Goal: Task Accomplishment & Management: Complete application form

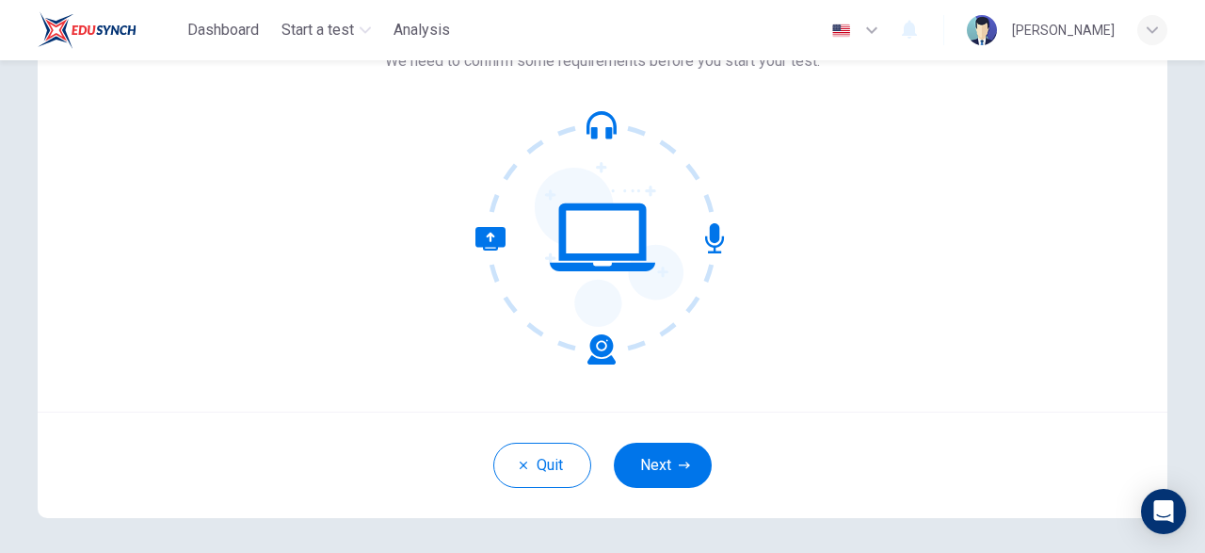
scroll to position [155, 0]
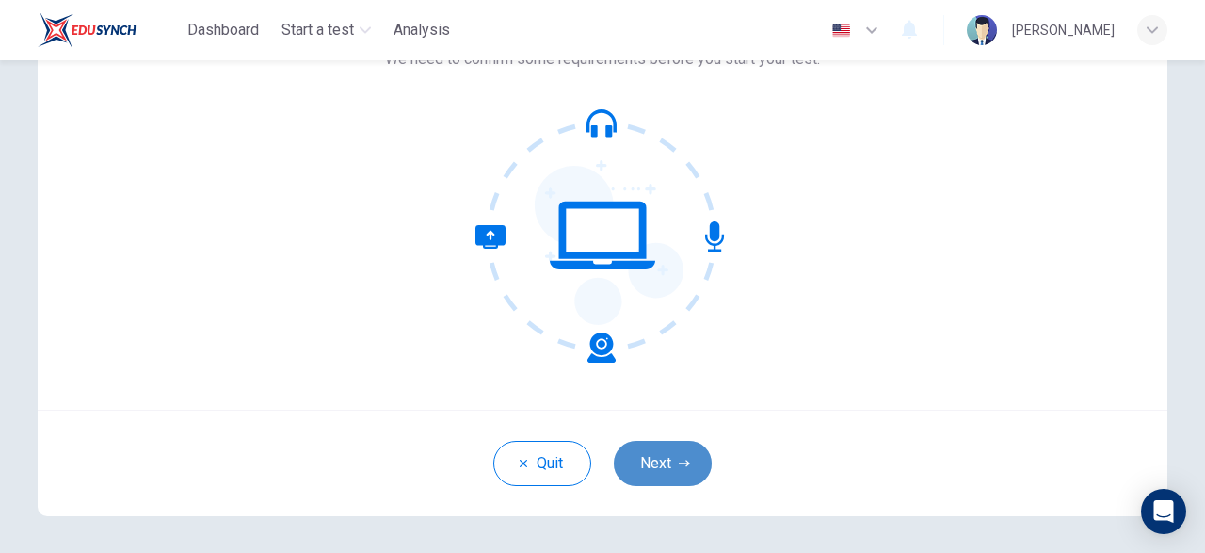
click at [651, 453] on button "Next" at bounding box center [663, 463] width 98 height 45
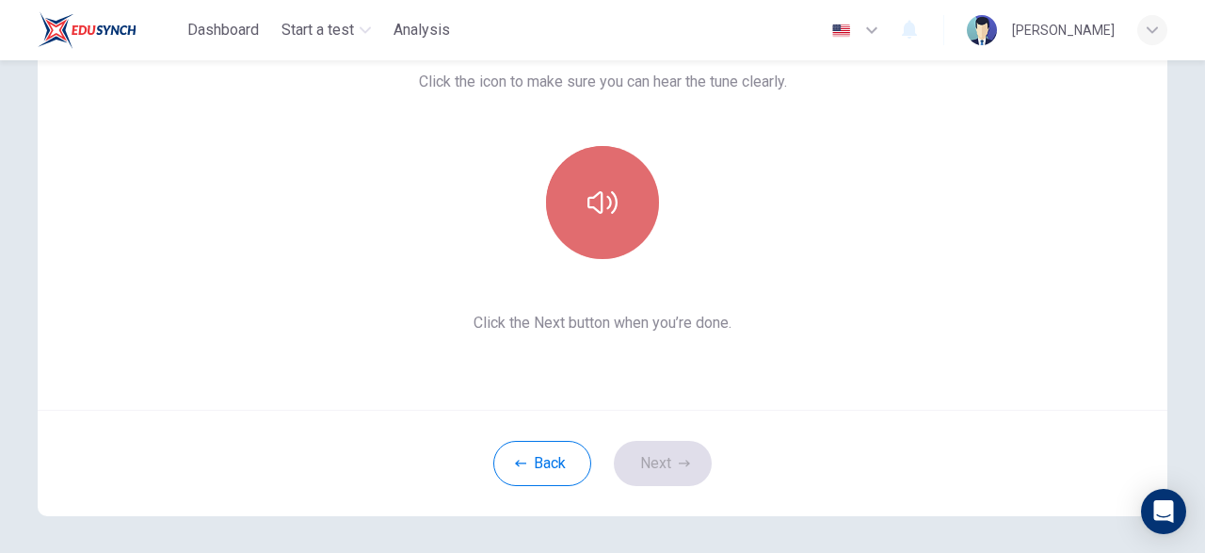
click at [595, 208] on icon "button" at bounding box center [603, 202] width 30 height 23
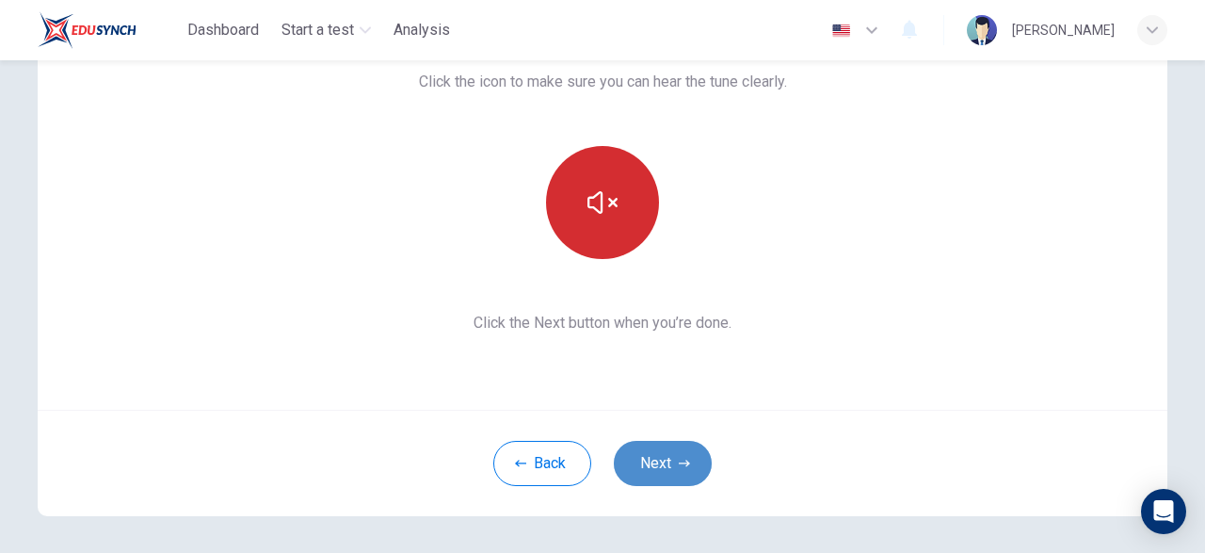
click at [659, 462] on button "Next" at bounding box center [663, 463] width 98 height 45
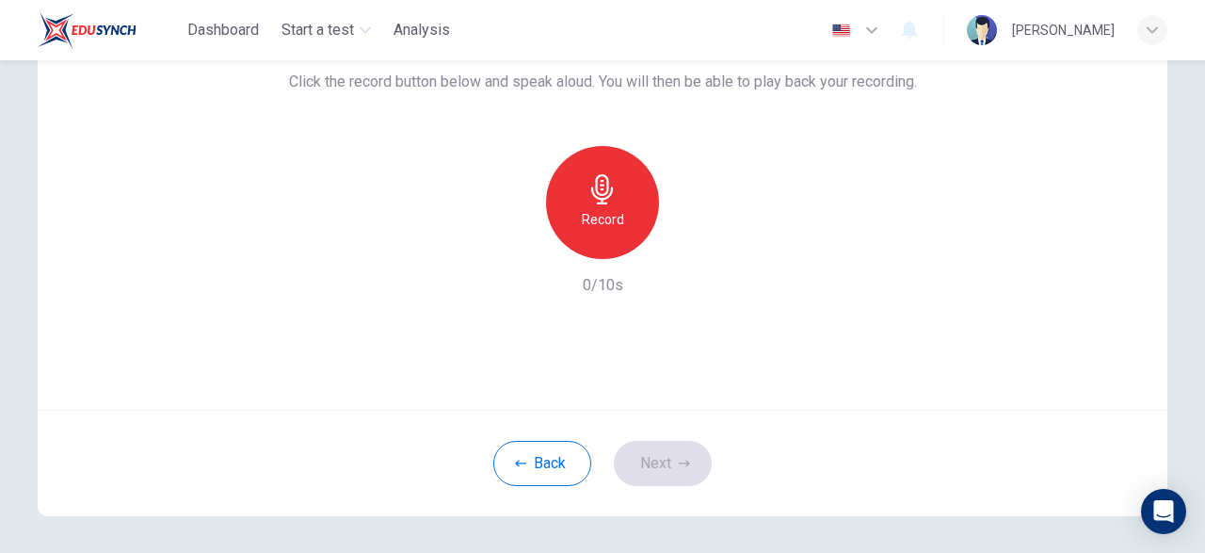
click at [602, 185] on icon "button" at bounding box center [602, 189] width 22 height 30
click at [686, 240] on icon "button" at bounding box center [690, 243] width 8 height 11
click at [678, 457] on button "Next" at bounding box center [663, 463] width 98 height 45
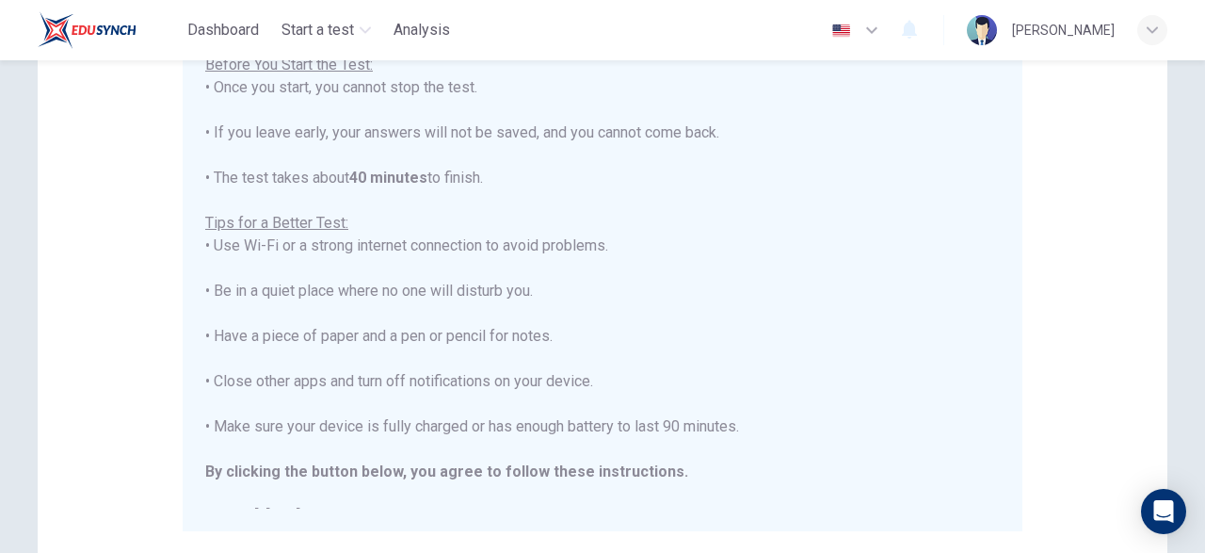
scroll to position [249, 0]
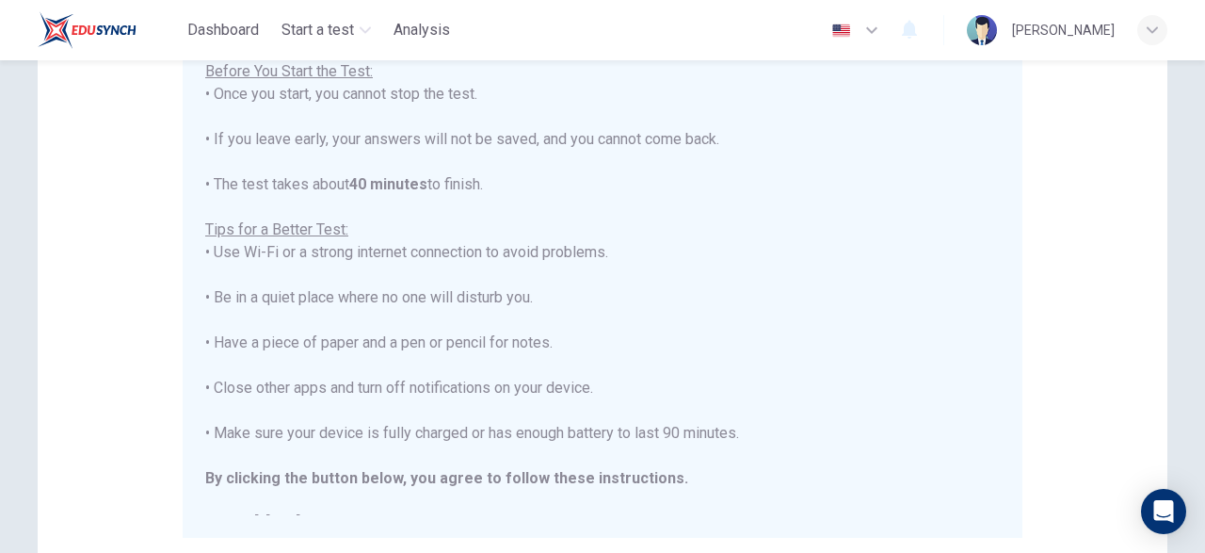
click at [811, 304] on div "You are about to start a Placement Test . Before You Start the Test: • Once you…" at bounding box center [602, 275] width 795 height 520
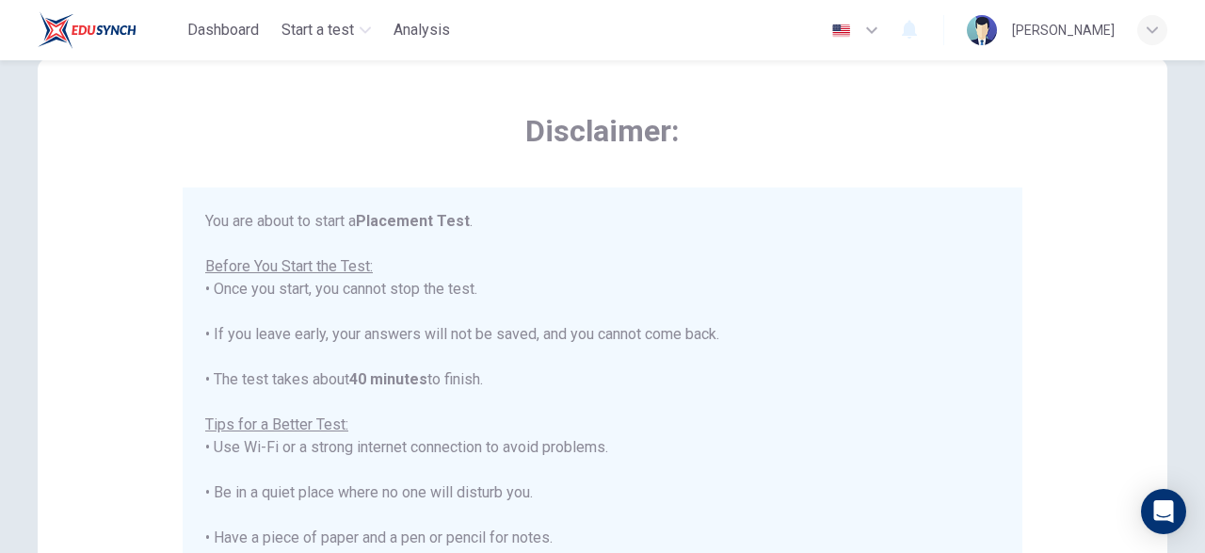
scroll to position [22, 0]
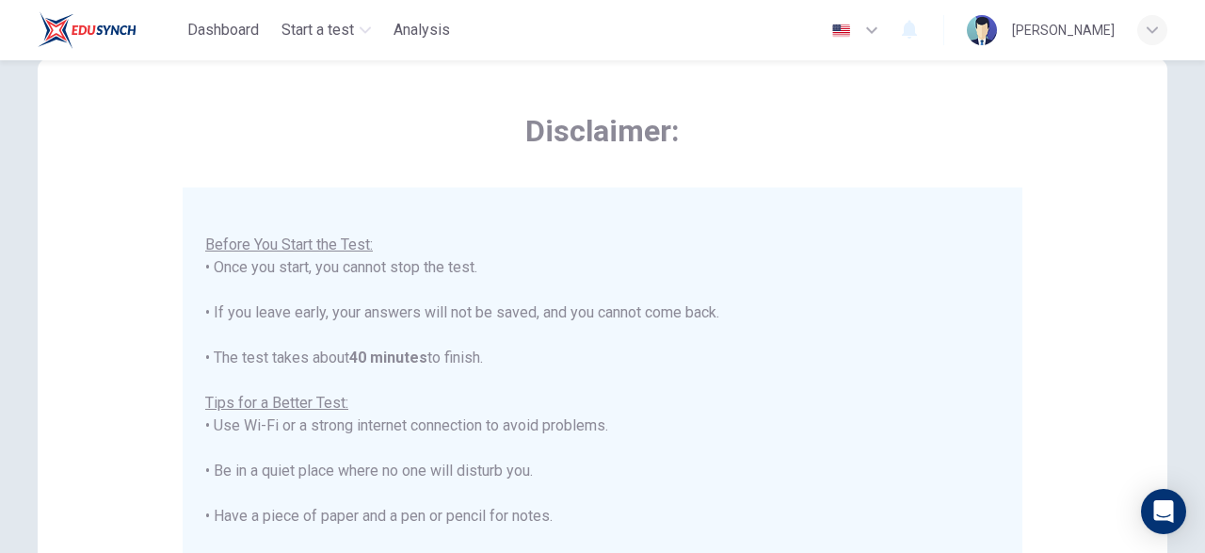
click at [897, 272] on div "You are about to start a Placement Test . Before You Start the Test: • Once you…" at bounding box center [602, 448] width 795 height 520
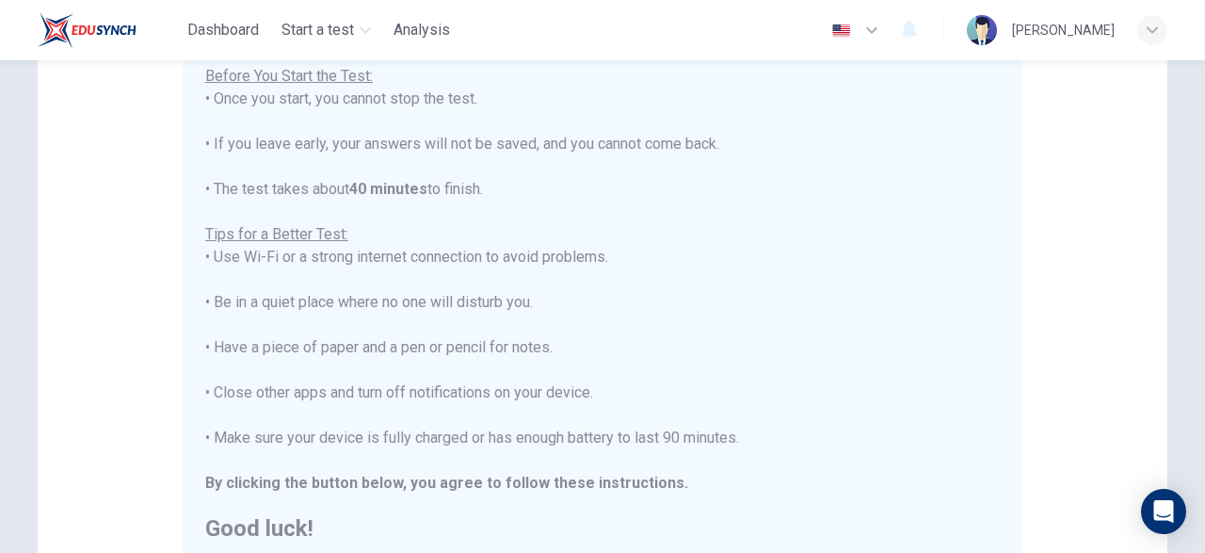
scroll to position [249, 0]
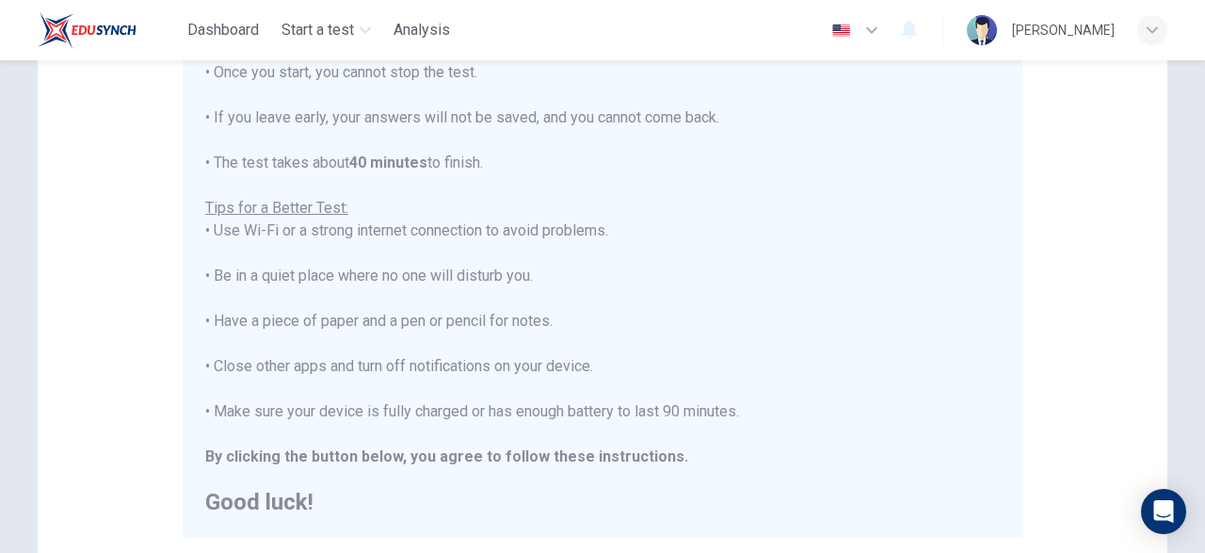
click at [862, 212] on div "You are about to start a Placement Test . Before You Start the Test: • Once you…" at bounding box center [602, 253] width 795 height 520
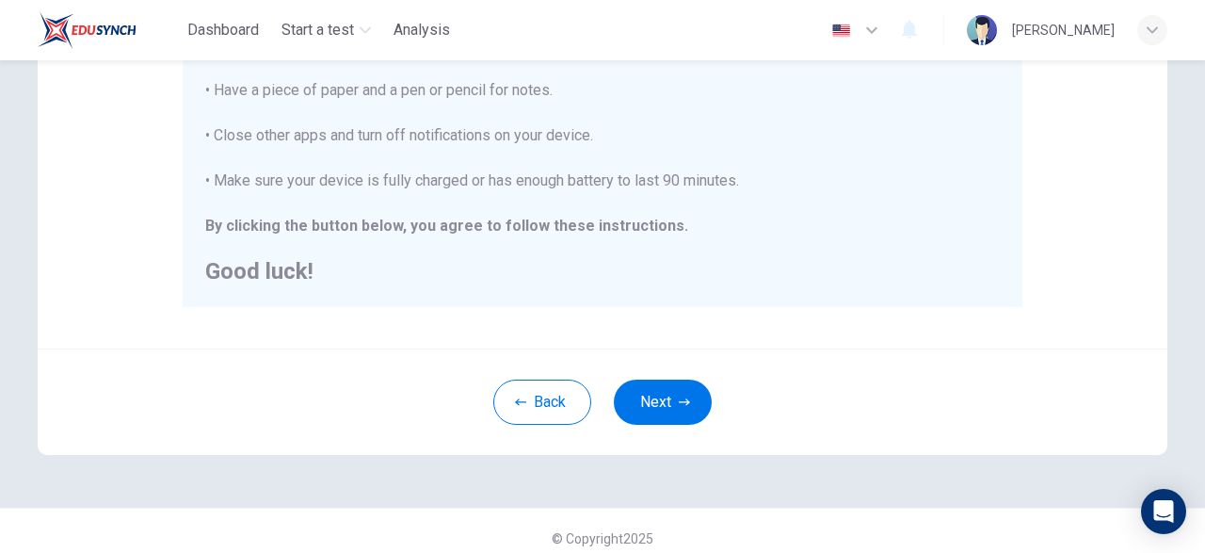
scroll to position [494, 0]
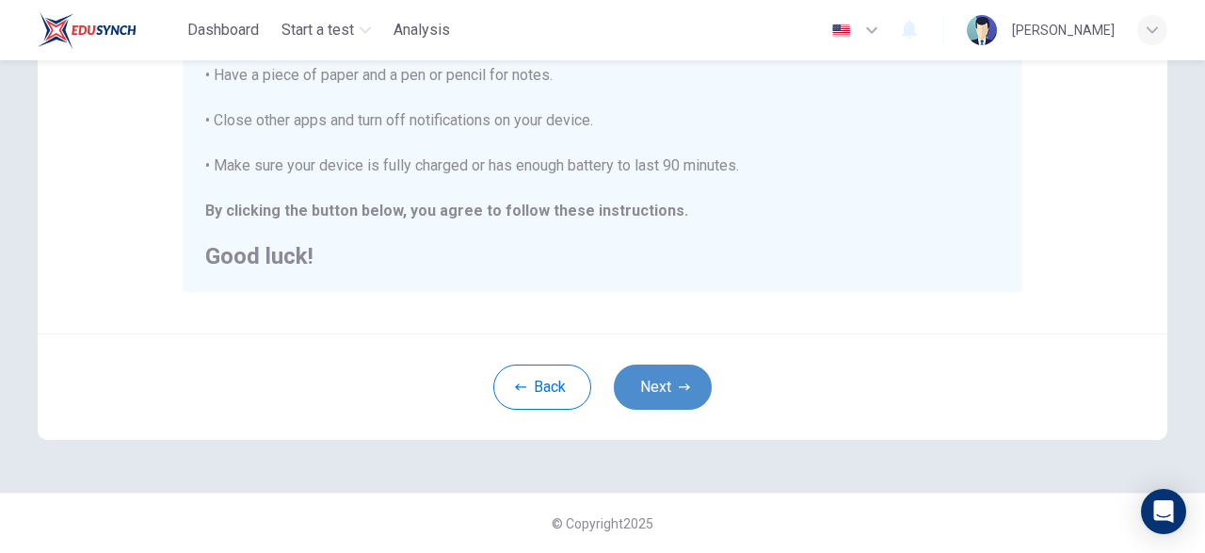
click at [666, 377] on button "Next" at bounding box center [663, 386] width 98 height 45
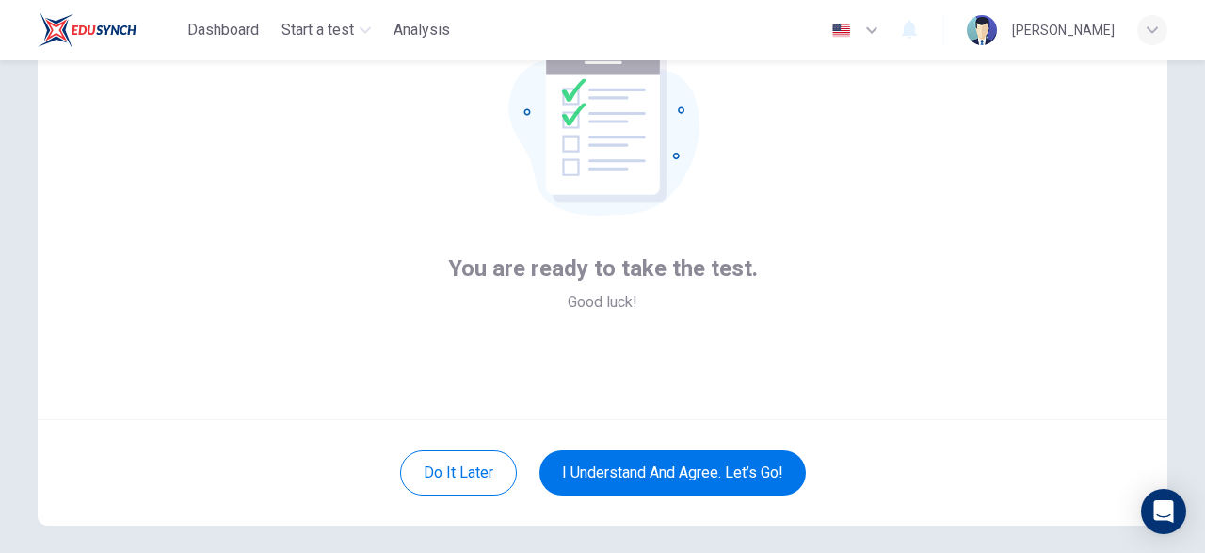
scroll to position [144, 0]
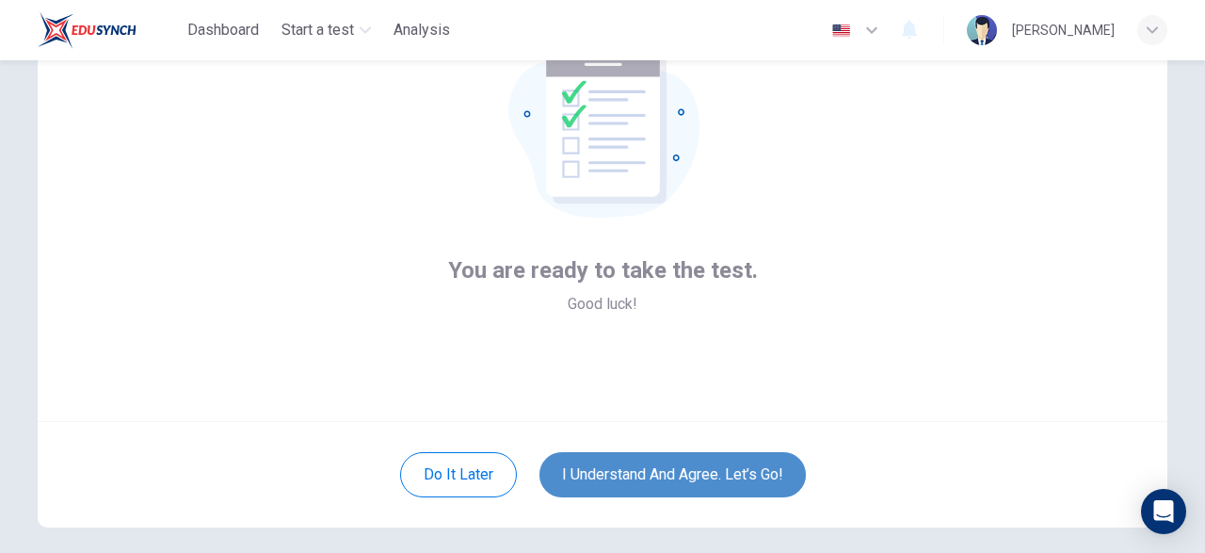
click at [671, 468] on button "I understand and agree. Let’s go!" at bounding box center [673, 474] width 266 height 45
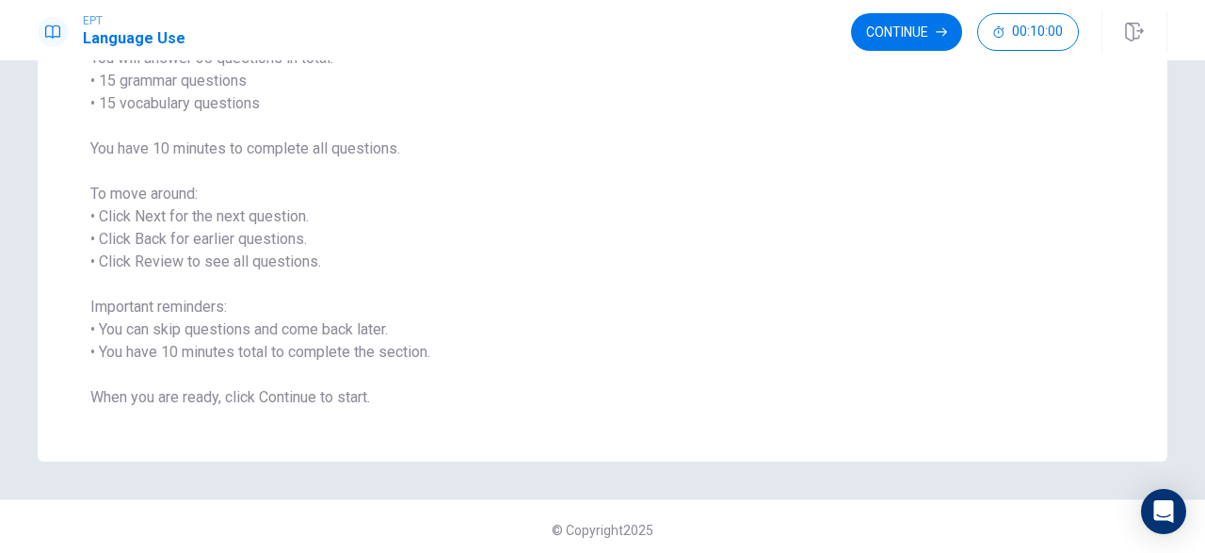
scroll to position [185, 0]
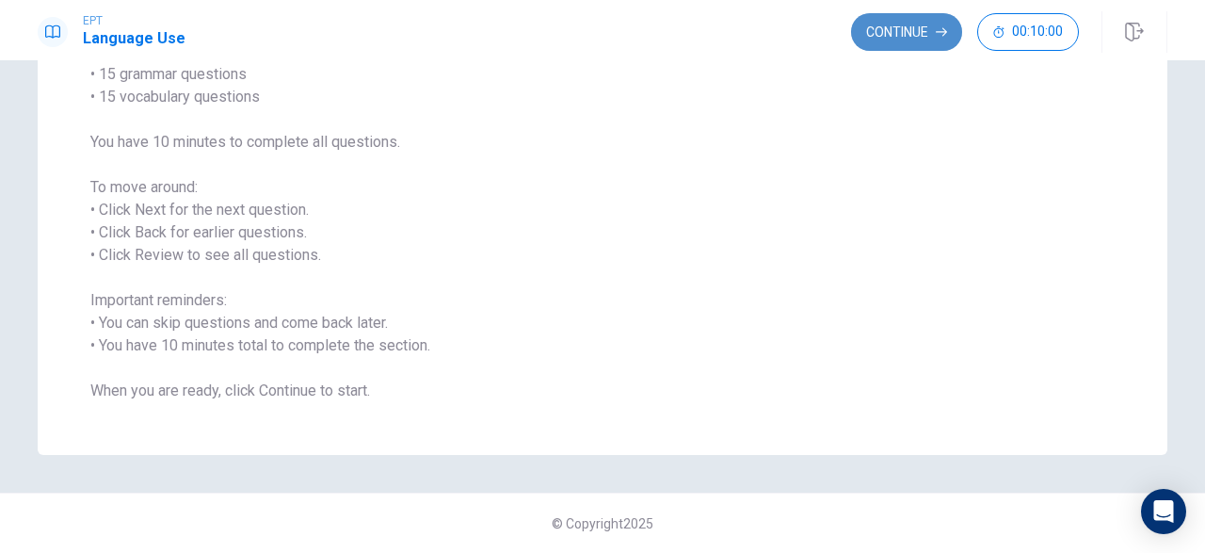
click at [884, 23] on button "Continue" at bounding box center [906, 32] width 111 height 38
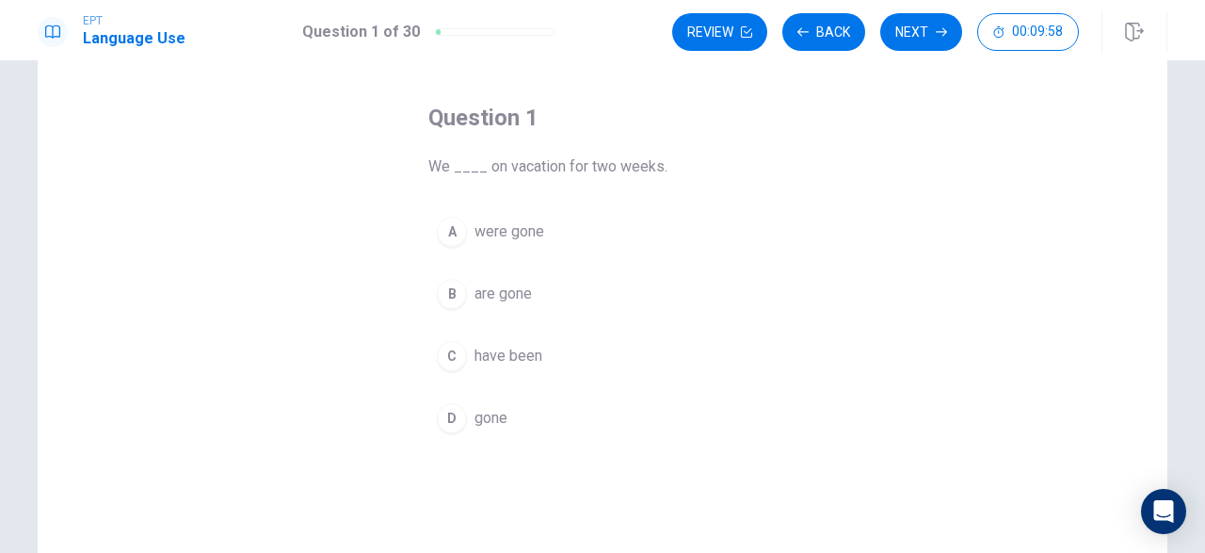
scroll to position [76, 0]
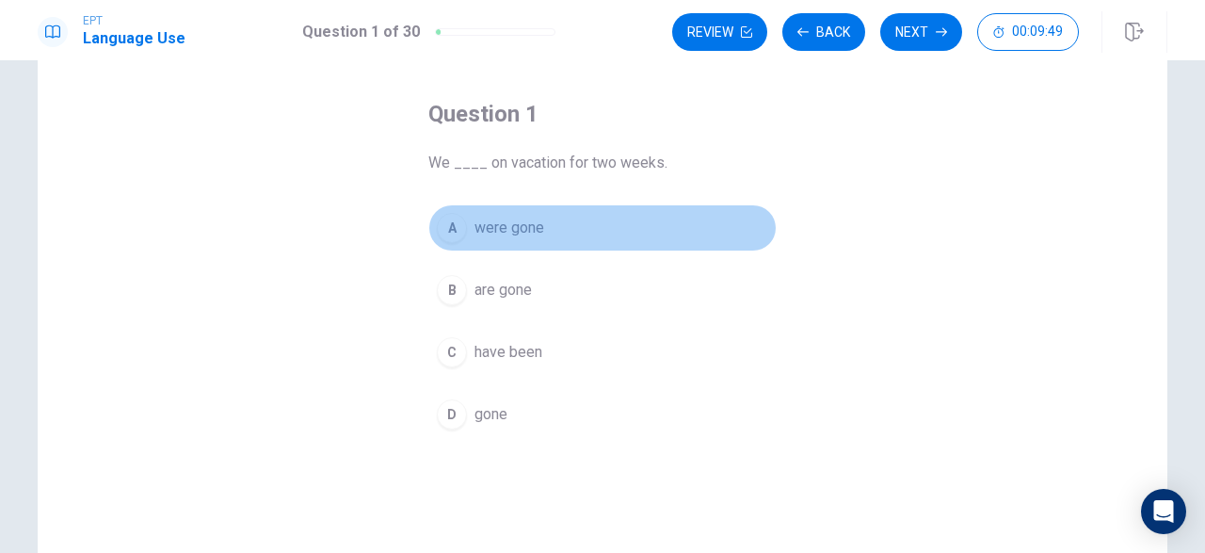
click at [454, 220] on div "A" at bounding box center [452, 228] width 30 height 30
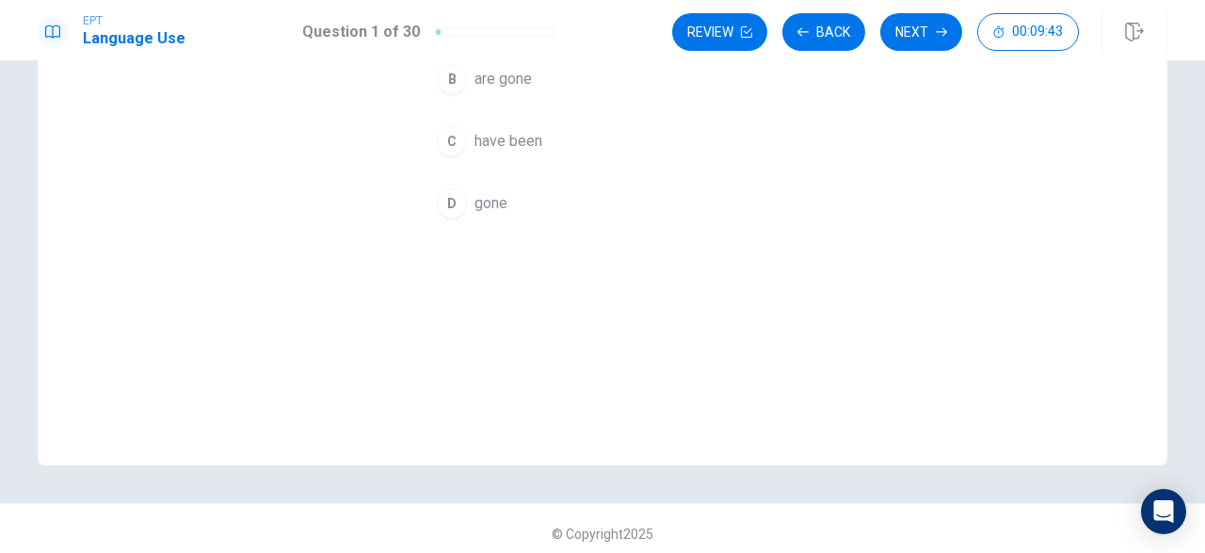
scroll to position [0, 0]
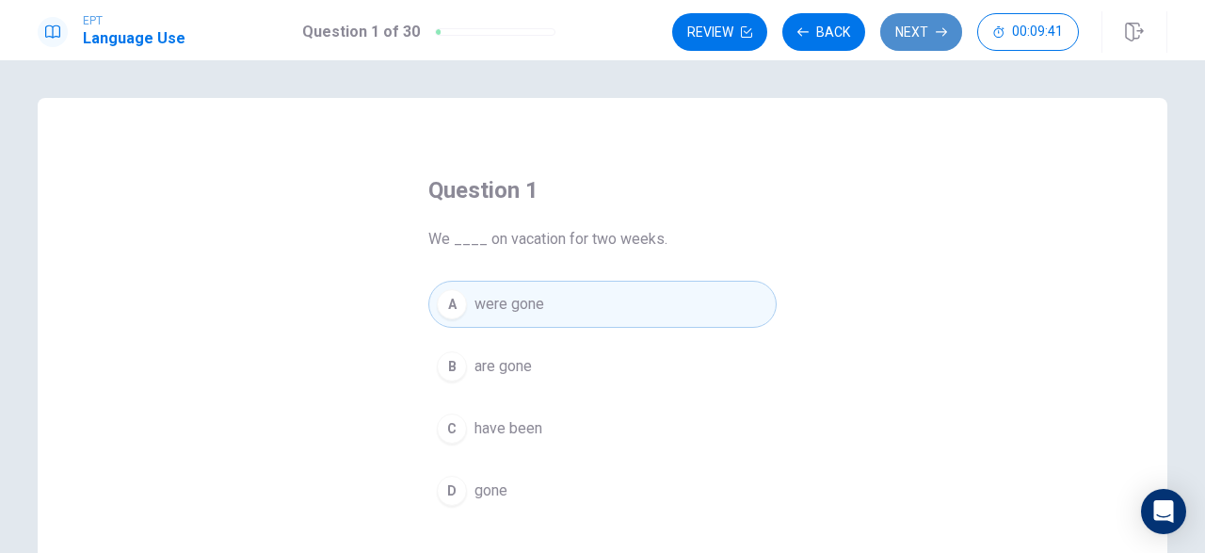
click at [897, 31] on button "Next" at bounding box center [921, 32] width 82 height 38
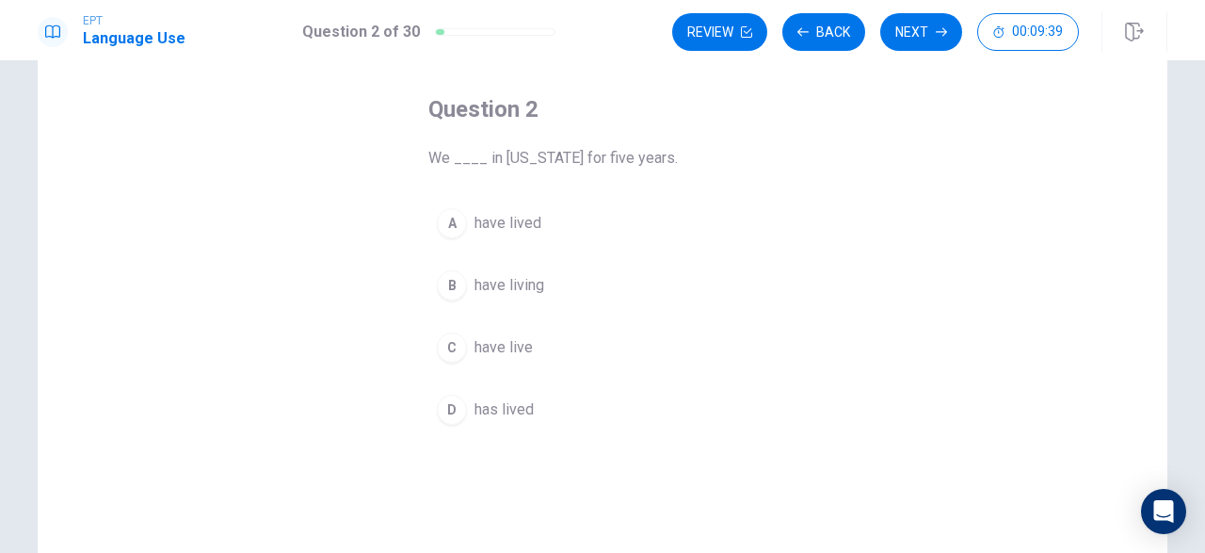
scroll to position [78, 0]
click at [451, 405] on div "D" at bounding box center [452, 412] width 30 height 30
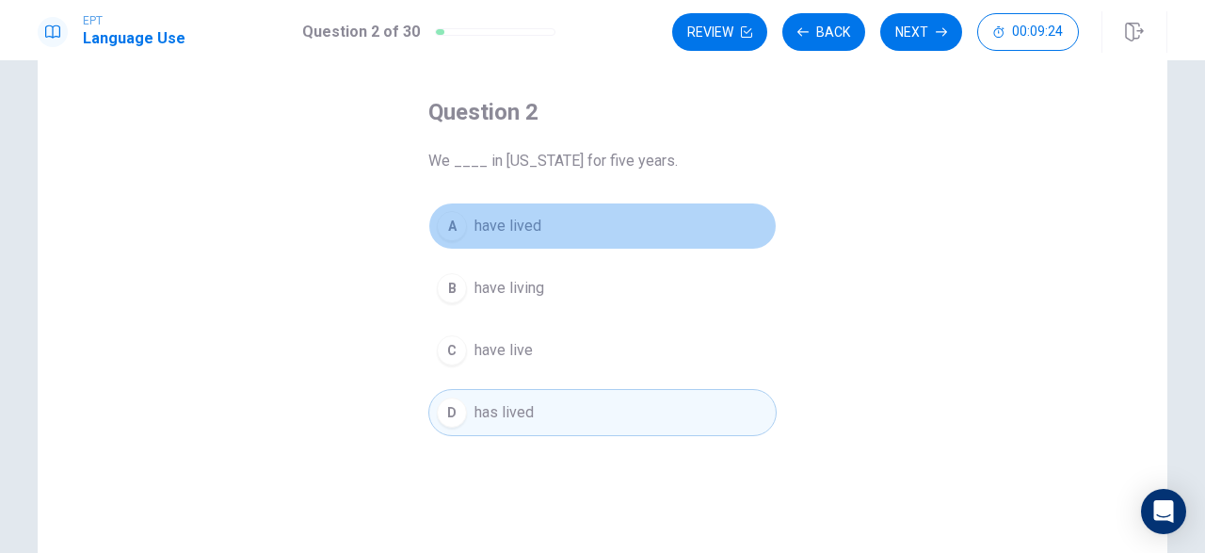
click at [451, 220] on div "A" at bounding box center [452, 226] width 30 height 30
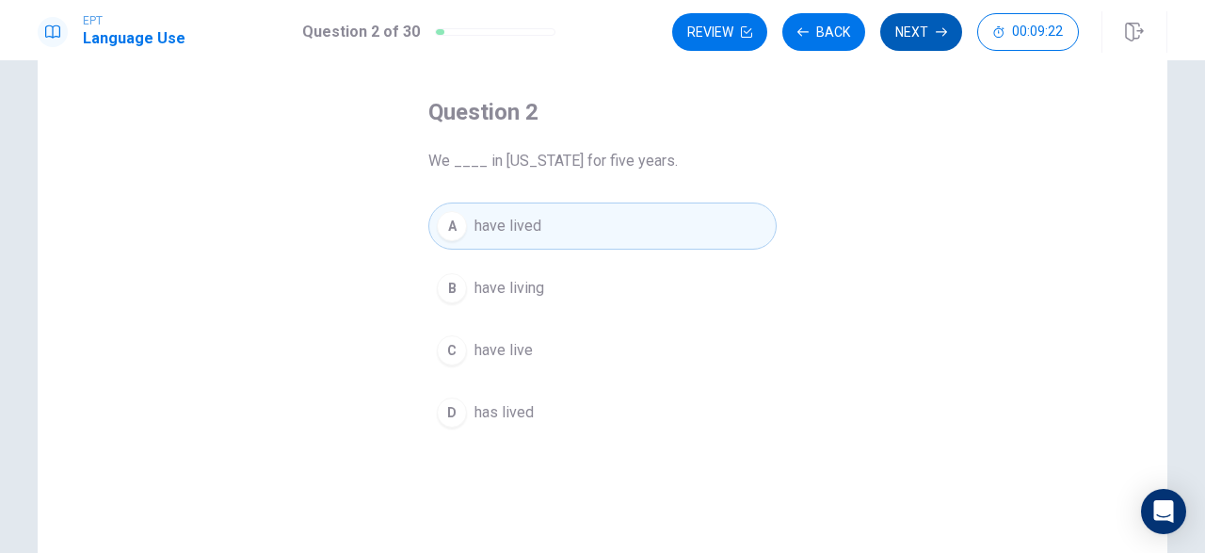
click at [912, 30] on button "Next" at bounding box center [921, 32] width 82 height 38
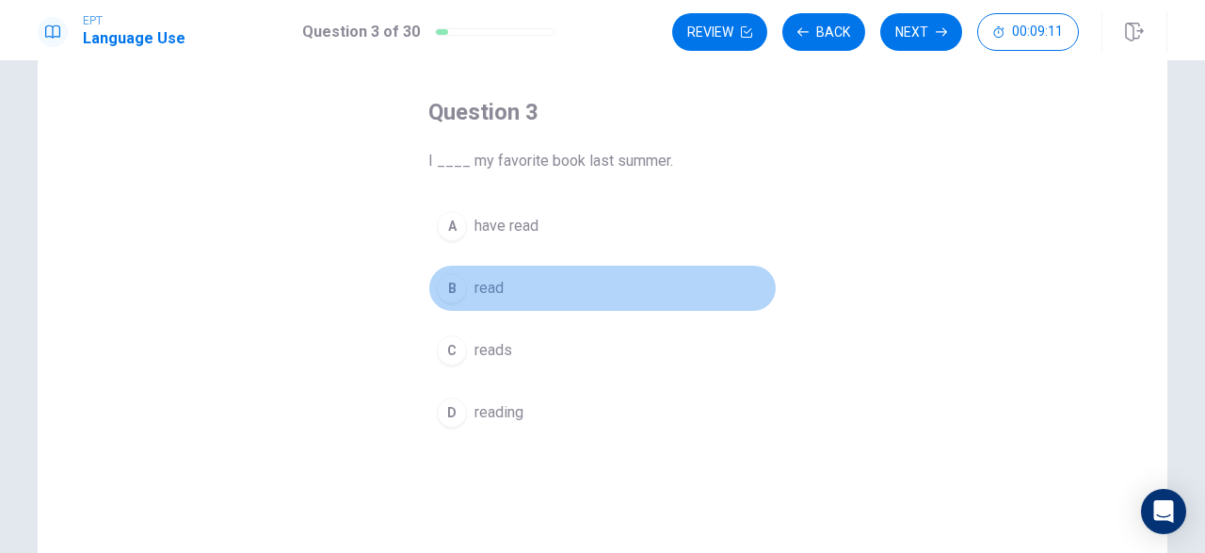
click at [450, 281] on div "B" at bounding box center [452, 288] width 30 height 30
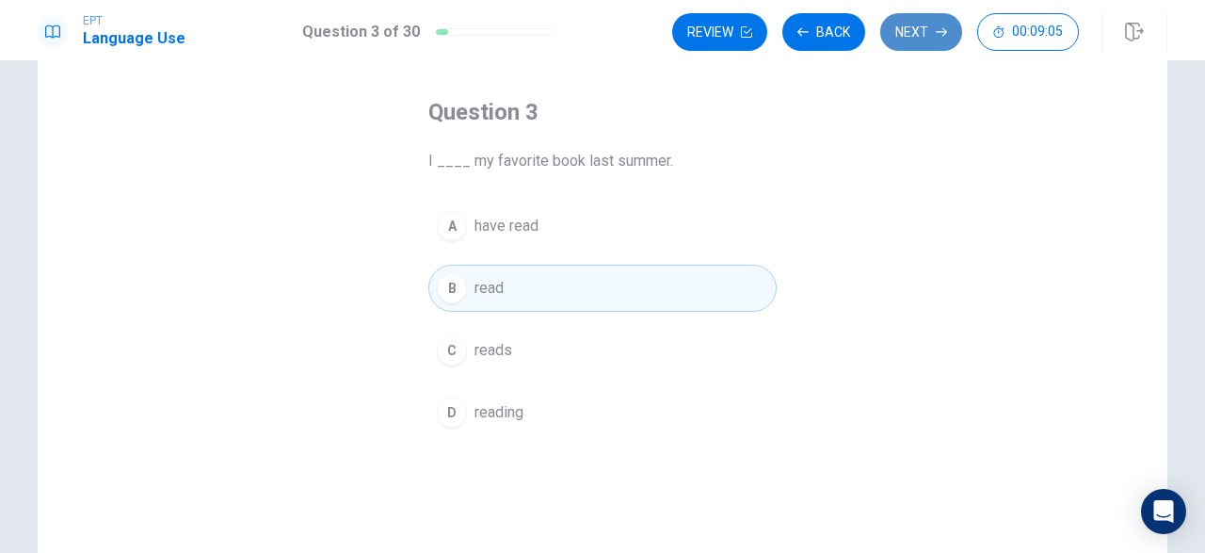
click at [899, 29] on button "Next" at bounding box center [921, 32] width 82 height 38
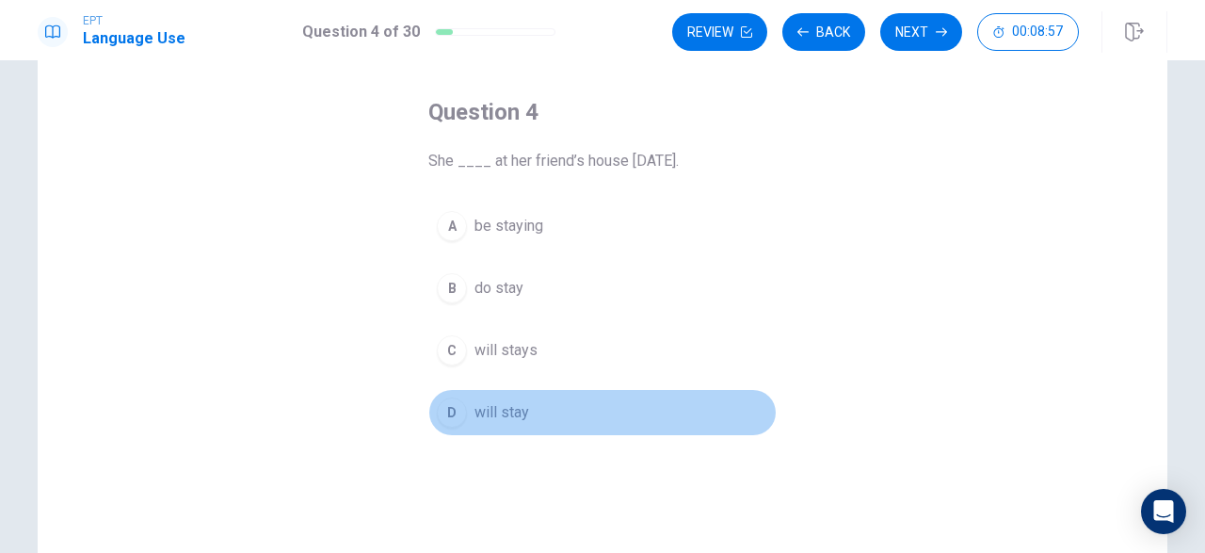
click at [453, 401] on div "D" at bounding box center [452, 412] width 30 height 30
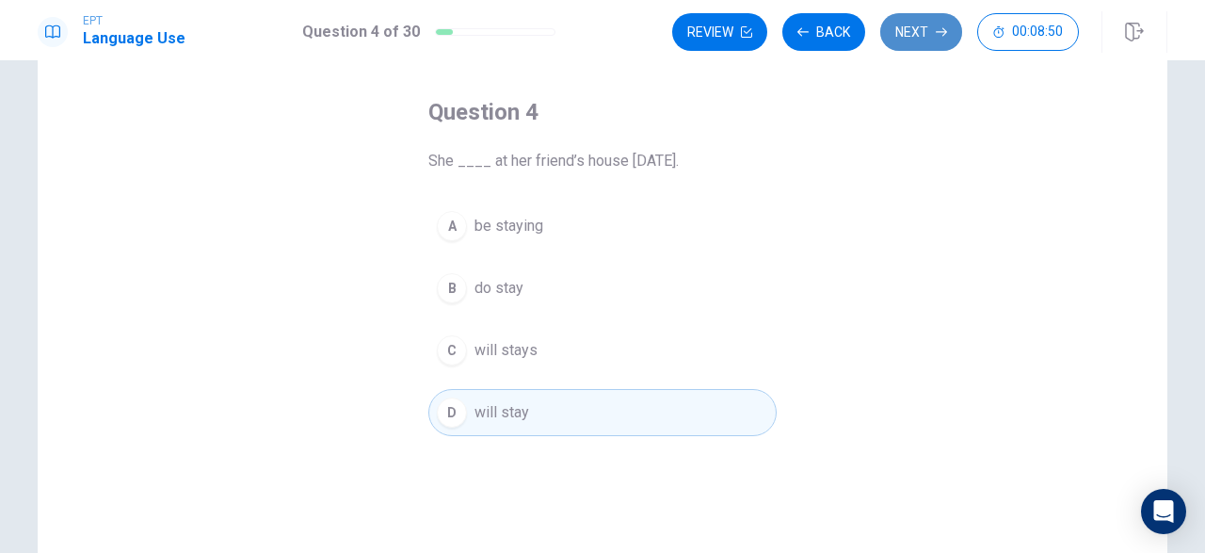
click at [886, 27] on button "Next" at bounding box center [921, 32] width 82 height 38
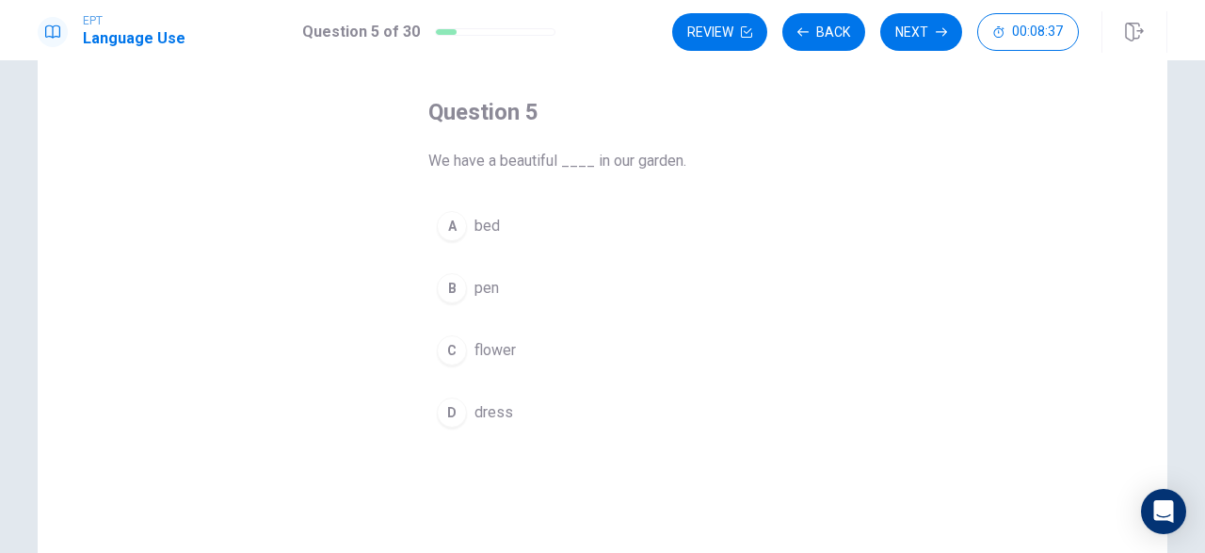
click at [446, 341] on div "C" at bounding box center [452, 350] width 30 height 30
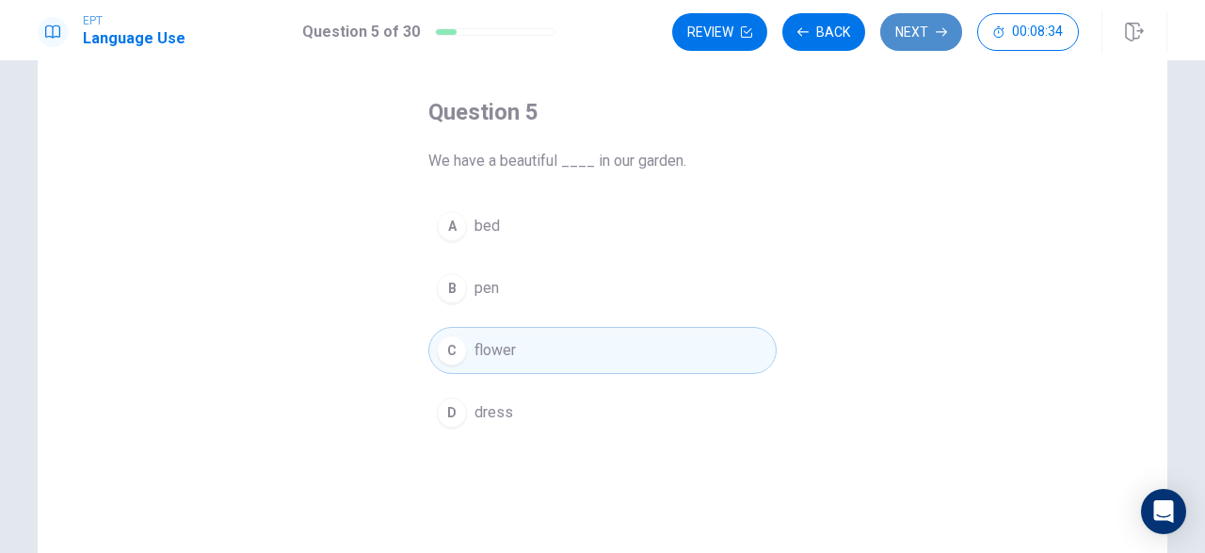
click at [900, 25] on button "Next" at bounding box center [921, 32] width 82 height 38
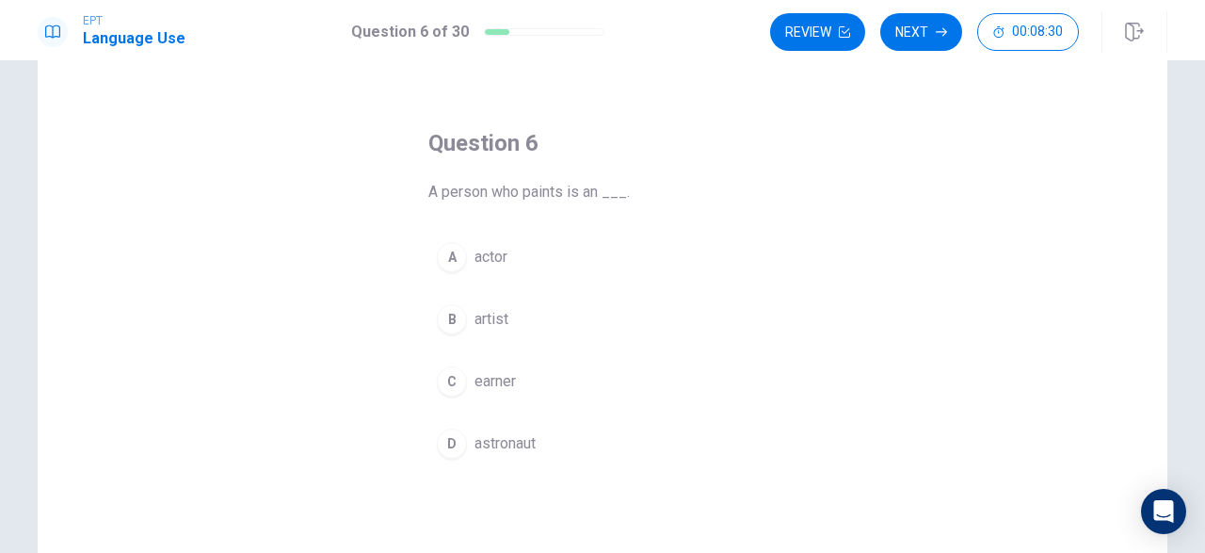
scroll to position [49, 0]
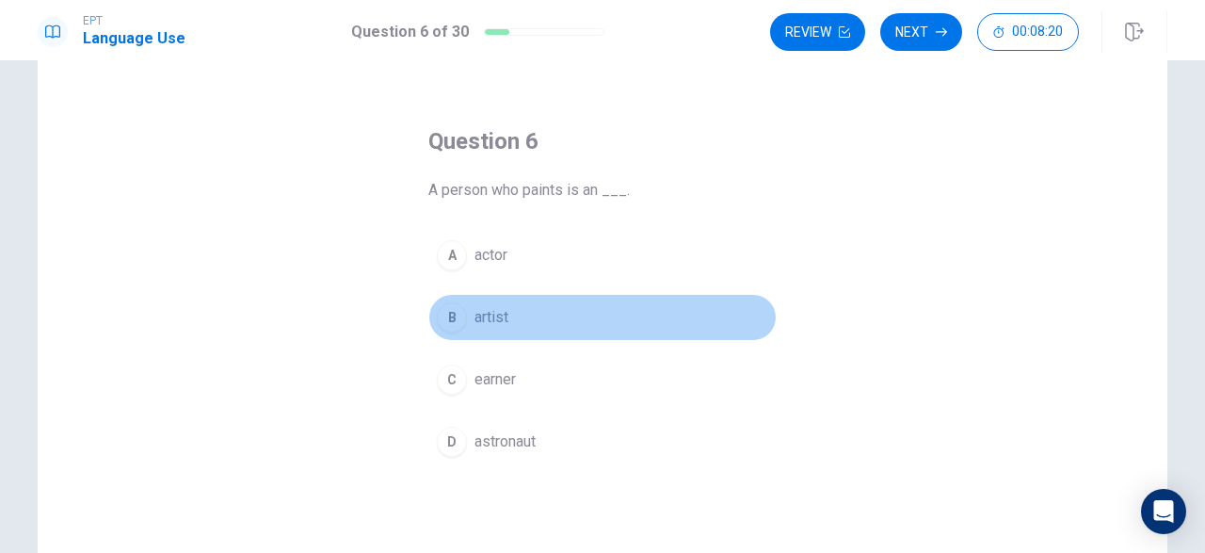
click at [451, 305] on div "B" at bounding box center [452, 317] width 30 height 30
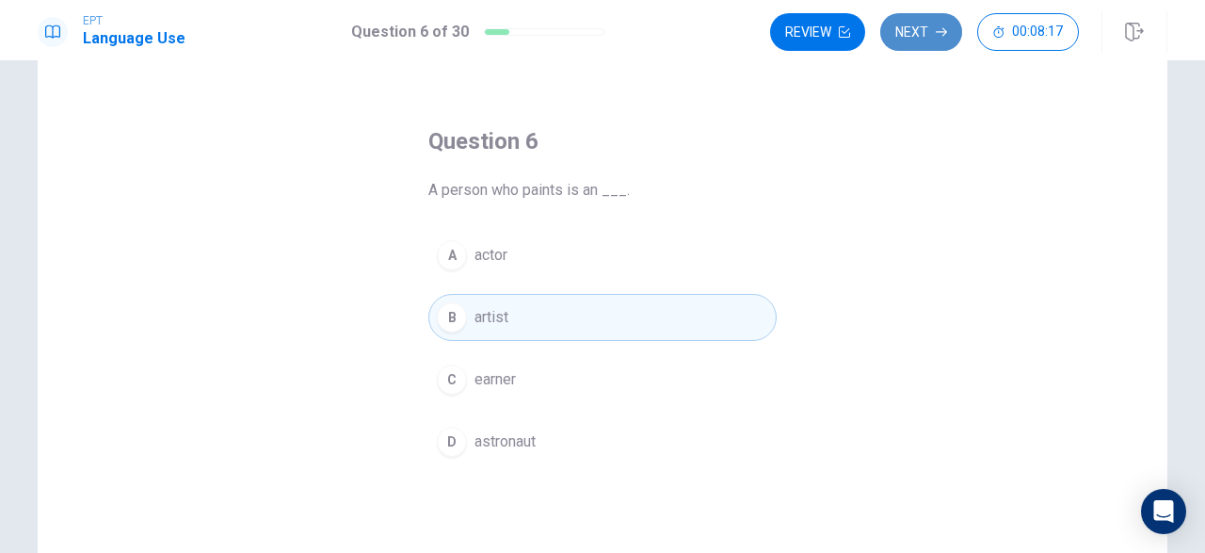
click at [895, 33] on button "Next" at bounding box center [921, 32] width 82 height 38
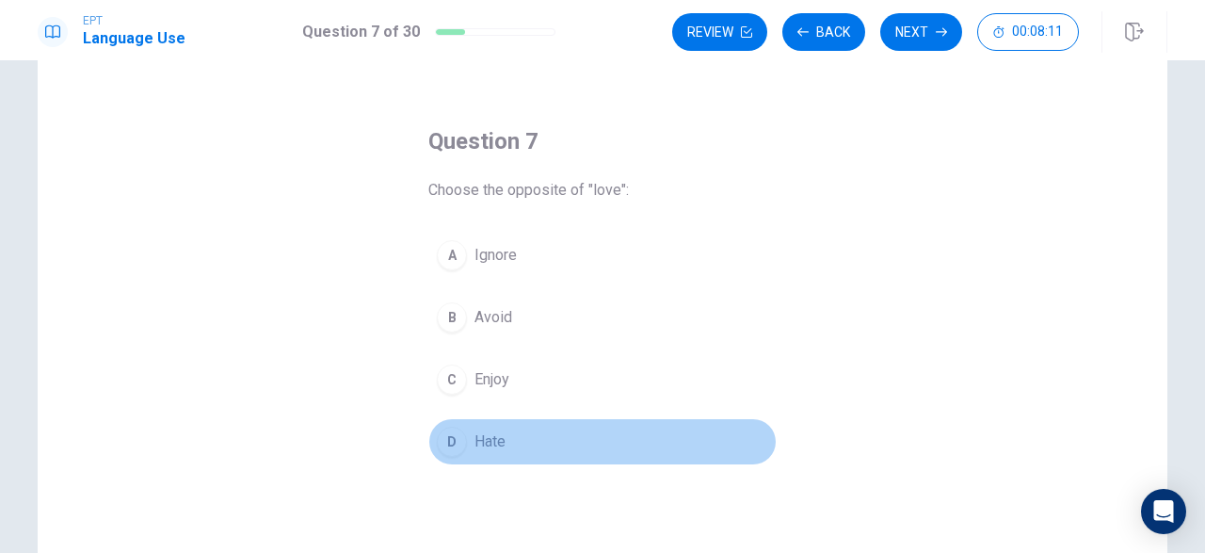
click at [450, 434] on div "D" at bounding box center [452, 442] width 30 height 30
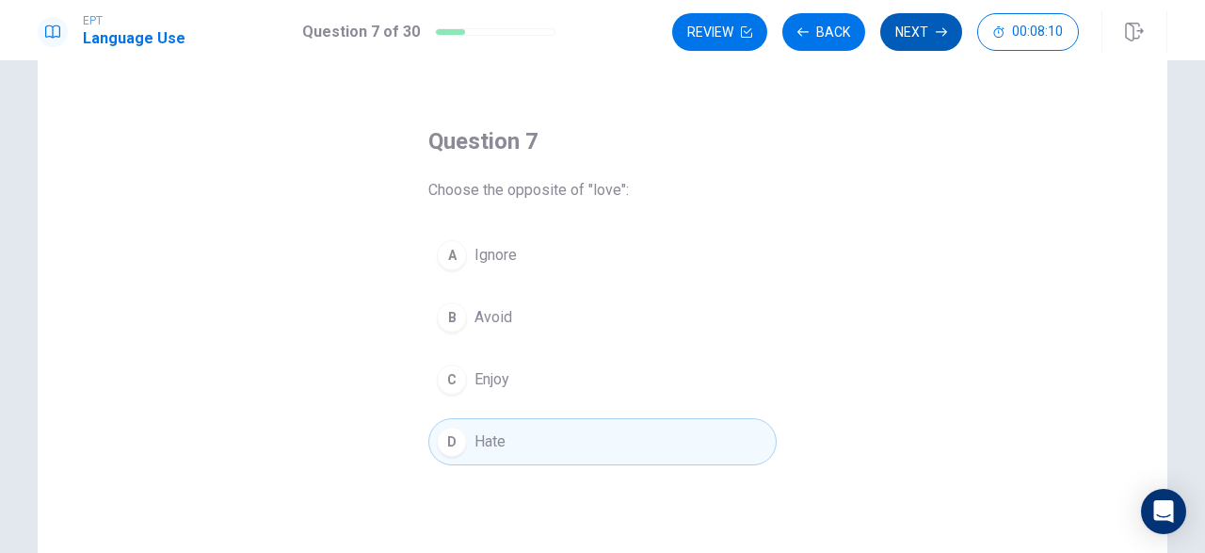
click at [904, 28] on button "Next" at bounding box center [921, 32] width 82 height 38
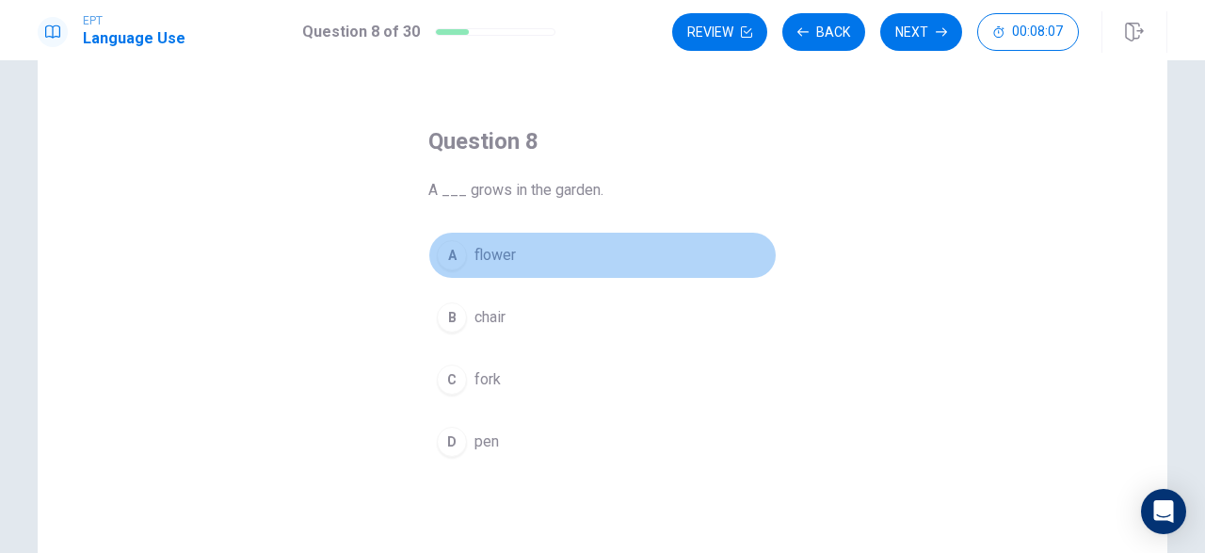
click at [449, 250] on div "A" at bounding box center [452, 255] width 30 height 30
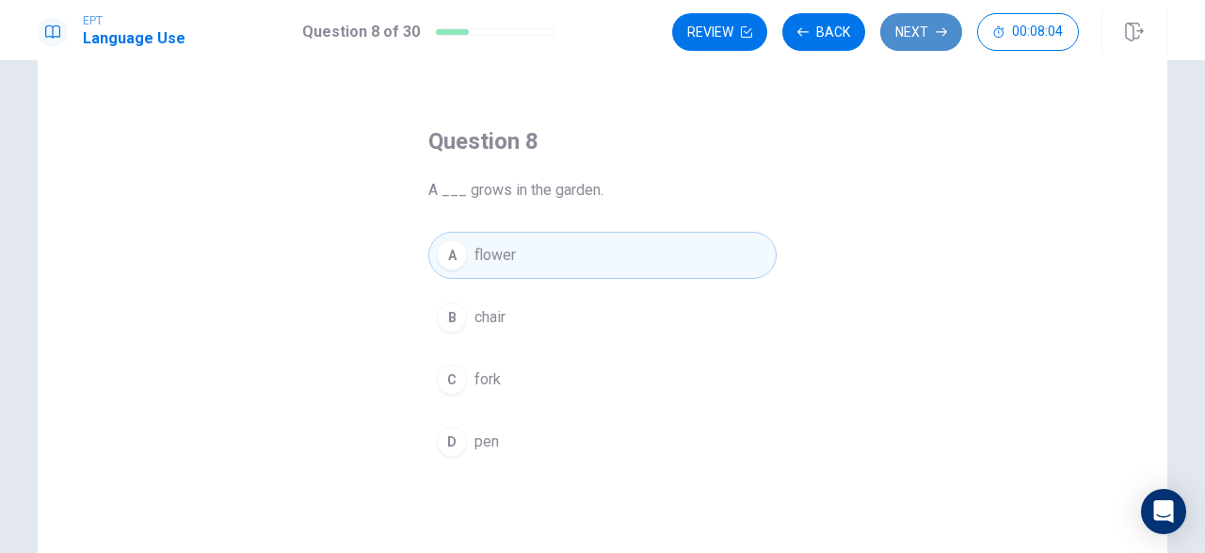
click at [903, 29] on button "Next" at bounding box center [921, 32] width 82 height 38
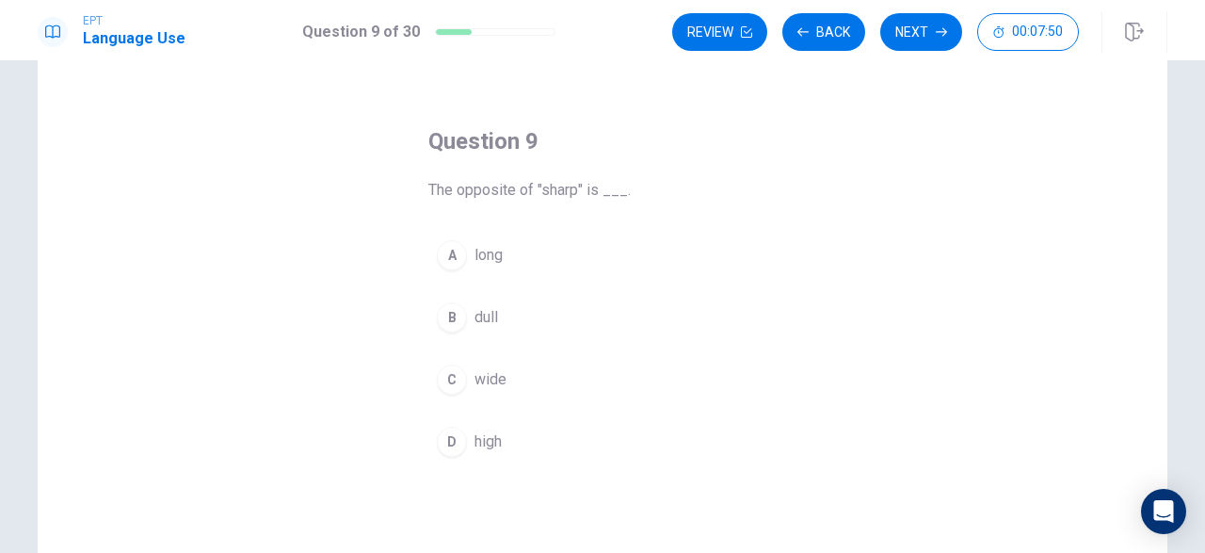
click at [451, 245] on div "A" at bounding box center [452, 255] width 30 height 30
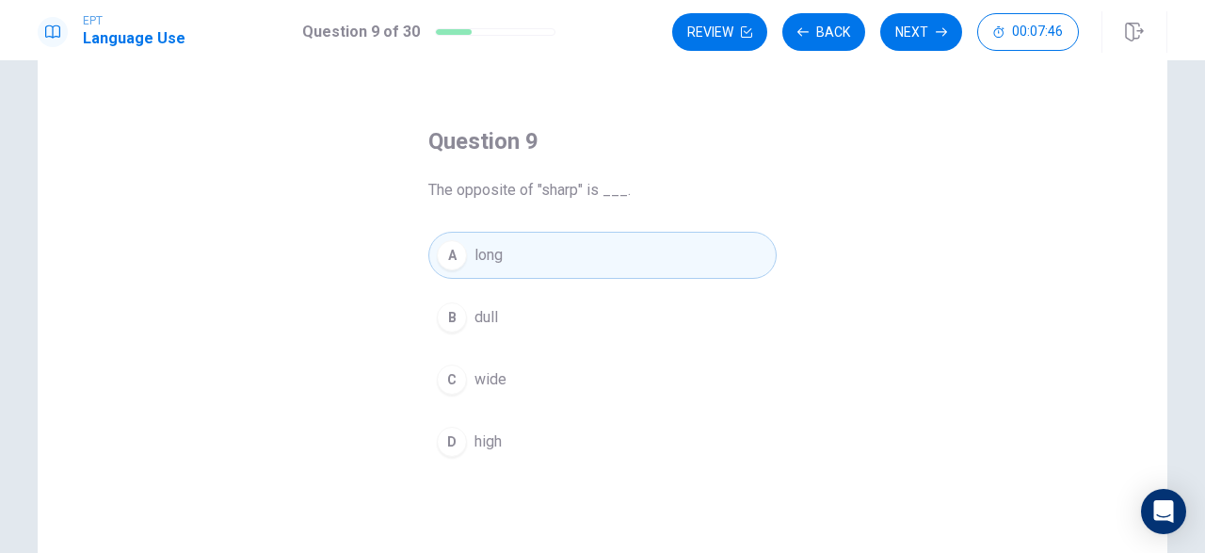
click at [447, 436] on div "D" at bounding box center [452, 442] width 30 height 30
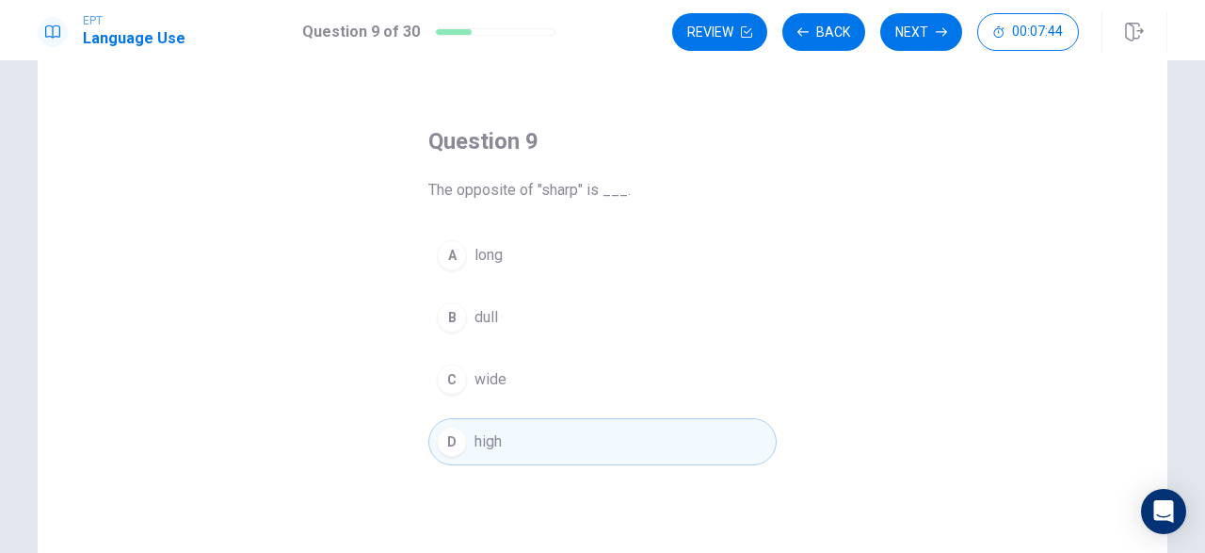
click at [450, 371] on div "C" at bounding box center [452, 379] width 30 height 30
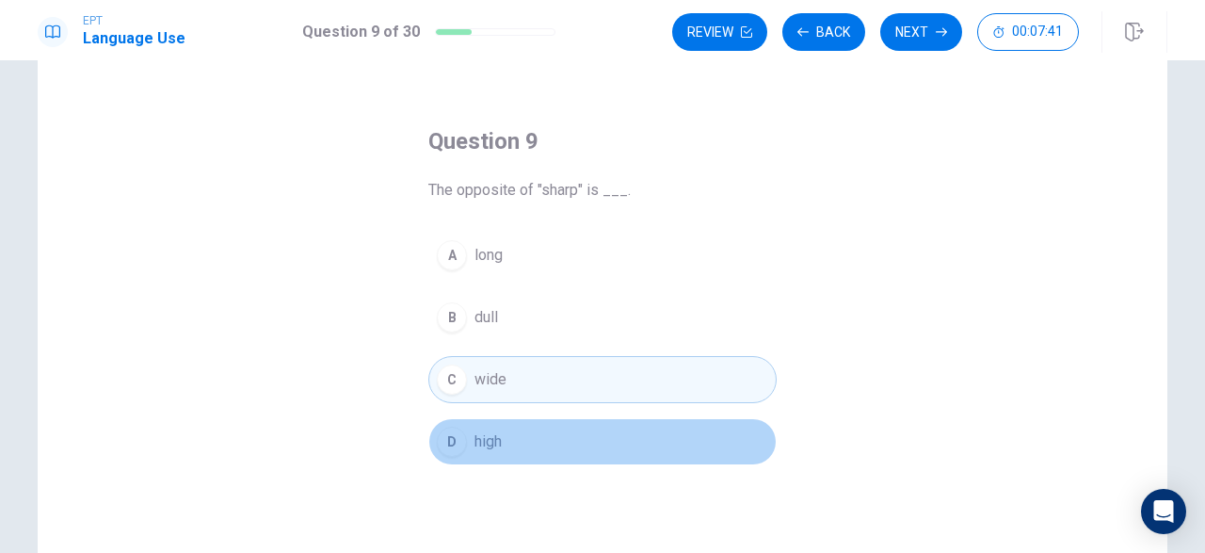
click at [447, 439] on div "D" at bounding box center [452, 442] width 30 height 30
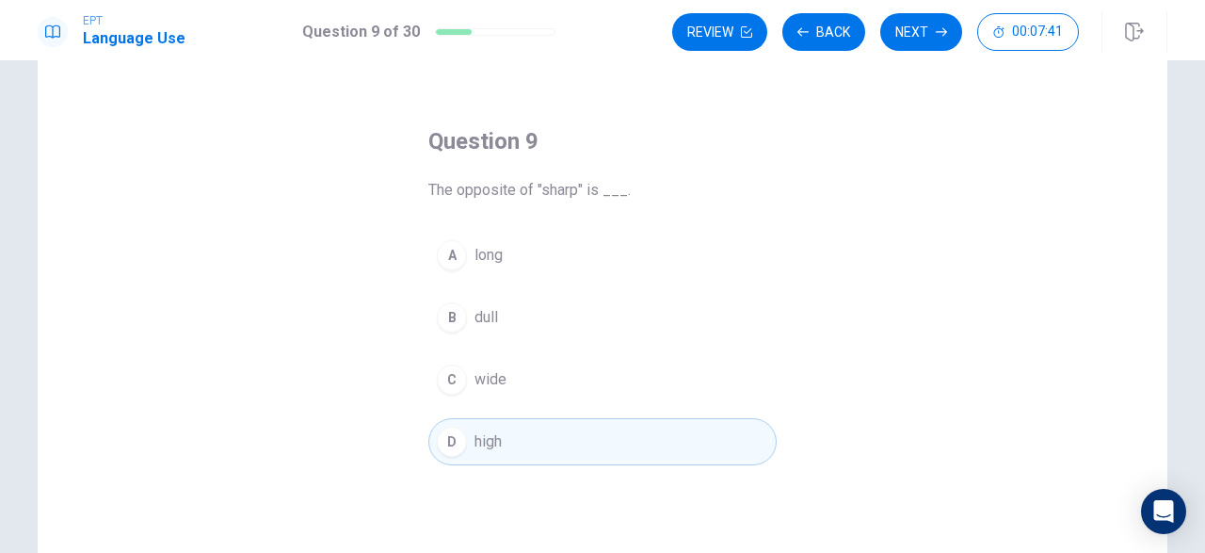
click at [443, 250] on div "A" at bounding box center [452, 255] width 30 height 30
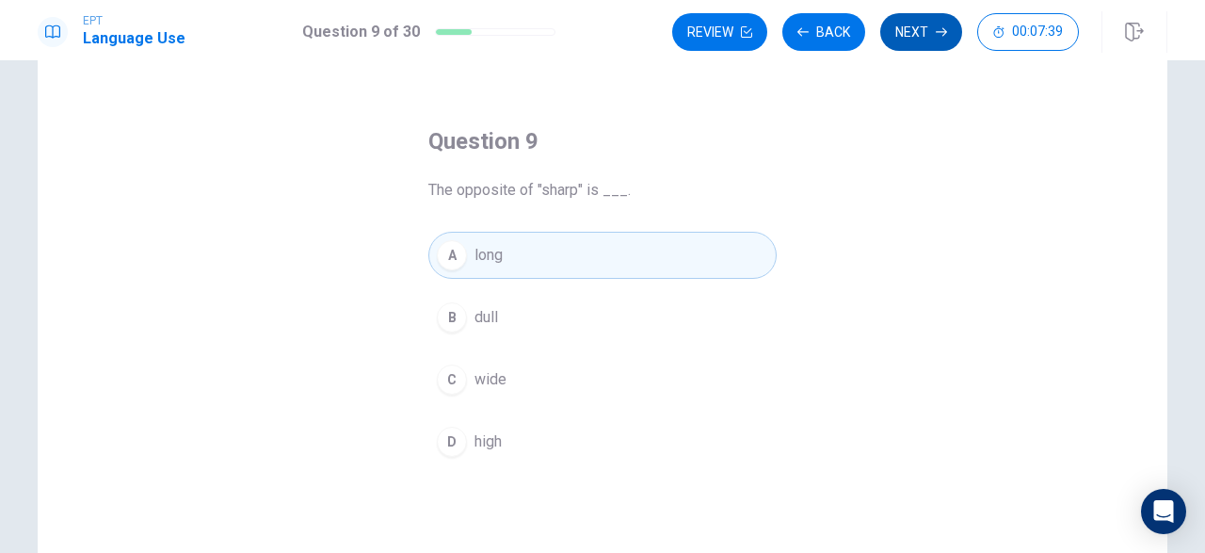
click at [903, 34] on button "Next" at bounding box center [921, 32] width 82 height 38
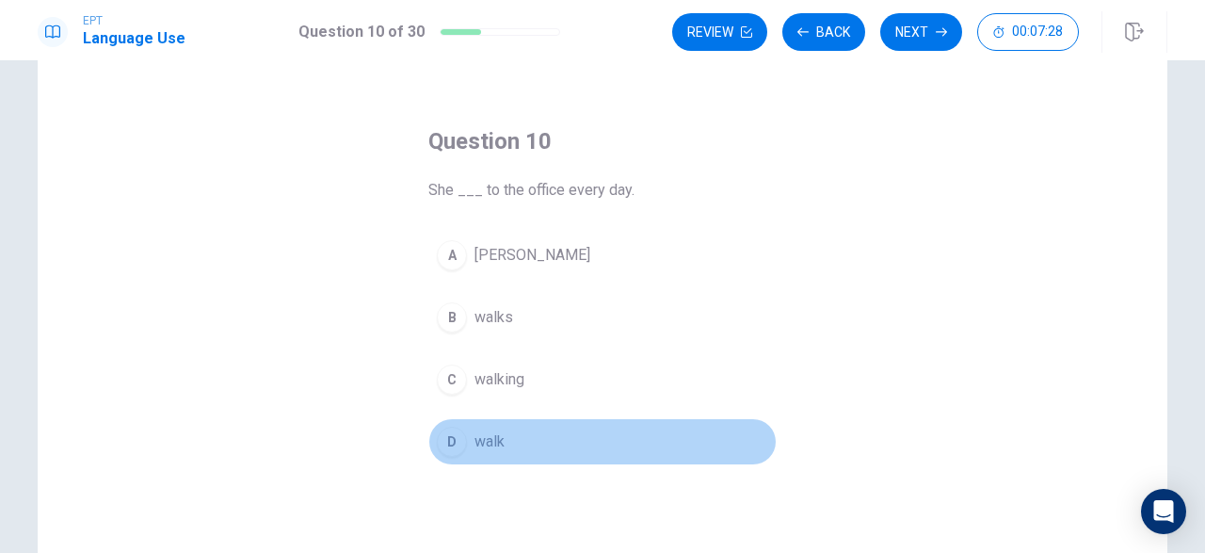
click at [445, 428] on div "D" at bounding box center [452, 442] width 30 height 30
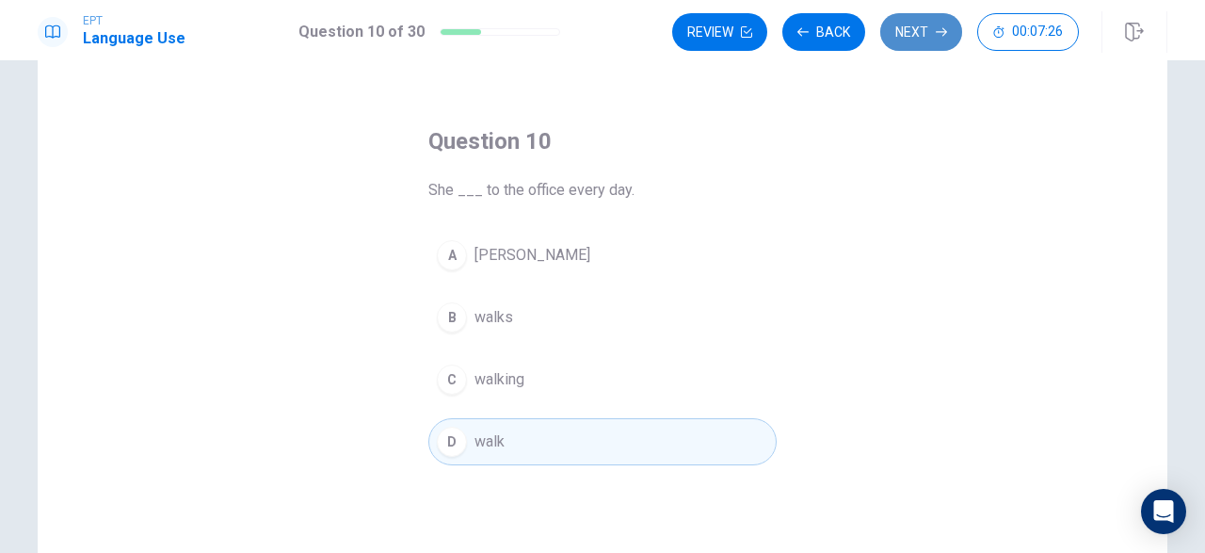
click at [895, 25] on button "Next" at bounding box center [921, 32] width 82 height 38
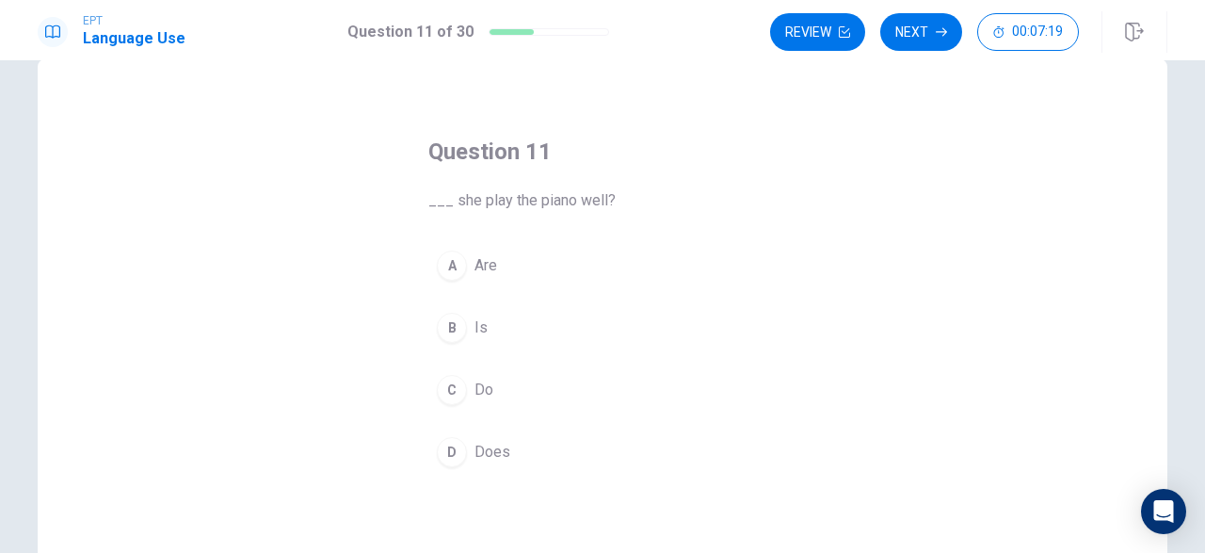
scroll to position [44, 0]
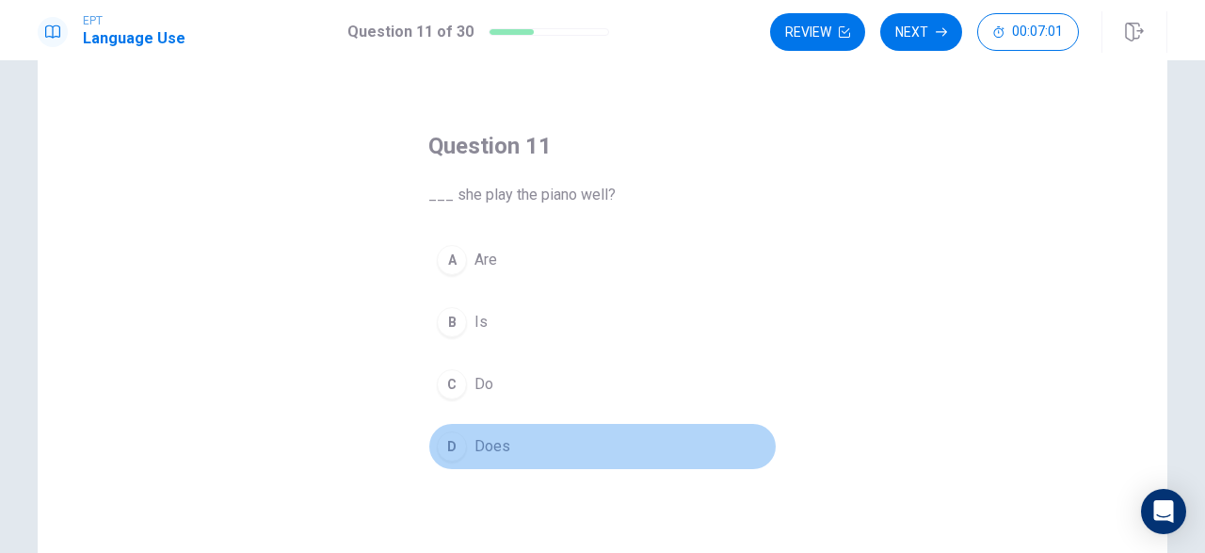
click at [455, 442] on div "D" at bounding box center [452, 446] width 30 height 30
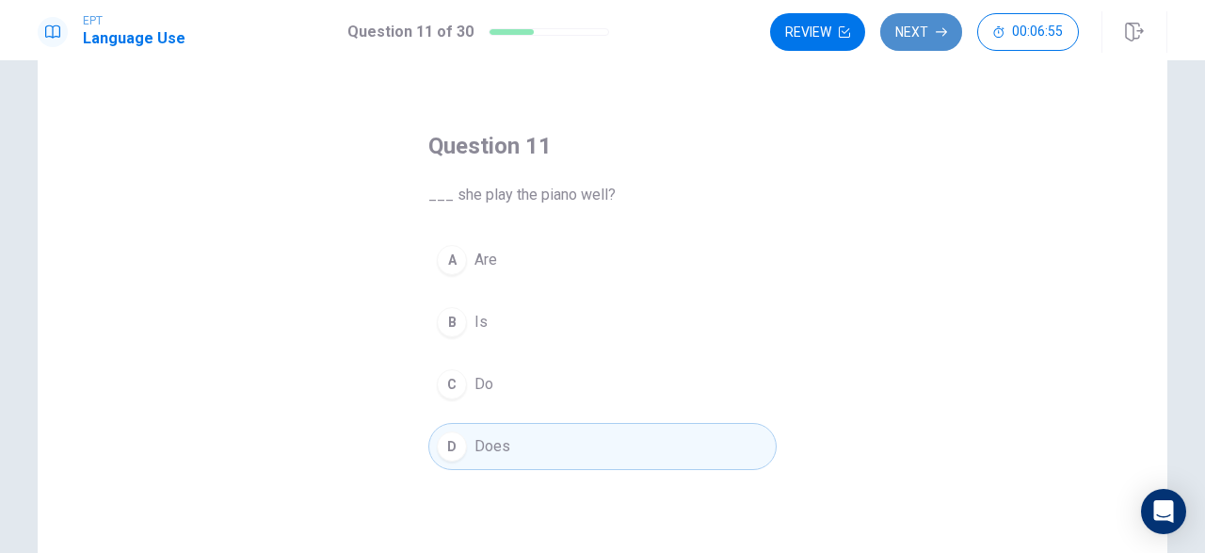
click at [901, 31] on button "Next" at bounding box center [921, 32] width 82 height 38
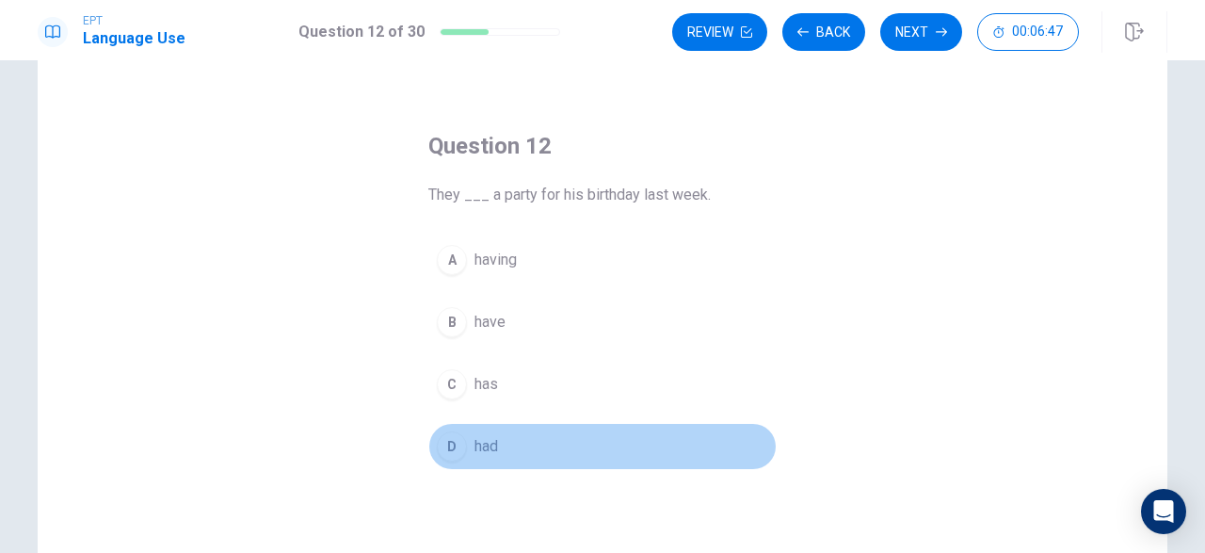
click at [447, 443] on div "D" at bounding box center [452, 446] width 30 height 30
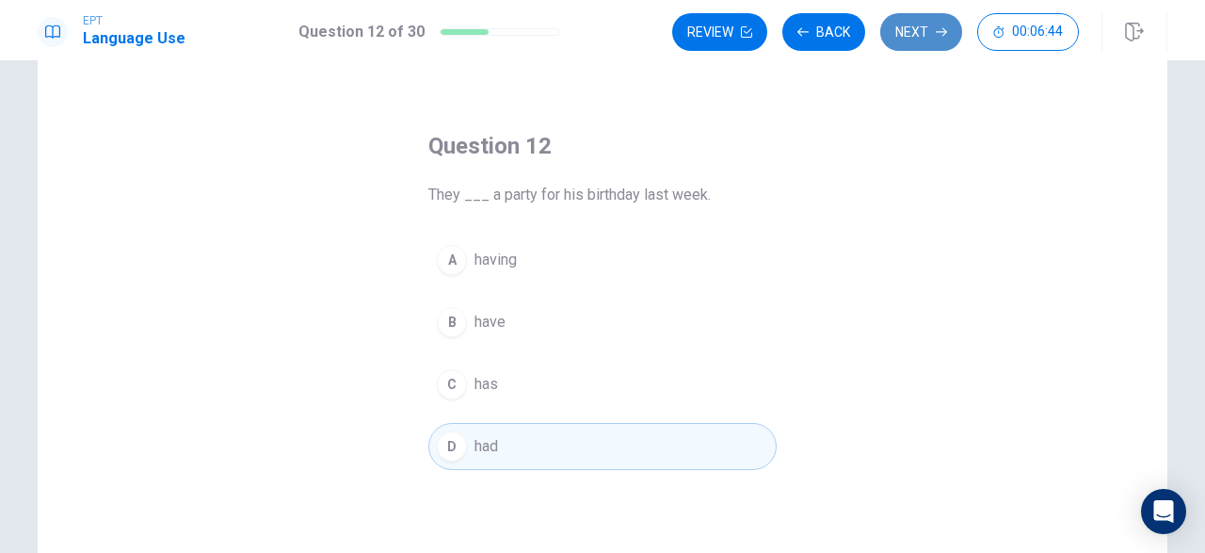
click at [888, 27] on button "Next" at bounding box center [921, 32] width 82 height 38
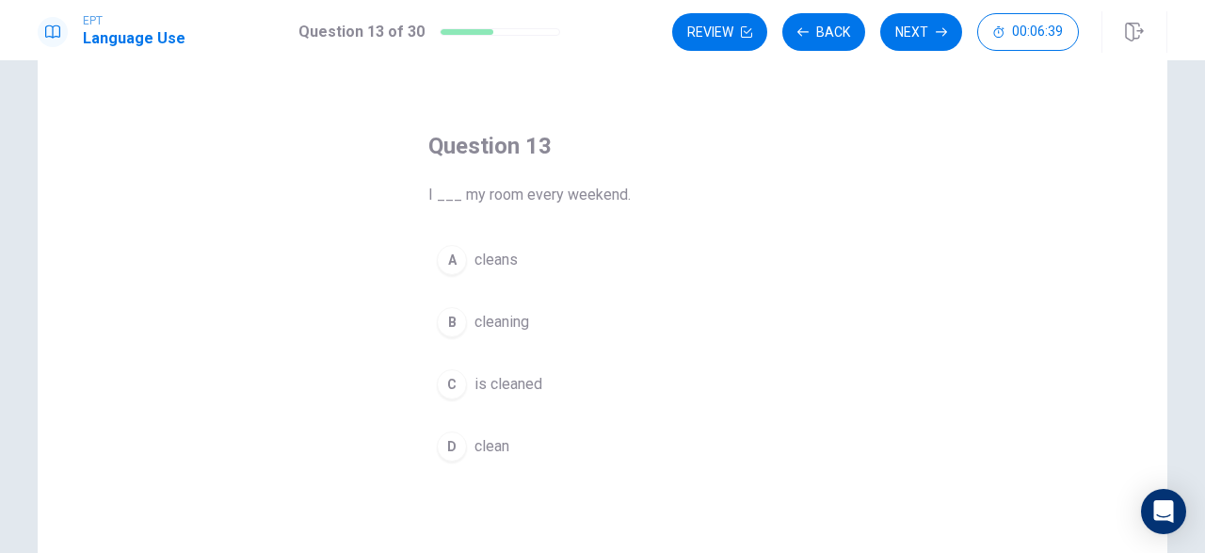
click at [452, 437] on div "D" at bounding box center [452, 446] width 30 height 30
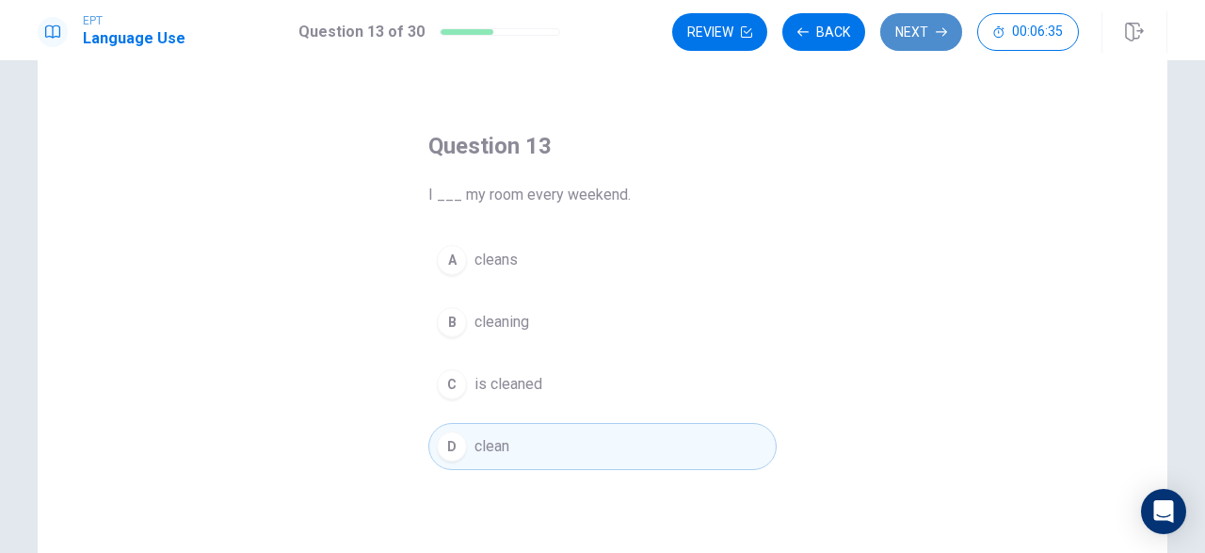
click at [898, 30] on button "Next" at bounding box center [921, 32] width 82 height 38
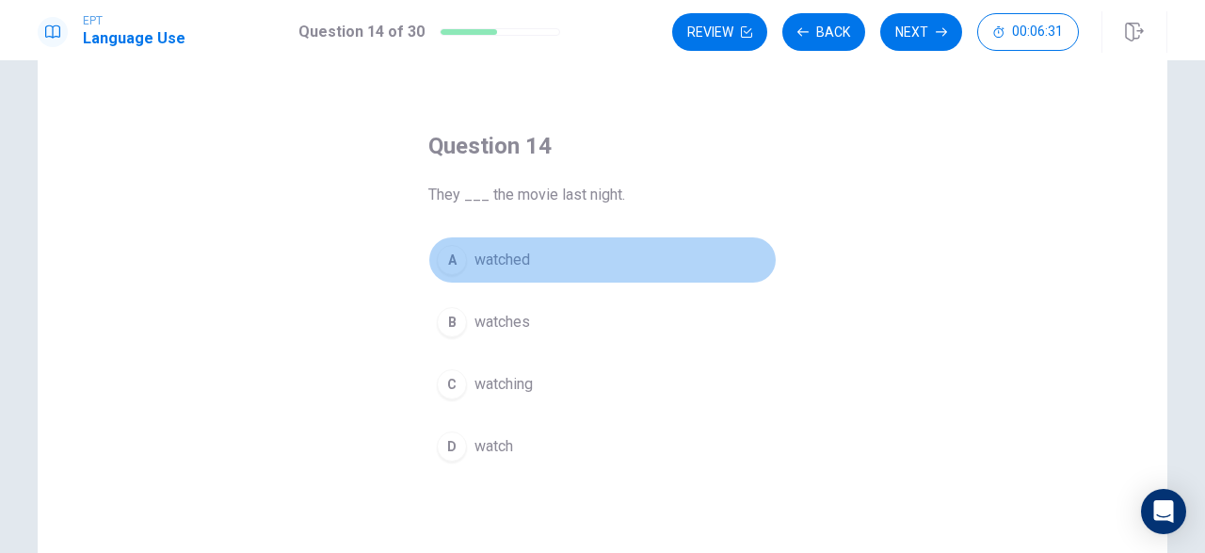
click at [449, 251] on div "A" at bounding box center [452, 260] width 30 height 30
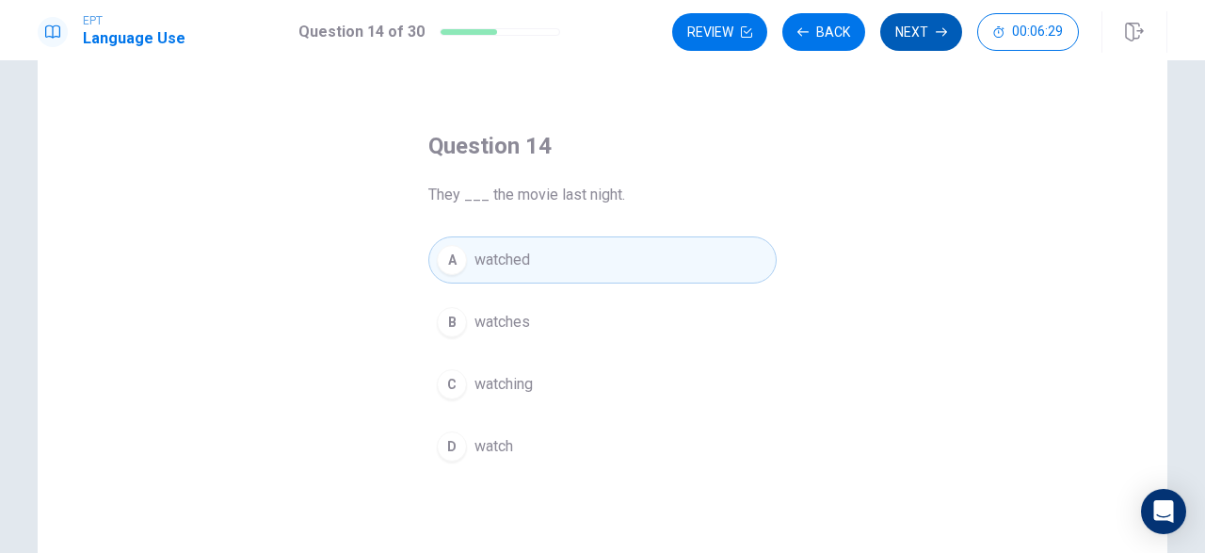
click at [895, 29] on button "Next" at bounding box center [921, 32] width 82 height 38
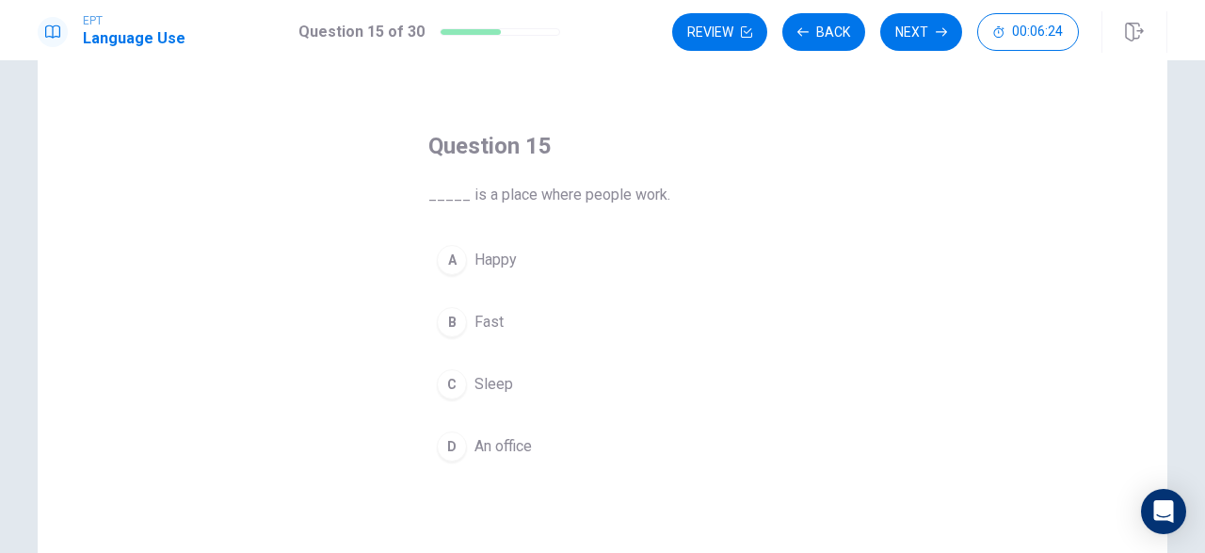
click at [448, 446] on div "D" at bounding box center [452, 446] width 30 height 30
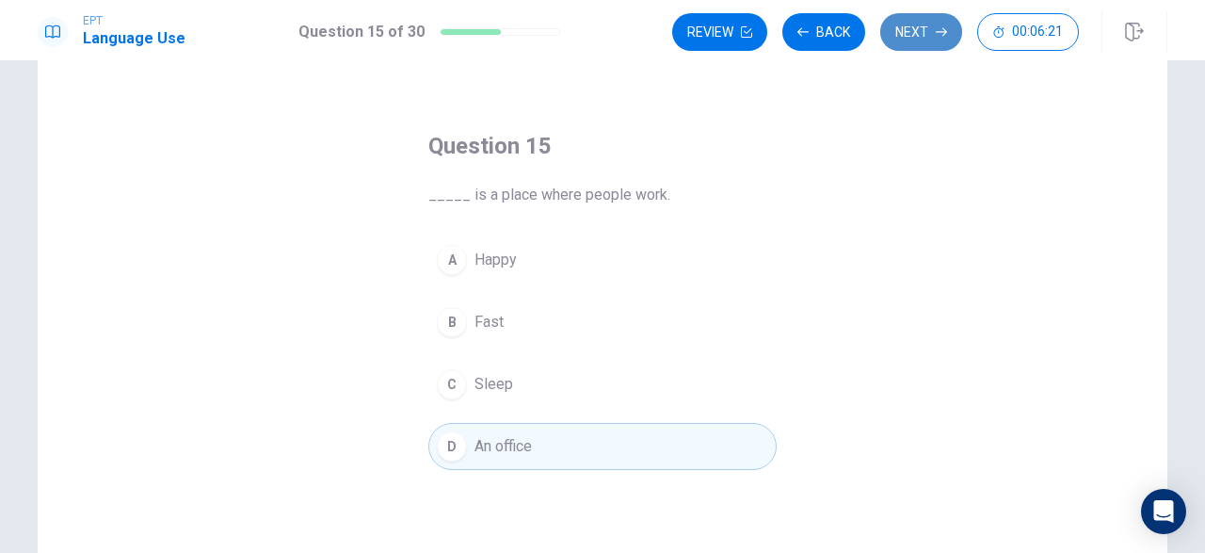
click at [895, 28] on button "Next" at bounding box center [921, 32] width 82 height 38
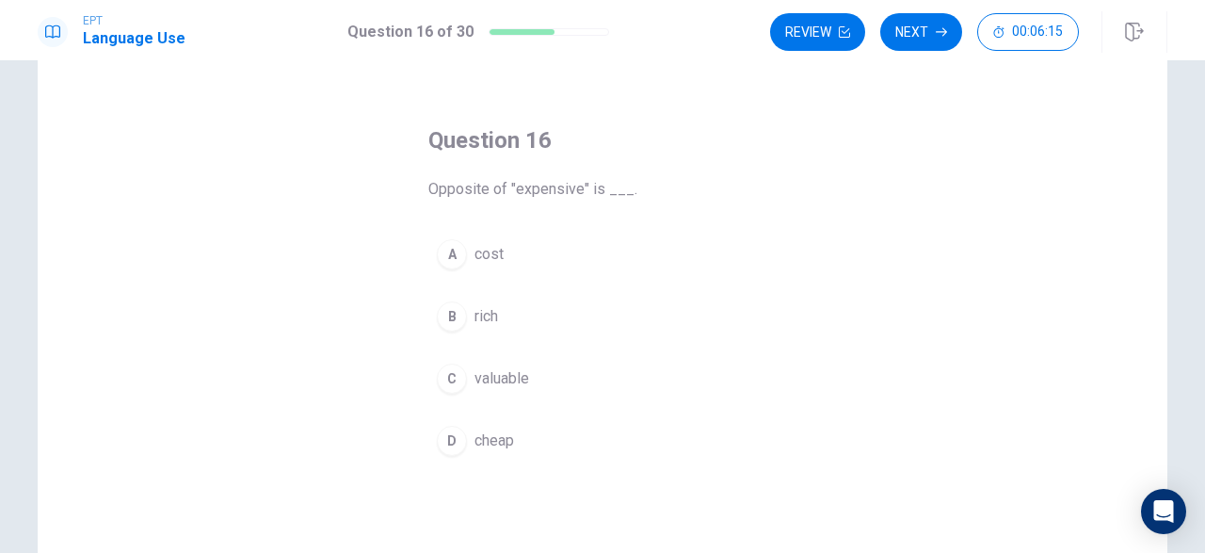
scroll to position [59, 0]
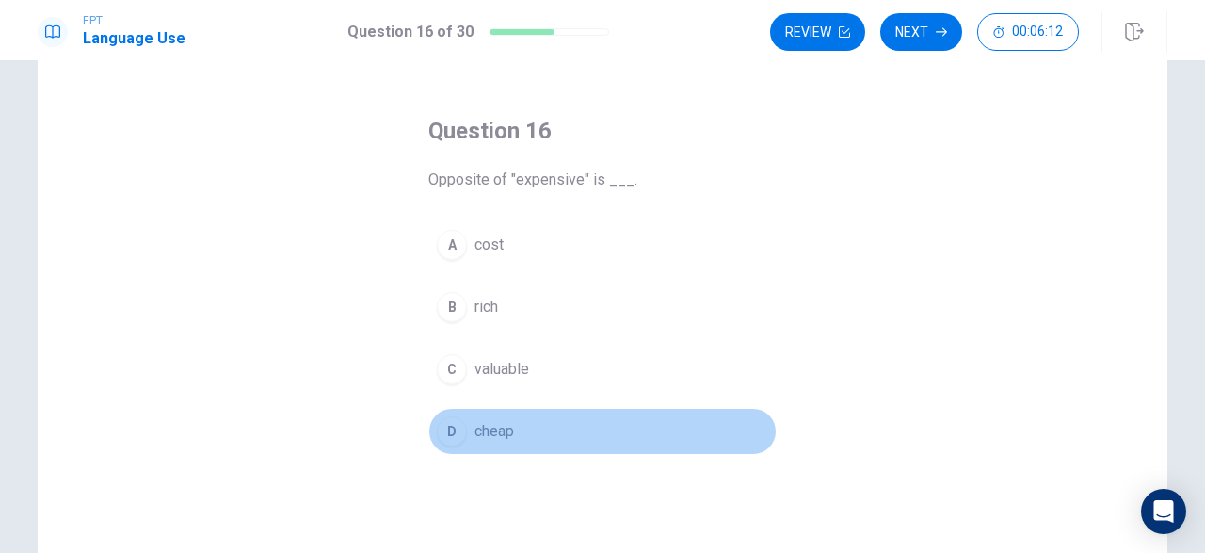
click at [448, 427] on div "D" at bounding box center [452, 431] width 30 height 30
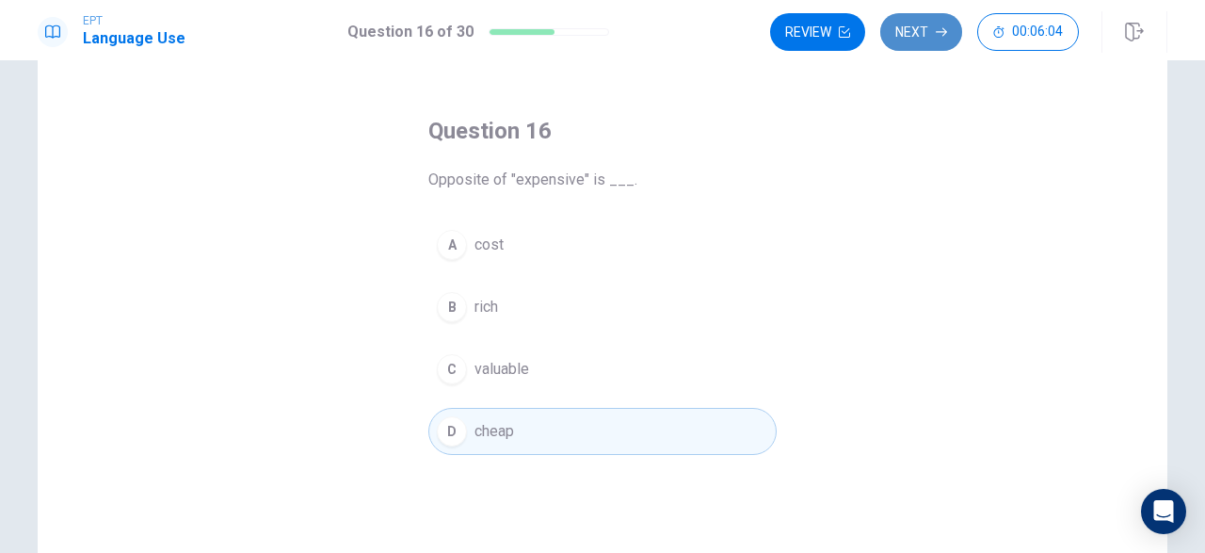
click at [911, 24] on button "Next" at bounding box center [921, 32] width 82 height 38
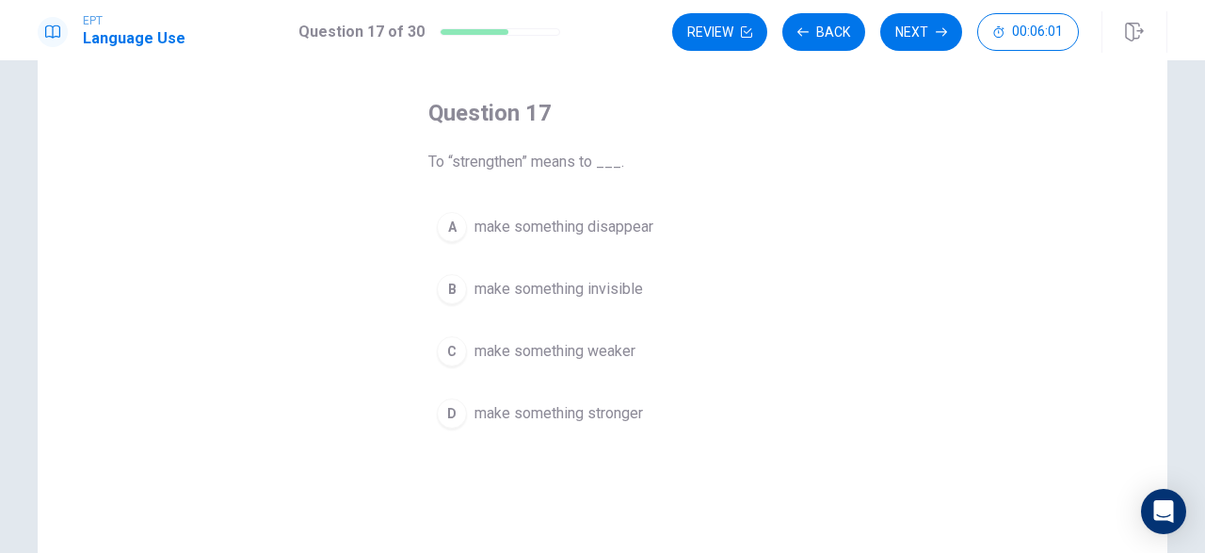
scroll to position [73, 0]
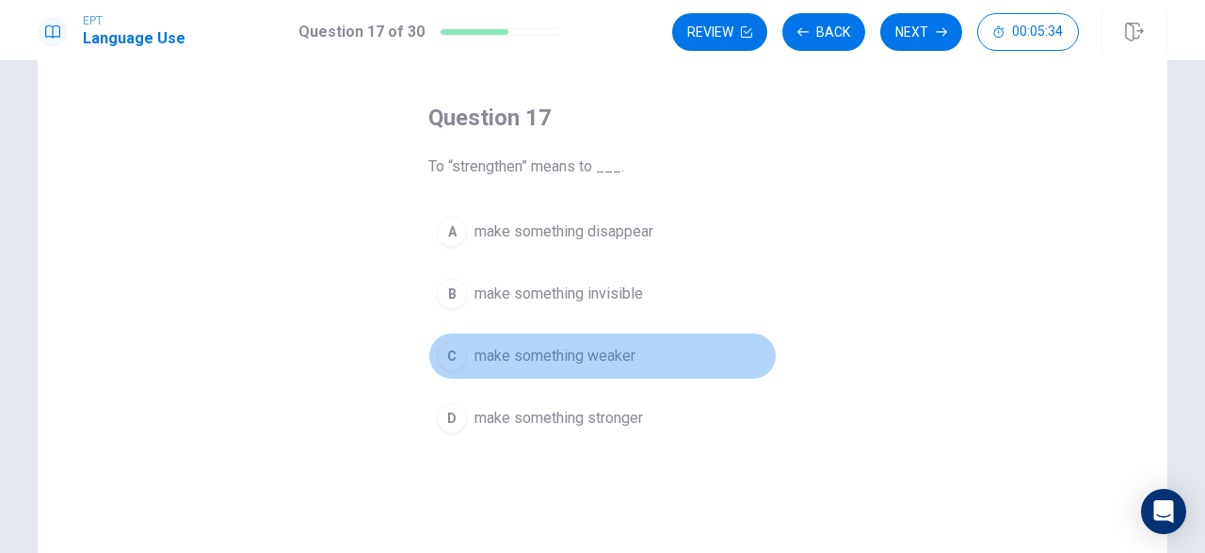
click at [451, 350] on div "C" at bounding box center [452, 356] width 30 height 30
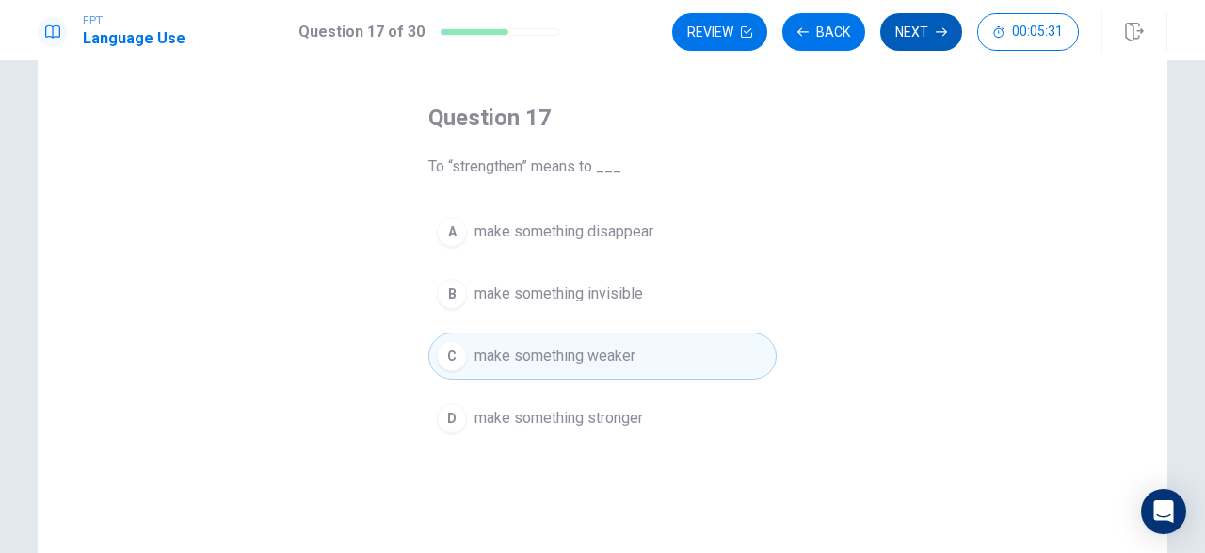
click at [914, 34] on button "Next" at bounding box center [921, 32] width 82 height 38
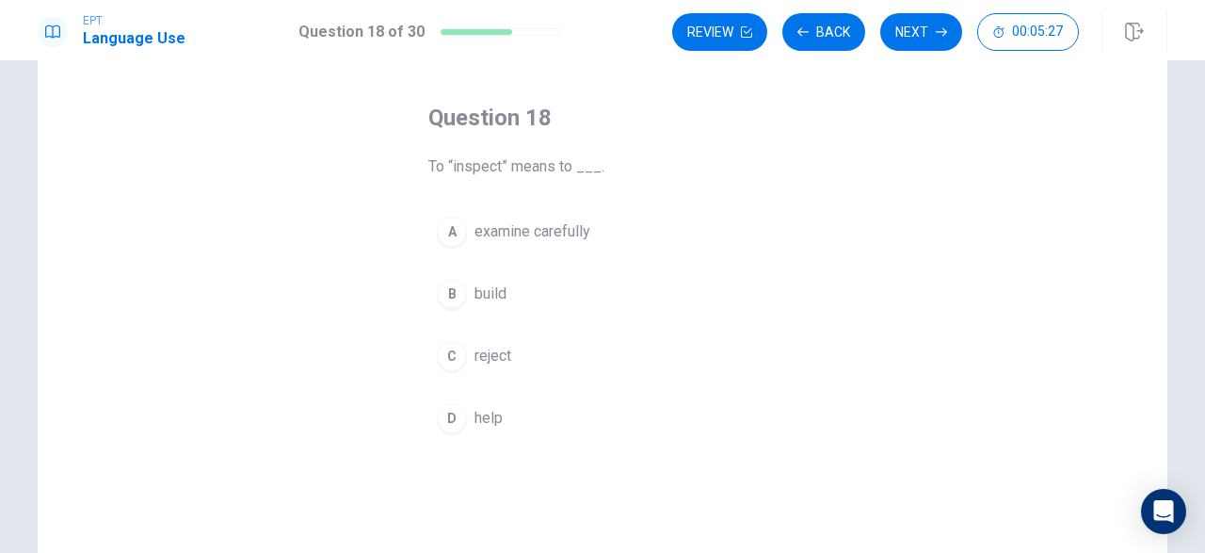
click at [460, 226] on div "A" at bounding box center [452, 232] width 30 height 30
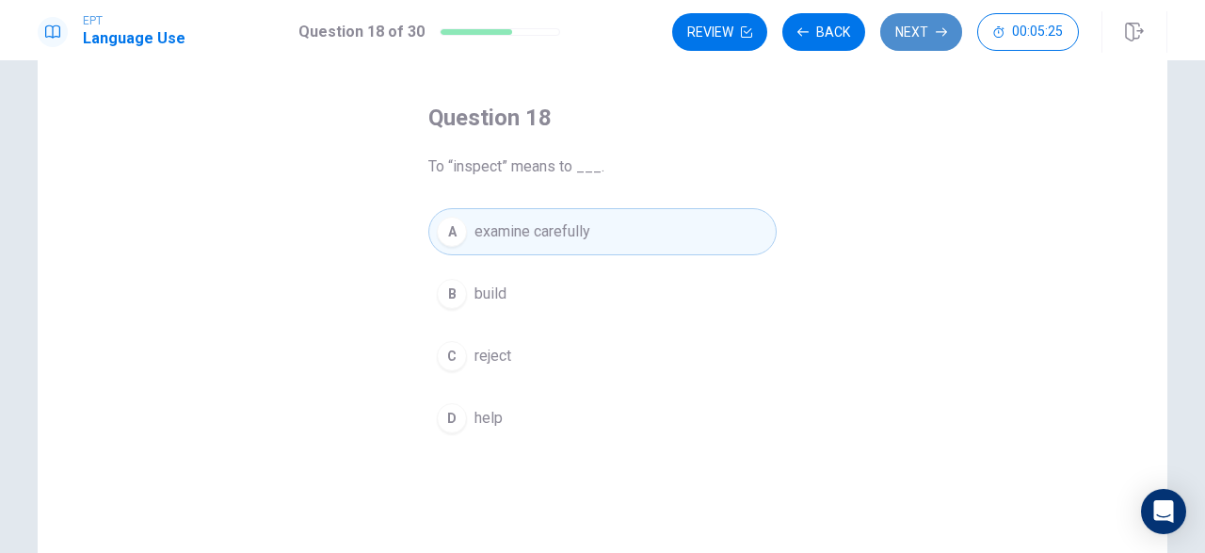
click at [895, 37] on button "Next" at bounding box center [921, 32] width 82 height 38
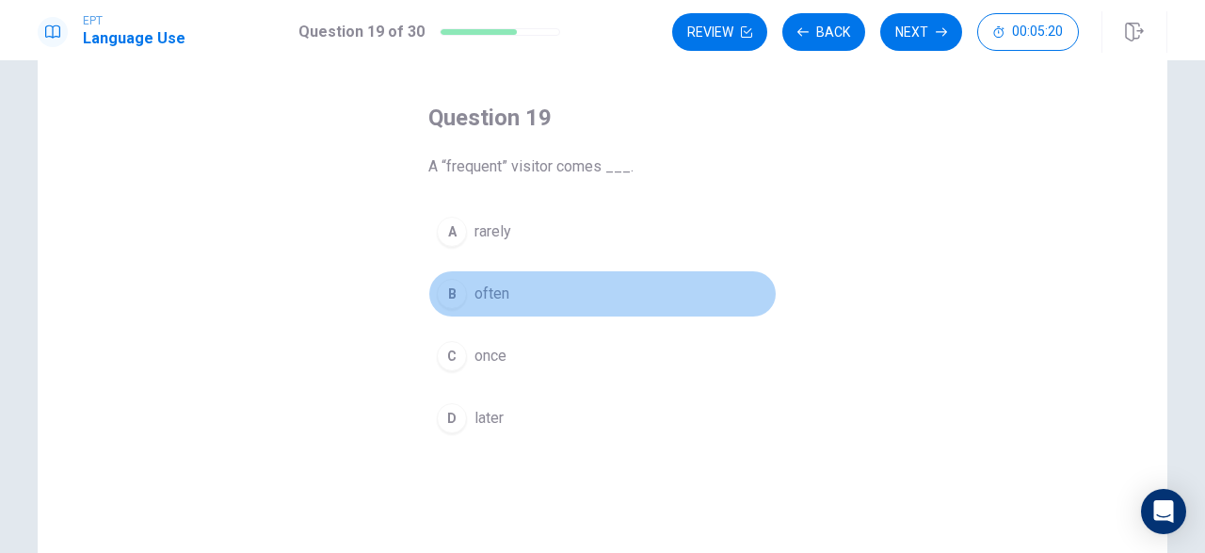
click at [447, 290] on div "B" at bounding box center [452, 294] width 30 height 30
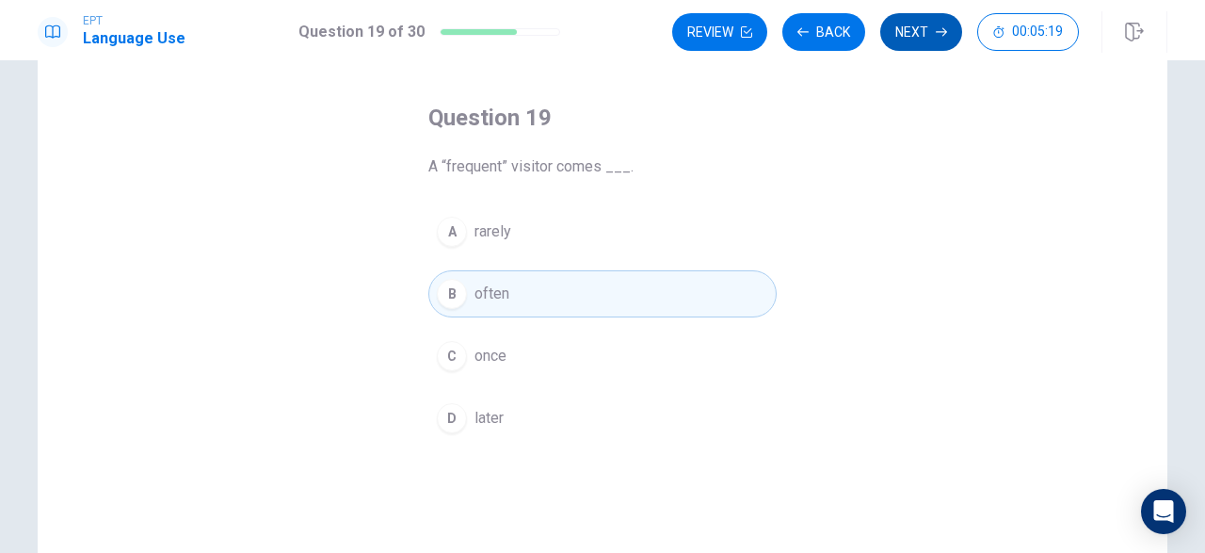
click at [886, 31] on button "Next" at bounding box center [921, 32] width 82 height 38
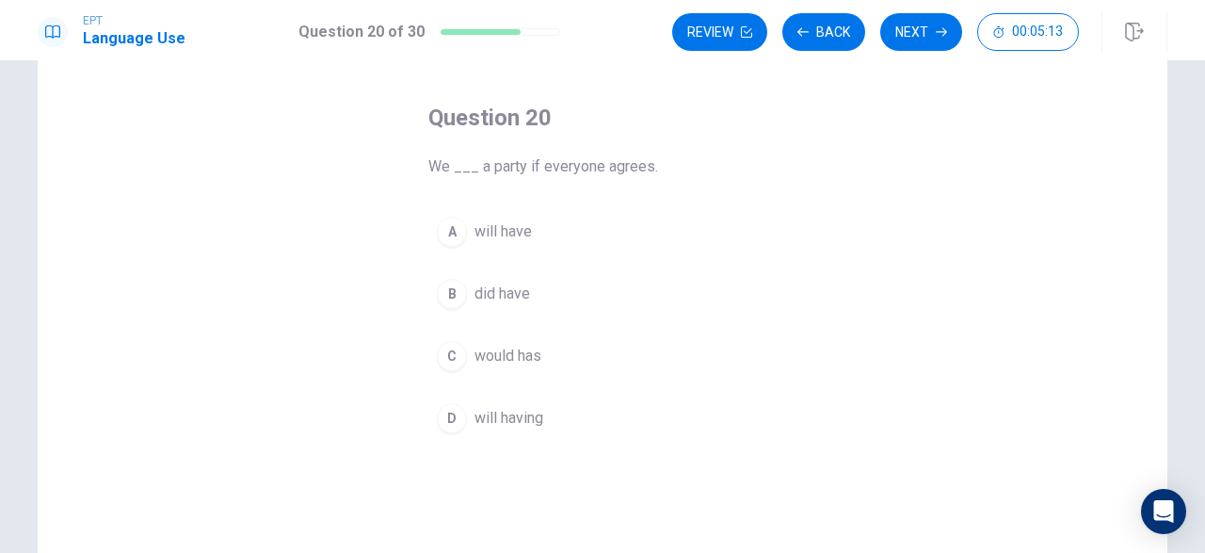
click at [446, 228] on div "A" at bounding box center [452, 232] width 30 height 30
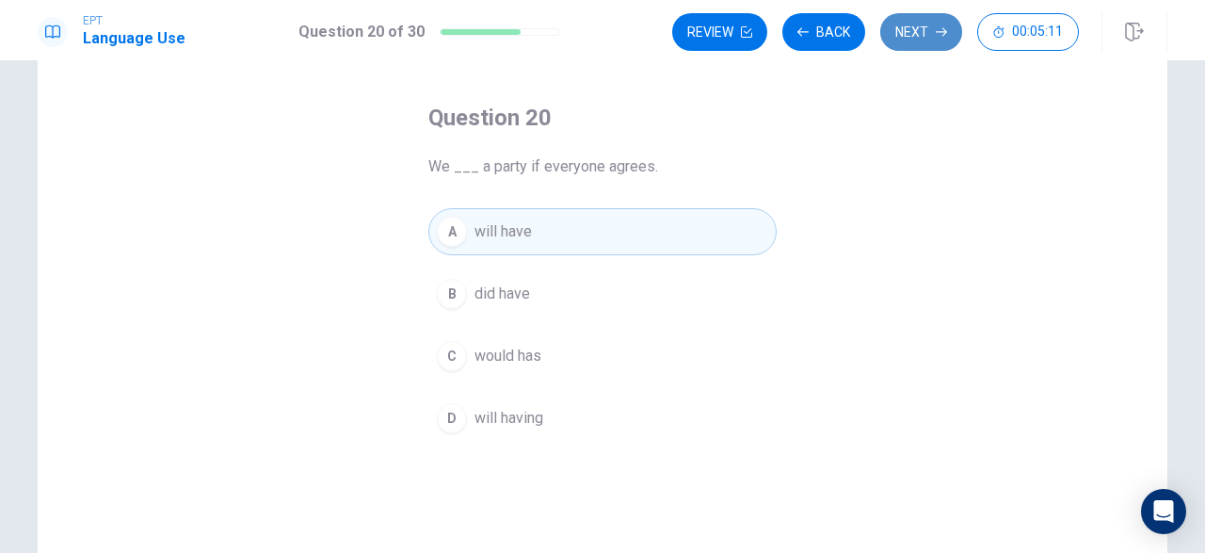
click at [903, 22] on button "Next" at bounding box center [921, 32] width 82 height 38
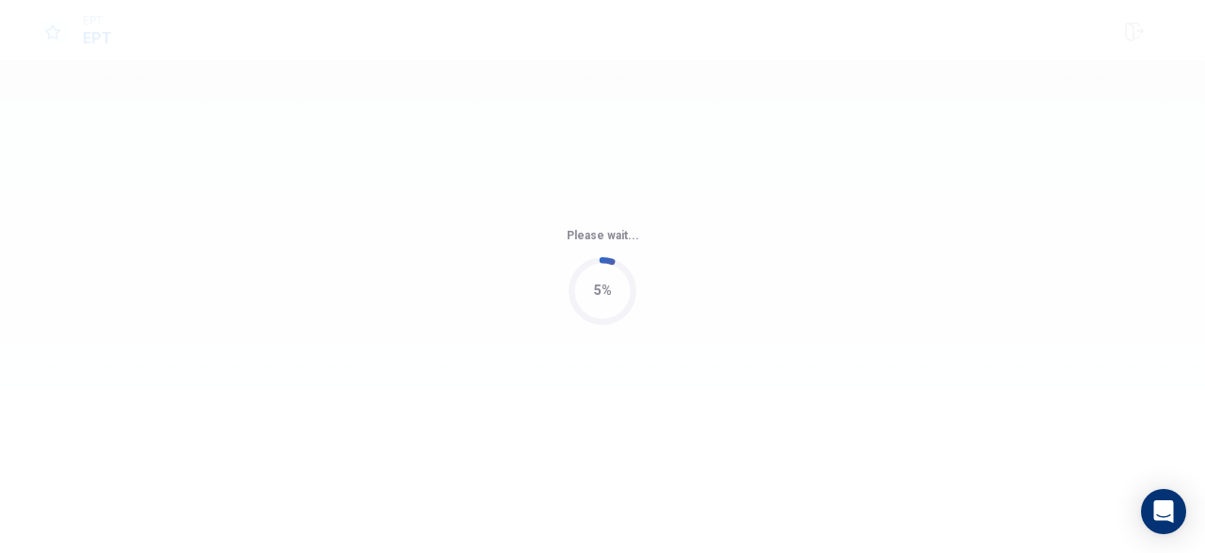
scroll to position [0, 0]
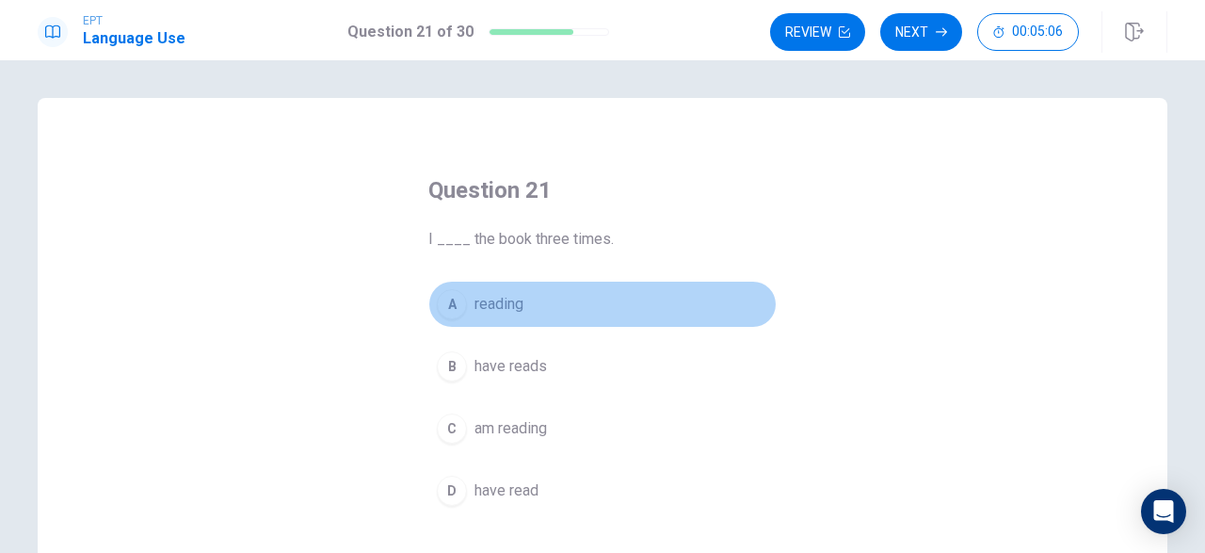
click at [676, 310] on button "A reading" at bounding box center [602, 304] width 348 height 47
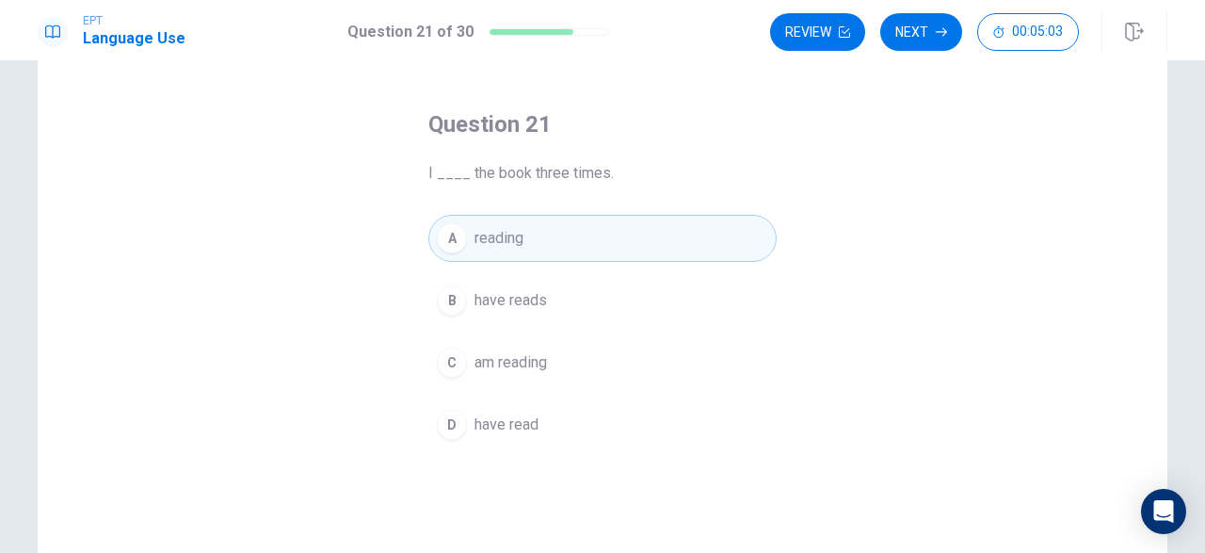
scroll to position [62, 0]
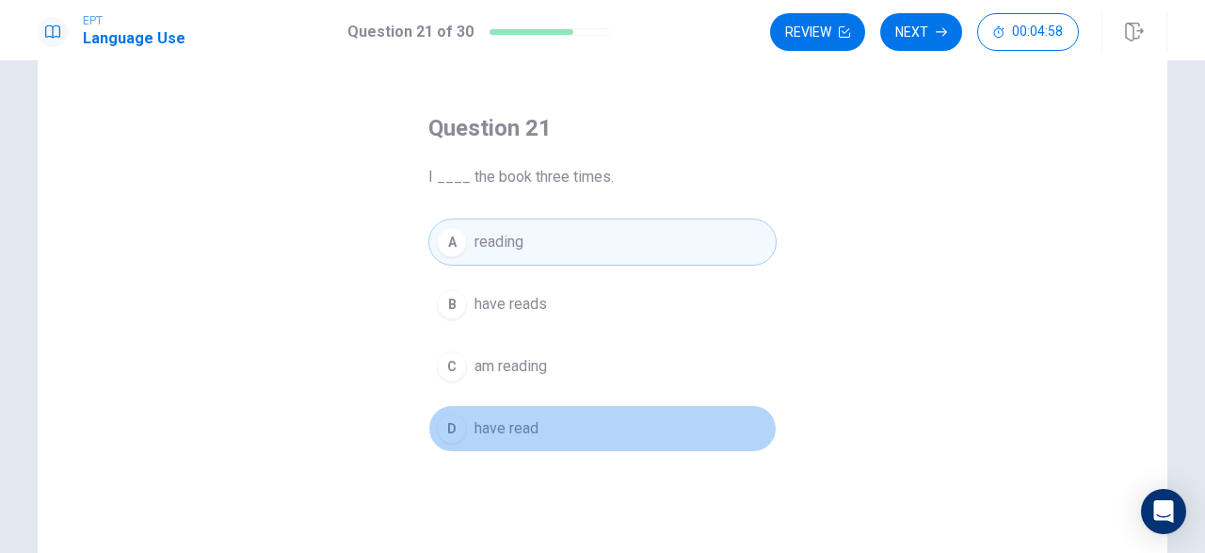
click at [451, 427] on div "D" at bounding box center [452, 428] width 30 height 30
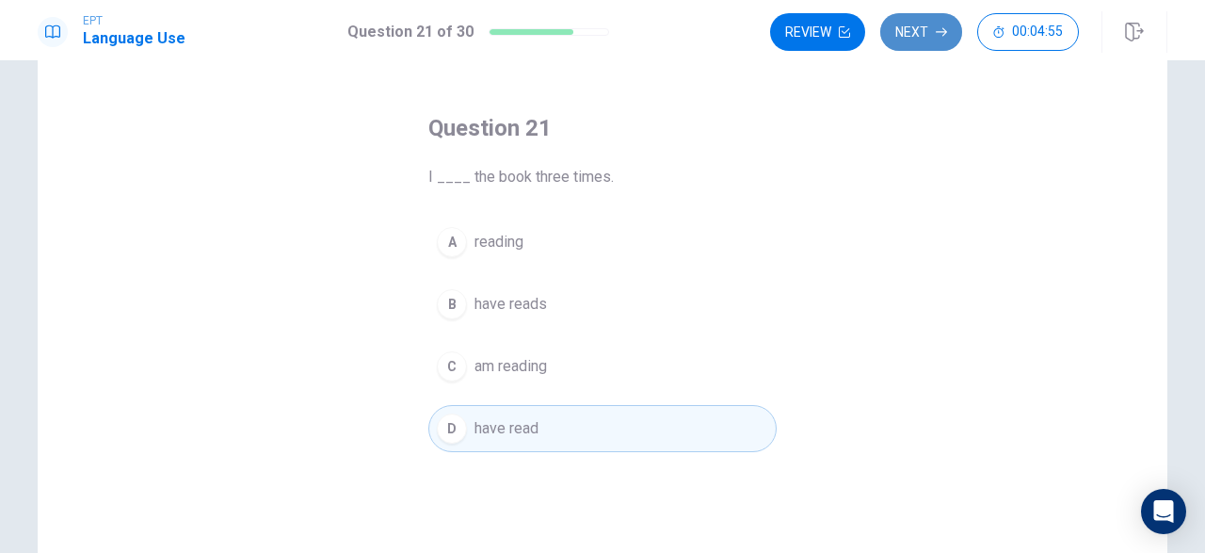
click at [905, 33] on button "Next" at bounding box center [921, 32] width 82 height 38
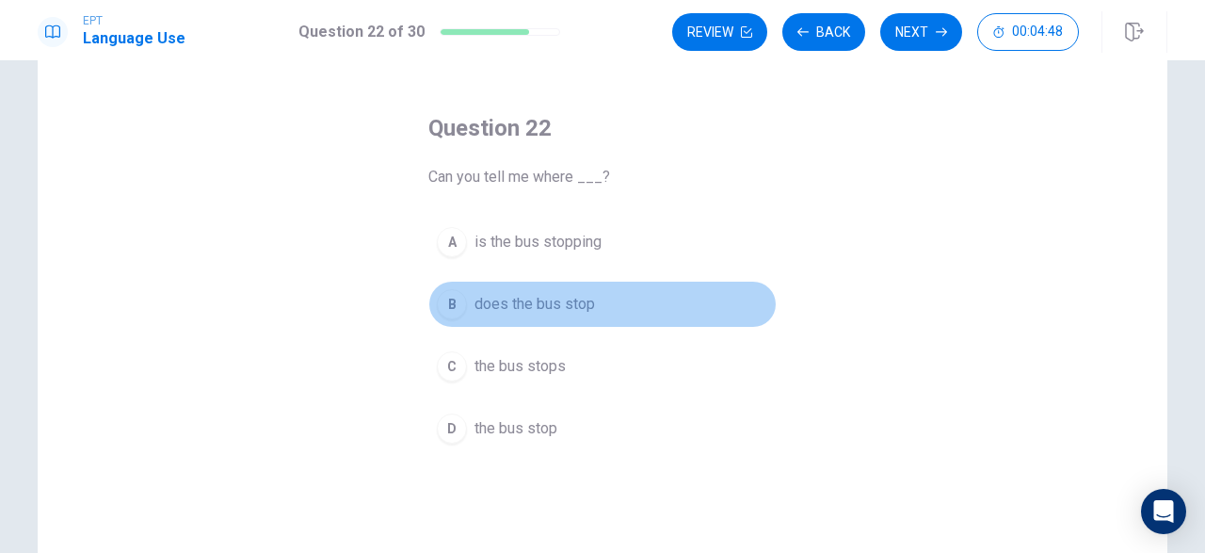
click at [445, 297] on div "B" at bounding box center [452, 304] width 30 height 30
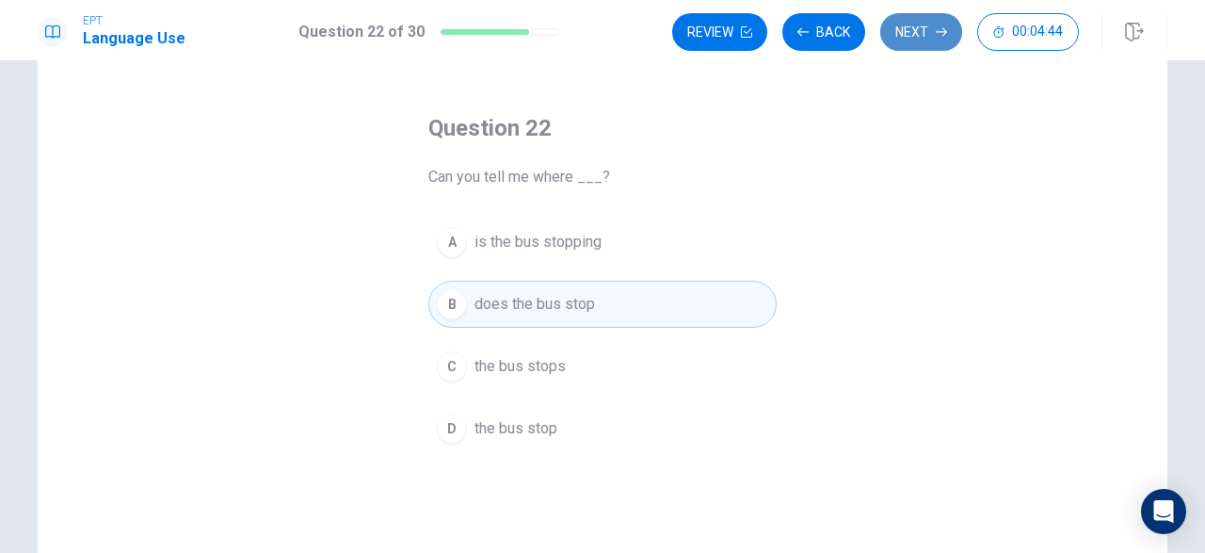
click at [906, 26] on button "Next" at bounding box center [921, 32] width 82 height 38
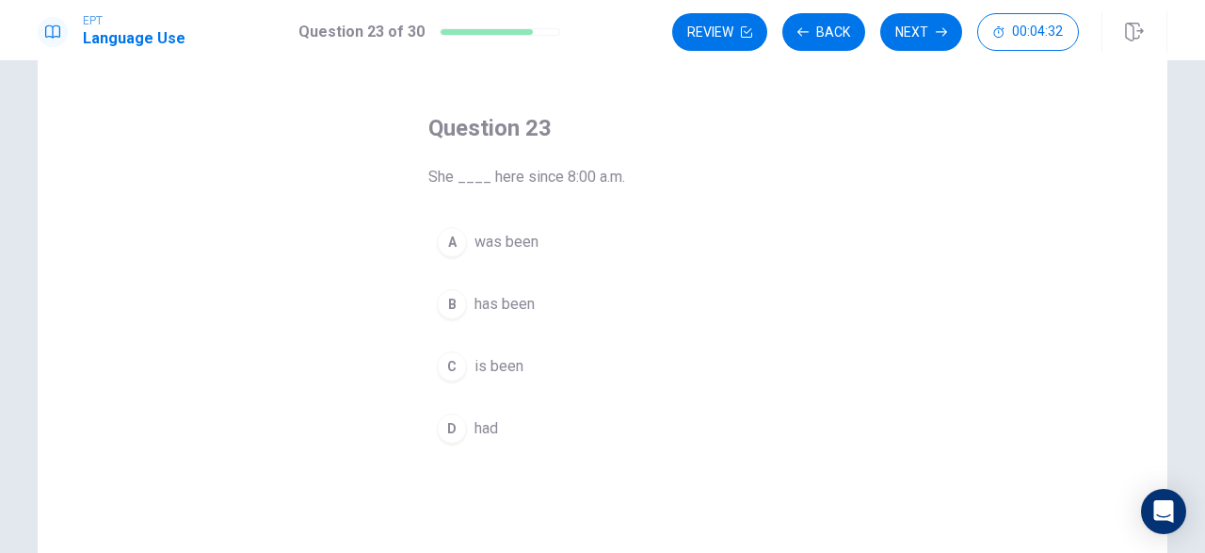
click at [449, 236] on div "A" at bounding box center [452, 242] width 30 height 30
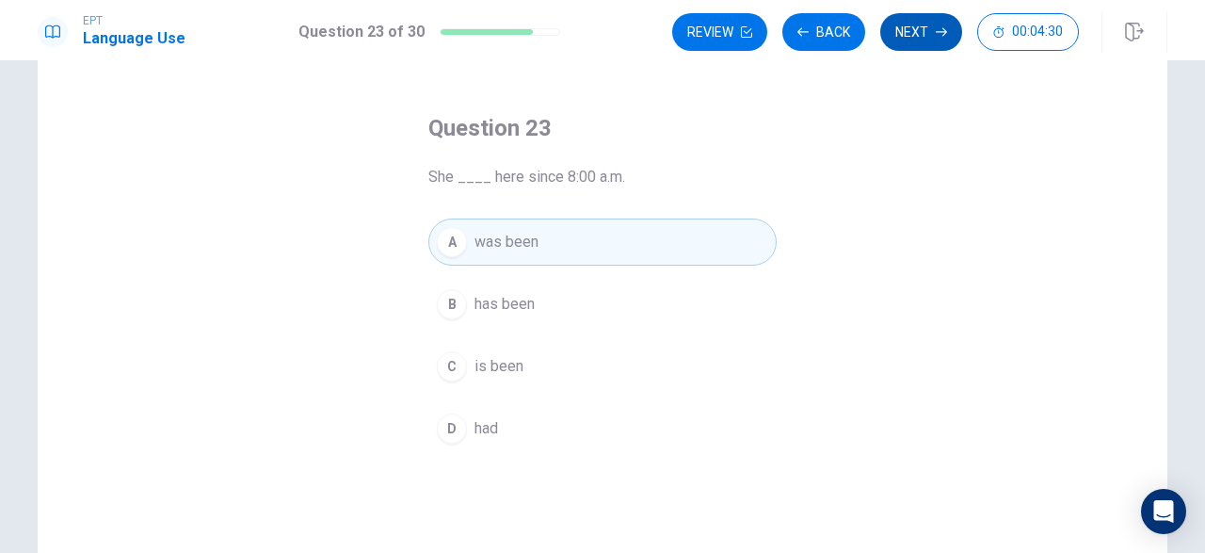
click at [896, 36] on button "Next" at bounding box center [921, 32] width 82 height 38
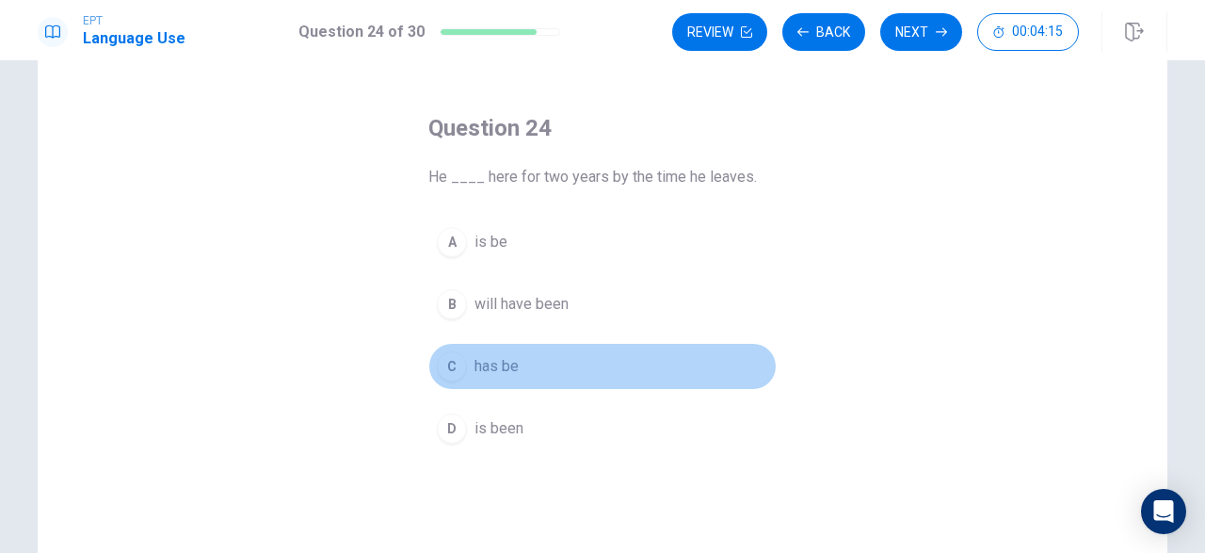
click at [450, 358] on div "C" at bounding box center [452, 366] width 30 height 30
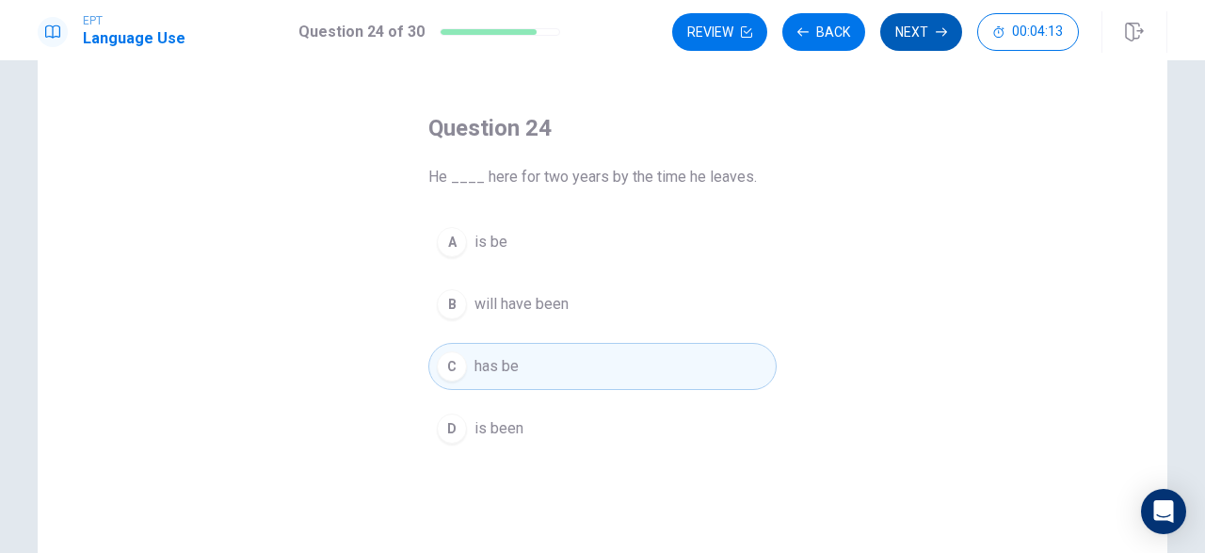
click at [893, 30] on button "Next" at bounding box center [921, 32] width 82 height 38
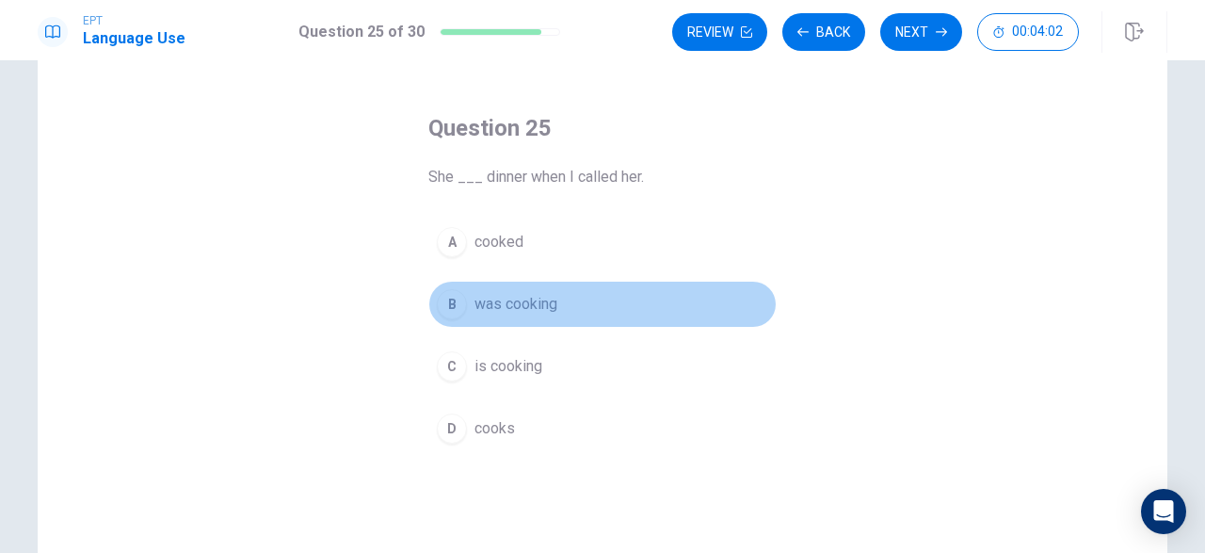
click at [451, 296] on div "B" at bounding box center [452, 304] width 30 height 30
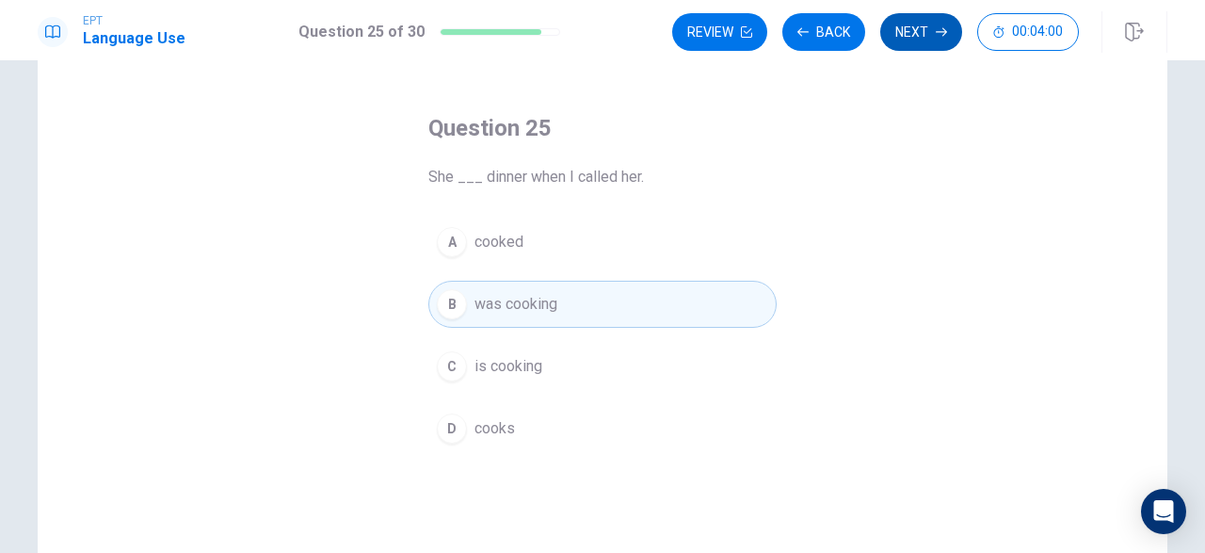
click at [912, 28] on button "Next" at bounding box center [921, 32] width 82 height 38
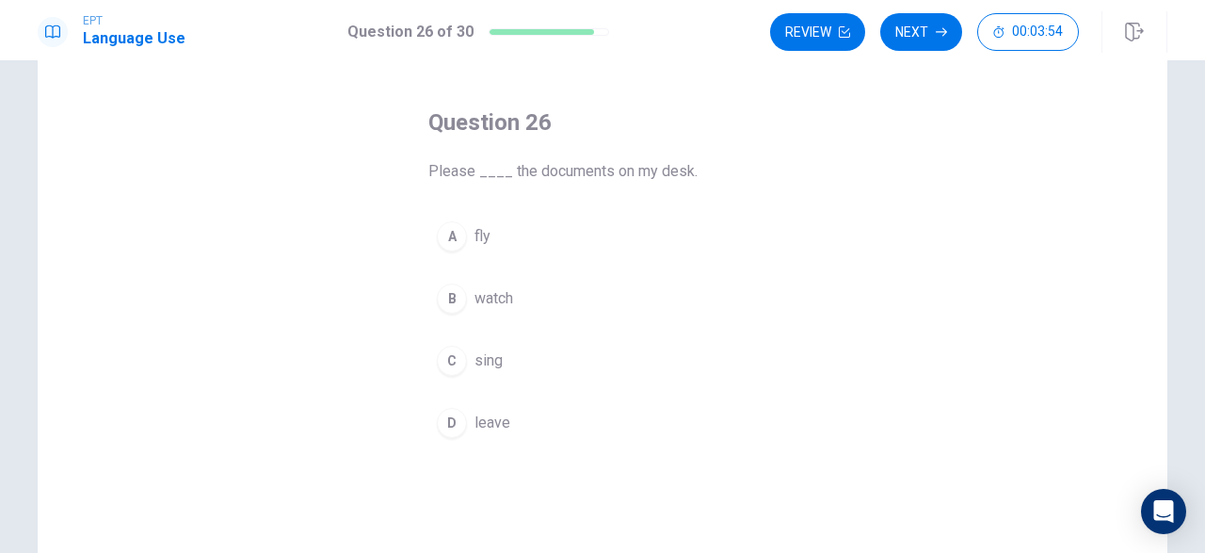
scroll to position [73, 0]
click at [453, 420] on div "D" at bounding box center [452, 418] width 30 height 30
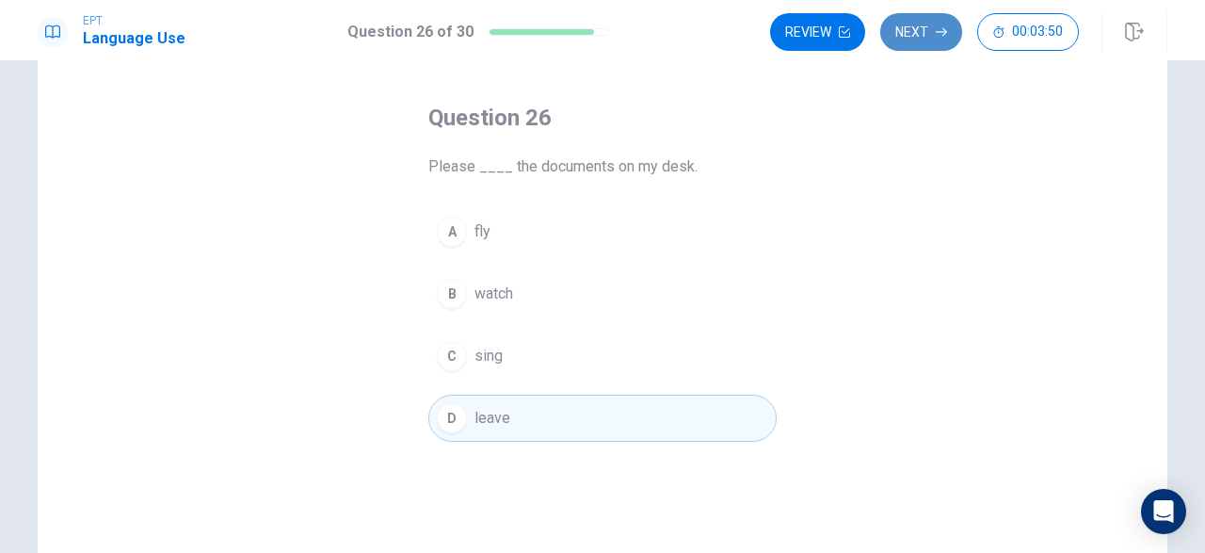
click at [926, 28] on button "Next" at bounding box center [921, 32] width 82 height 38
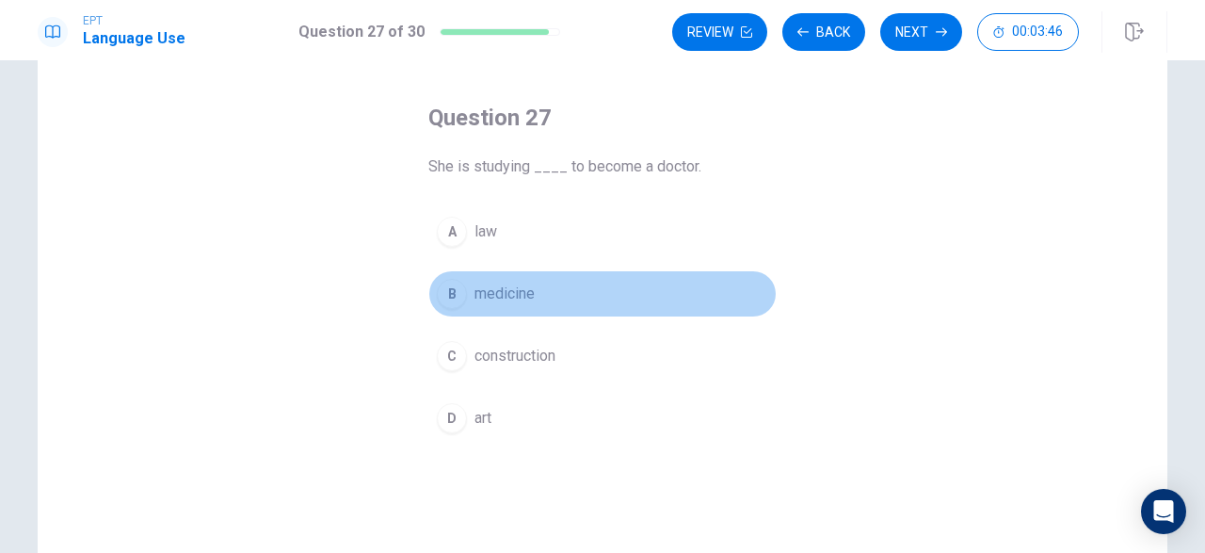
click at [447, 288] on div "B" at bounding box center [452, 294] width 30 height 30
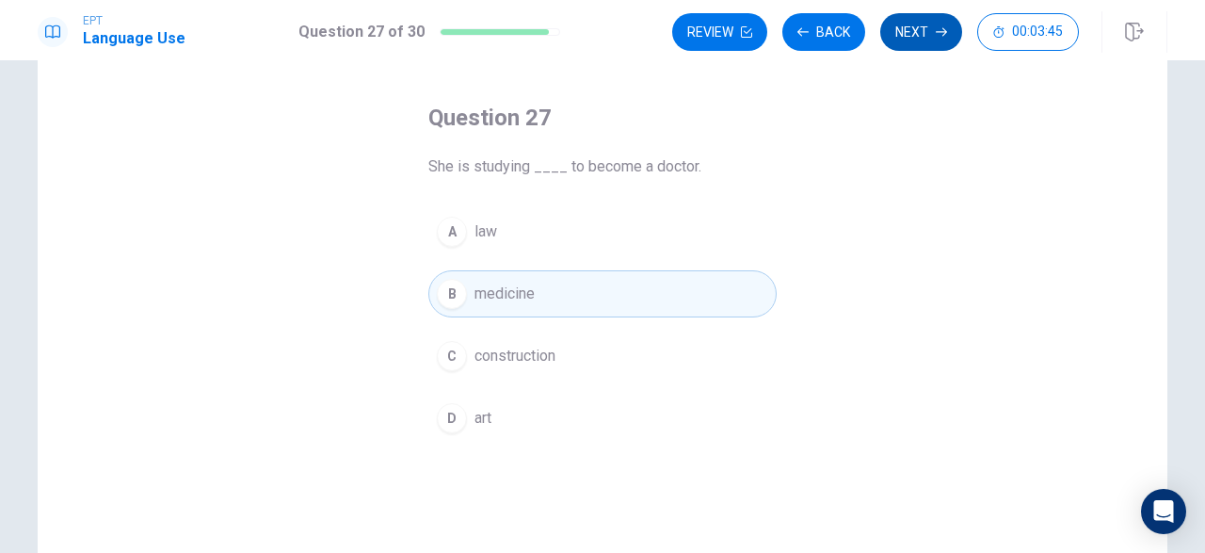
click at [890, 34] on button "Next" at bounding box center [921, 32] width 82 height 38
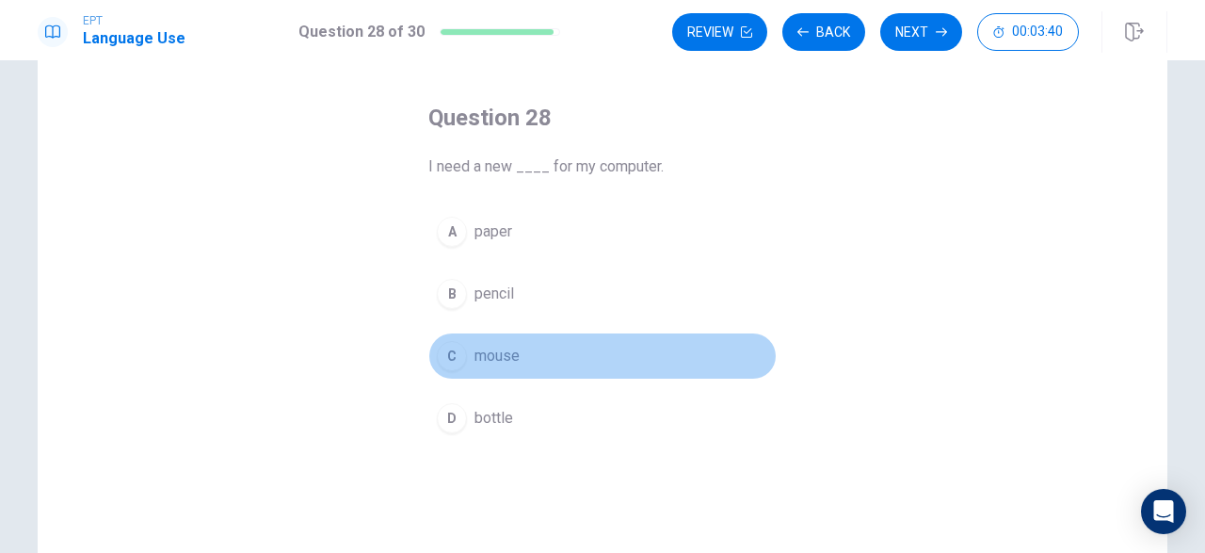
click at [451, 347] on div "C" at bounding box center [452, 356] width 30 height 30
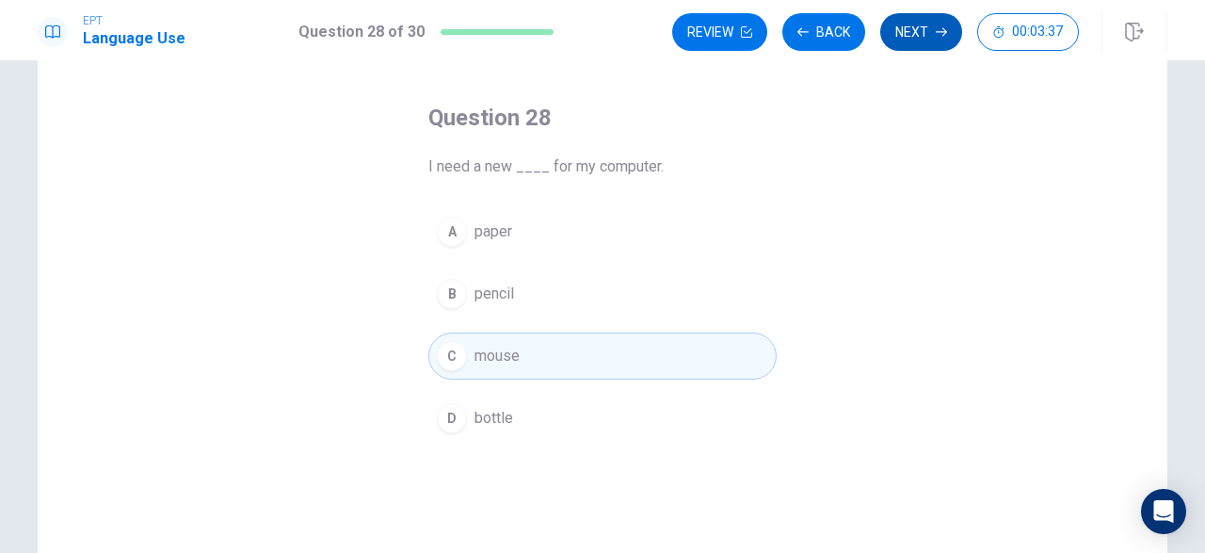
click at [905, 29] on button "Next" at bounding box center [921, 32] width 82 height 38
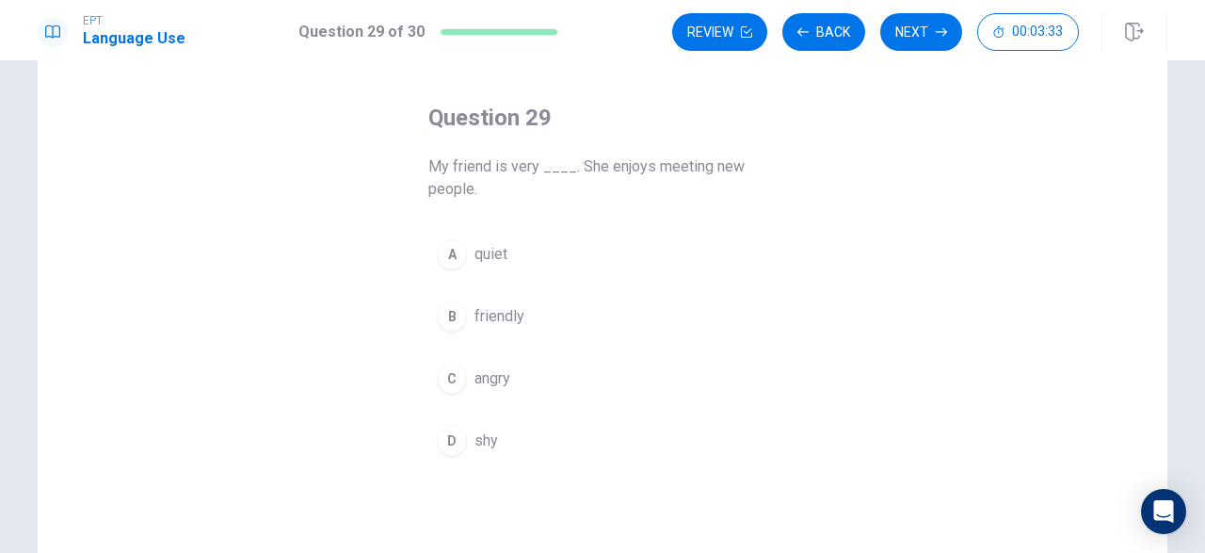
click at [445, 301] on div "B" at bounding box center [452, 316] width 30 height 30
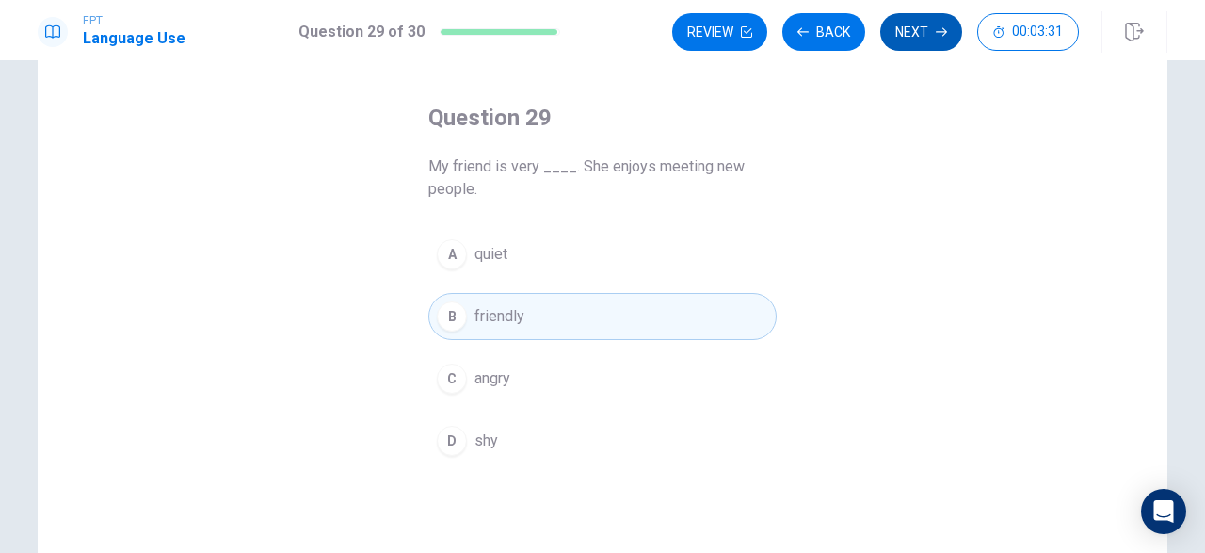
click at [911, 23] on button "Next" at bounding box center [921, 32] width 82 height 38
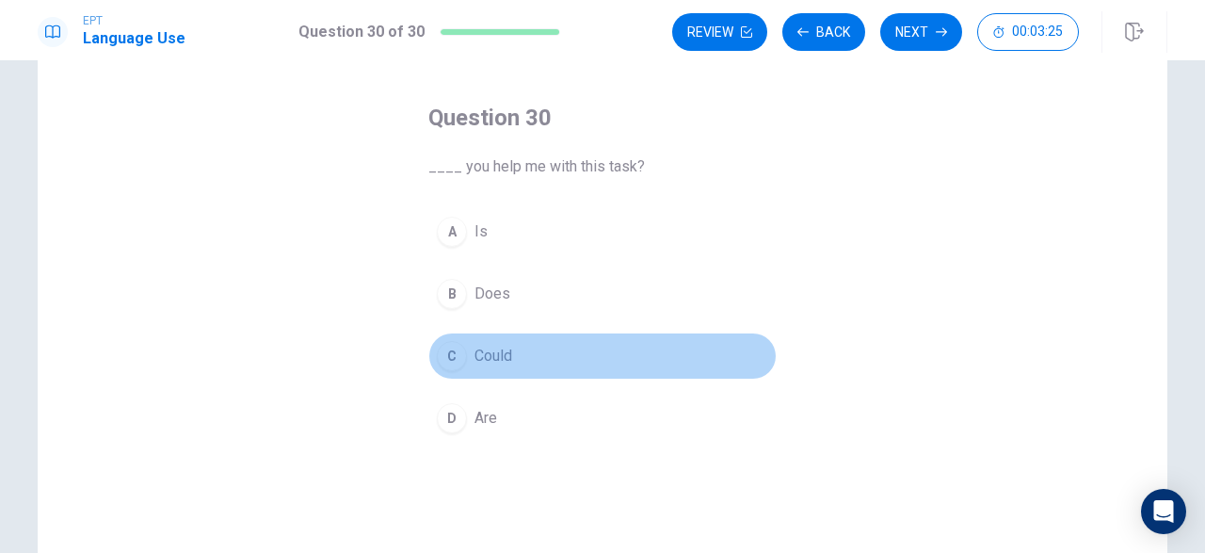
click at [445, 346] on div "C" at bounding box center [452, 356] width 30 height 30
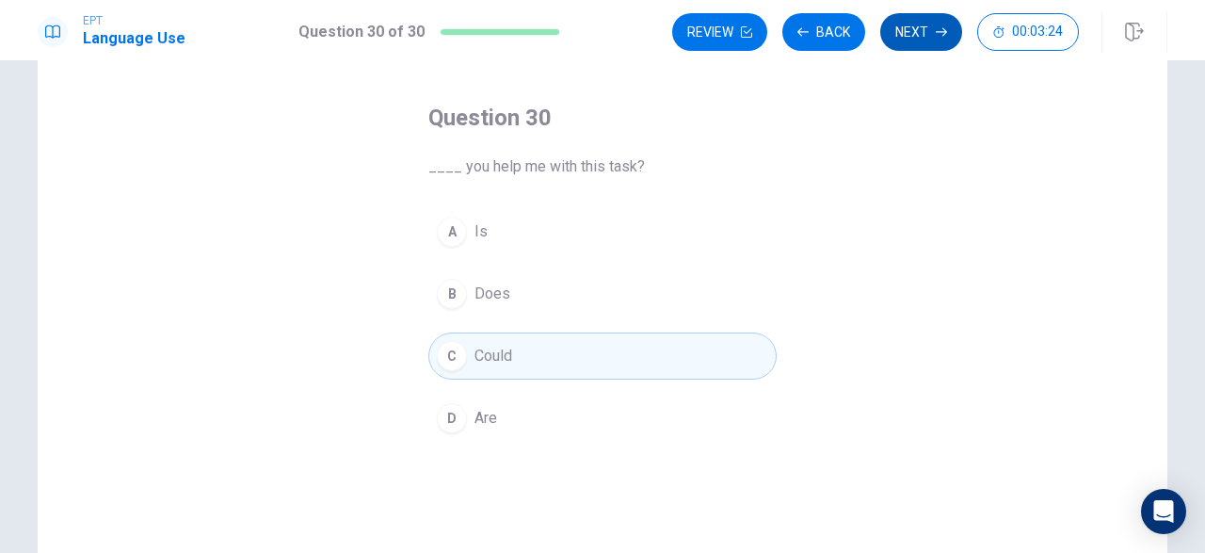
click at [899, 25] on button "Next" at bounding box center [921, 32] width 82 height 38
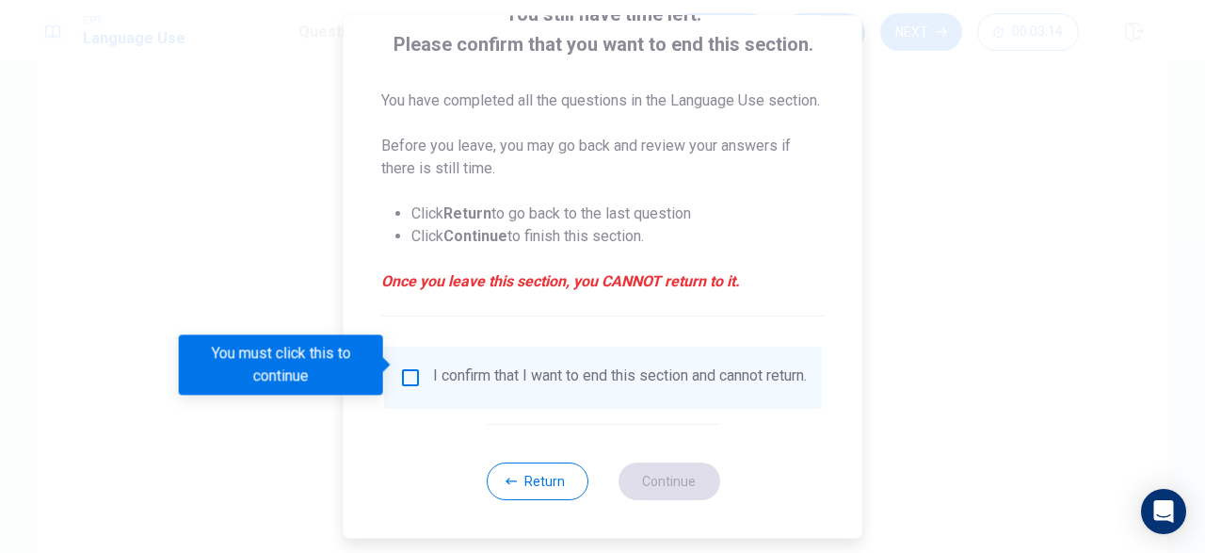
scroll to position [172, 0]
click at [408, 366] on input "You must click this to continue" at bounding box center [410, 377] width 23 height 23
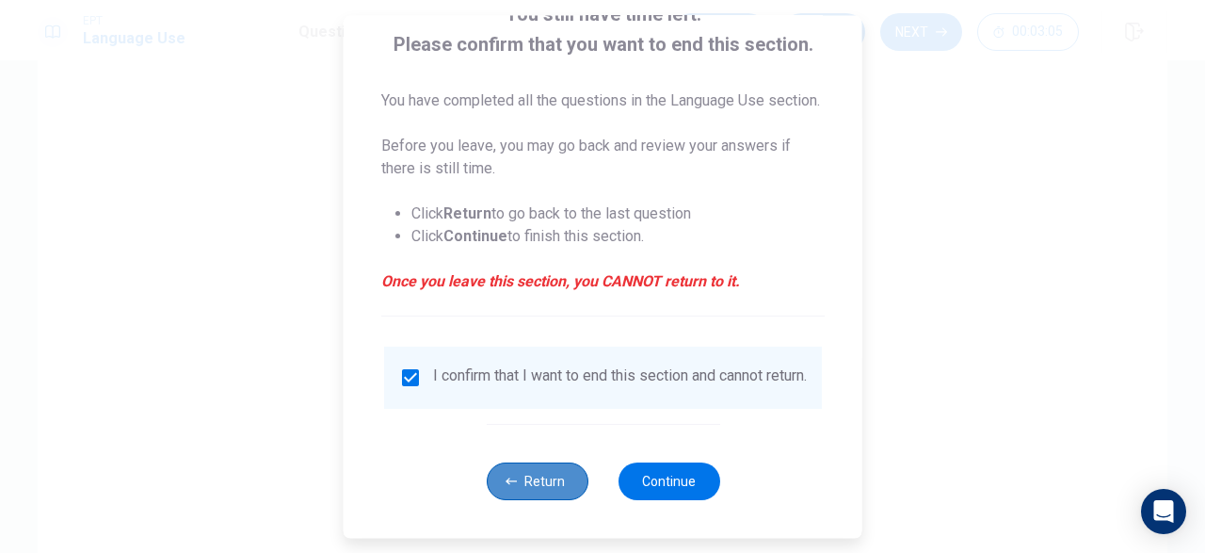
click at [532, 476] on button "Return" at bounding box center [537, 481] width 102 height 38
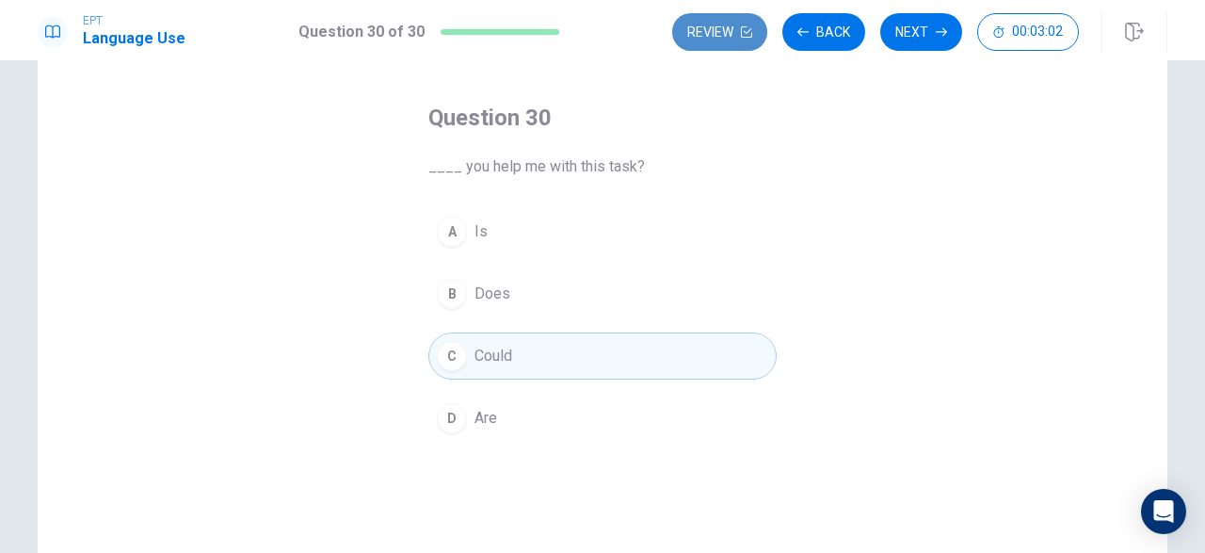
click at [700, 41] on button "Review" at bounding box center [719, 32] width 95 height 38
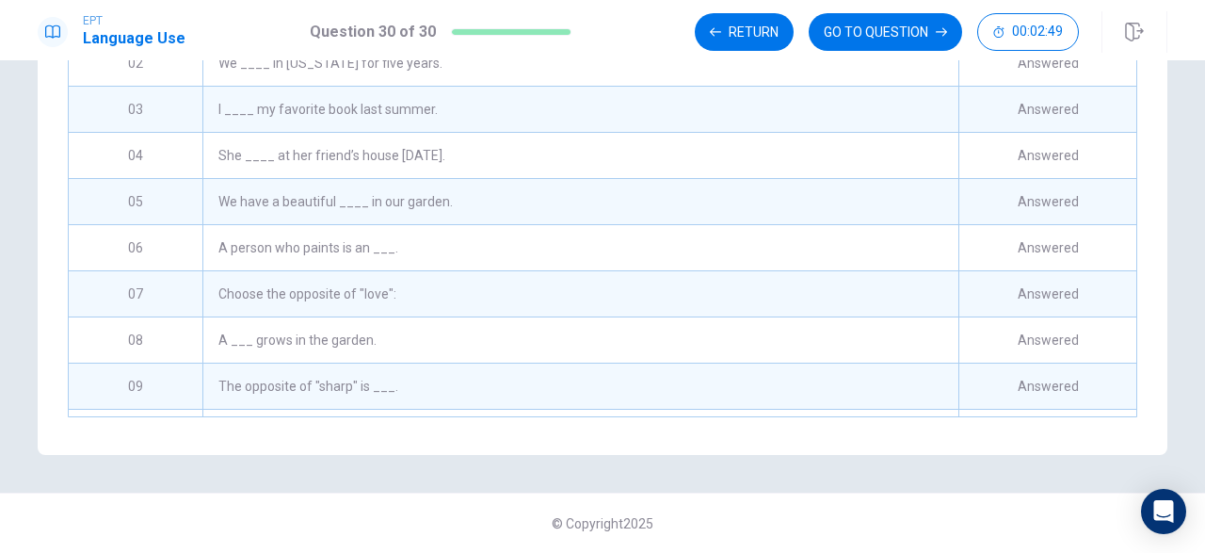
scroll to position [0, 0]
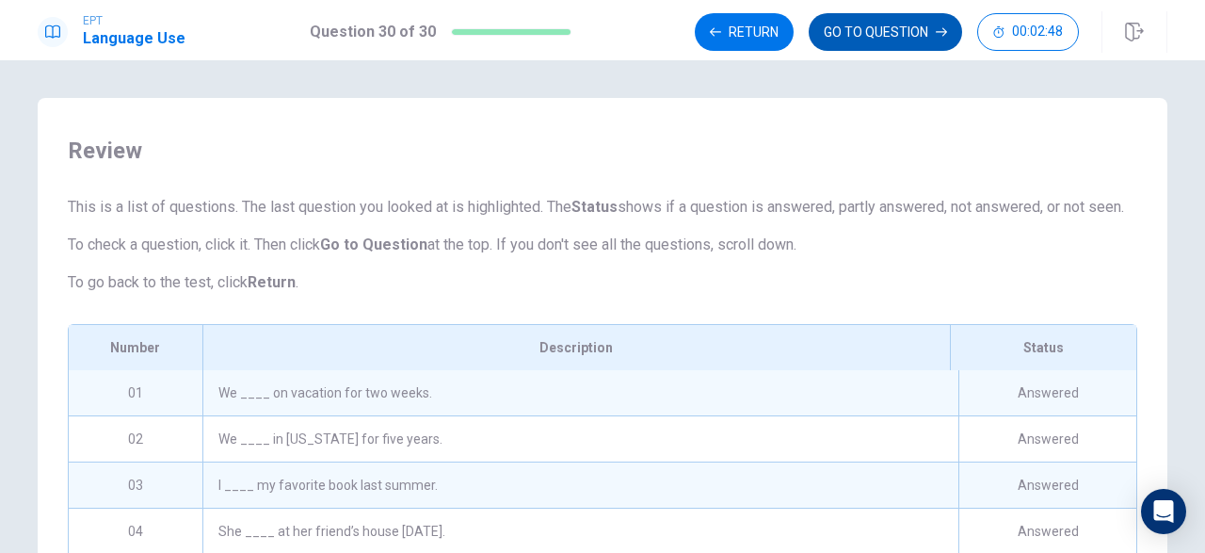
click at [873, 31] on button "GO TO QUESTION" at bounding box center [885, 32] width 153 height 38
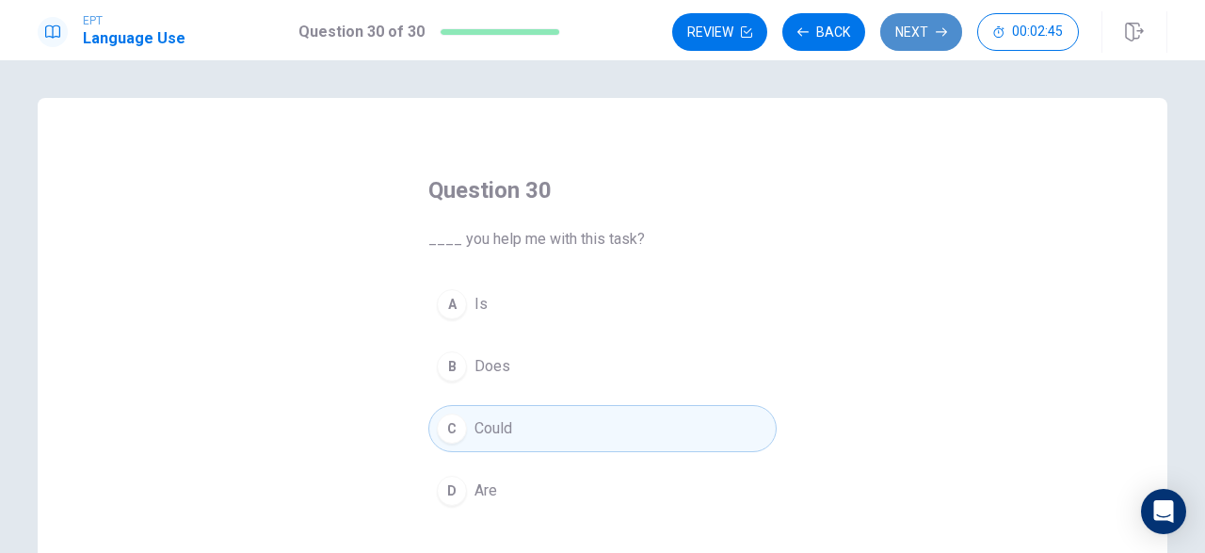
click at [890, 34] on button "Next" at bounding box center [921, 32] width 82 height 38
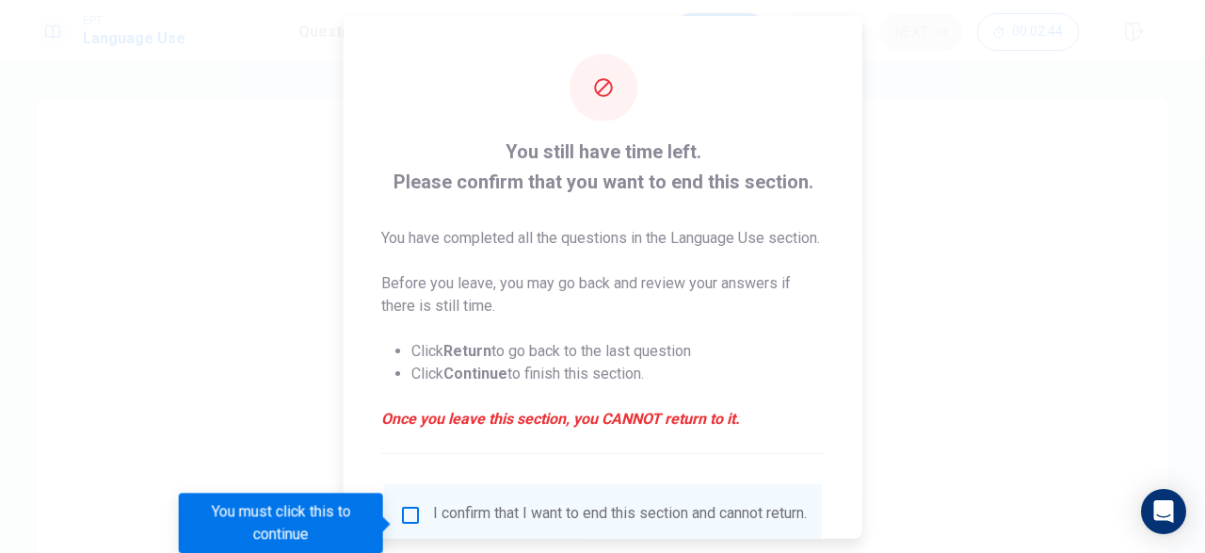
scroll to position [172, 0]
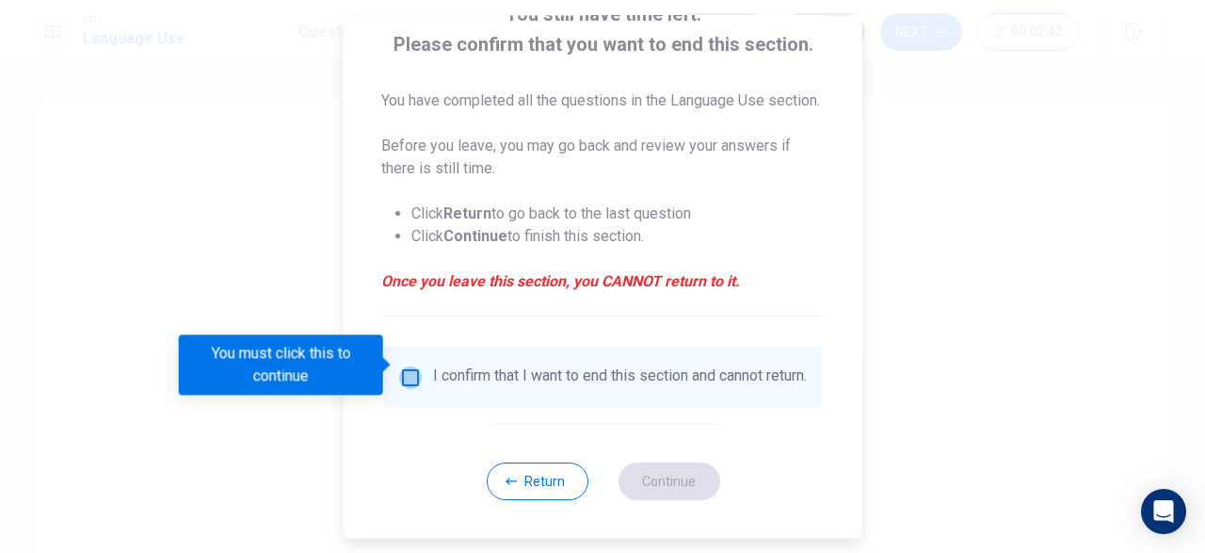
click at [404, 366] on input "You must click this to continue" at bounding box center [410, 377] width 23 height 23
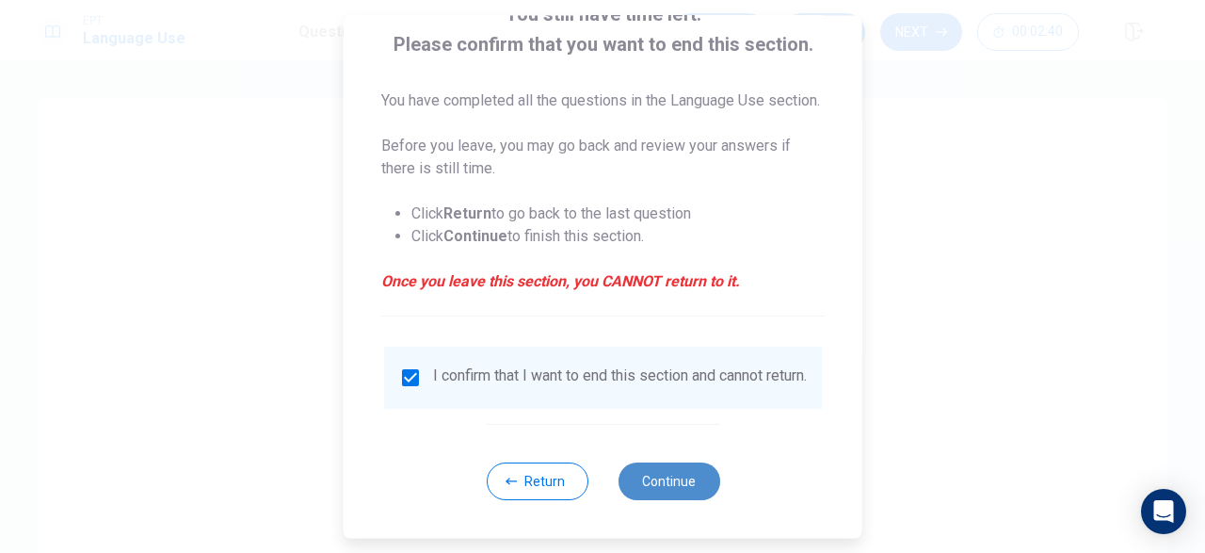
click at [657, 482] on button "Continue" at bounding box center [669, 481] width 102 height 38
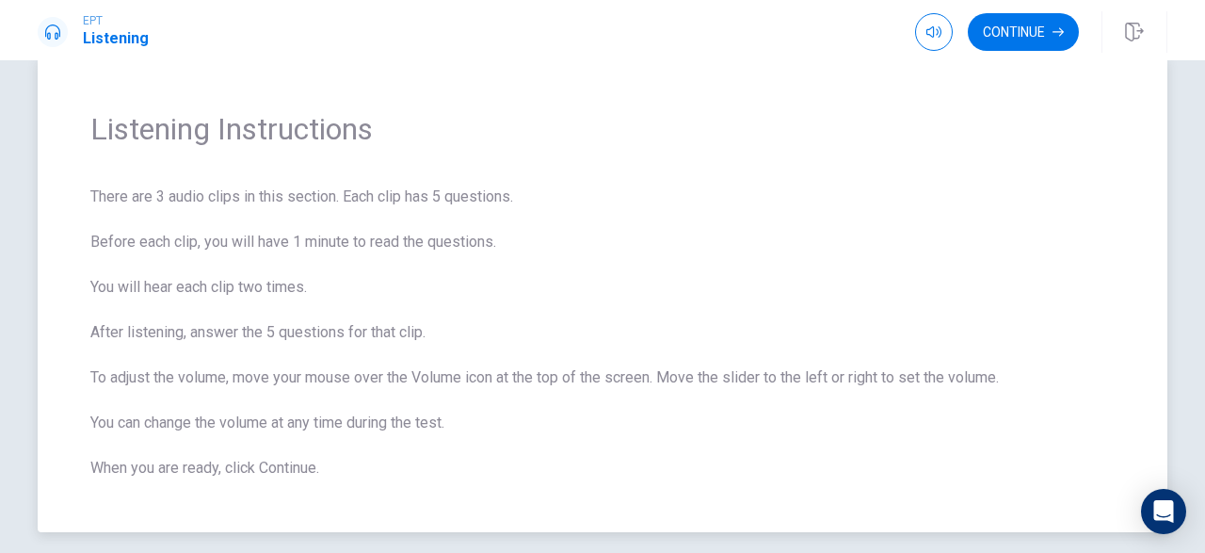
scroll to position [63, 0]
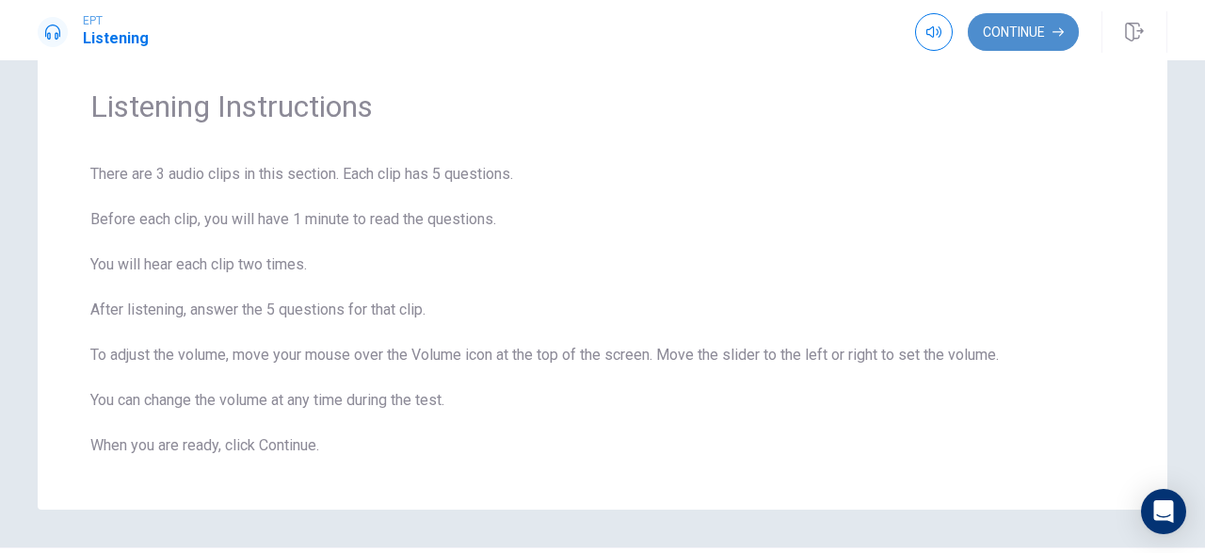
click at [1014, 24] on button "Continue" at bounding box center [1023, 32] width 111 height 38
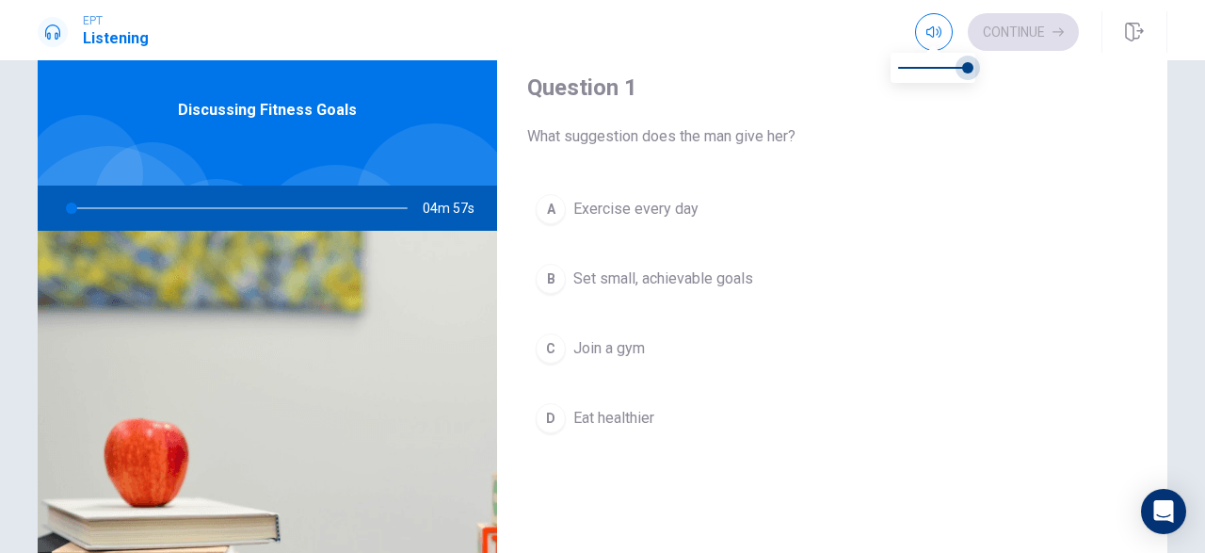
type input "1"
type input "0.9"
type input "1"
type input "0.8"
type input "1"
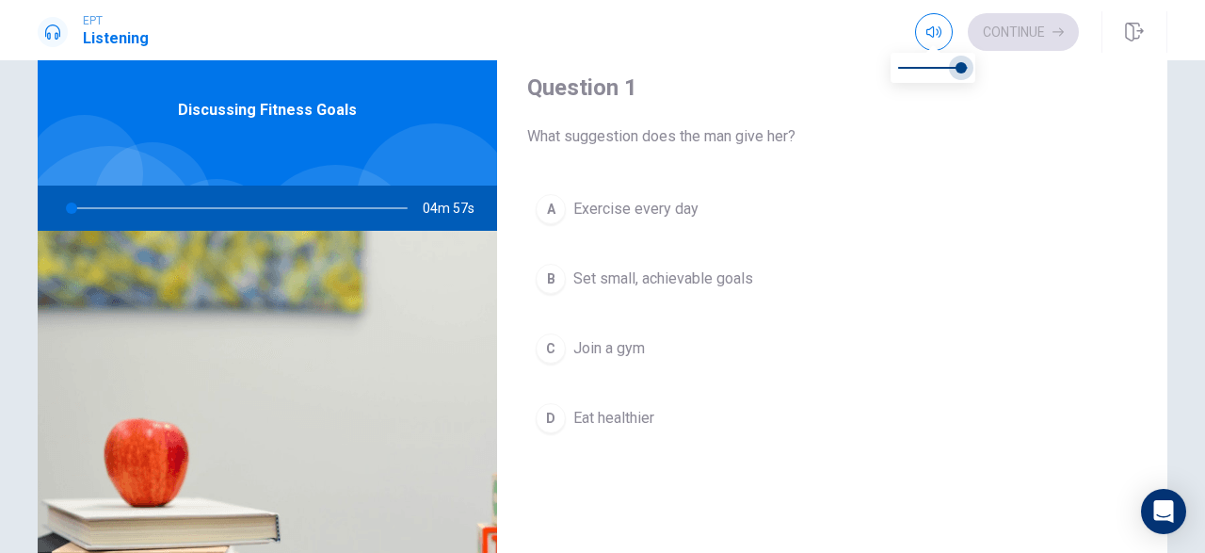
type input "0.7"
type input "1"
type input "0.6"
type input "1"
type input "0.5"
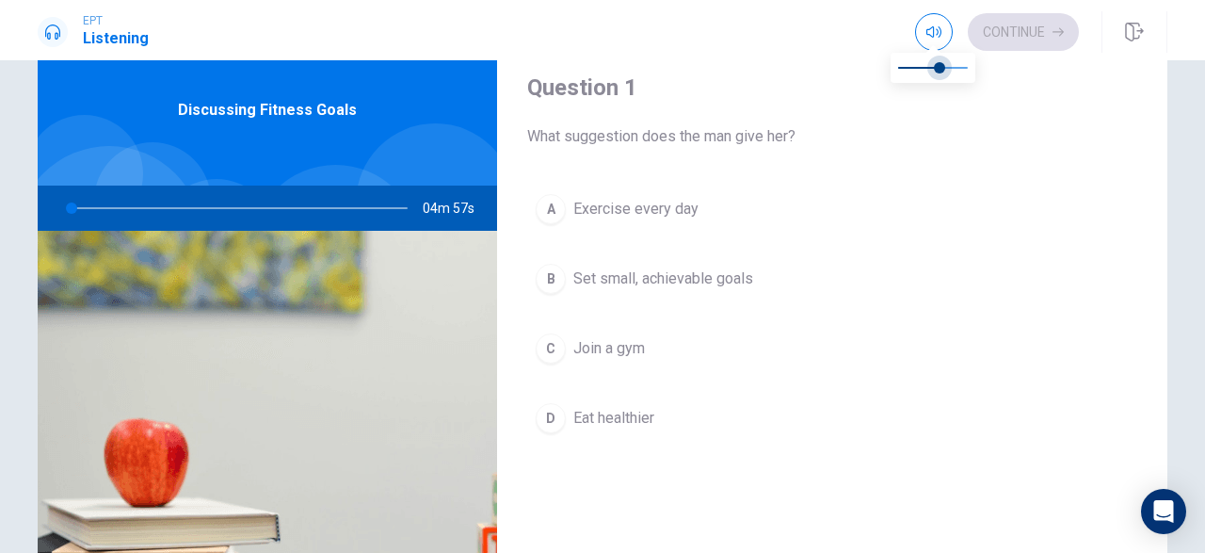
type input "1"
type input "0.4"
type input "2"
type input "0.3"
drag, startPoint x: 967, startPoint y: 67, endPoint x: 920, endPoint y: 73, distance: 47.4
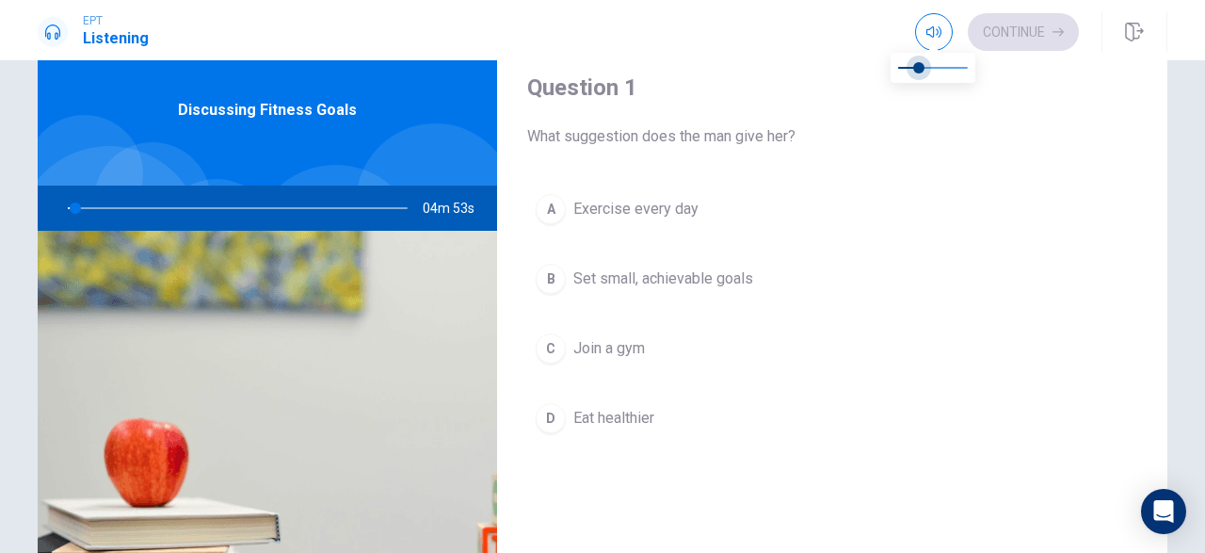
click at [920, 73] on span at bounding box center [918, 67] width 11 height 11
type input "6"
type input "0.2"
click at [914, 66] on span at bounding box center [912, 67] width 11 height 11
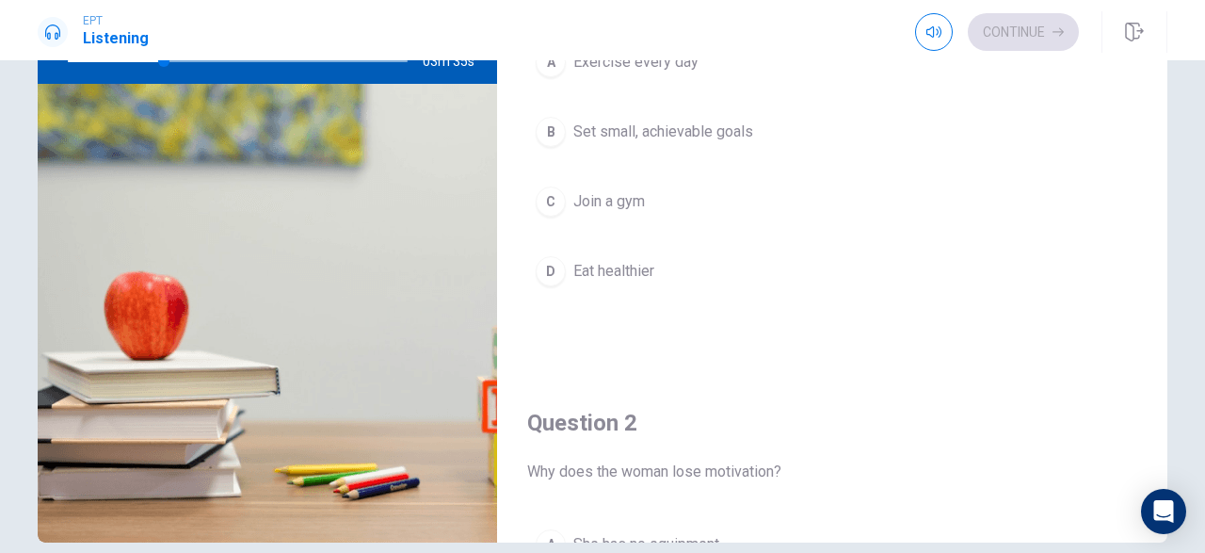
scroll to position [0, 0]
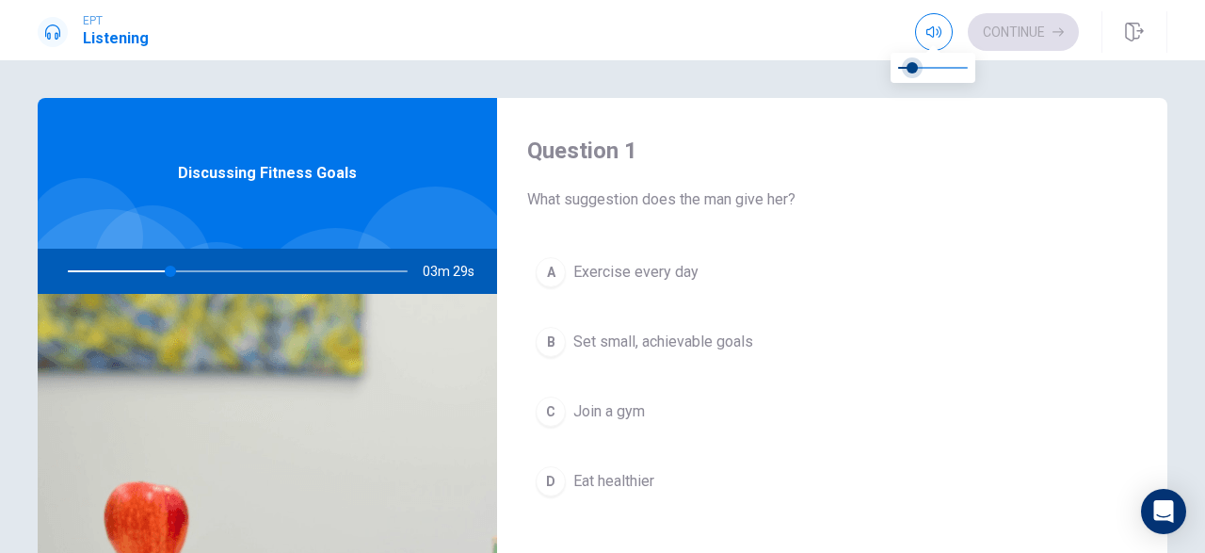
type input "30"
type input "0.1"
type input "31"
type input "0.2"
type input "31"
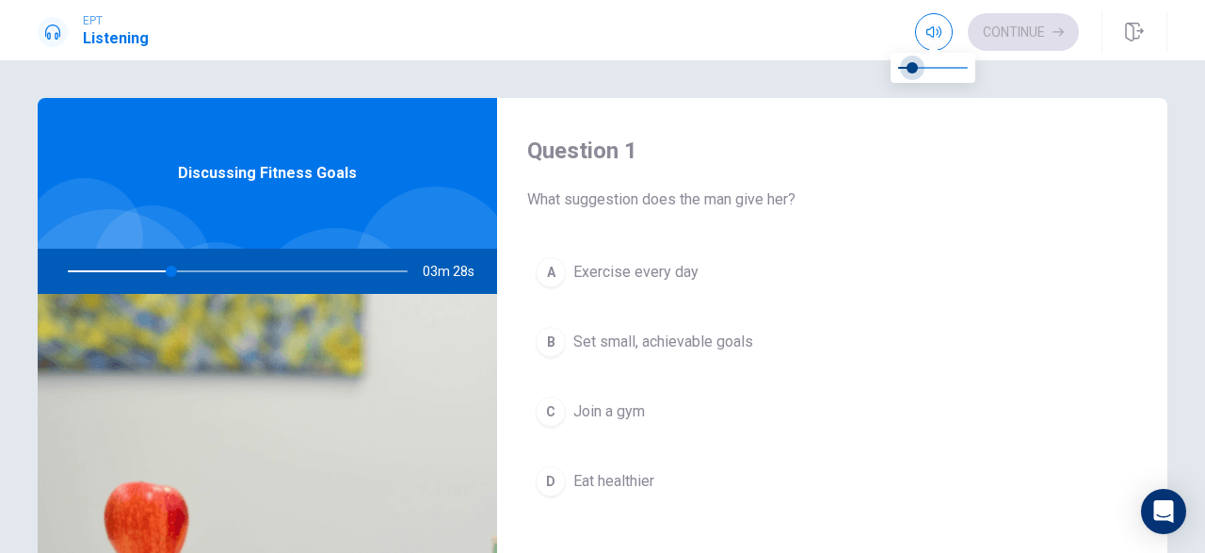
type input "0.3"
type input "31"
type input "0.4"
type input "31"
type input "0.3"
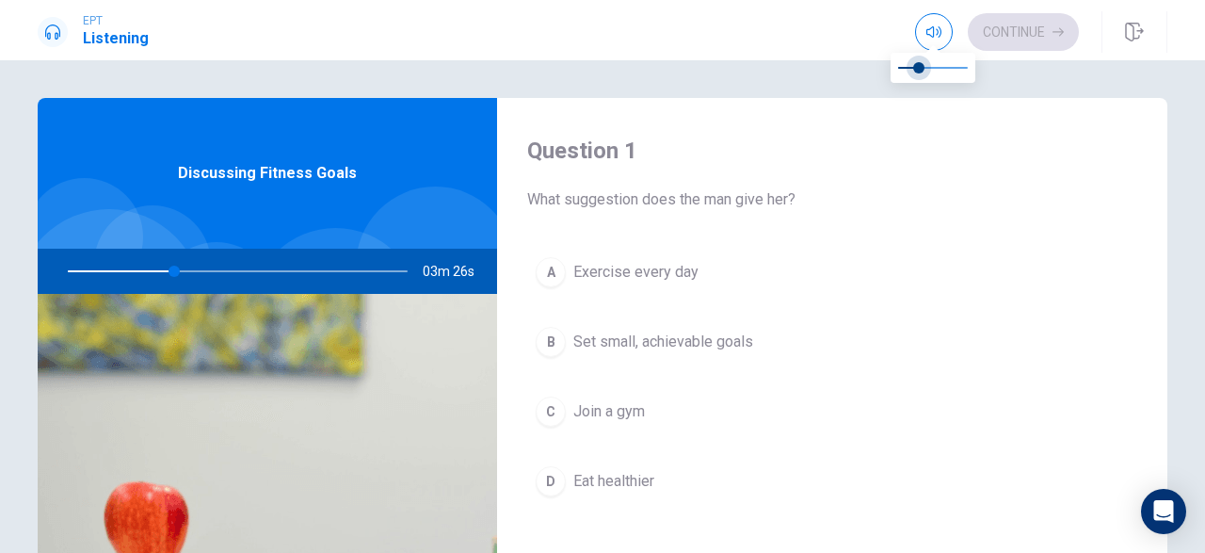
drag, startPoint x: 909, startPoint y: 62, endPoint x: 920, endPoint y: 64, distance: 11.5
click at [920, 64] on span at bounding box center [918, 67] width 11 height 11
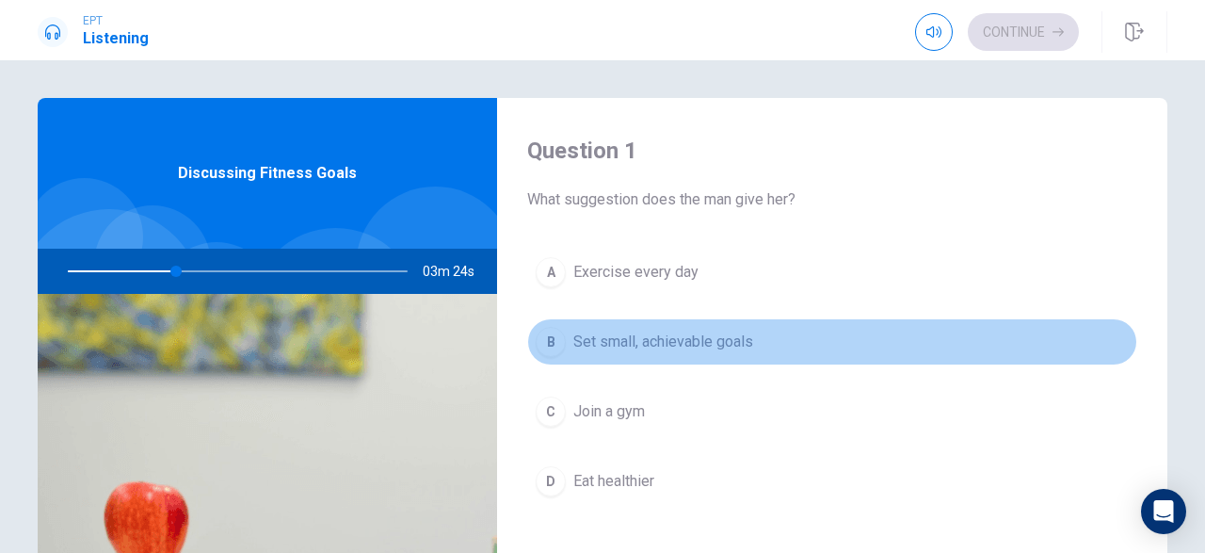
click at [551, 340] on div "B" at bounding box center [551, 342] width 30 height 30
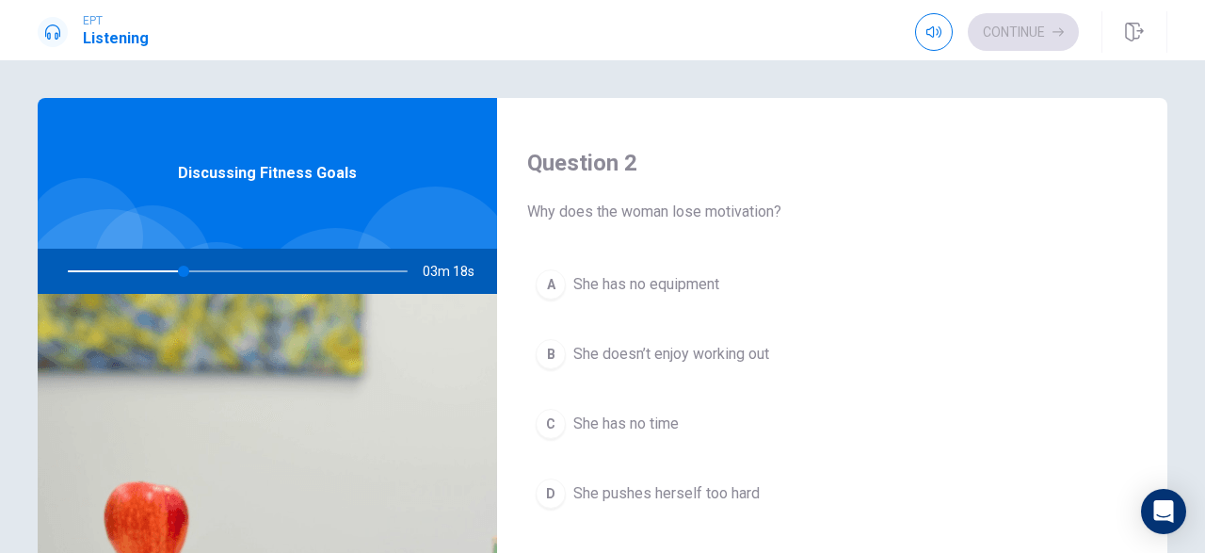
scroll to position [492, 0]
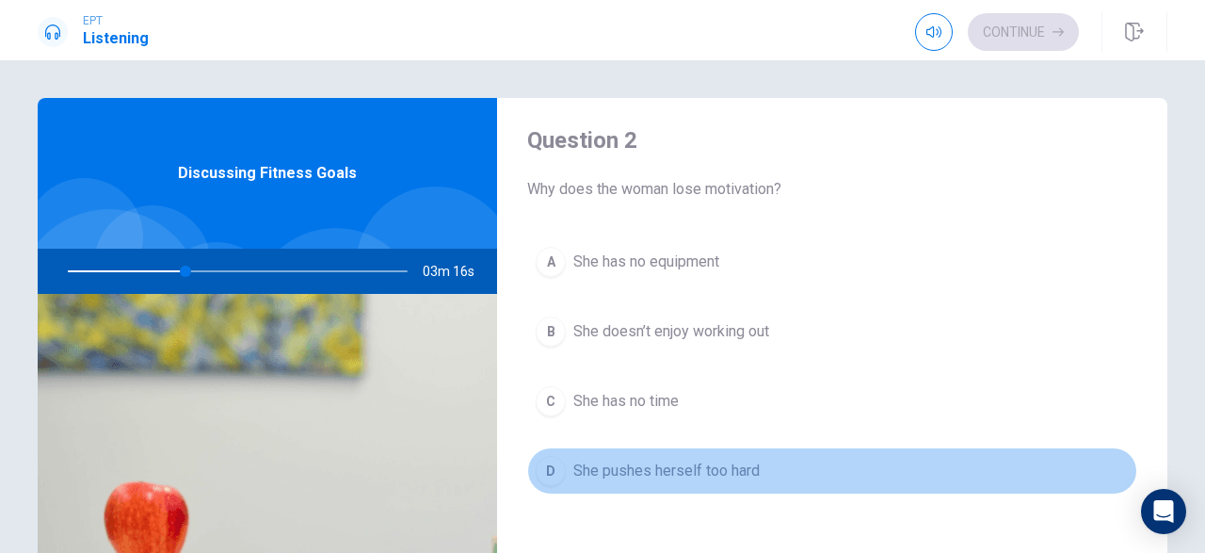
click at [549, 463] on div "D" at bounding box center [551, 471] width 30 height 30
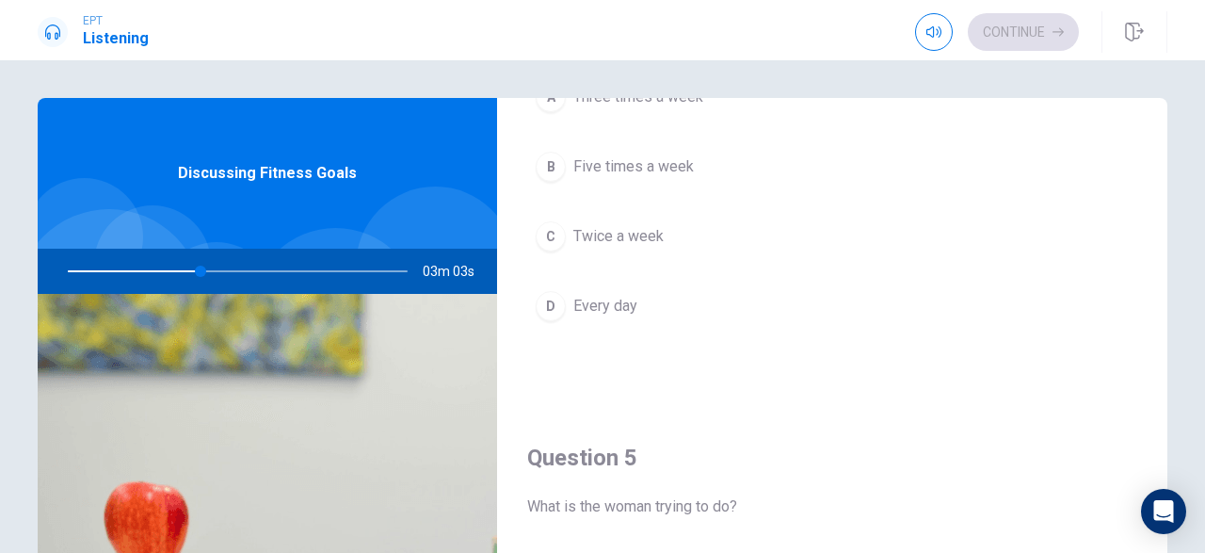
scroll to position [1743, 0]
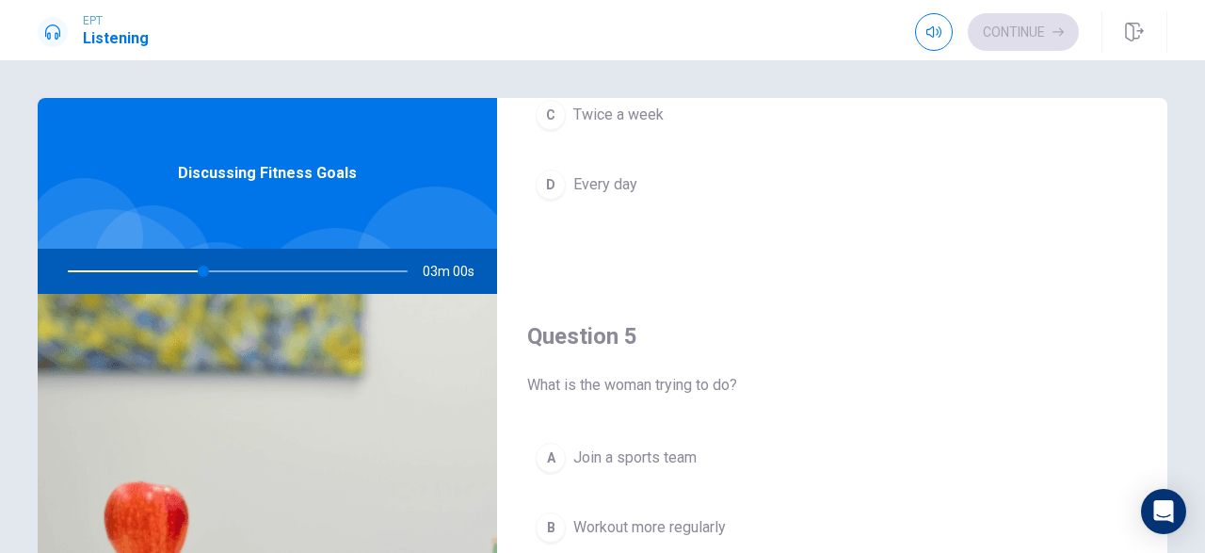
click at [547, 515] on div "B" at bounding box center [551, 527] width 30 height 30
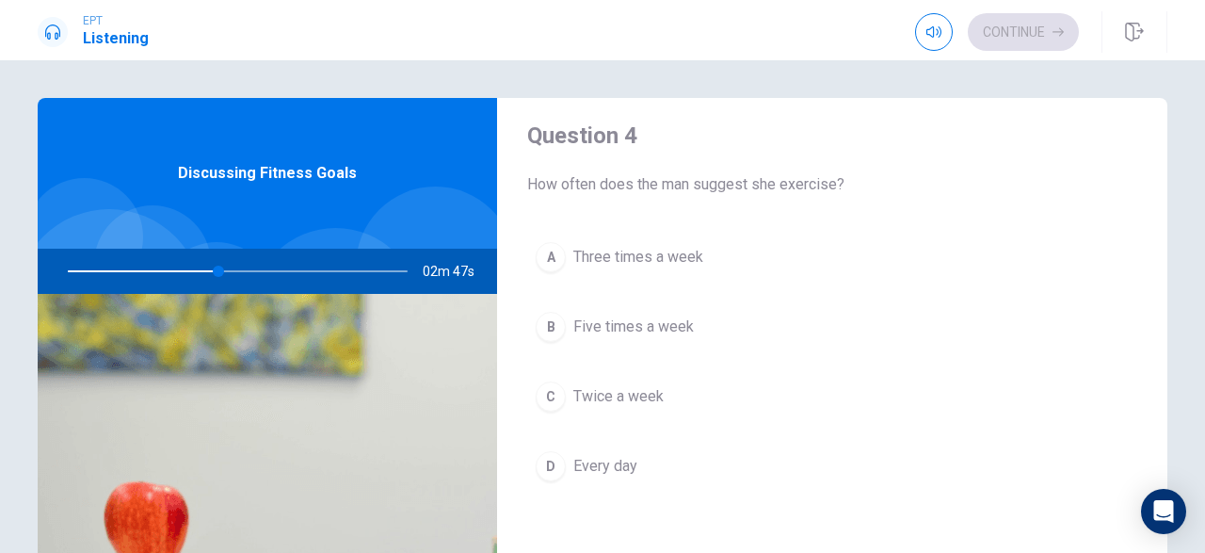
scroll to position [1464, 0]
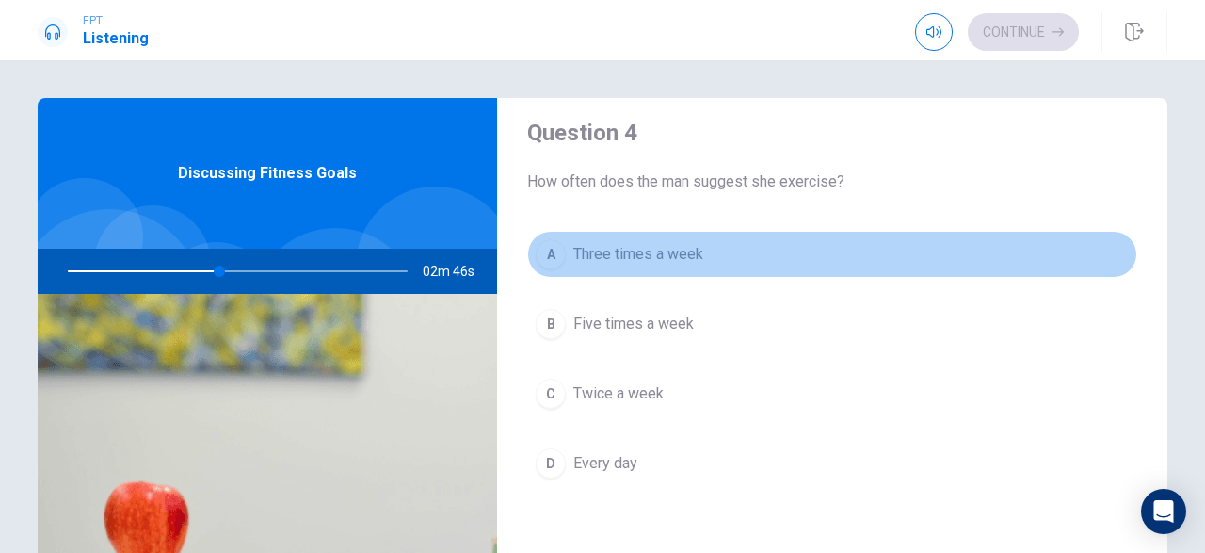
click at [546, 247] on div "A" at bounding box center [551, 254] width 30 height 30
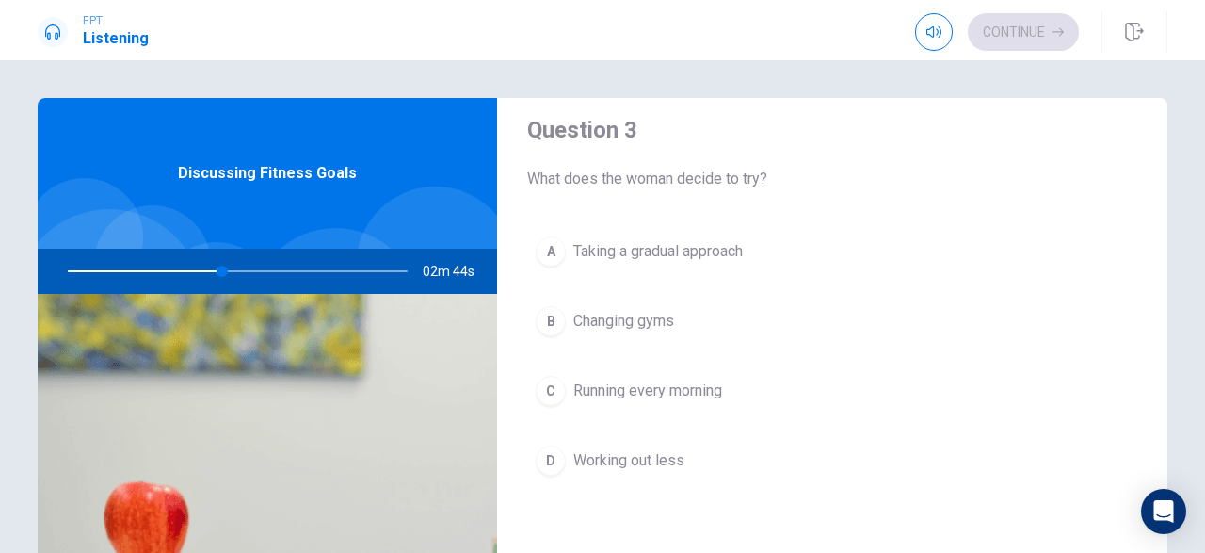
scroll to position [985, 0]
click at [545, 240] on div "A" at bounding box center [551, 251] width 30 height 30
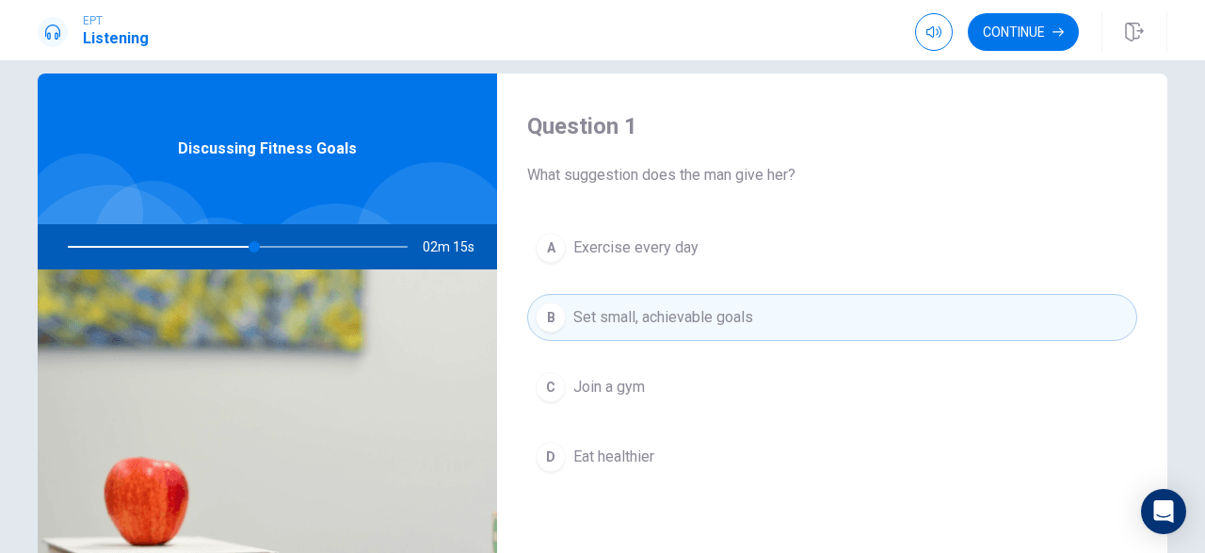
scroll to position [0, 0]
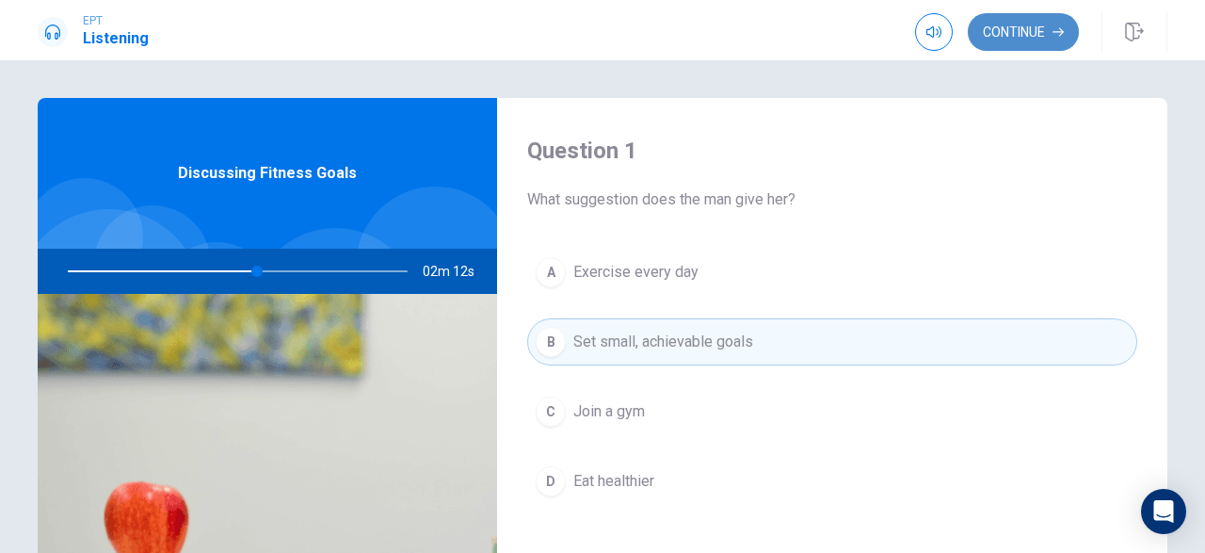
click at [1023, 25] on button "Continue" at bounding box center [1023, 32] width 111 height 38
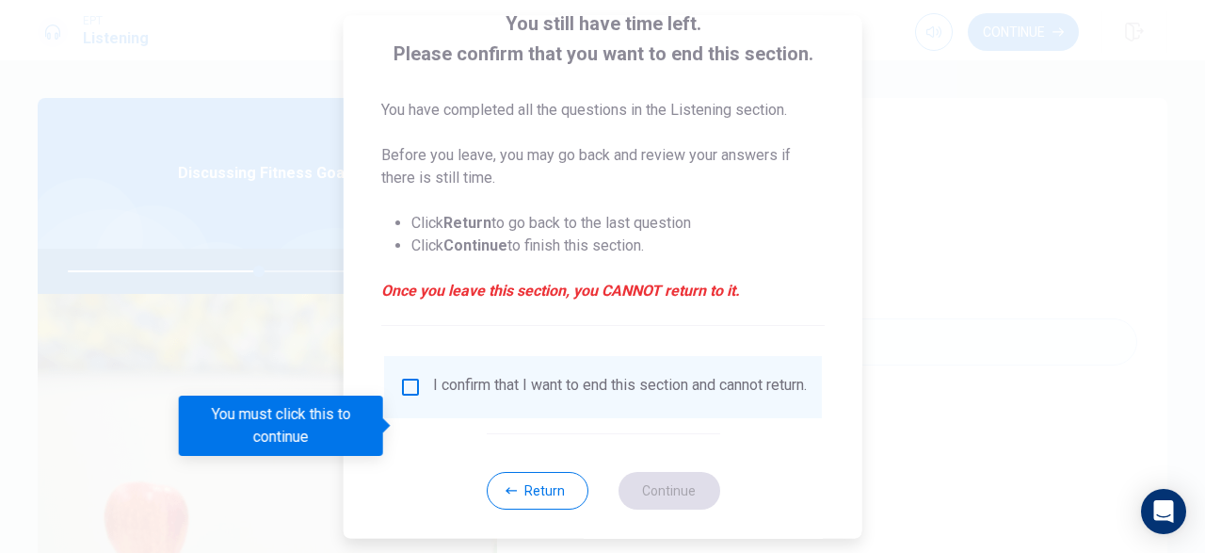
scroll to position [127, 0]
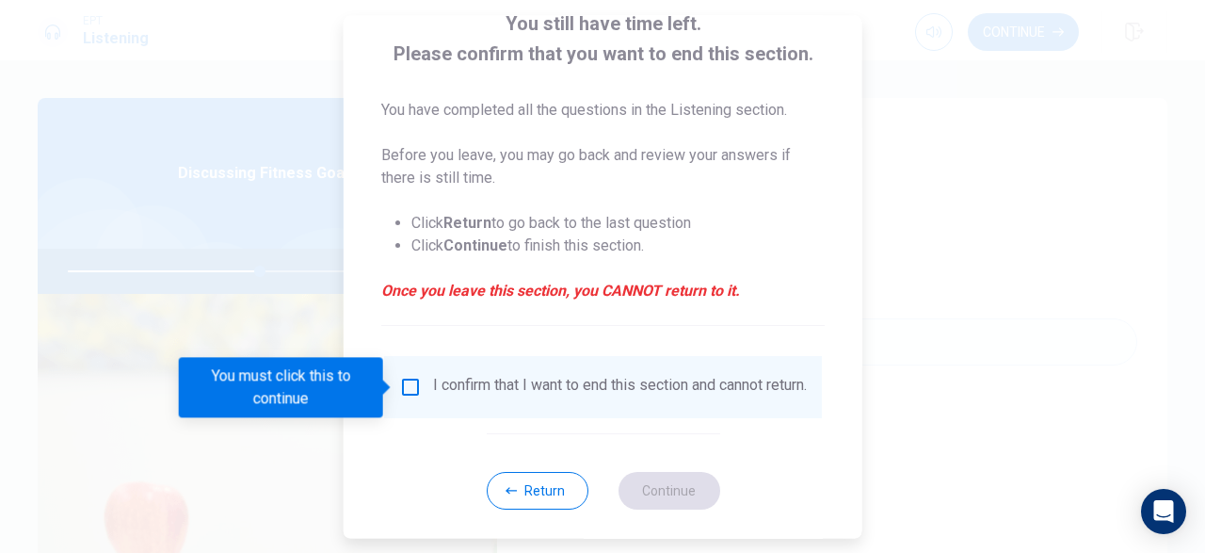
click at [408, 383] on input "You must click this to continue" at bounding box center [410, 387] width 23 height 23
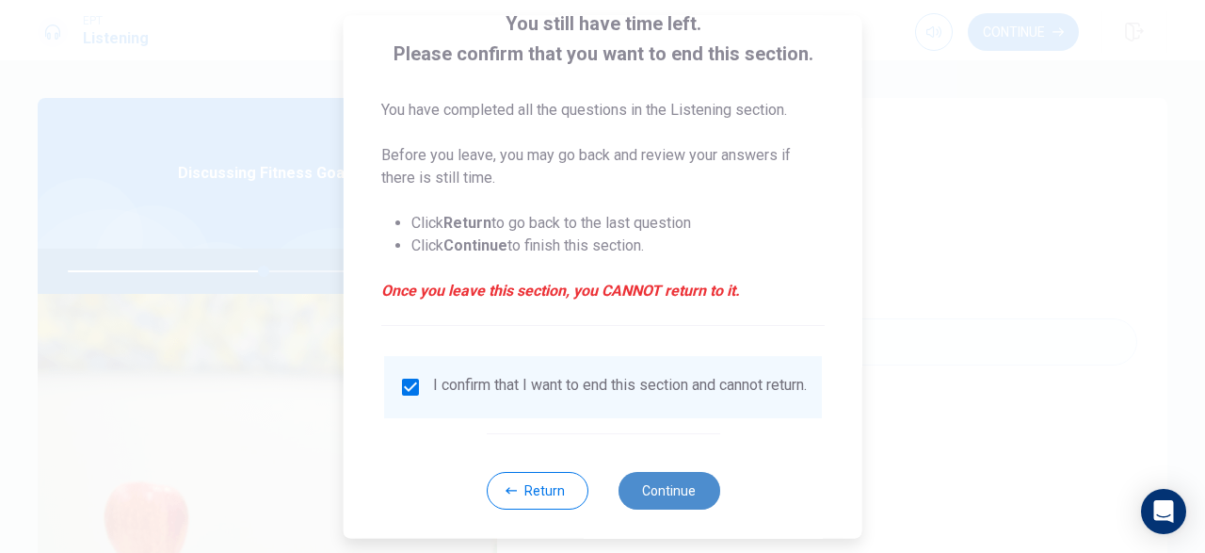
click at [645, 496] on button "Continue" at bounding box center [669, 491] width 102 height 38
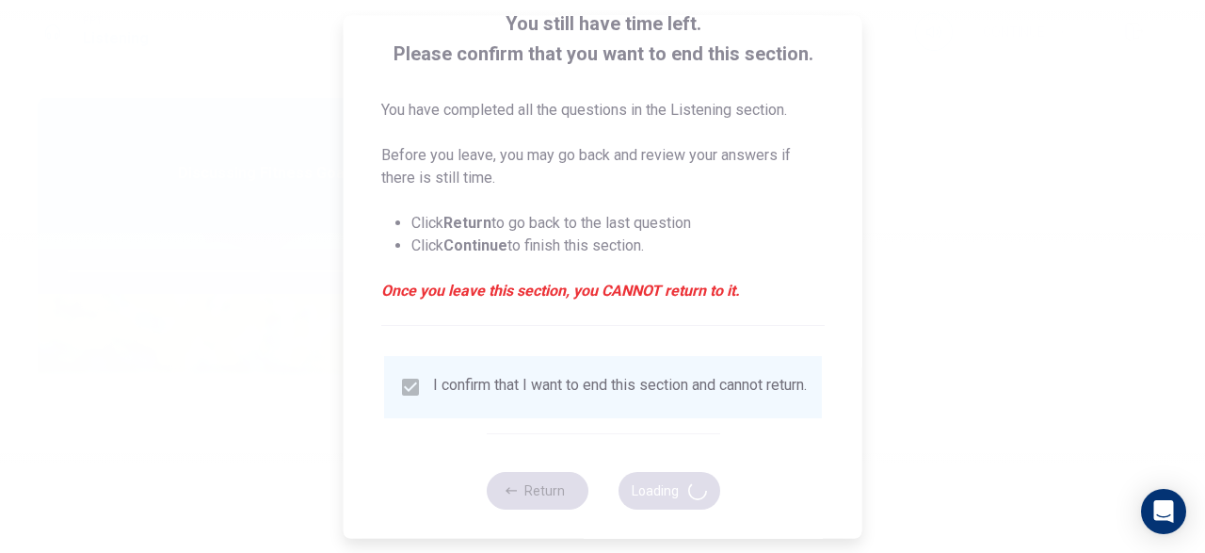
type input "58"
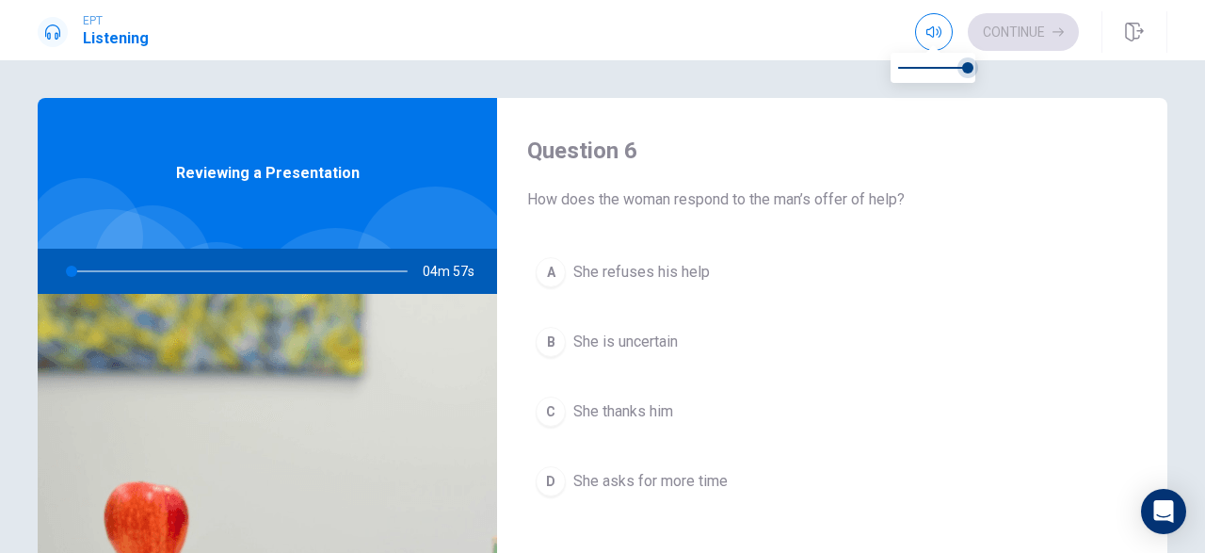
type input "1"
type input "0.9"
type input "1"
type input "0.8"
type input "1"
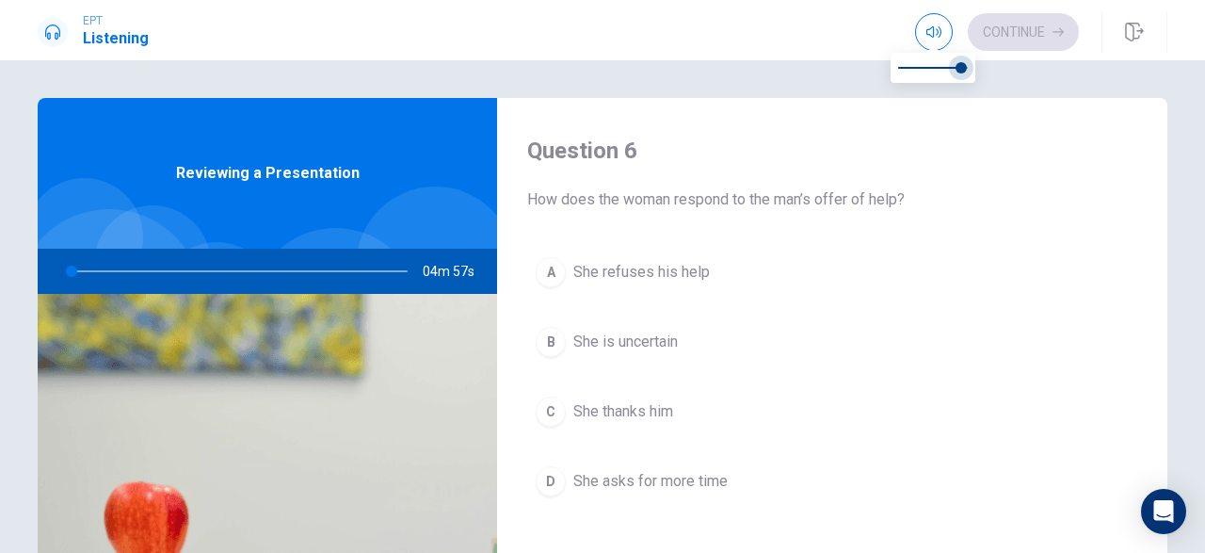
type input "0.7"
type input "1"
type input "0.6"
type input "1"
type input "0.5"
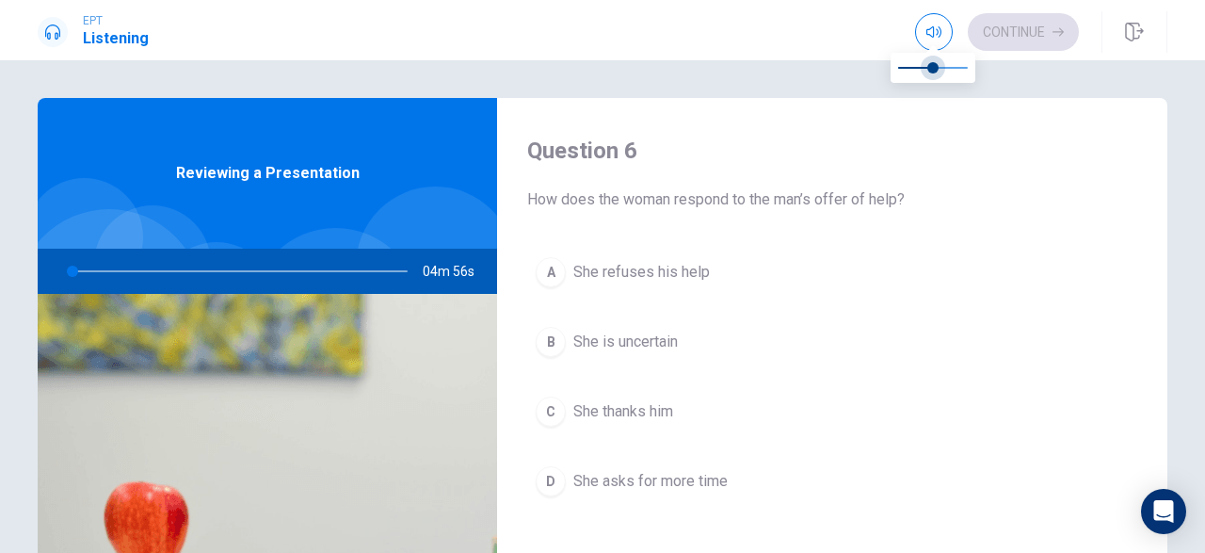
drag, startPoint x: 962, startPoint y: 66, endPoint x: 934, endPoint y: 70, distance: 28.5
click at [934, 70] on span at bounding box center [932, 67] width 11 height 11
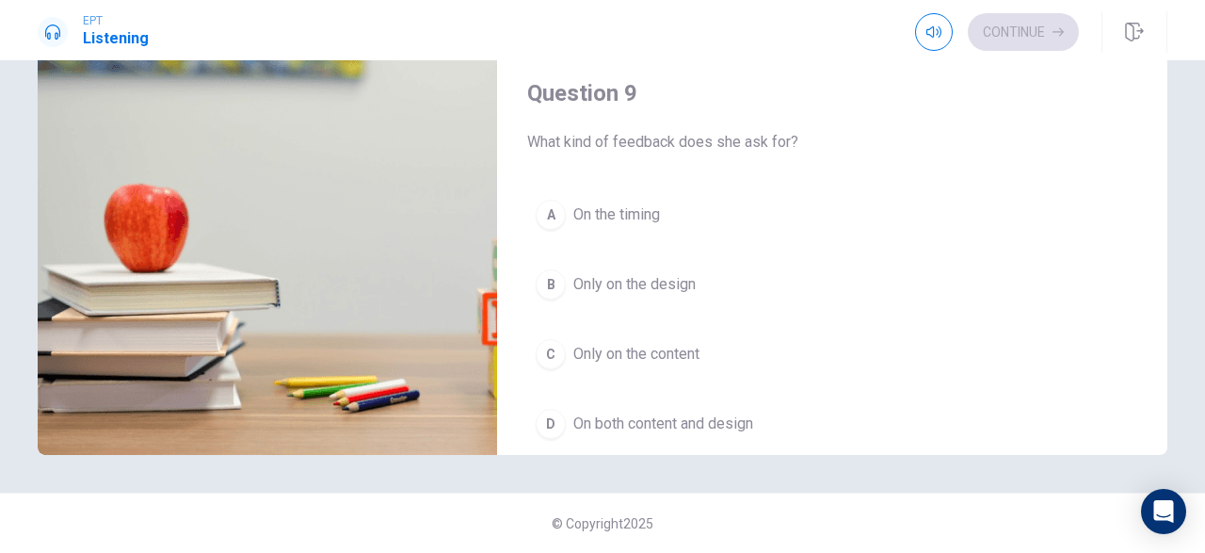
scroll to position [1209, 0]
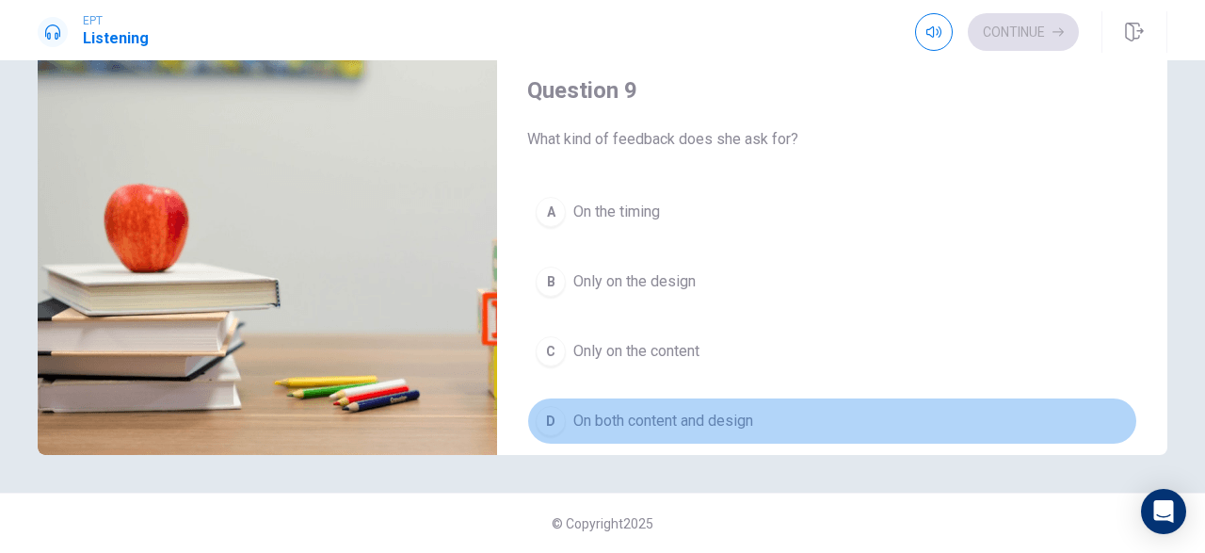
click at [549, 410] on div "D" at bounding box center [551, 421] width 30 height 30
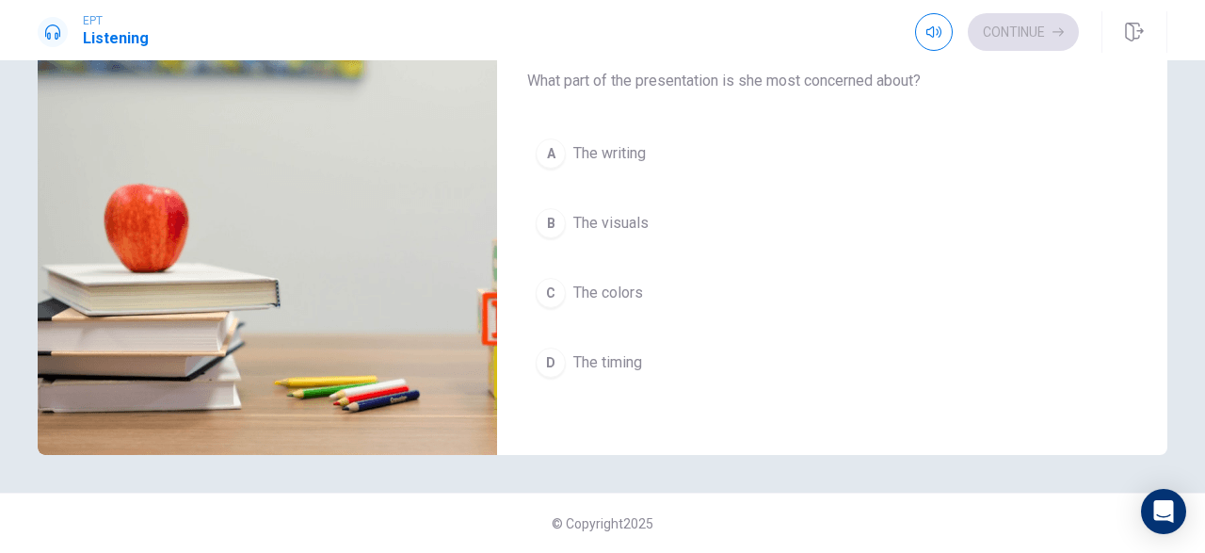
scroll to position [298, 0]
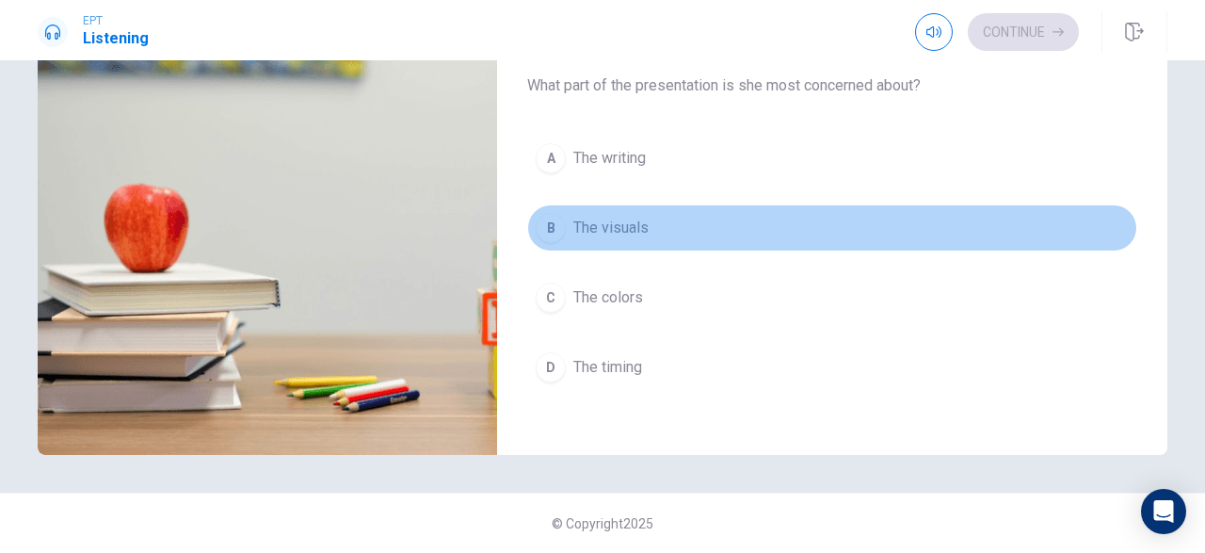
click at [541, 218] on div "B" at bounding box center [551, 228] width 30 height 30
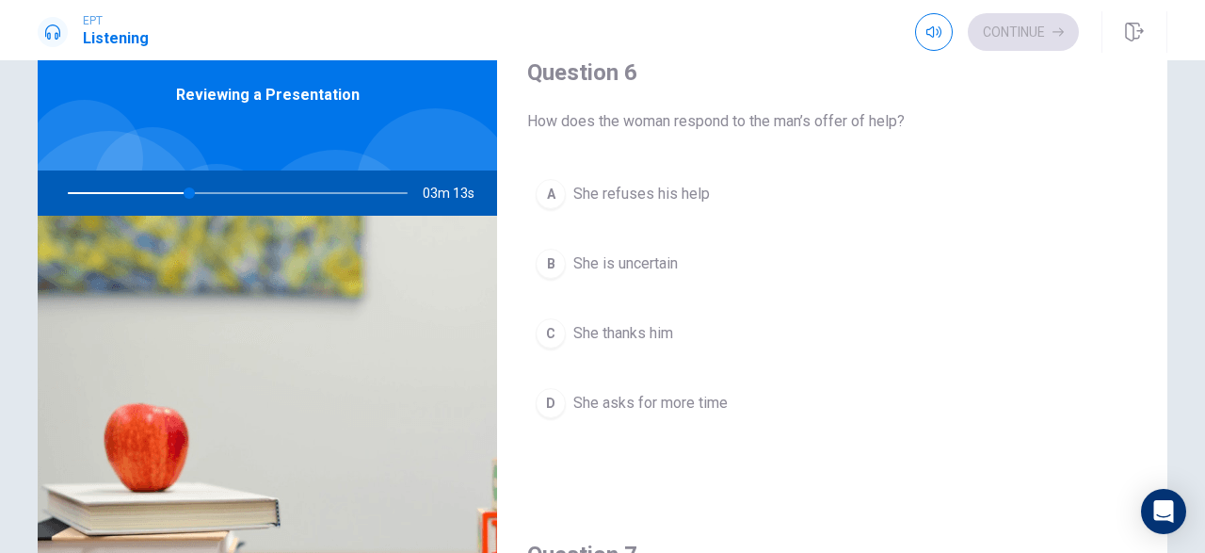
scroll to position [43, 0]
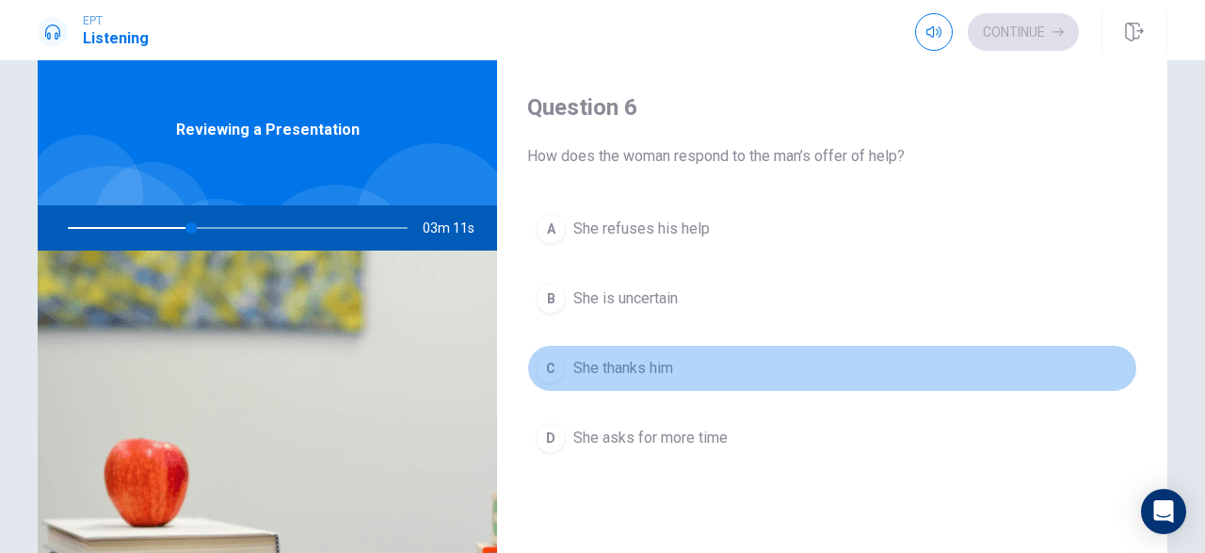
click at [546, 367] on div "C" at bounding box center [551, 368] width 30 height 30
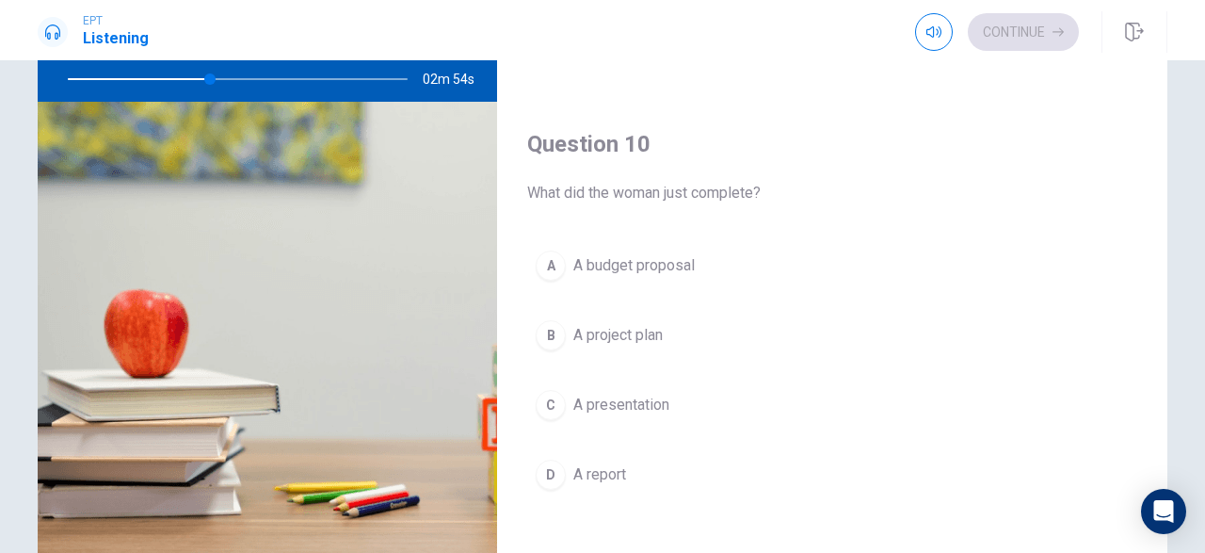
scroll to position [181, 0]
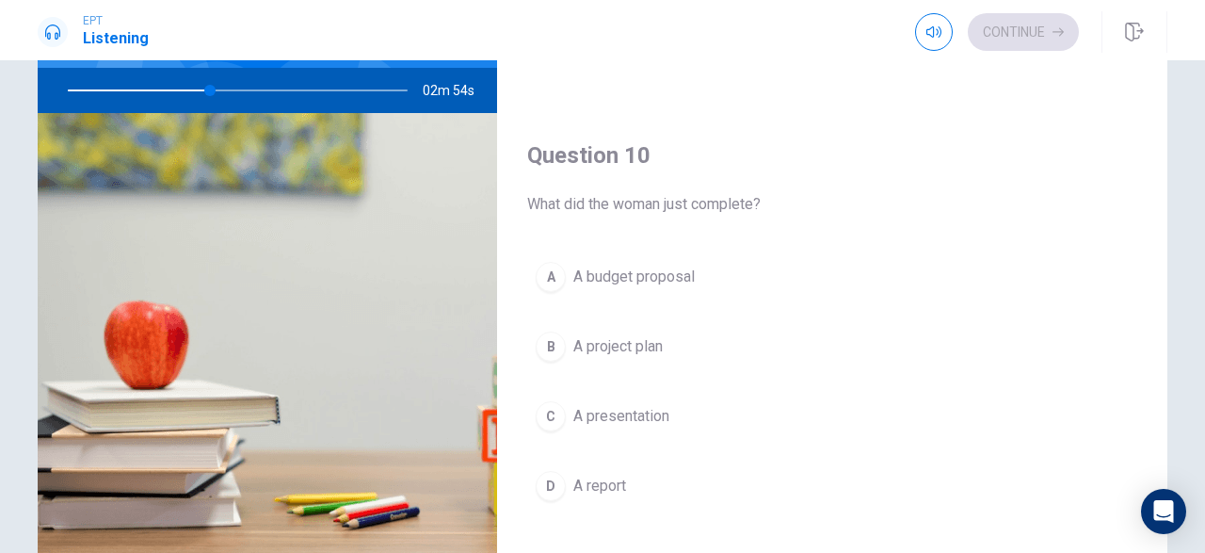
click at [551, 404] on div "C" at bounding box center [551, 416] width 30 height 30
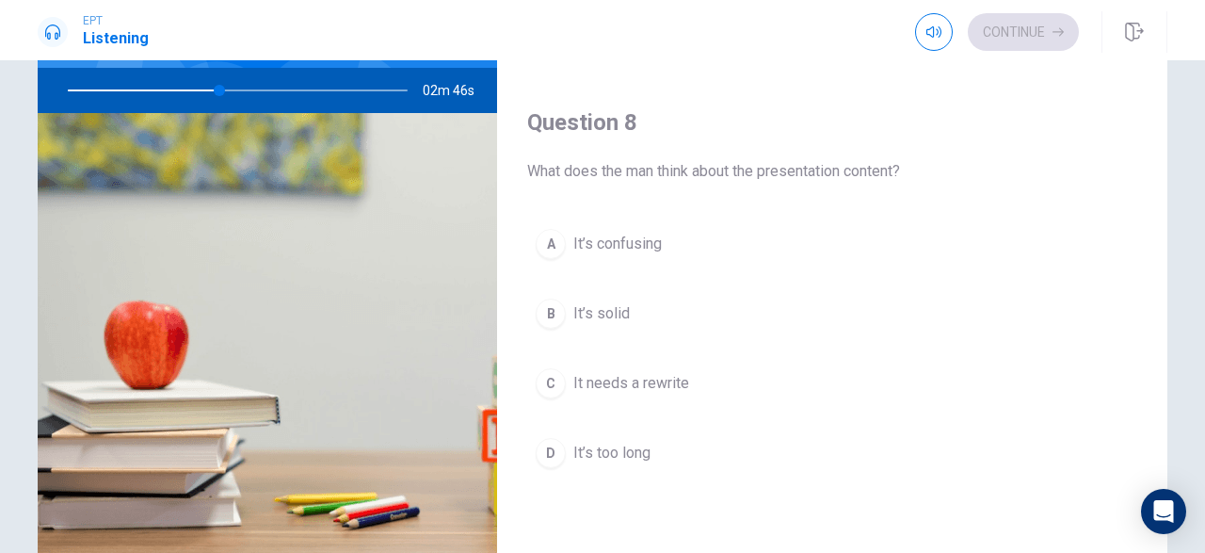
scroll to position [814, 0]
click at [547, 298] on div "B" at bounding box center [551, 311] width 30 height 30
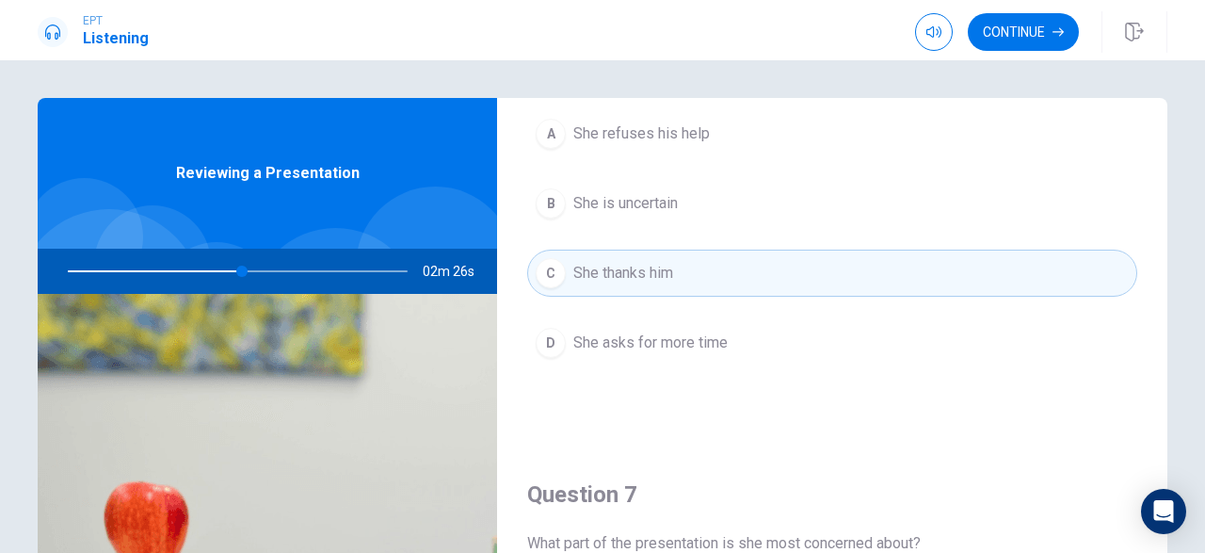
scroll to position [0, 0]
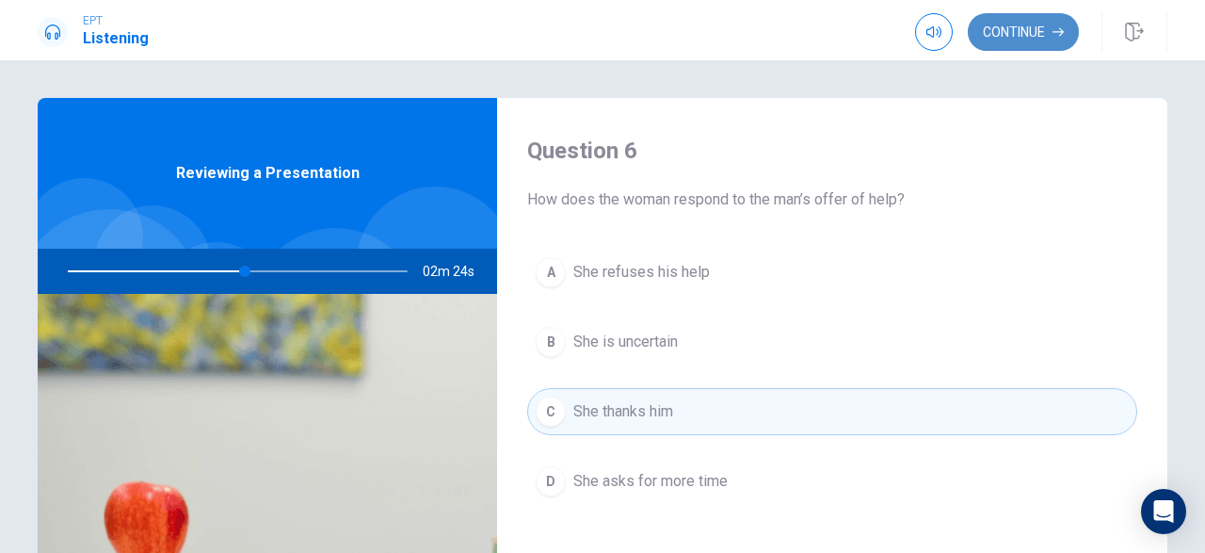
click at [1003, 28] on button "Continue" at bounding box center [1023, 32] width 111 height 38
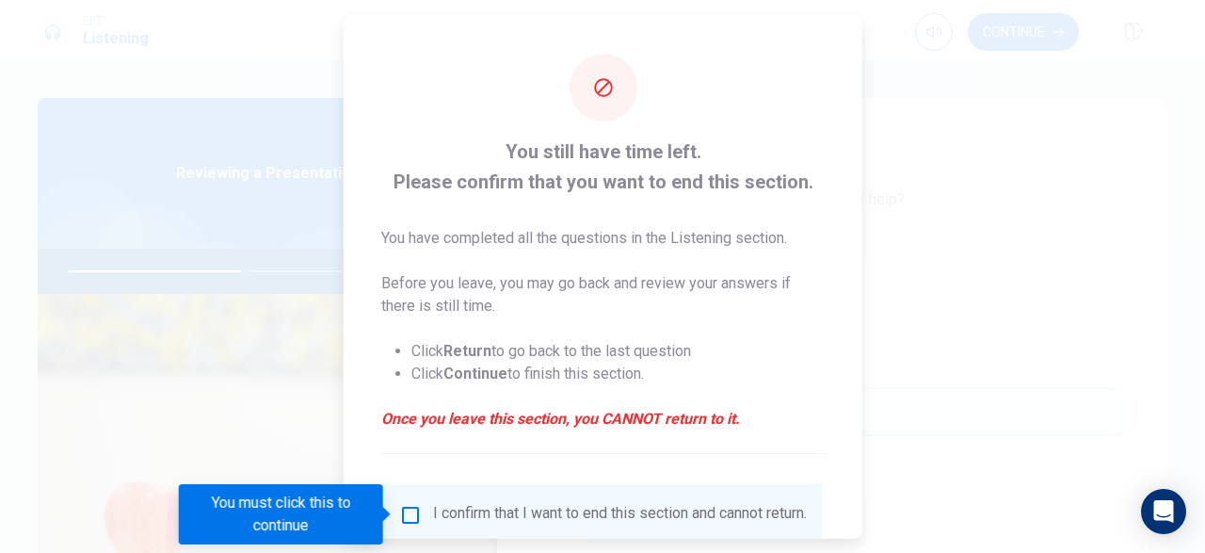
scroll to position [113, 0]
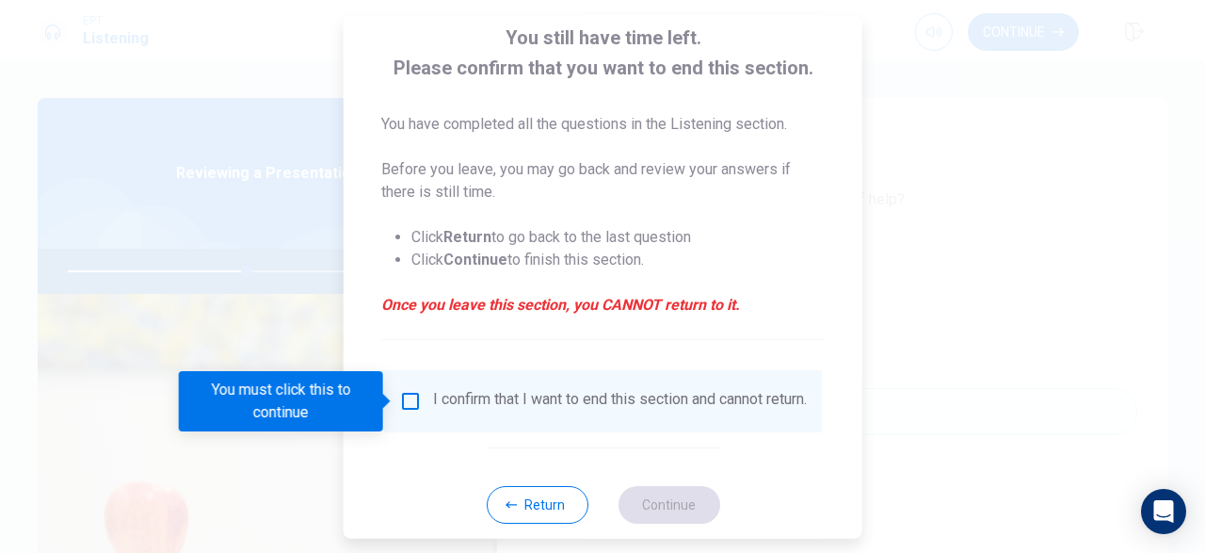
click at [404, 403] on input "You must click this to continue" at bounding box center [410, 401] width 23 height 23
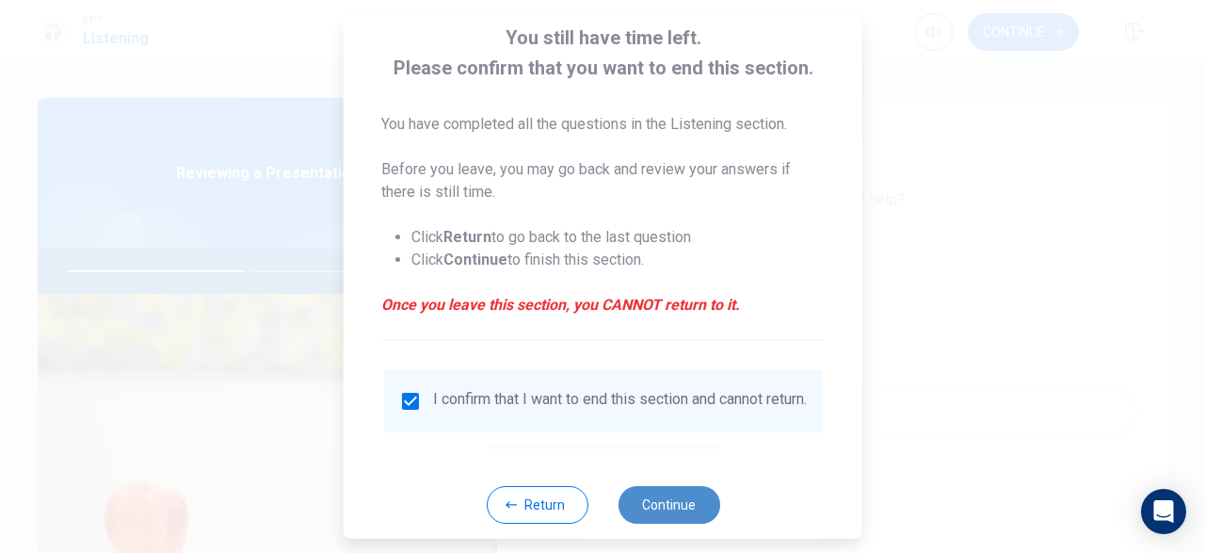
click at [648, 520] on button "Continue" at bounding box center [669, 505] width 102 height 38
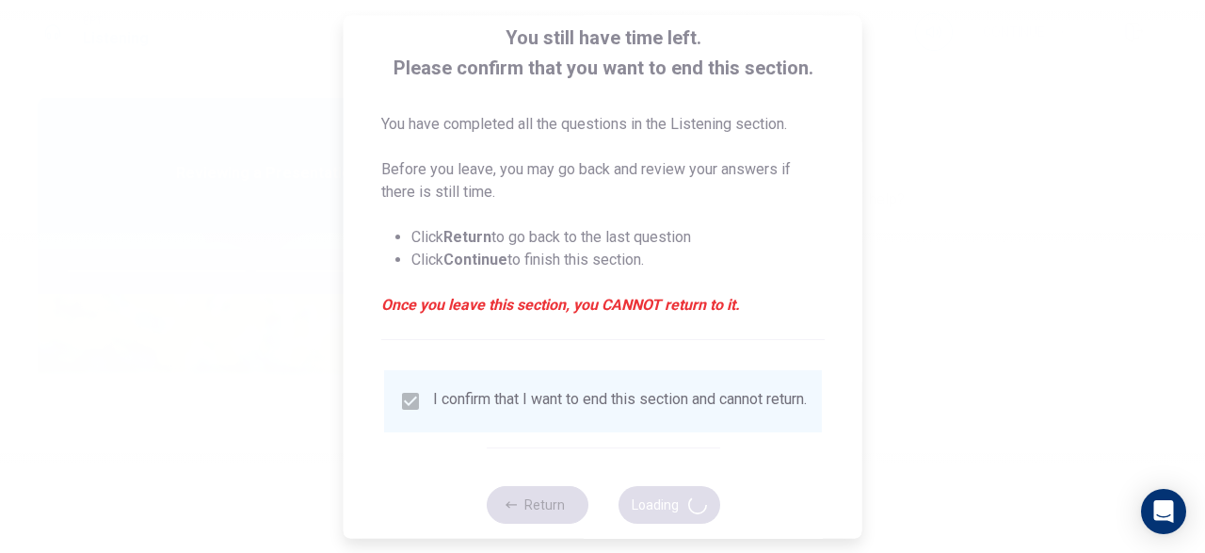
type input "54"
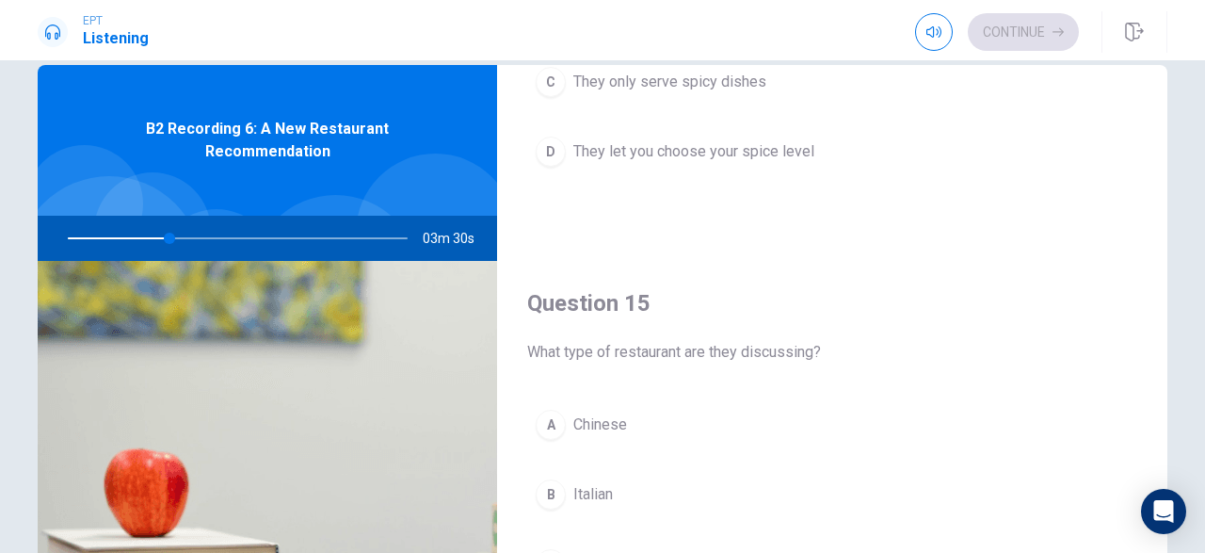
scroll to position [298, 0]
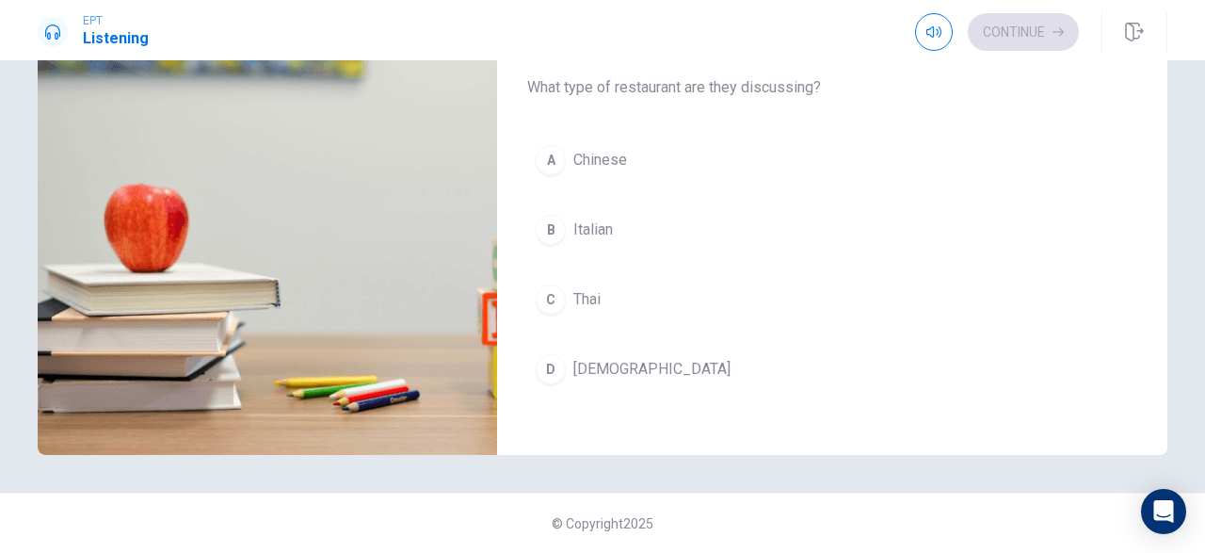
click at [556, 286] on div "C" at bounding box center [551, 299] width 30 height 30
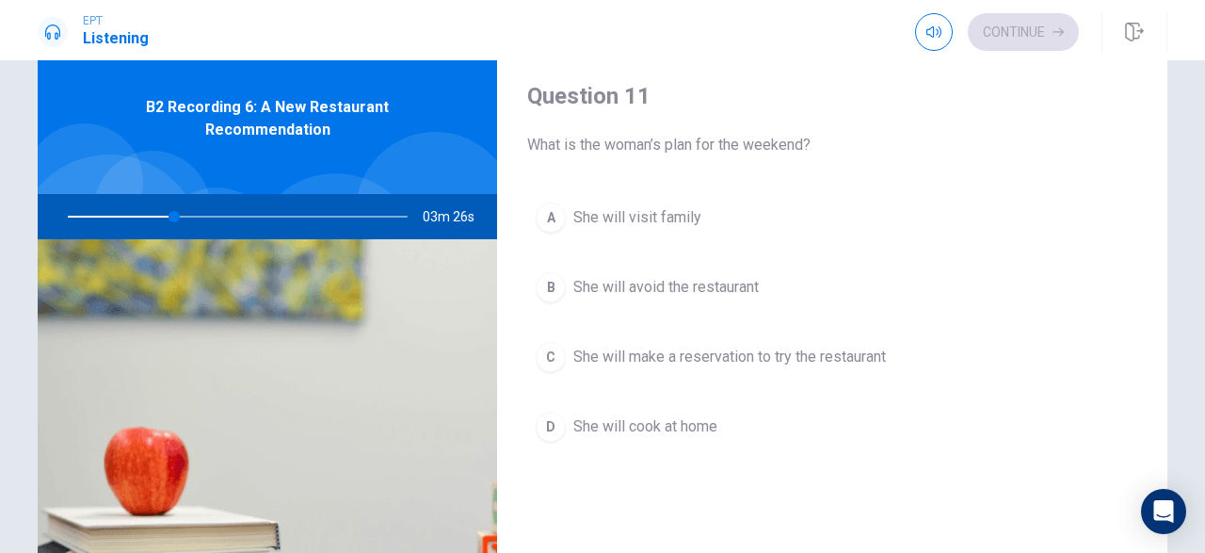
scroll to position [0, 0]
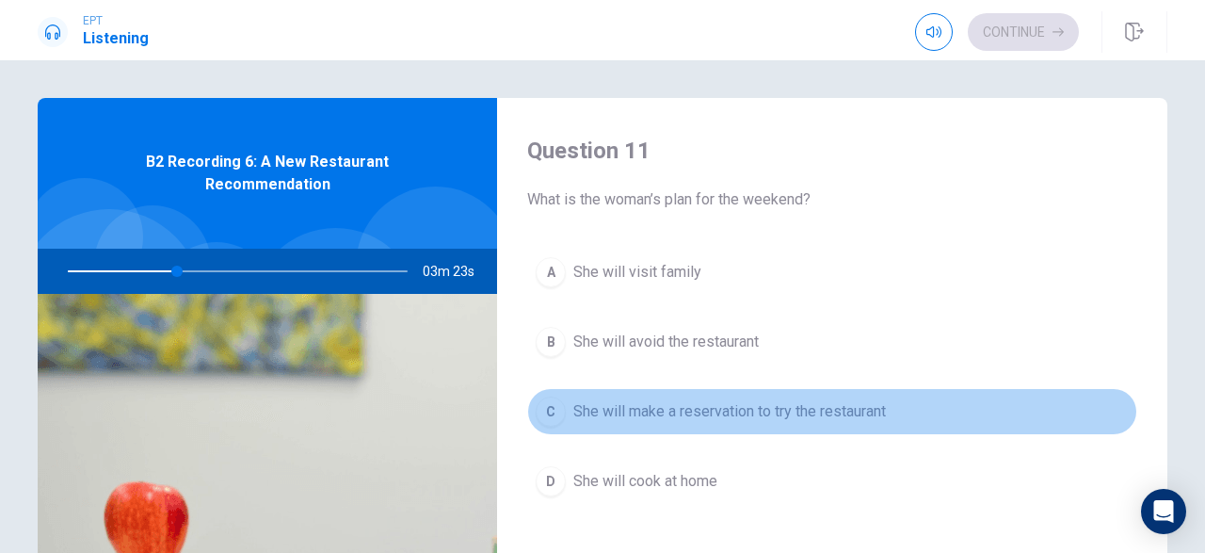
click at [555, 404] on div "C" at bounding box center [551, 411] width 30 height 30
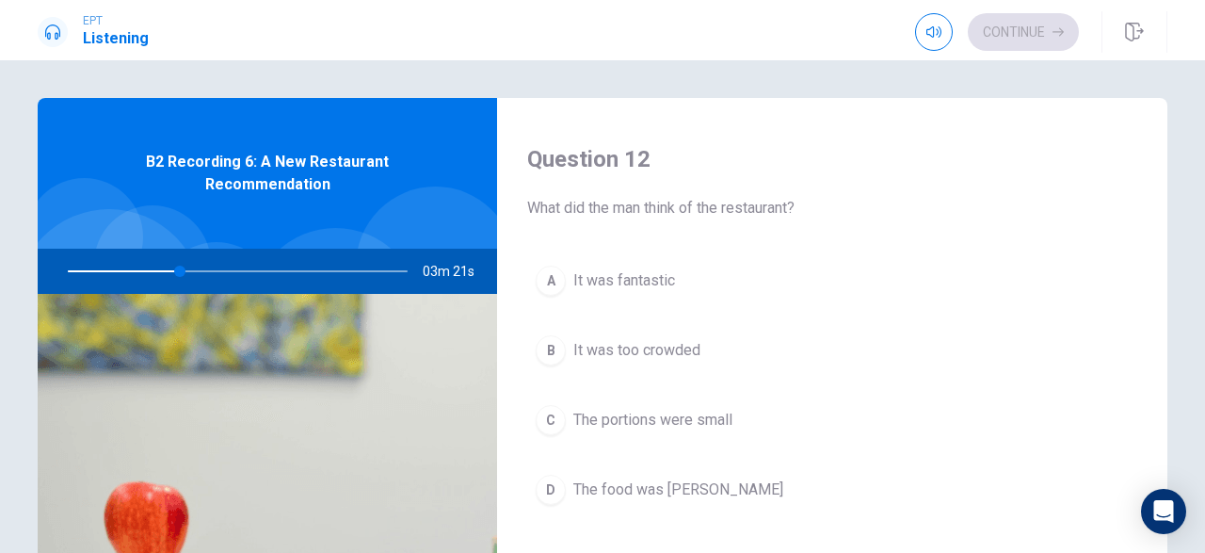
scroll to position [492, 0]
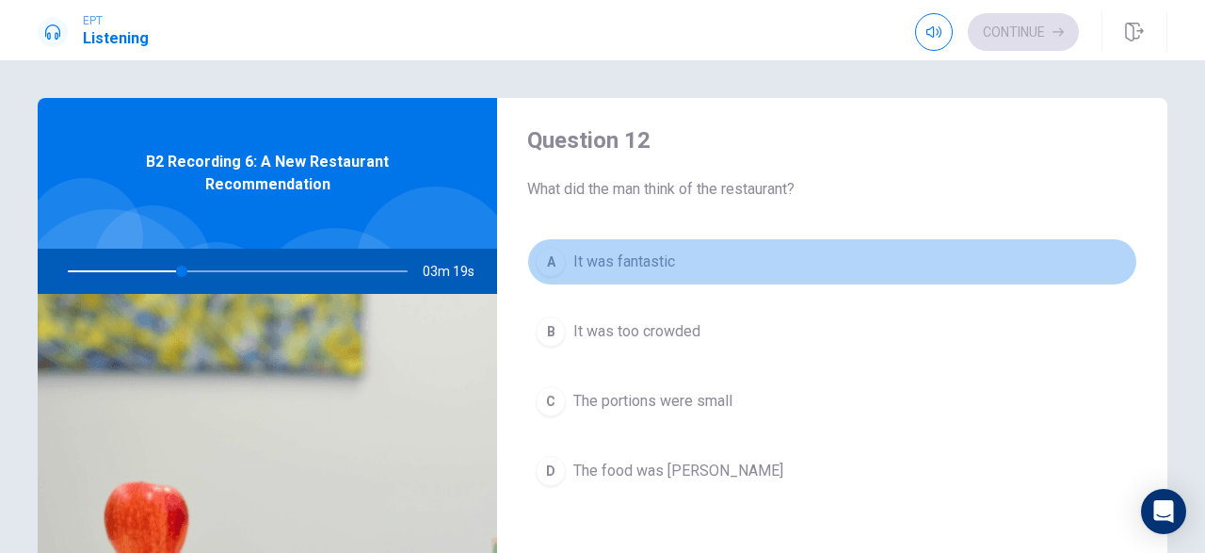
click at [549, 250] on div "A" at bounding box center [551, 262] width 30 height 30
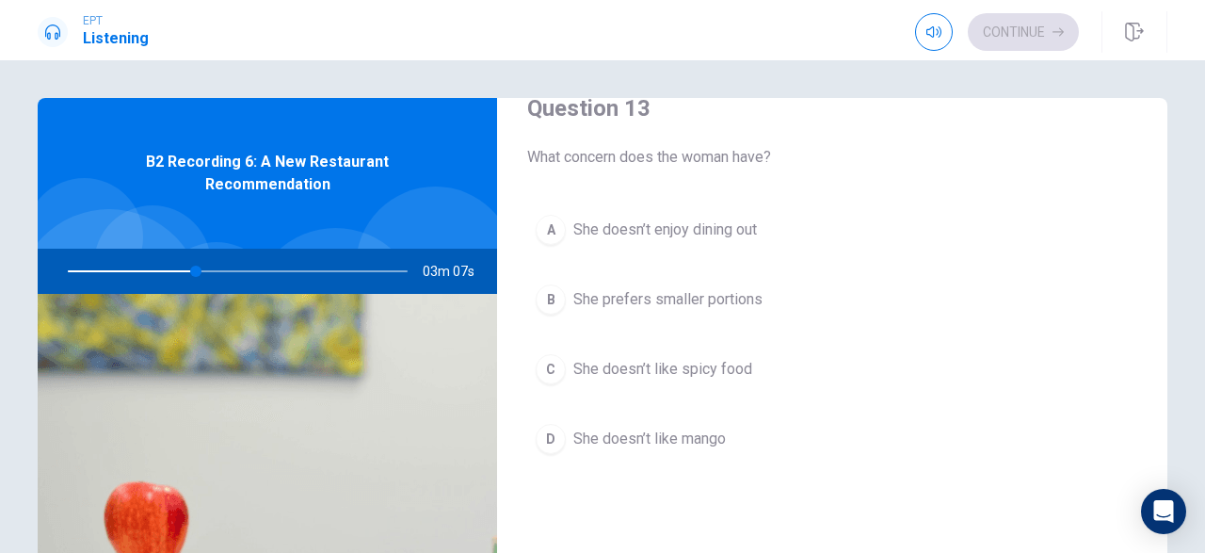
scroll to position [993, 0]
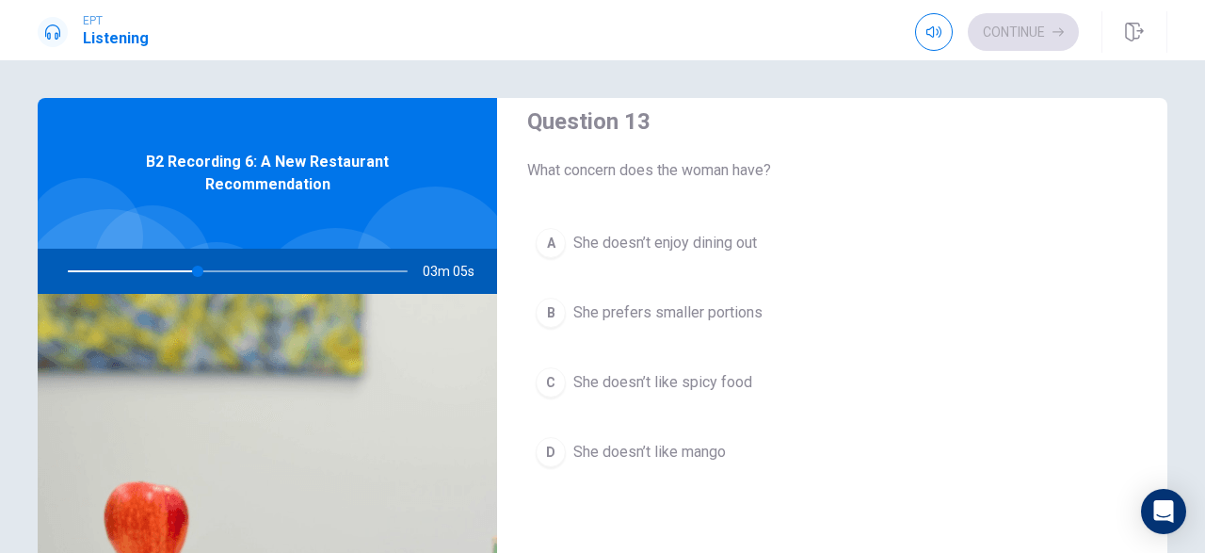
click at [548, 376] on div "C" at bounding box center [551, 382] width 30 height 30
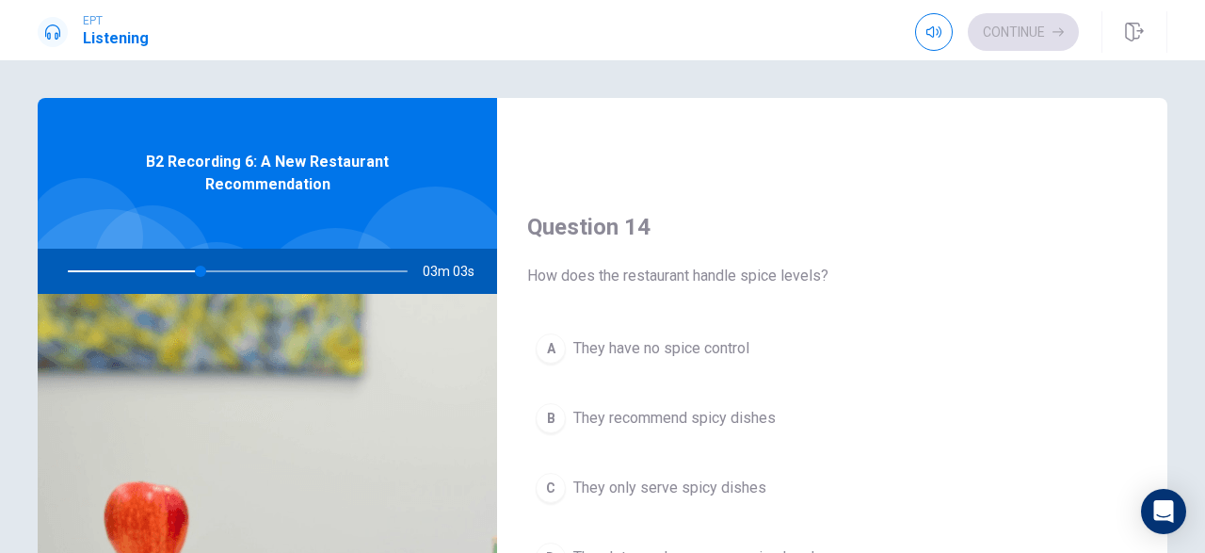
scroll to position [1507, 0]
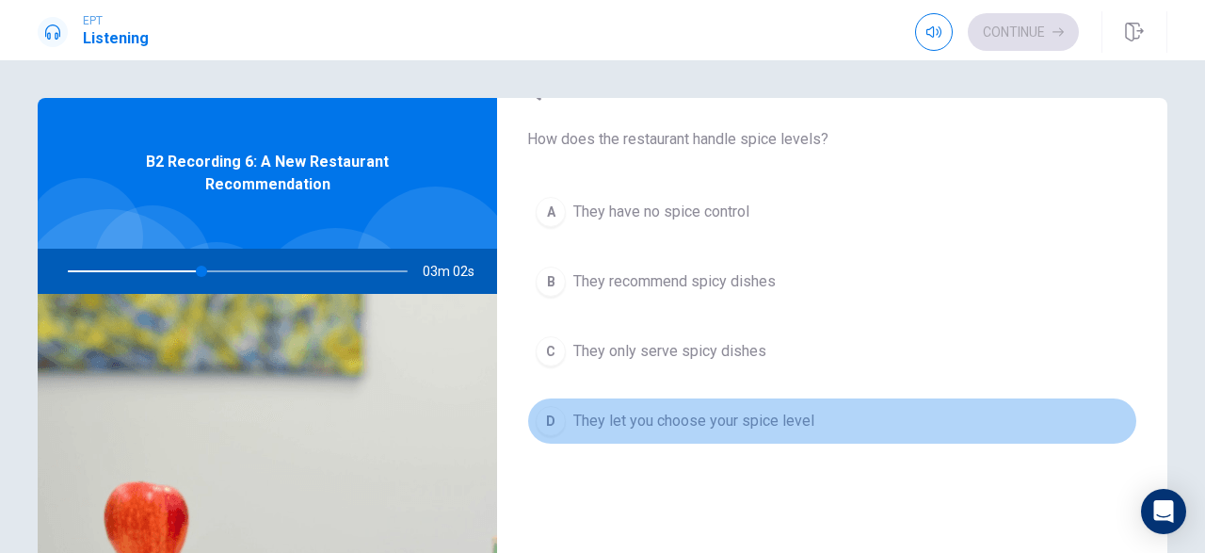
click at [544, 409] on div "D" at bounding box center [551, 421] width 30 height 30
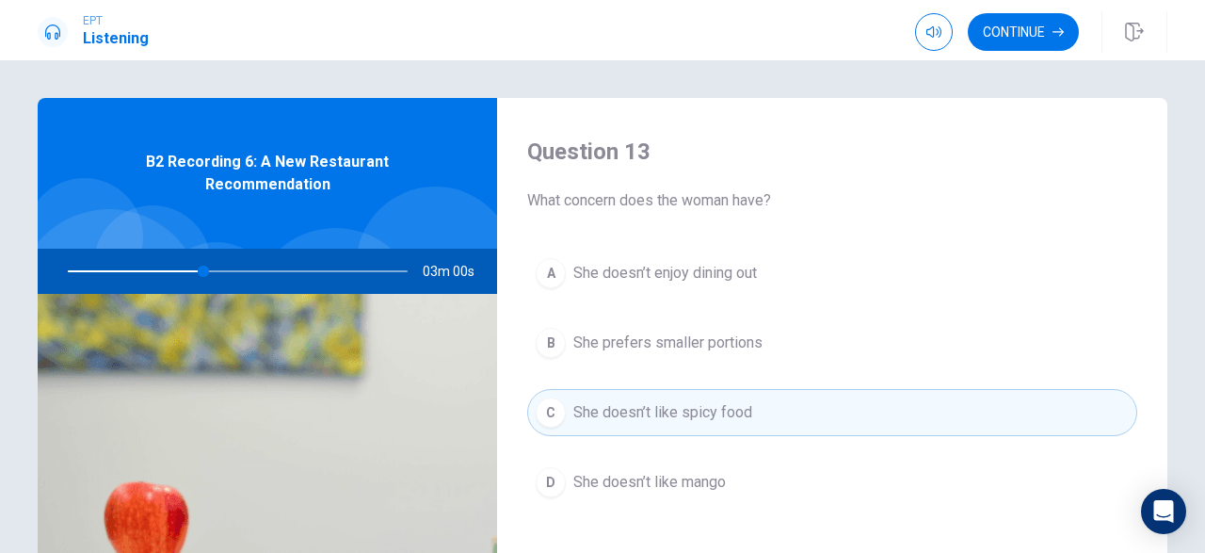
scroll to position [950, 0]
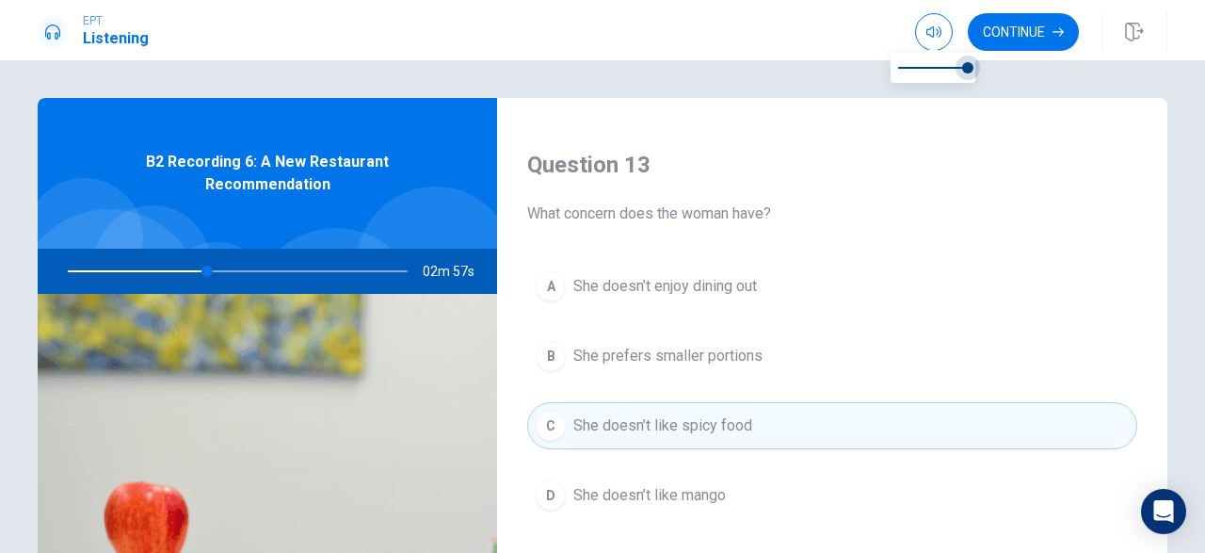
type input "41"
type input "0.9"
type input "41"
type input "0.8"
type input "41"
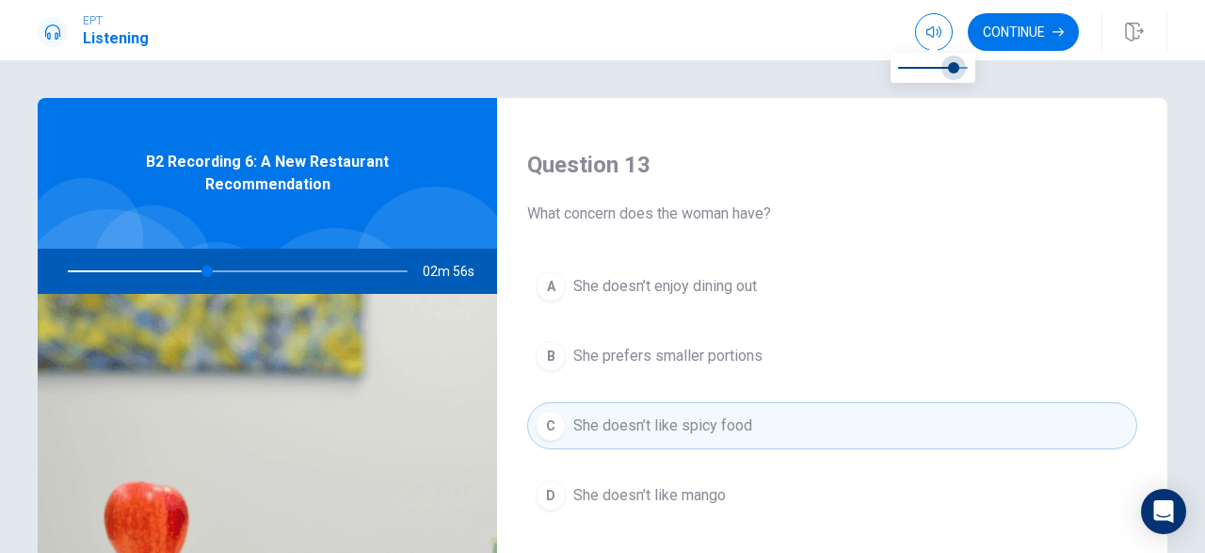
type input "0.7"
type input "41"
type input "0.6"
drag, startPoint x: 968, startPoint y: 70, endPoint x: 939, endPoint y: 78, distance: 30.4
click at [939, 73] on span at bounding box center [939, 67] width 11 height 11
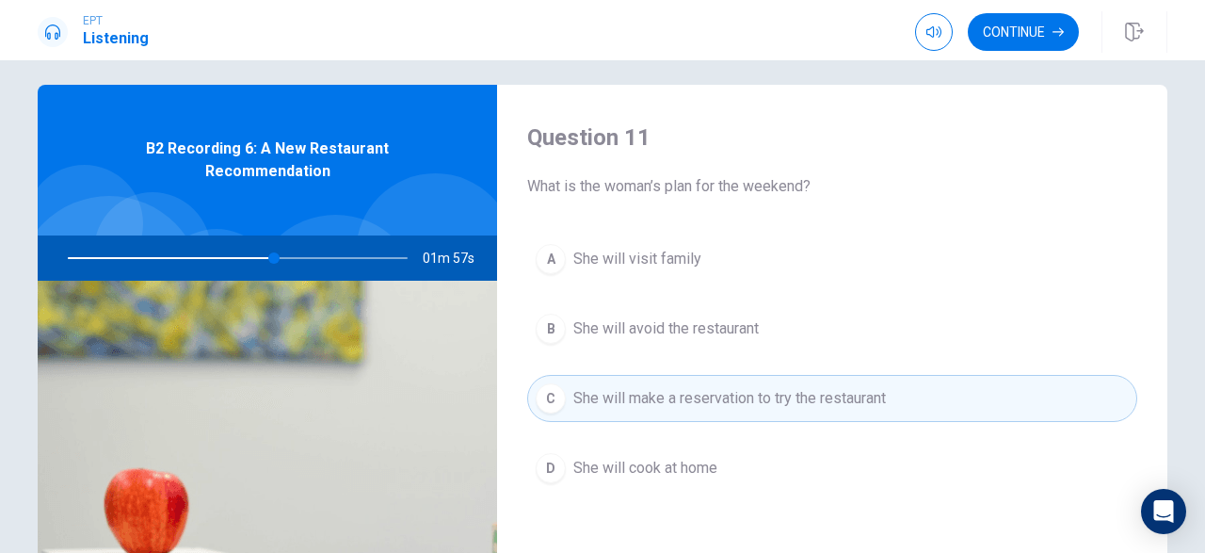
scroll to position [0, 0]
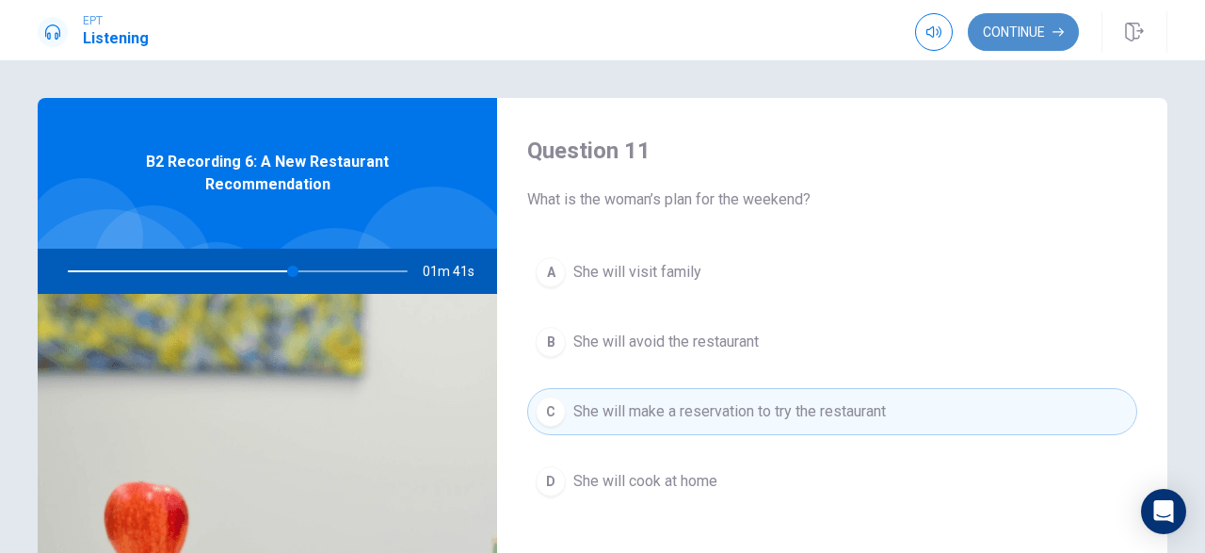
click at [1016, 29] on button "Continue" at bounding box center [1023, 32] width 111 height 38
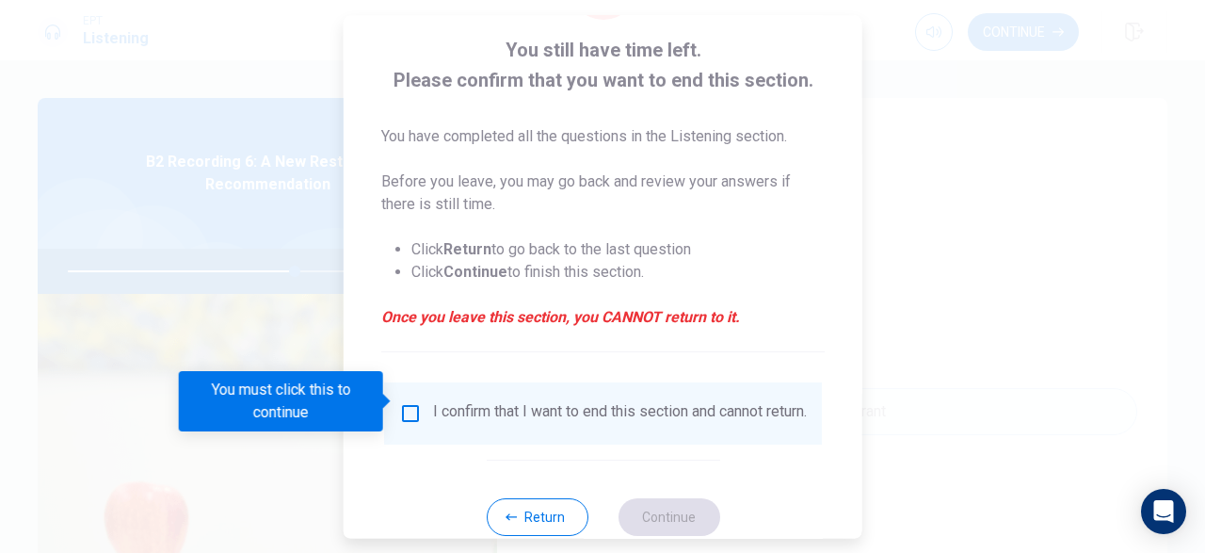
scroll to position [114, 0]
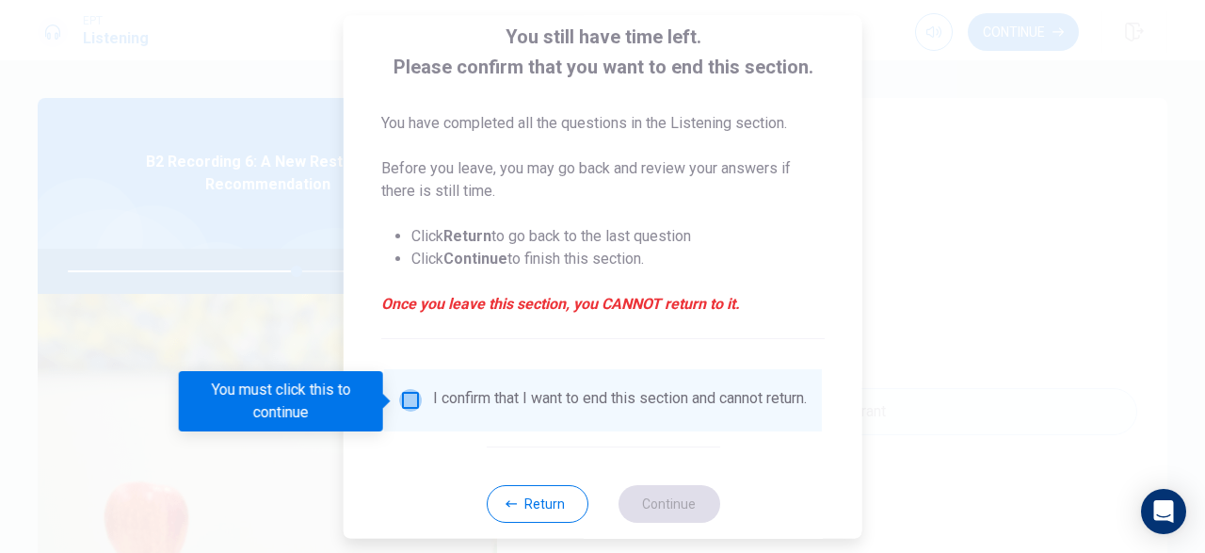
click at [407, 396] on input "You must click this to continue" at bounding box center [410, 400] width 23 height 23
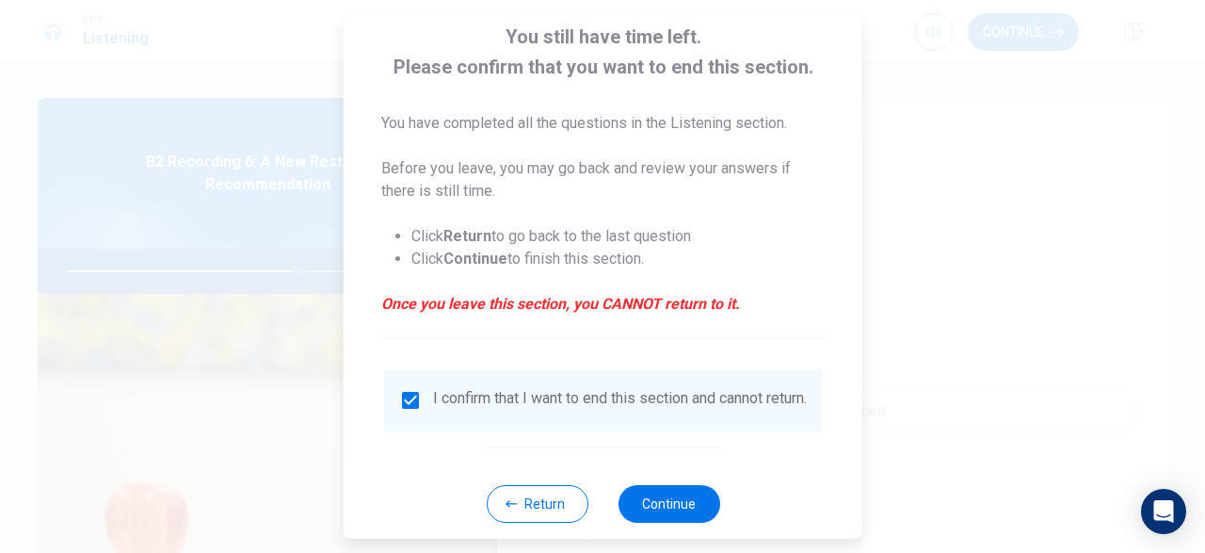
scroll to position [150, 0]
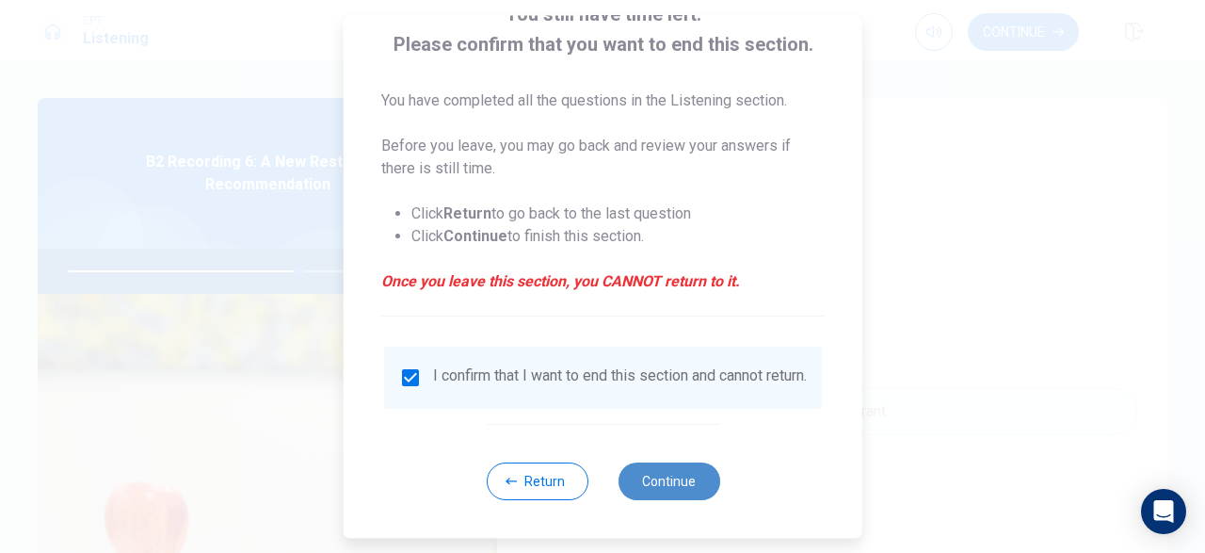
click at [673, 479] on button "Continue" at bounding box center [669, 481] width 102 height 38
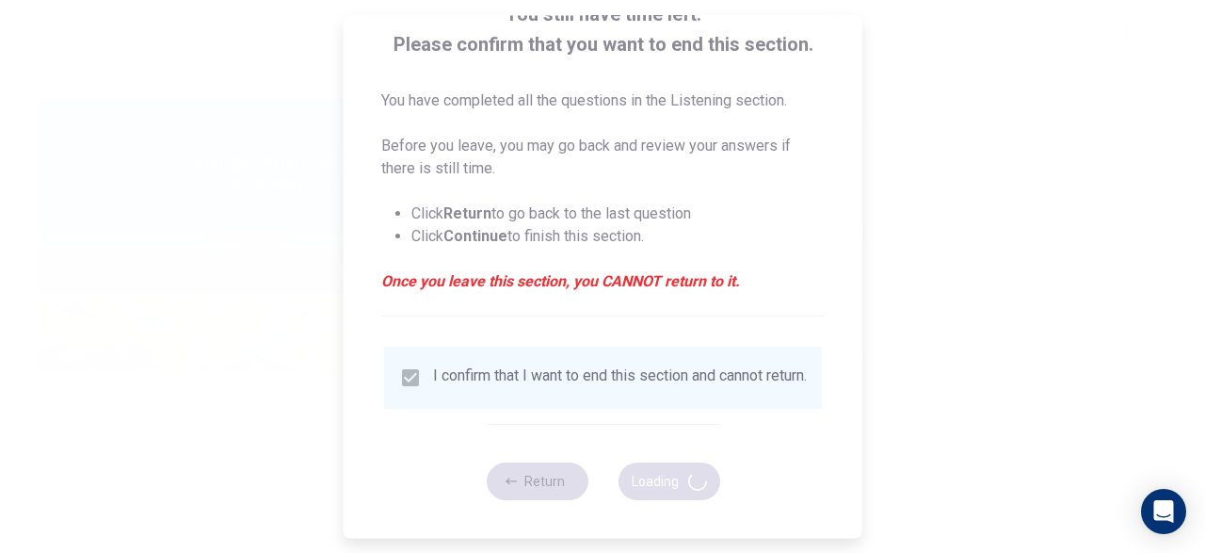
type input "69"
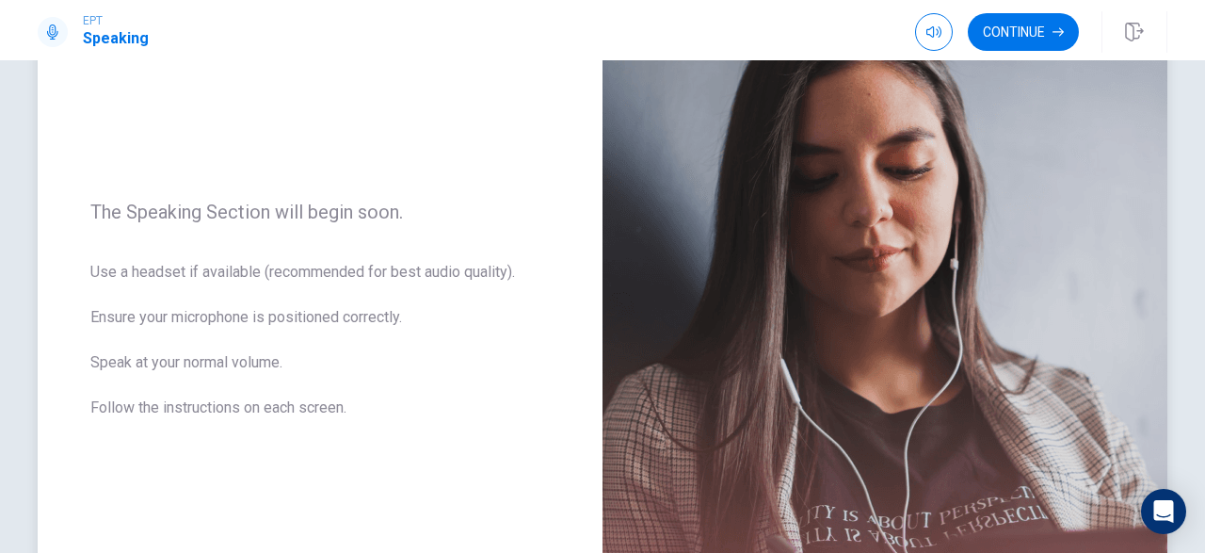
scroll to position [185, 0]
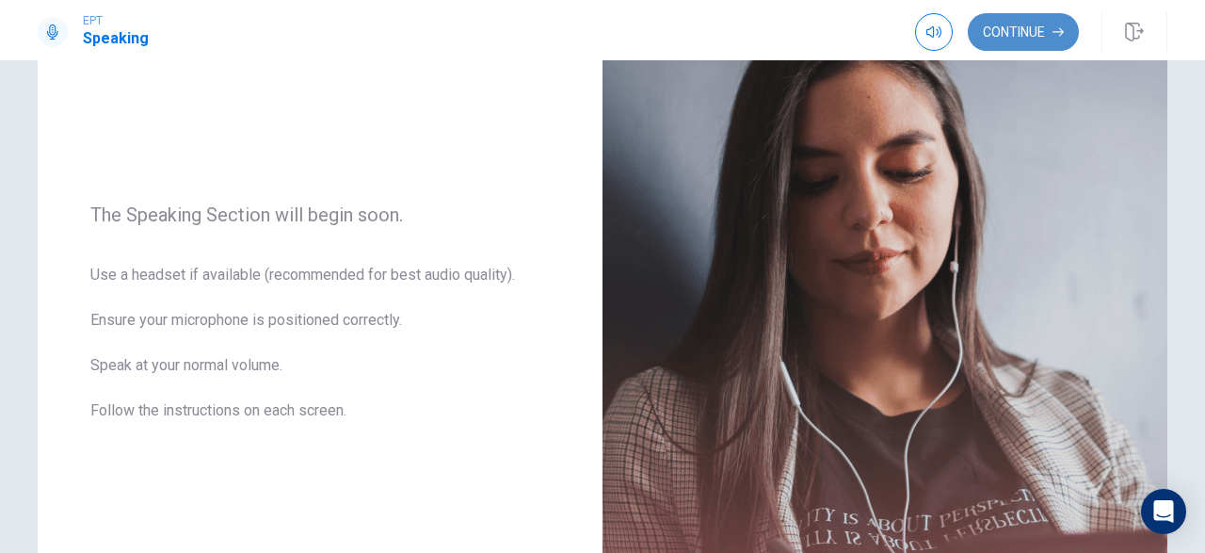
click at [1022, 26] on button "Continue" at bounding box center [1023, 32] width 111 height 38
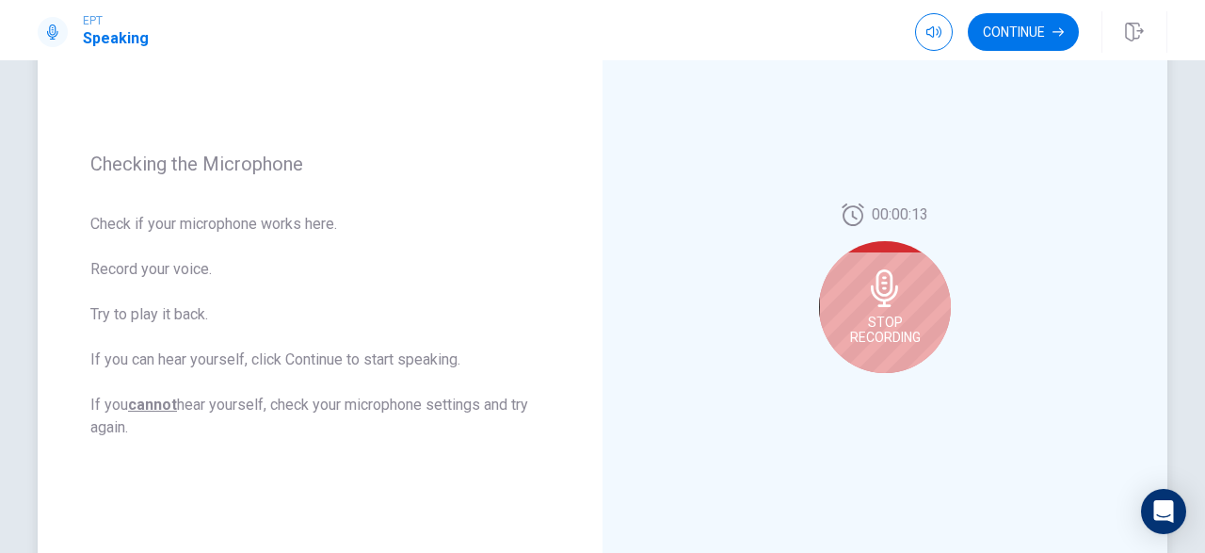
scroll to position [204, 0]
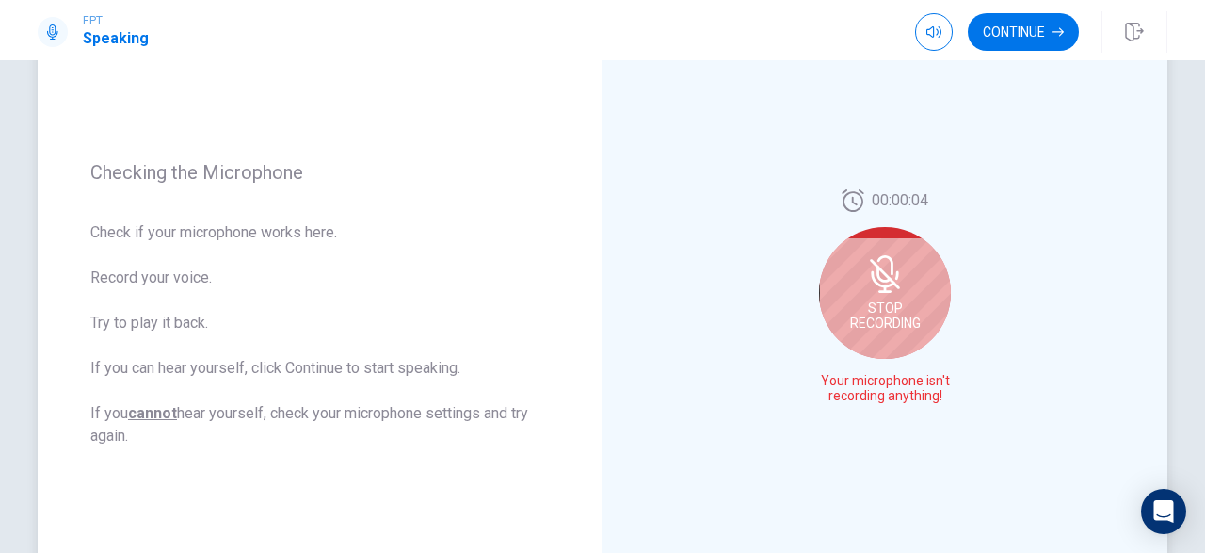
click at [881, 279] on icon at bounding box center [884, 274] width 15 height 17
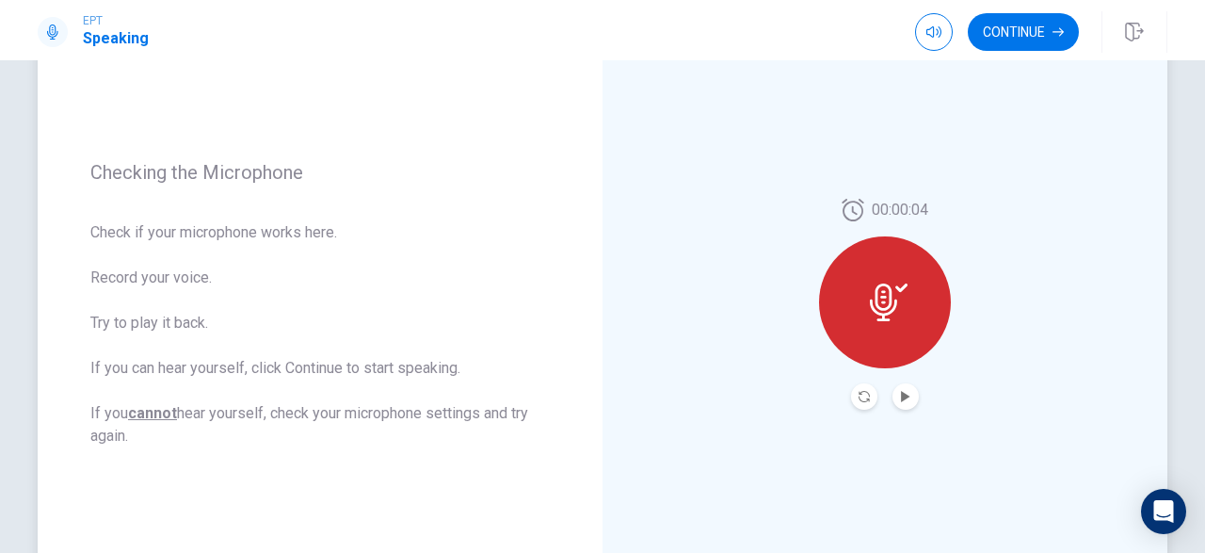
click at [890, 290] on icon at bounding box center [883, 302] width 27 height 38
click at [899, 286] on icon at bounding box center [889, 302] width 38 height 38
click at [905, 393] on icon "Play Audio" at bounding box center [905, 396] width 8 height 11
click at [862, 393] on icon "Record Again" at bounding box center [864, 396] width 11 height 11
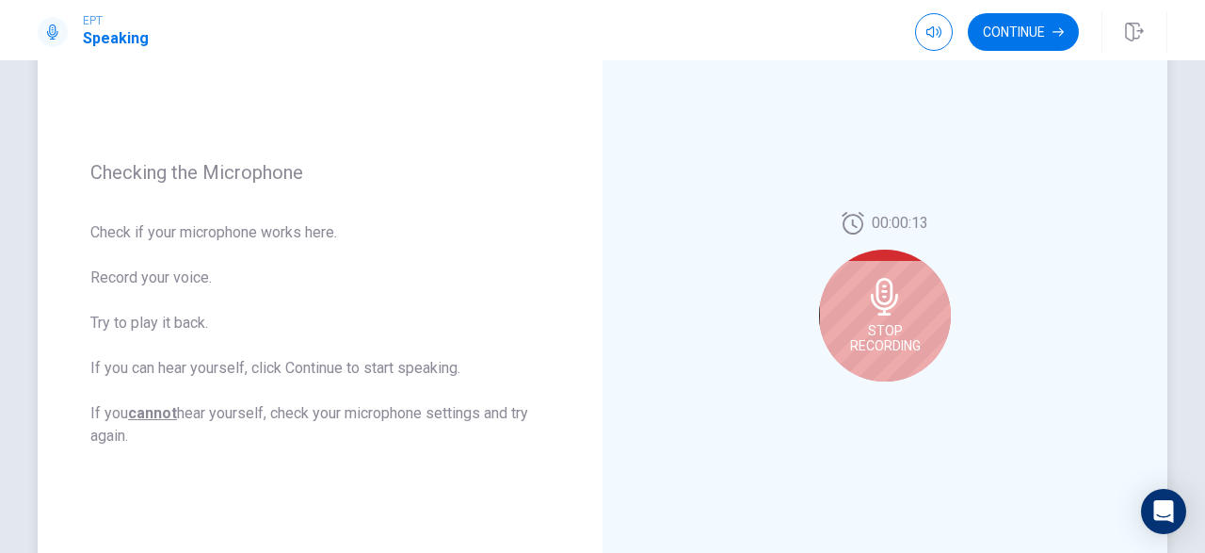
click at [888, 318] on div "Stop Recording" at bounding box center [885, 316] width 132 height 132
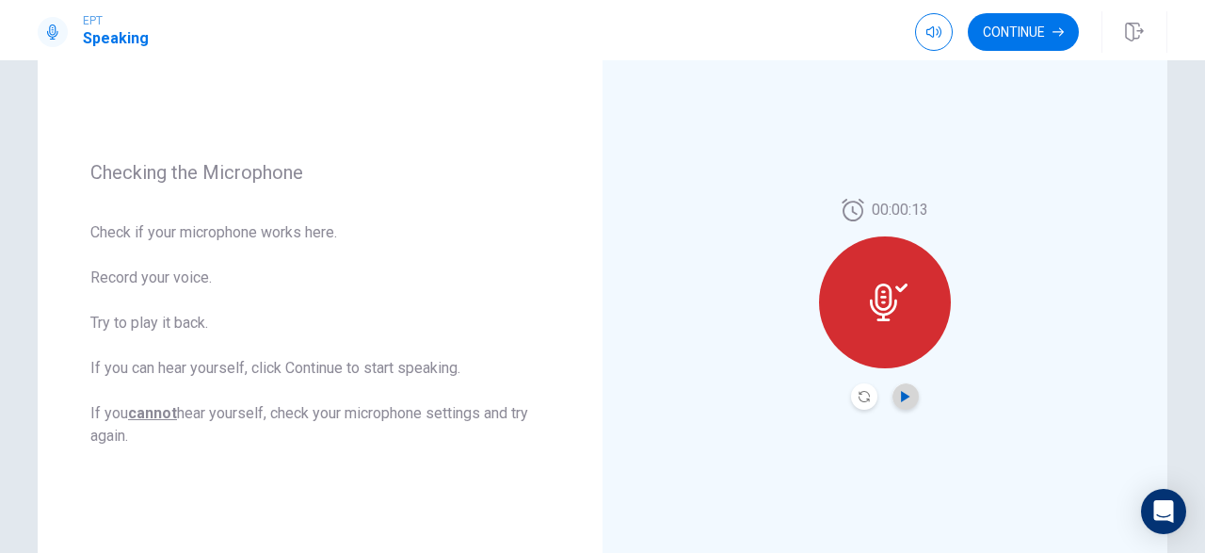
click at [904, 392] on icon "Play Audio" at bounding box center [905, 396] width 8 height 11
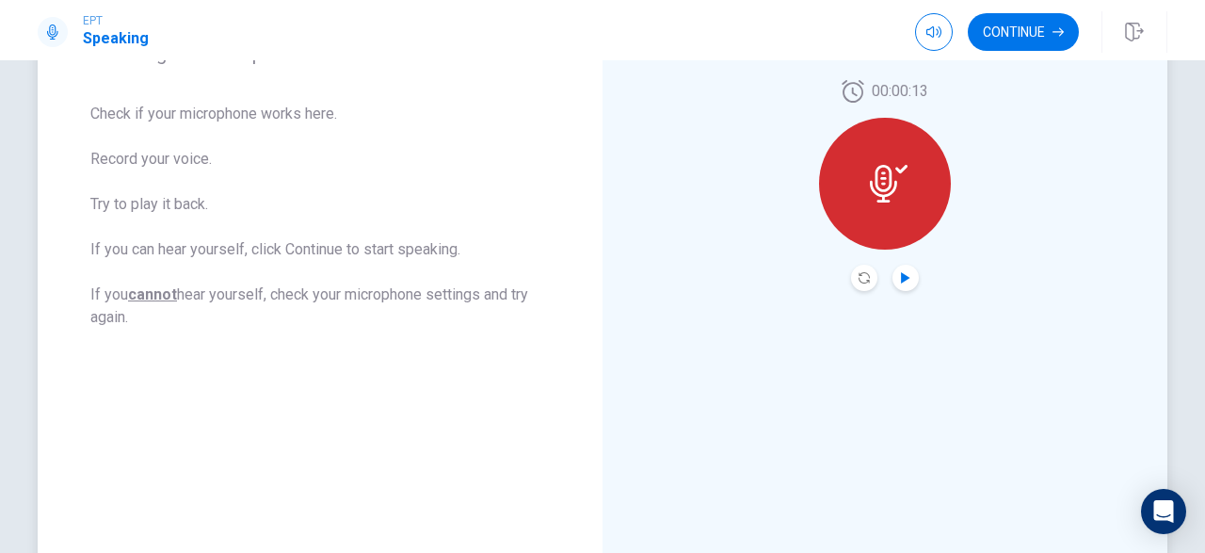
scroll to position [259, 0]
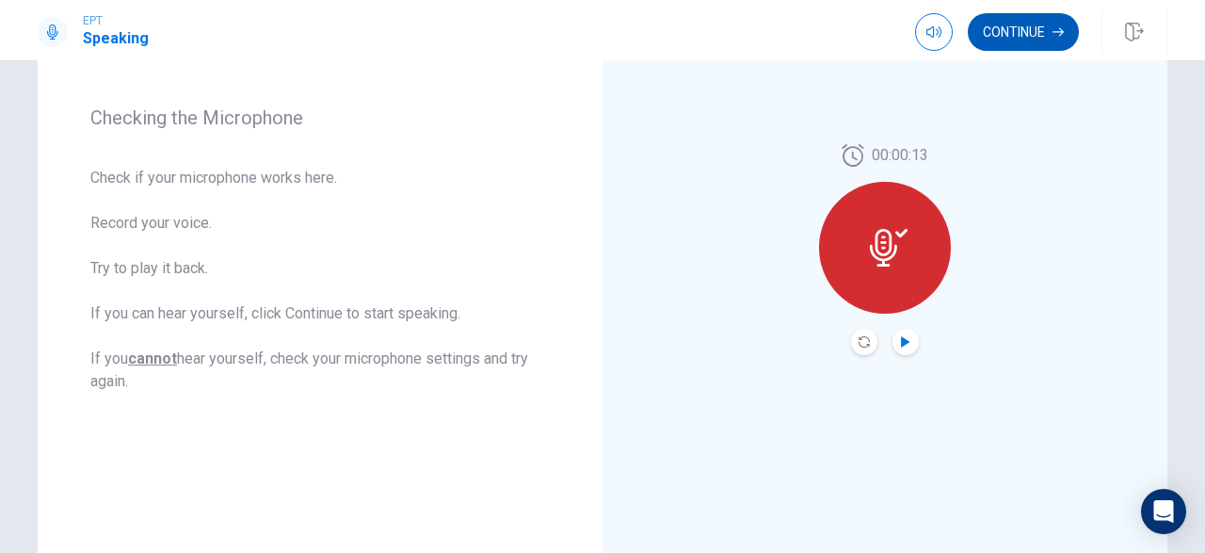
click at [1020, 28] on button "Continue" at bounding box center [1023, 32] width 111 height 38
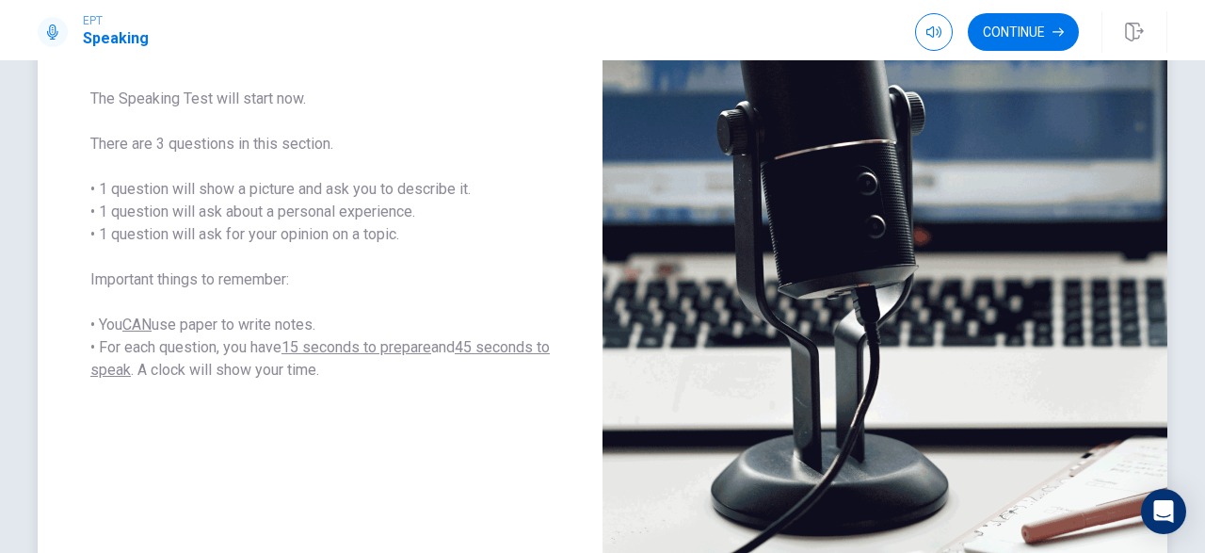
scroll to position [297, 0]
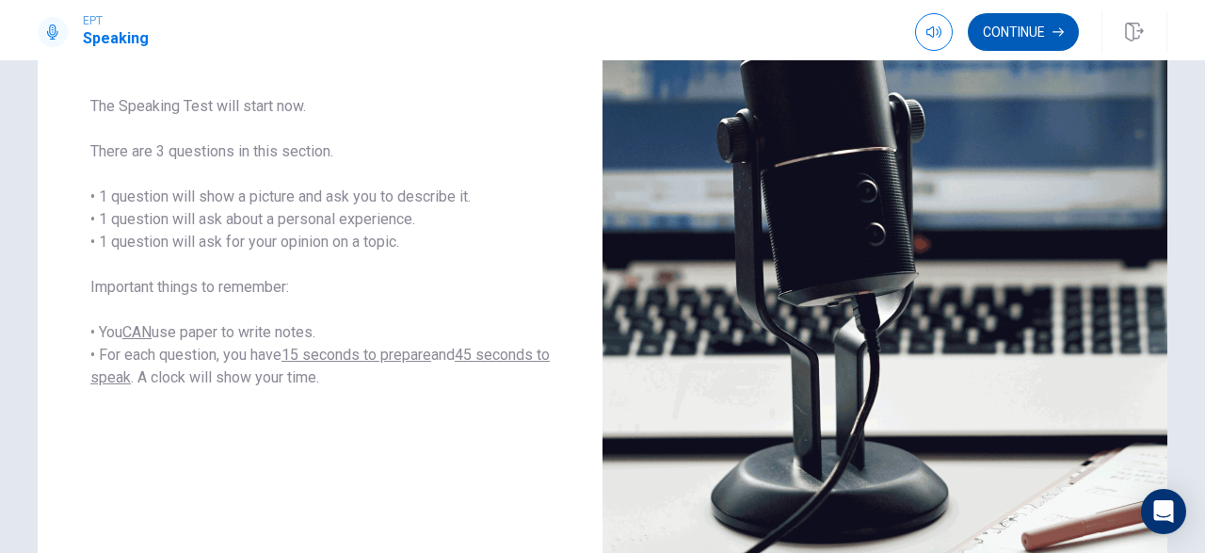
click at [1015, 25] on button "Continue" at bounding box center [1023, 32] width 111 height 38
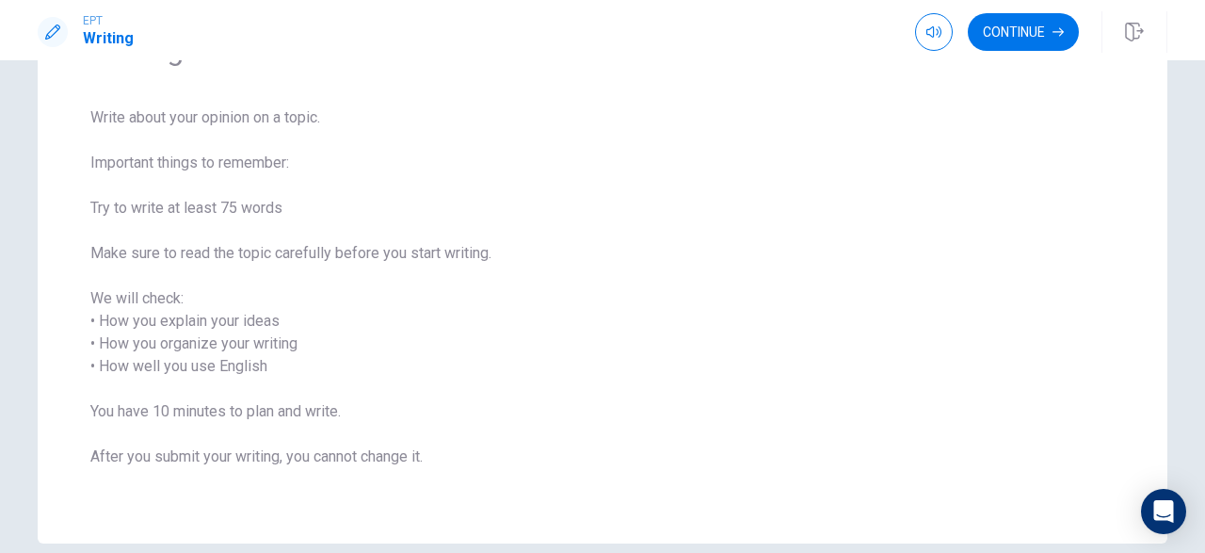
scroll to position [120, 0]
click at [1008, 33] on button "Continue" at bounding box center [1023, 32] width 111 height 38
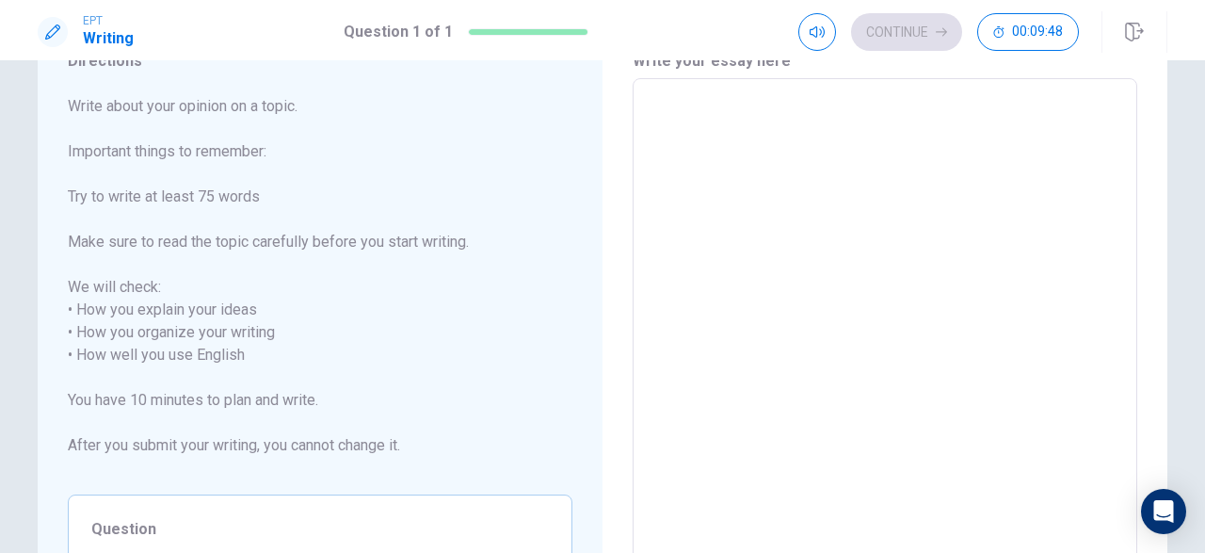
scroll to position [14, 0]
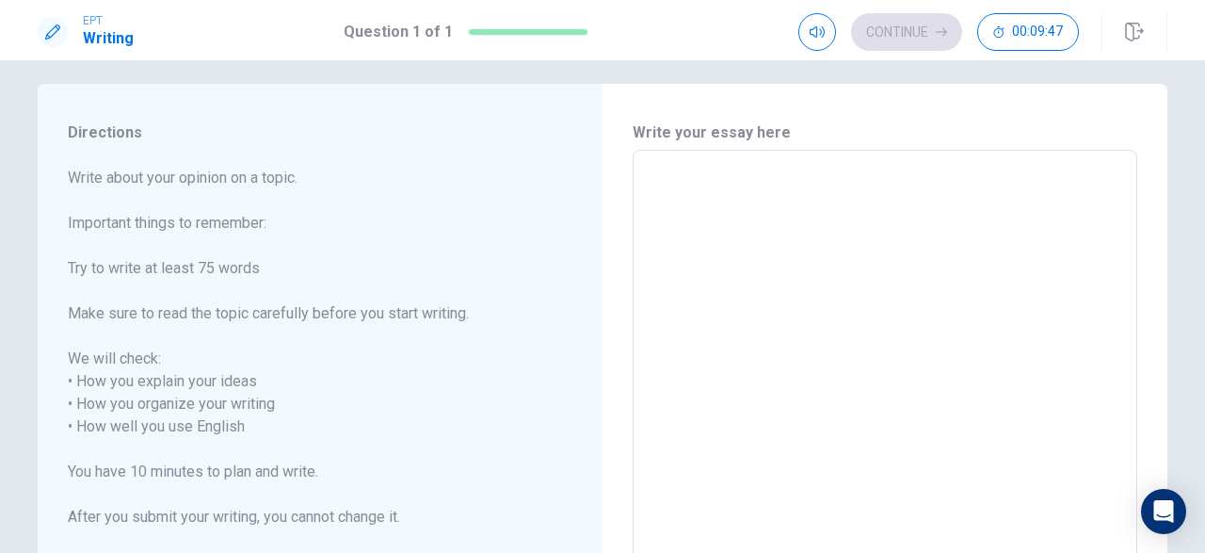
click at [675, 165] on div "x ​" at bounding box center [885, 427] width 505 height 554
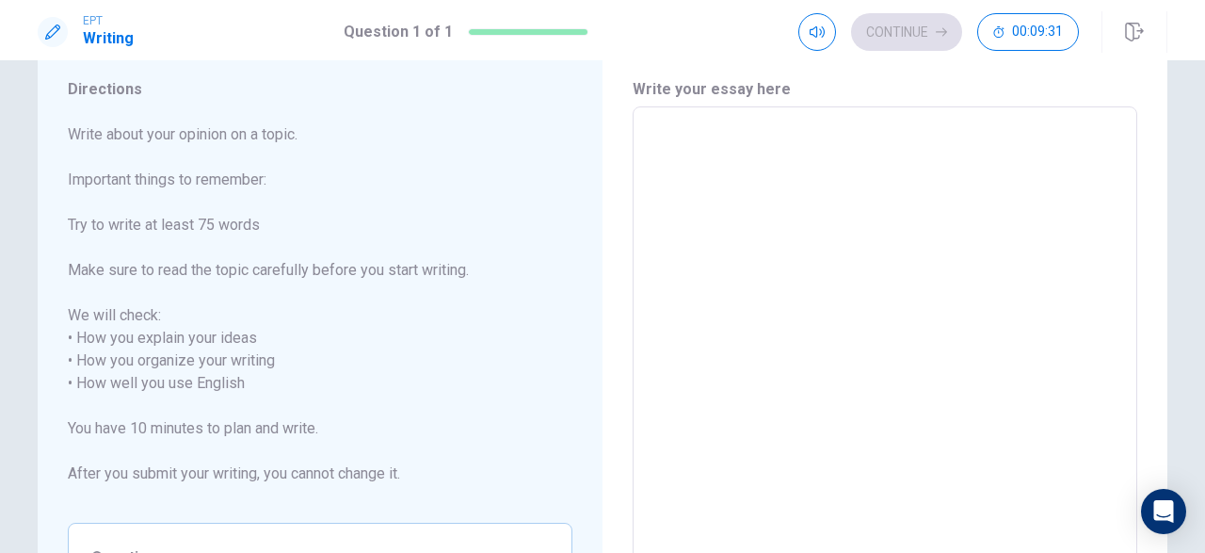
scroll to position [56, 0]
type textarea "i"
type textarea "x"
type textarea "i"
type textarea "x"
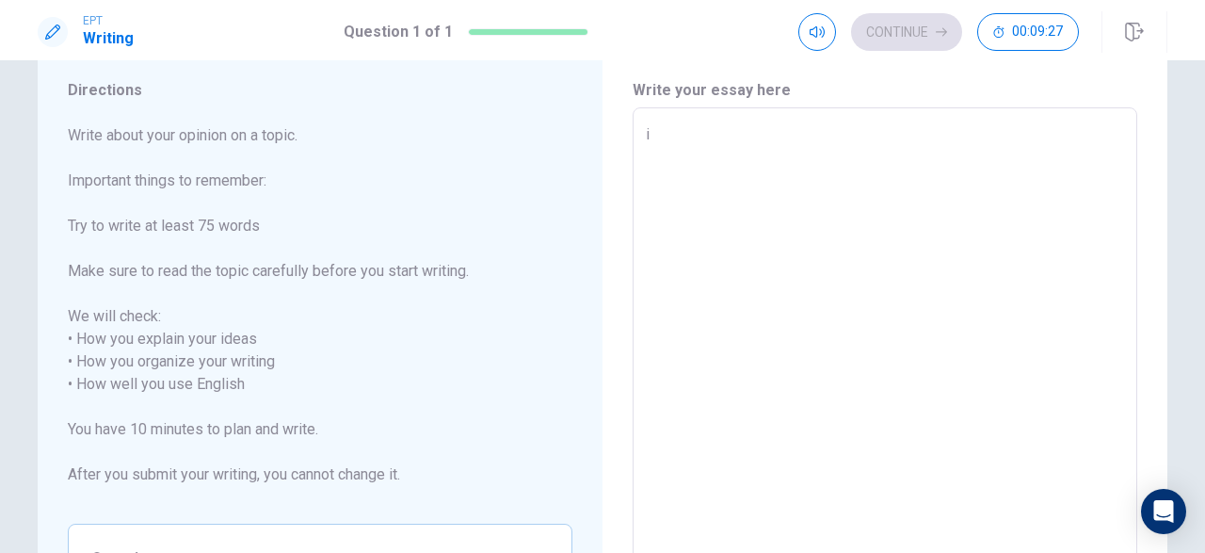
type textarea "i t"
type textarea "x"
type textarea "i th"
type textarea "x"
type textarea "i thi"
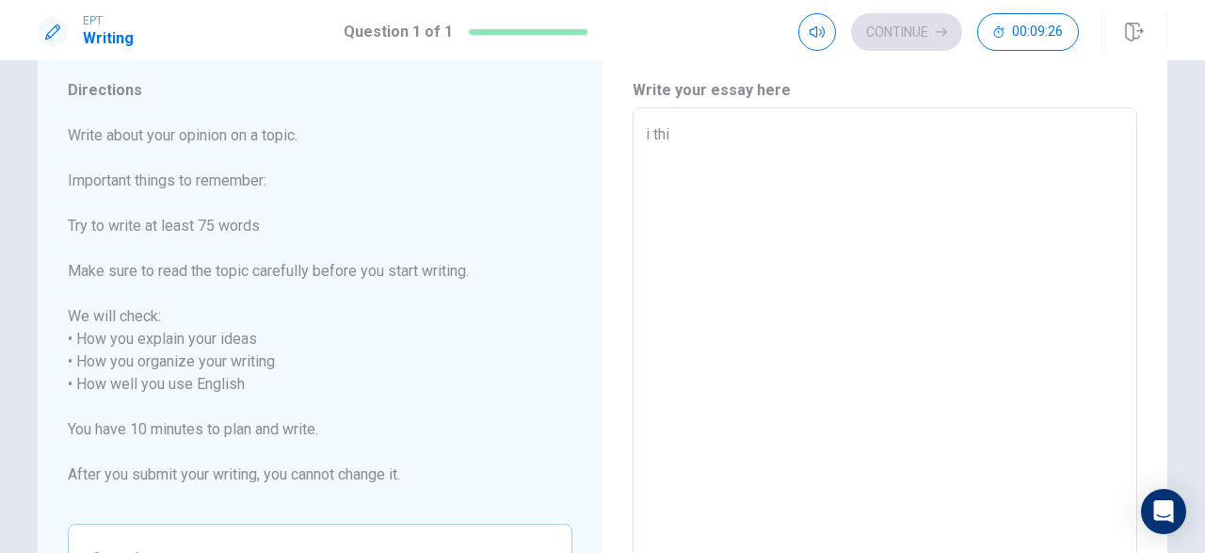
type textarea "x"
type textarea "i thim"
type textarea "x"
type textarea "i thi"
type textarea "x"
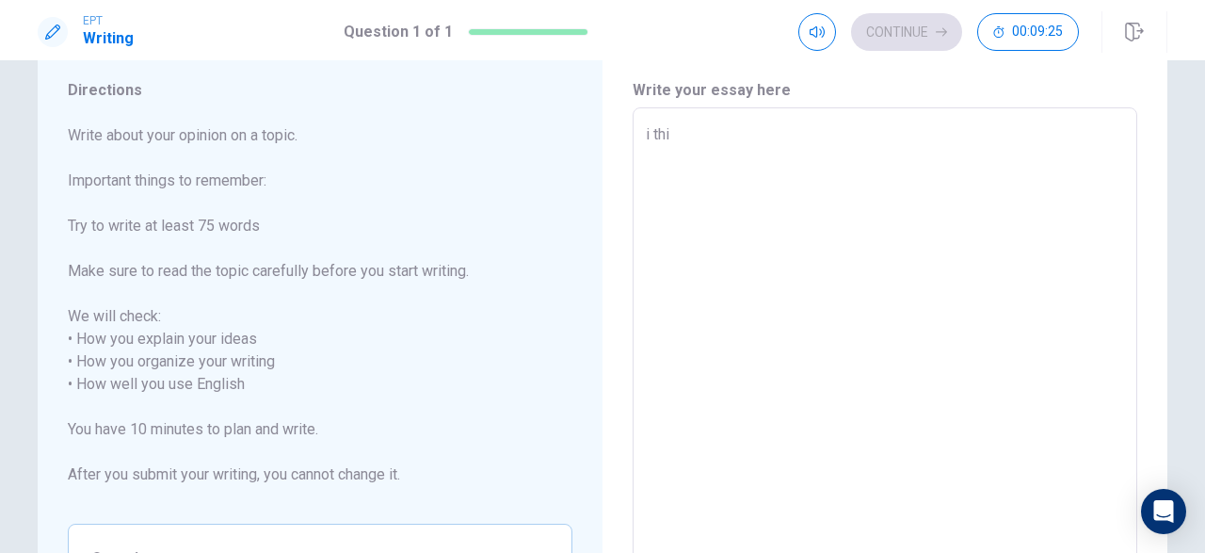
type textarea "i thin"
type textarea "x"
type textarea "i think"
type textarea "x"
type textarea "i think"
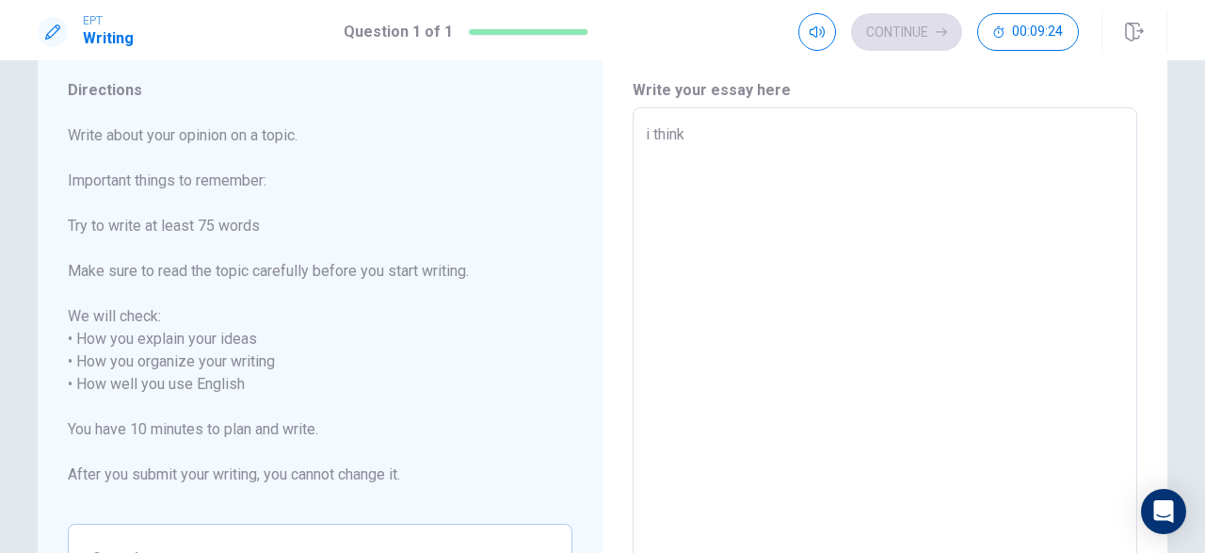
type textarea "x"
type textarea "i think"
type textarea "x"
type textarea "i think,"
type textarea "x"
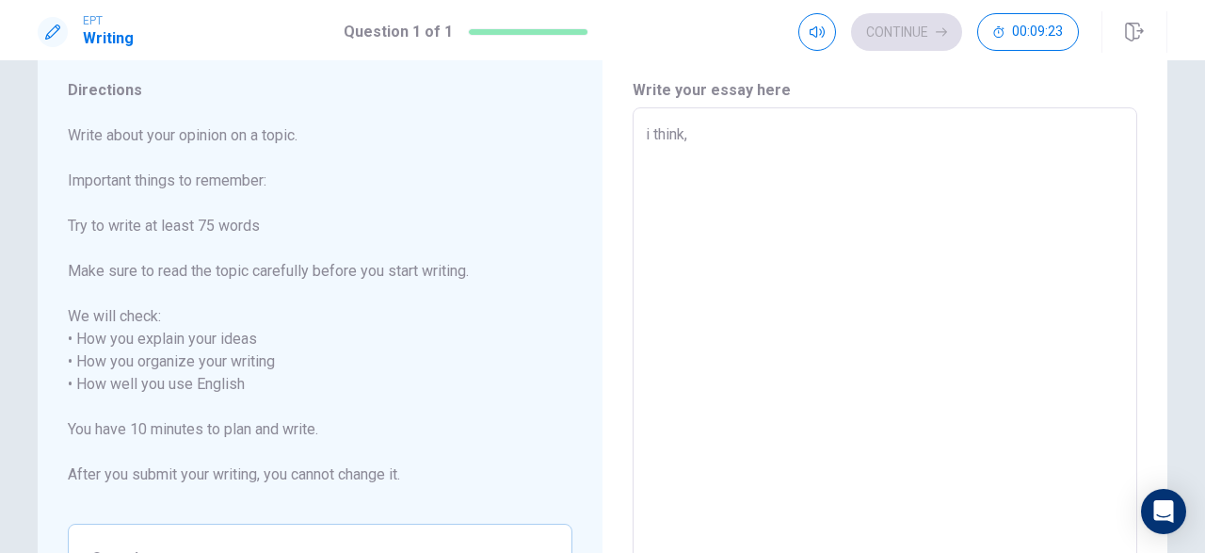
type textarea "i think,"
type textarea "x"
type textarea "i think,"
type textarea "x"
type textarea "i think"
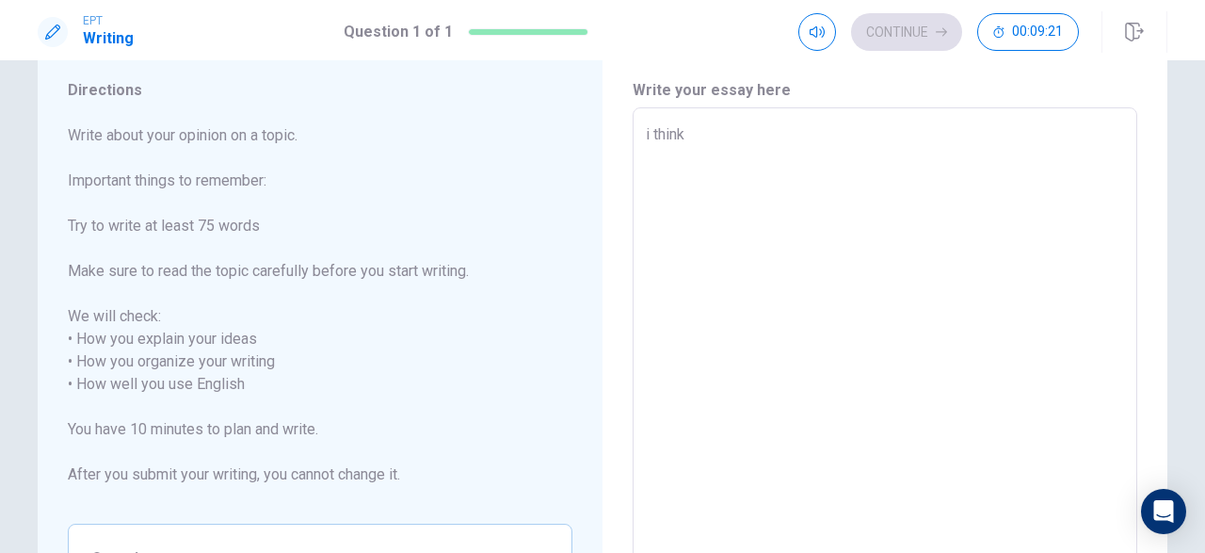
type textarea "x"
type textarea "i thin"
type textarea "x"
type textarea "i thi"
type textarea "x"
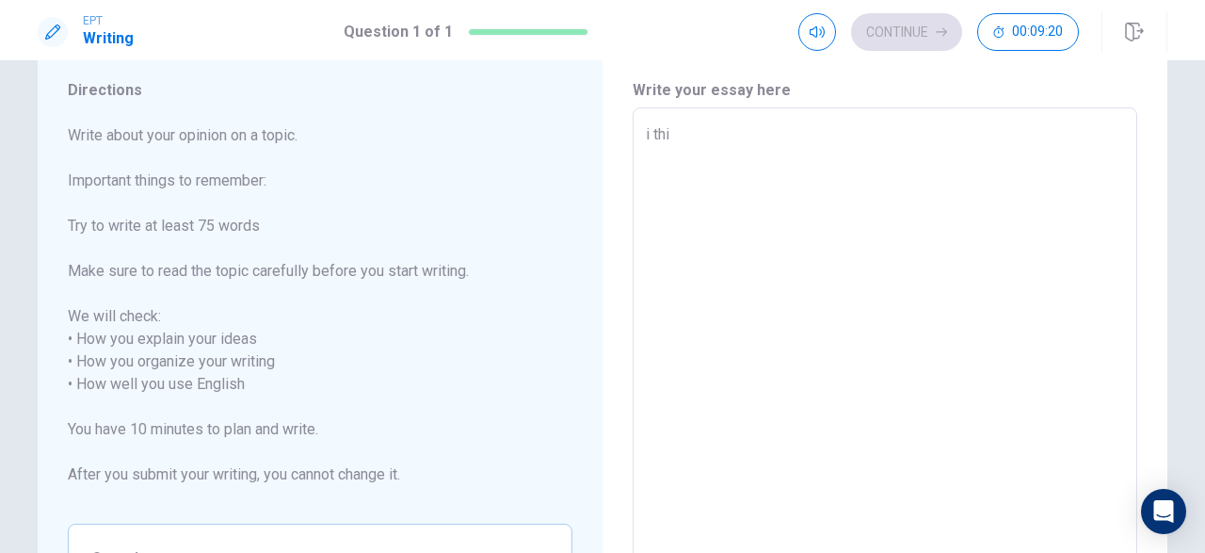
type textarea "i th"
type textarea "x"
type textarea "i t"
type textarea "x"
type textarea "i"
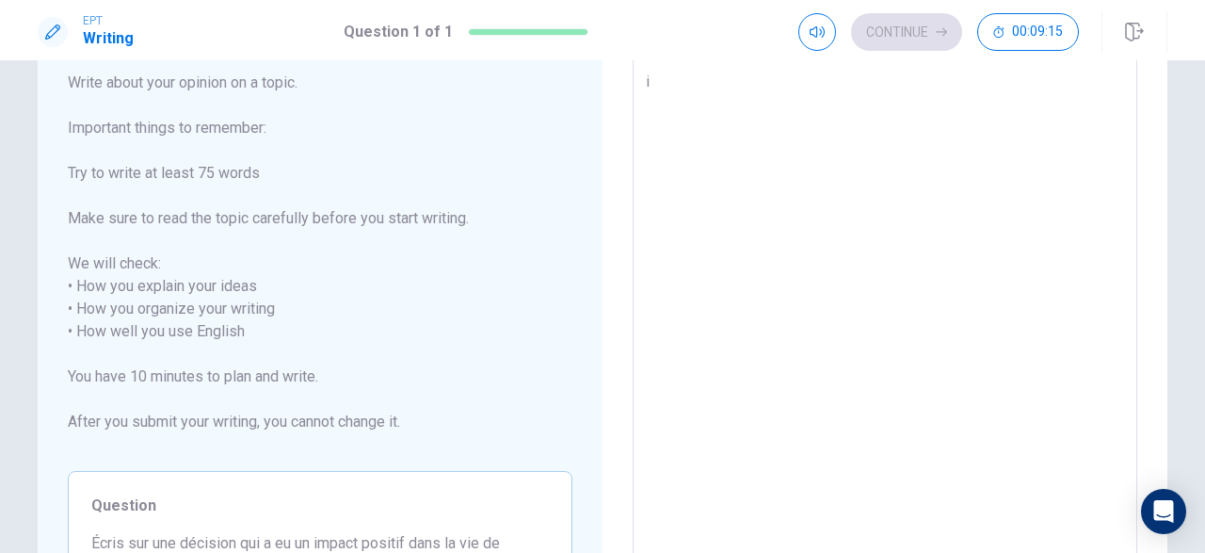
scroll to position [76, 0]
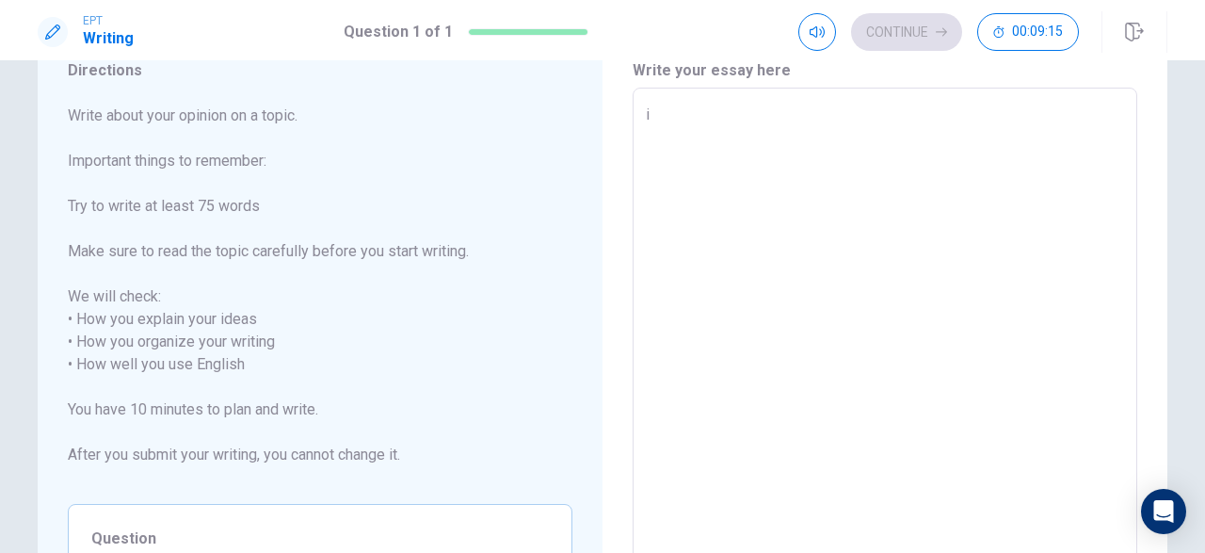
type textarea "x"
type textarea "i"
type textarea "x"
type textarea "in"
type textarea "x"
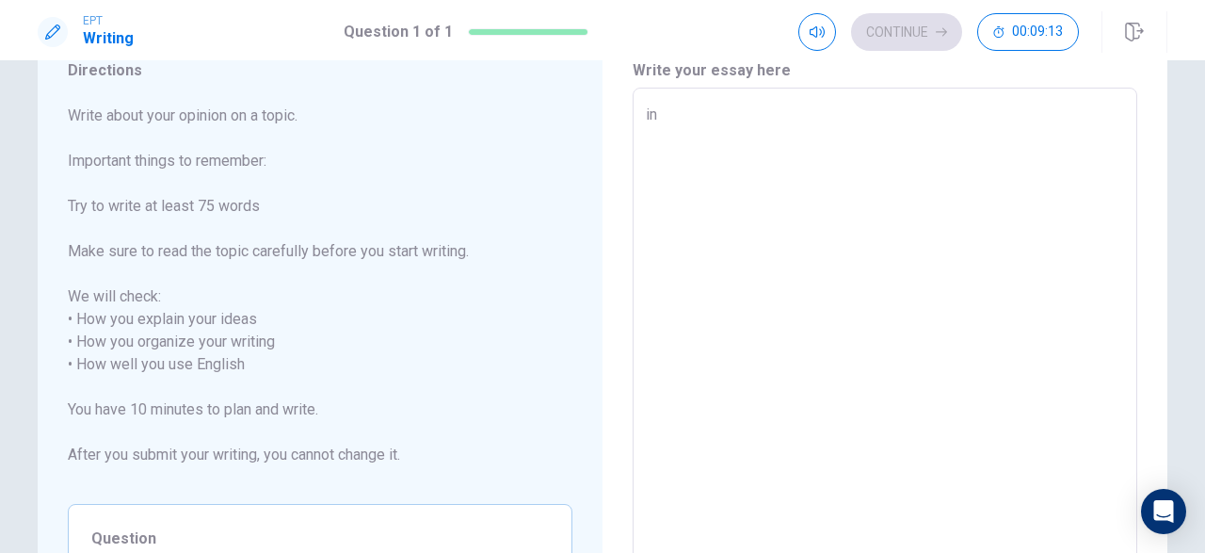
type textarea "in"
type textarea "x"
type textarea "in ;"
type textarea "x"
type textarea "in ;y"
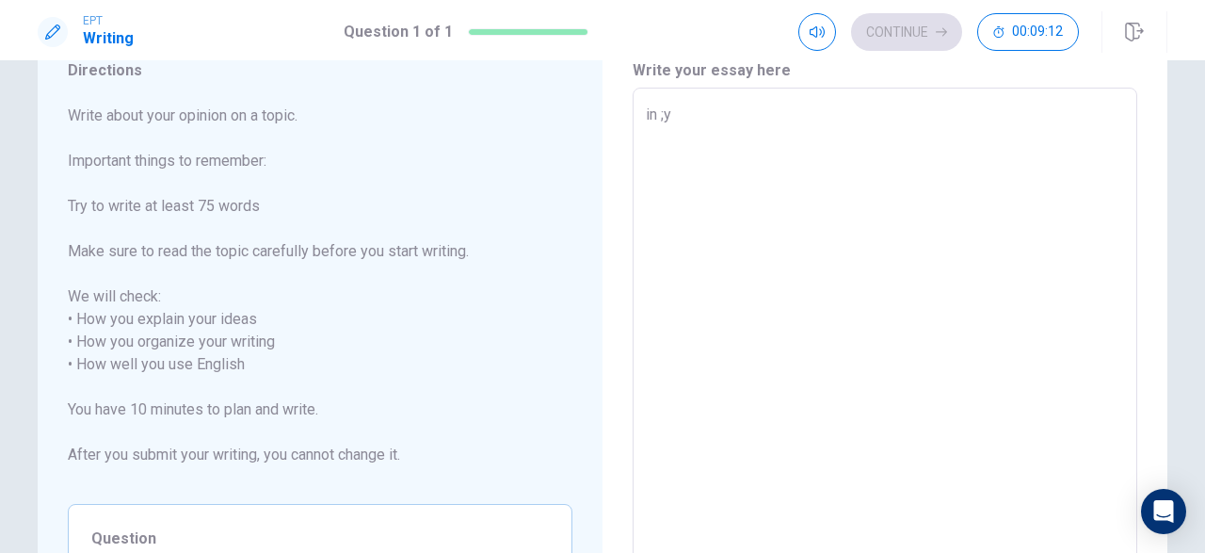
type textarea "x"
type textarea "in ;y"
type textarea "x"
type textarea "in ;y o"
type textarea "x"
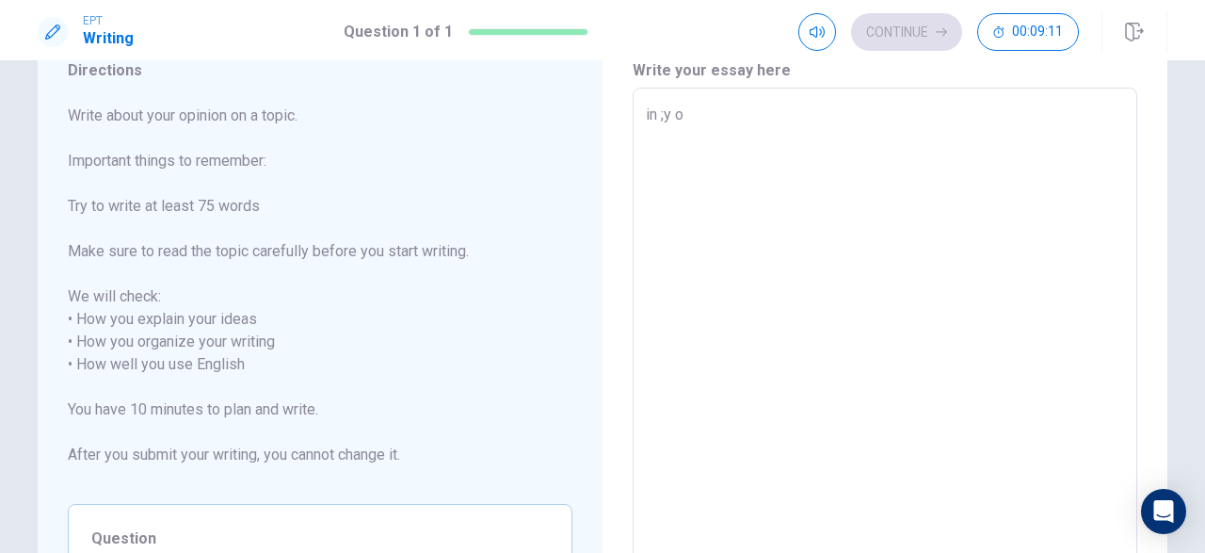
type textarea "in ;y op"
type textarea "x"
type textarea "in ;y opi"
type textarea "x"
type textarea "in ;y opin"
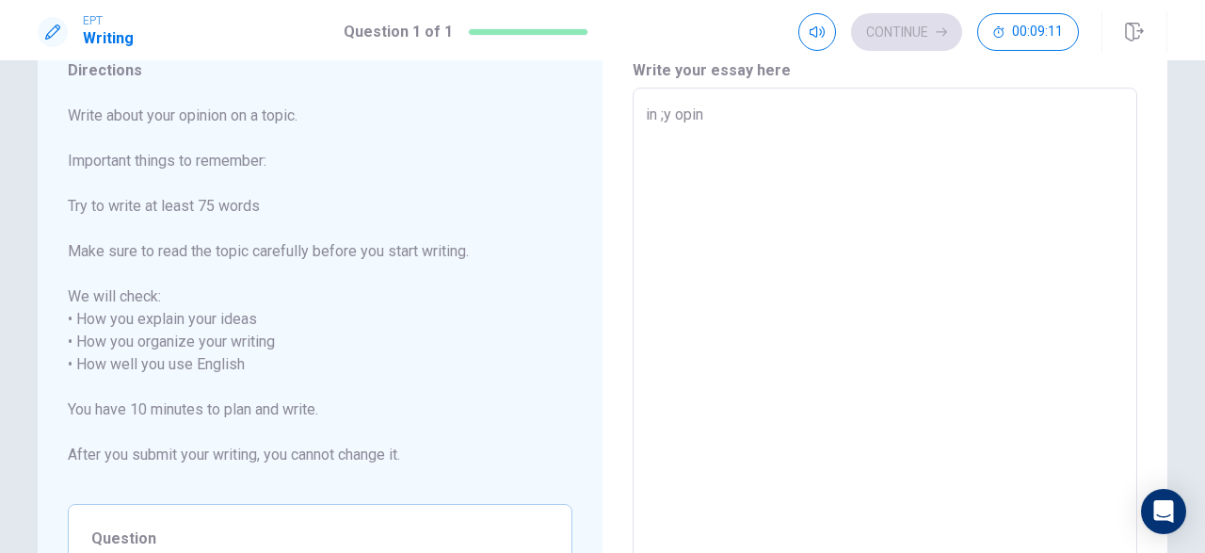
type textarea "x"
type textarea "in ;y opini"
type textarea "x"
type textarea "in ;y opinio"
type textarea "x"
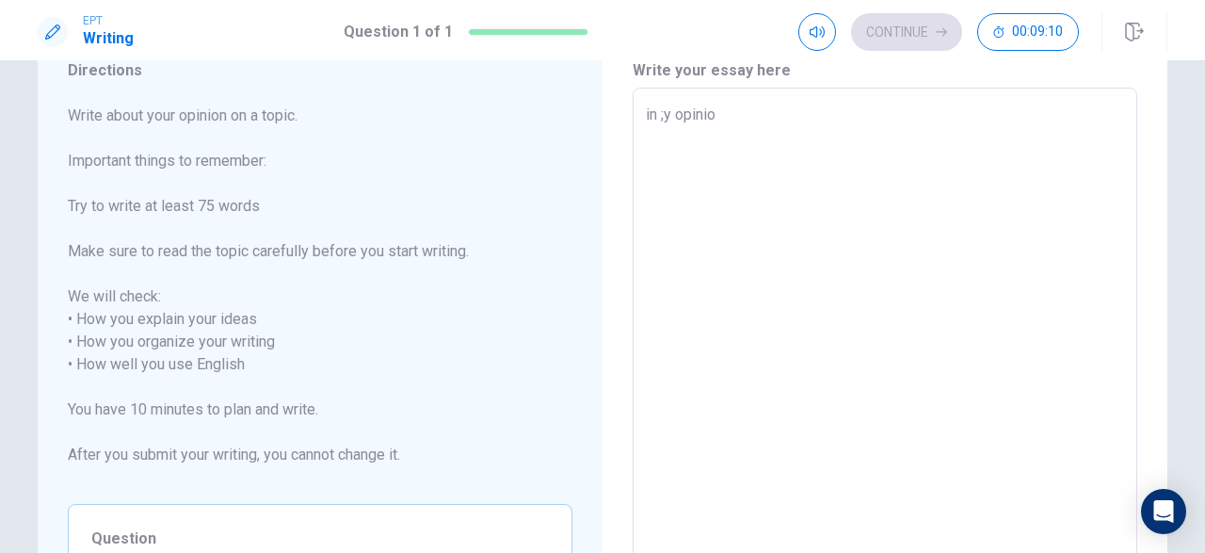
type textarea "in ;y opinion"
type textarea "x"
type textarea "in ;y opinion"
type textarea "x"
type textarea "in ;y opinion a"
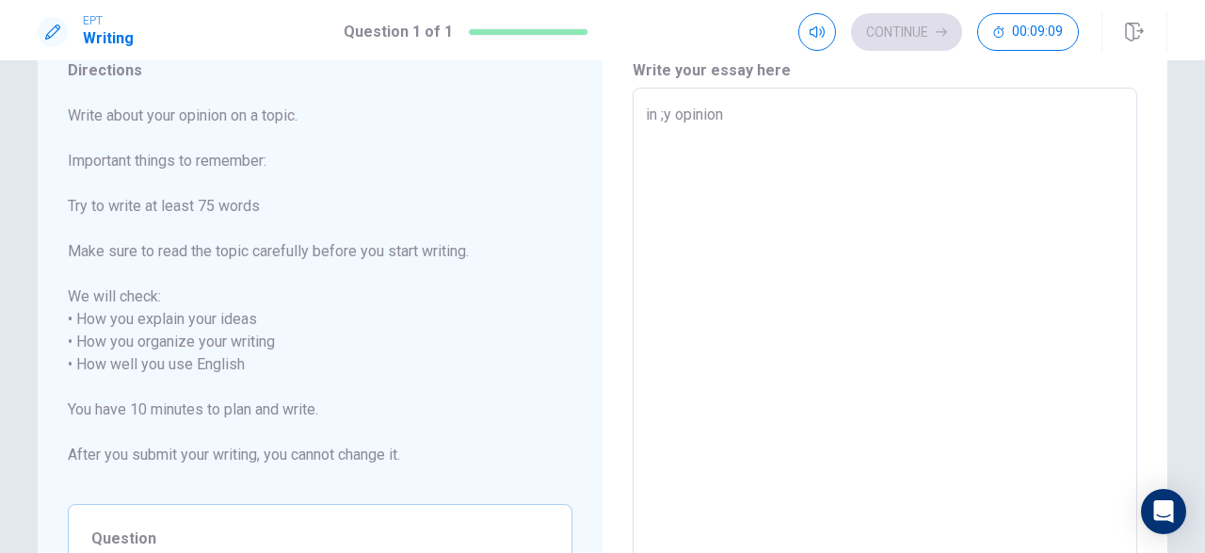
type textarea "x"
type textarea "in ;y opinion al"
type textarea "x"
type textarea "in ;y opinion all"
type textarea "x"
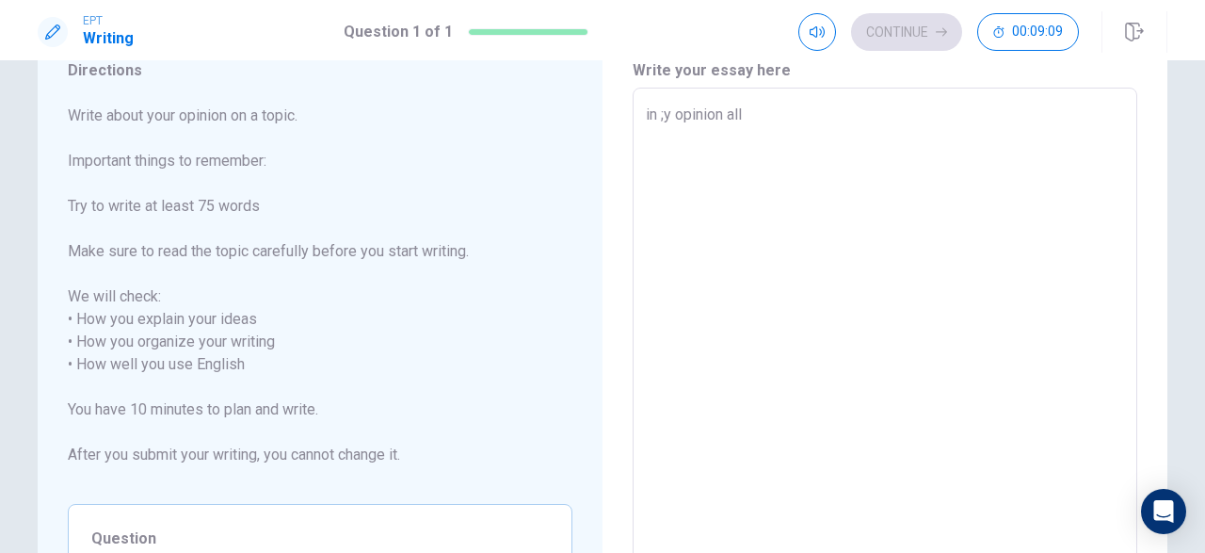
type textarea "in ;y opinion all"
click at [669, 115] on textarea "in ;y opinion all" at bounding box center [885, 365] width 478 height 523
type textarea "x"
type textarea "in ; opinion all"
type textarea "x"
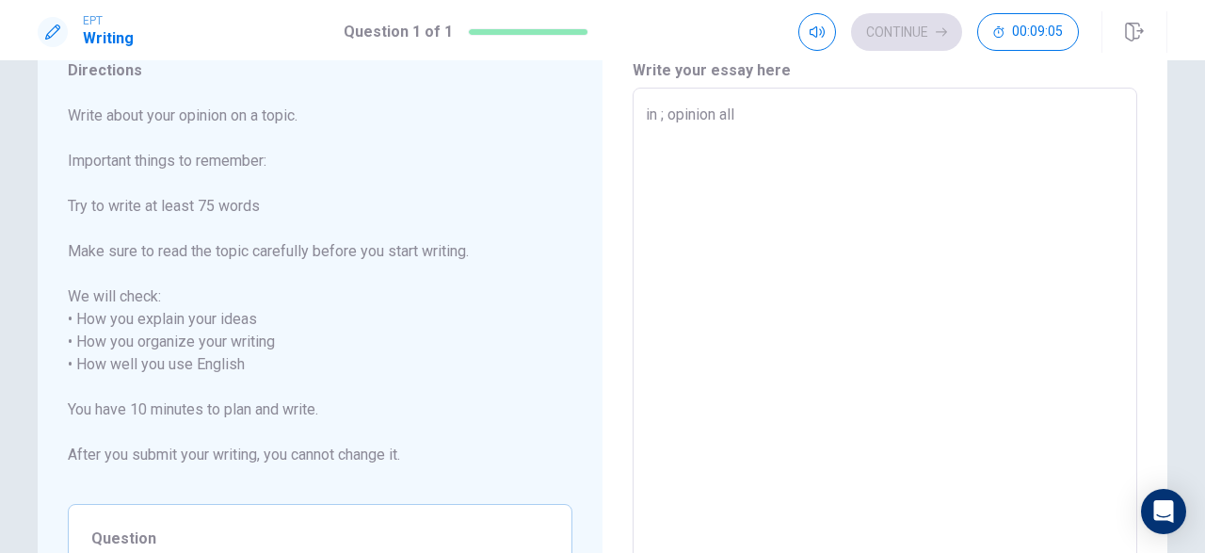
type textarea "in opinion all"
type textarea "x"
type textarea "in m opinion all"
type textarea "x"
type textarea "in my opinion all"
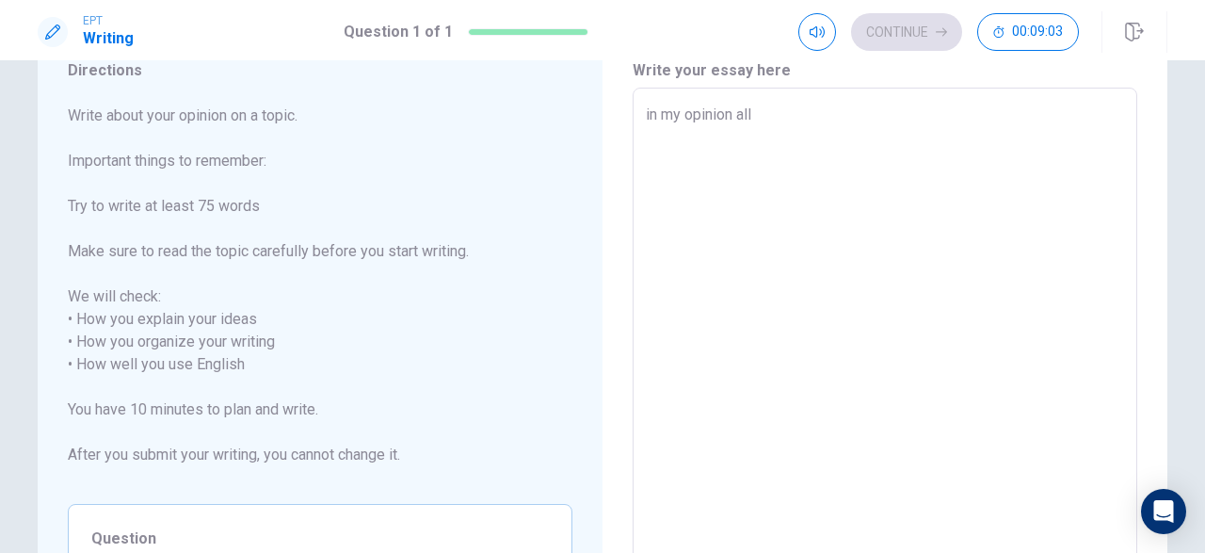
type textarea "x"
click at [788, 120] on textarea "in my opinion all" at bounding box center [885, 365] width 478 height 523
type textarea "in my opinion all p"
type textarea "x"
type textarea "in my opinion all pe"
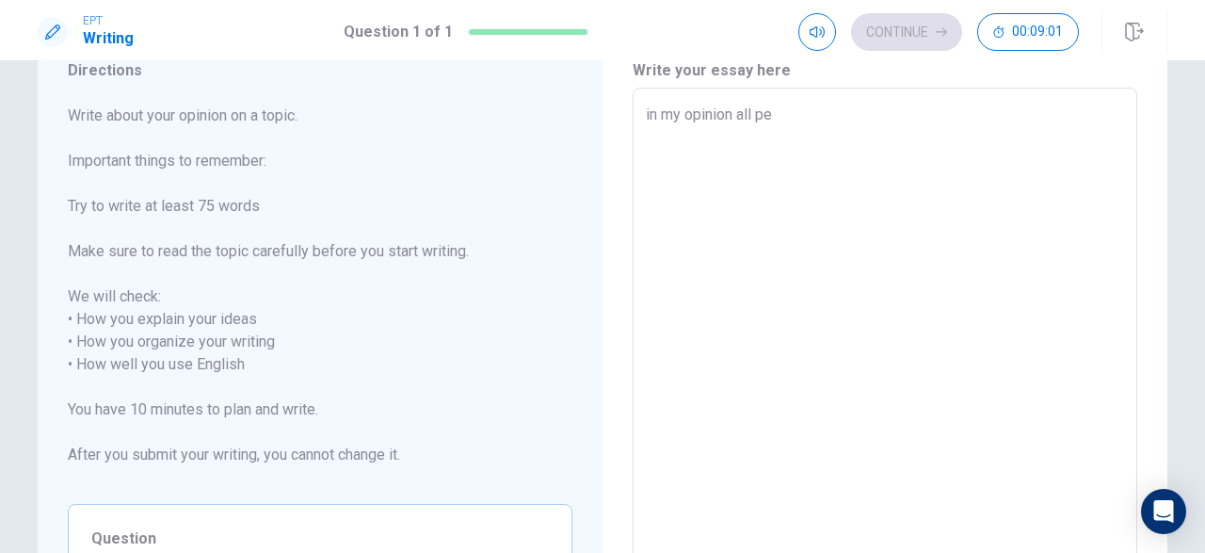
type textarea "x"
type textarea "in my opinion all peo"
type textarea "x"
type textarea "in my opinion all peop"
type textarea "x"
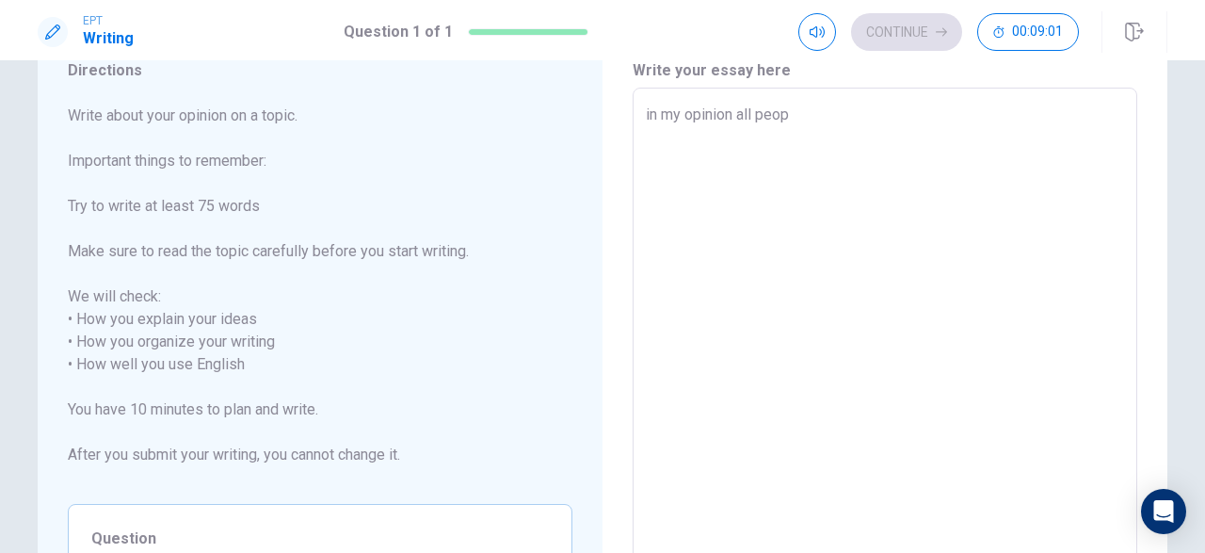
type textarea "in my opinion all peopl"
type textarea "x"
type textarea "in my opinion all people"
type textarea "x"
type textarea "in my opinion all people"
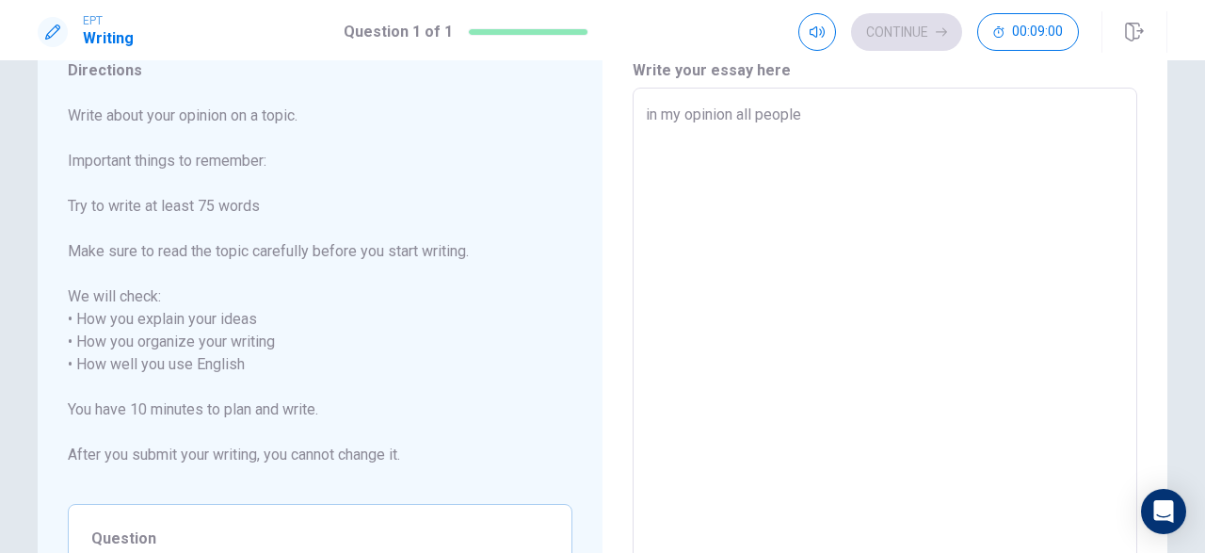
type textarea "x"
type textarea "in my opinion all people c"
type textarea "x"
type textarea "in my opinion all people ca"
type textarea "x"
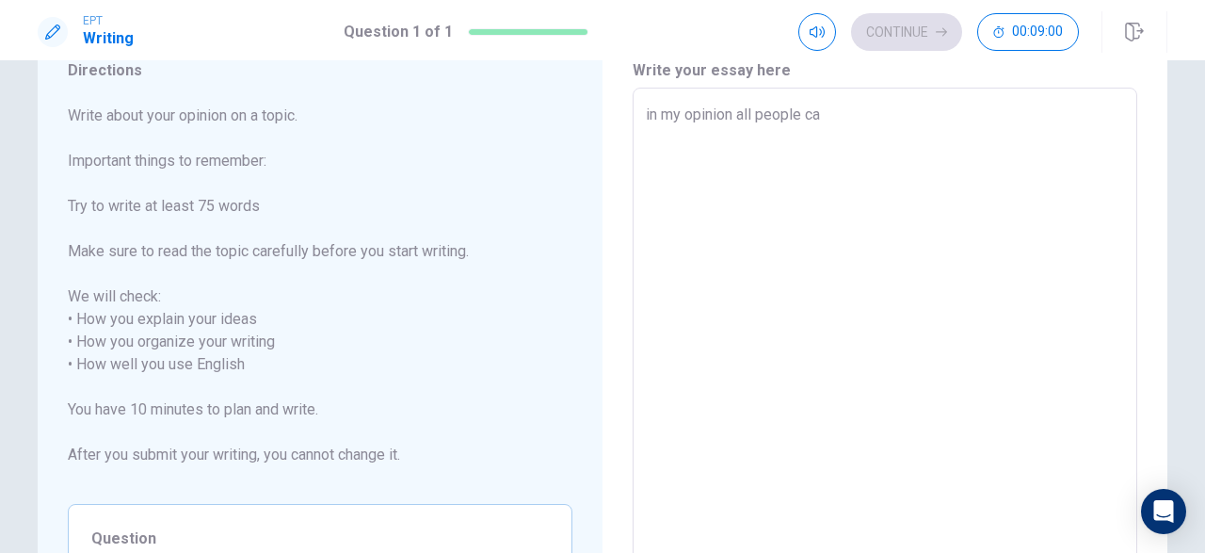
type textarea "in my opinion all people can"
type textarea "x"
type textarea "in my opinion all people can"
type textarea "x"
type textarea "in my opinion all people can h"
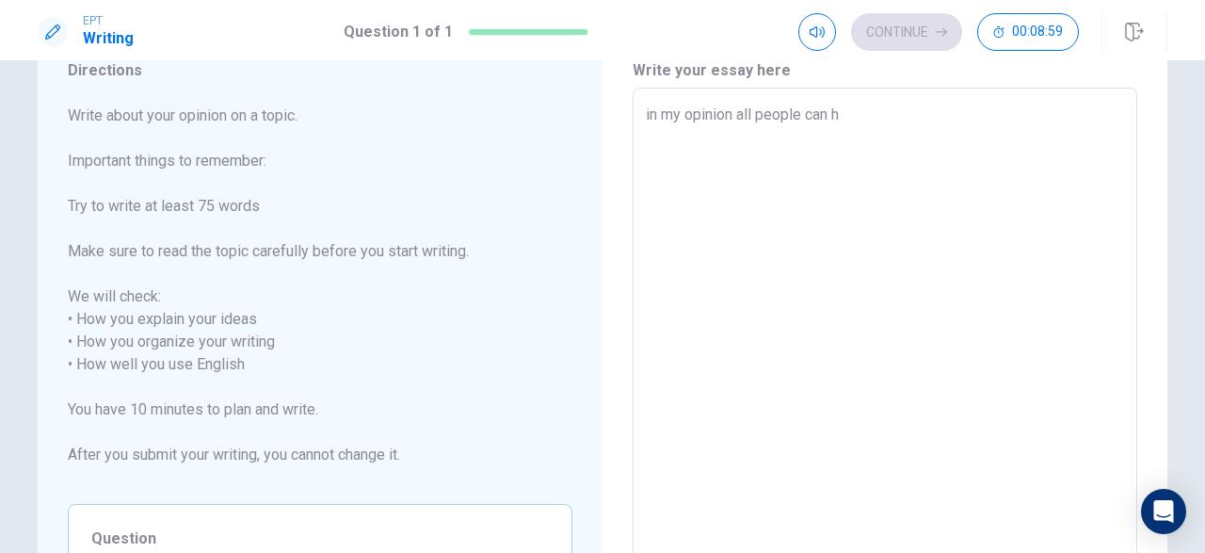
type textarea "x"
type textarea "in my opinion all people can ha"
type textarea "x"
type textarea "in my opinion all people can hav"
type textarea "x"
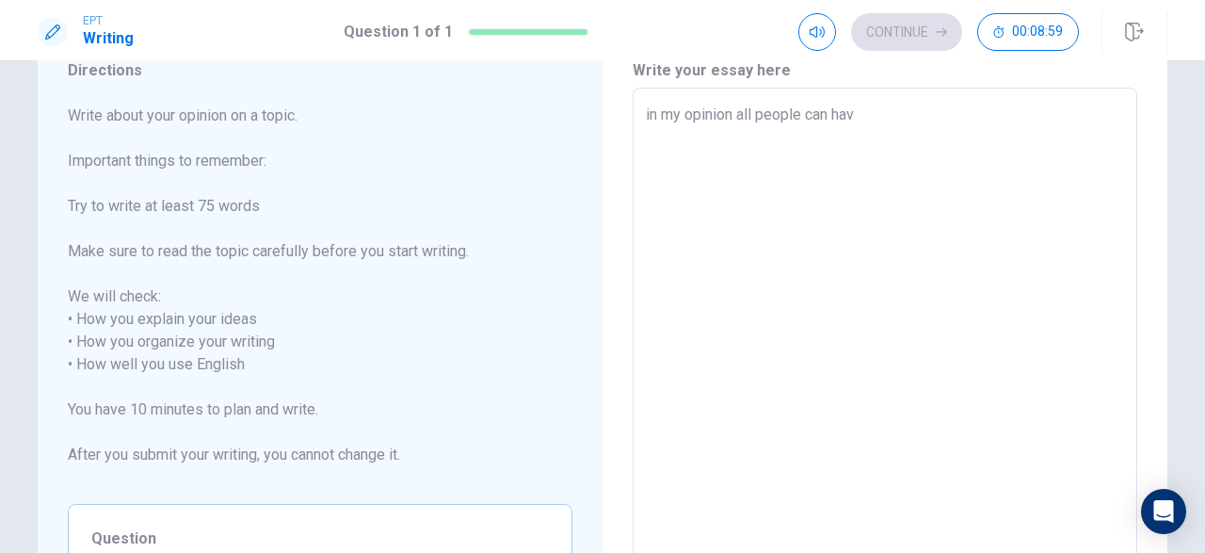
type textarea "in my opinion all people can have"
type textarea "x"
type textarea "in my opinion all people can have"
type textarea "x"
type textarea "in my opinion all people can have a"
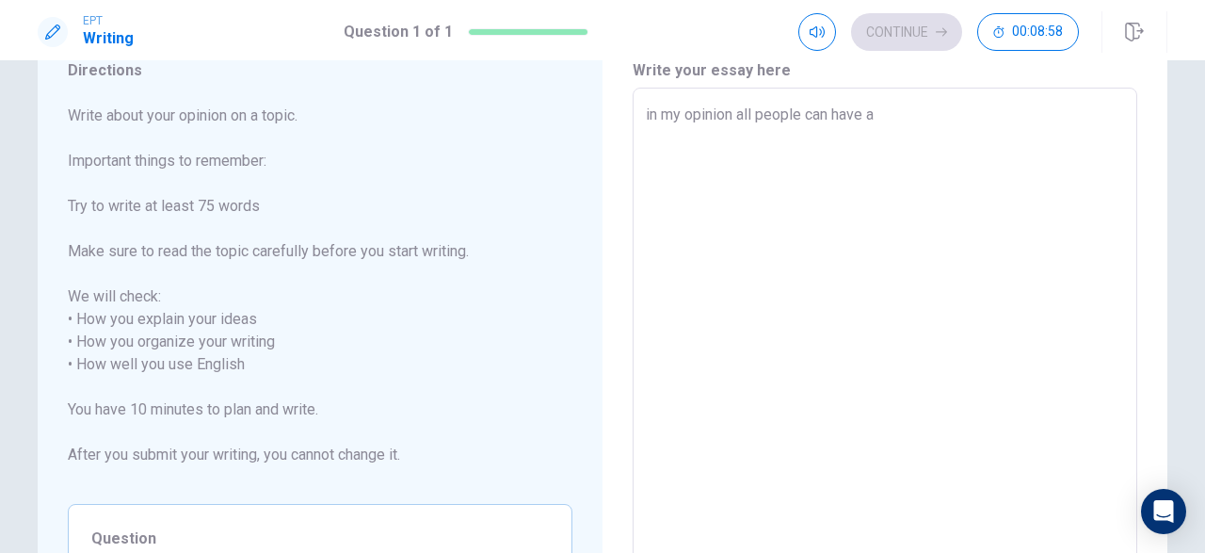
type textarea "x"
type textarea "in my opinion all people can have a"
type textarea "x"
type textarea "in my opinion all people can have a g"
type textarea "x"
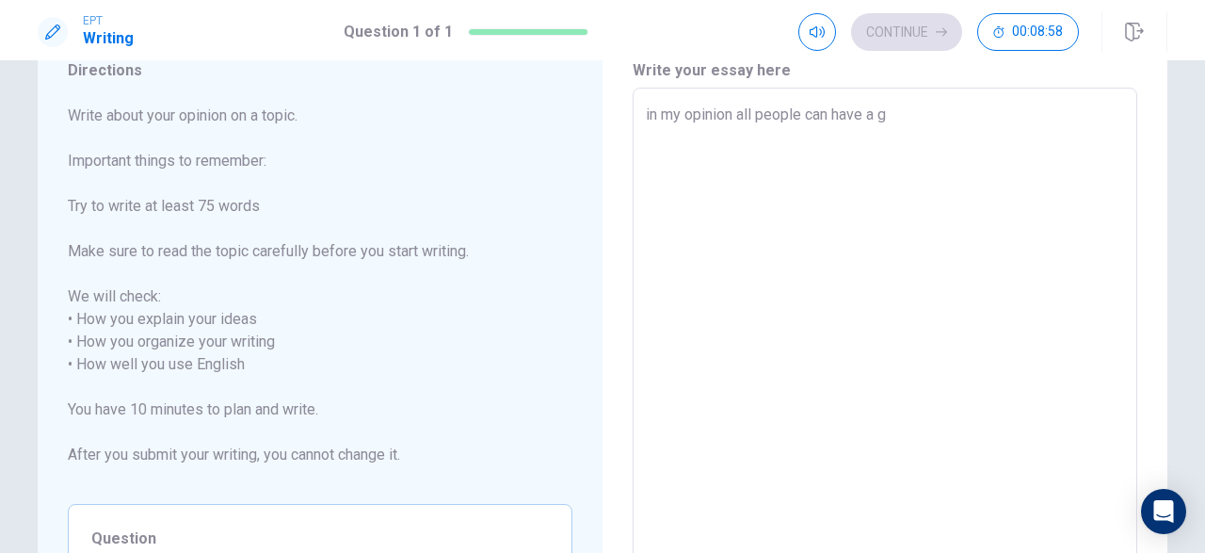
type textarea "in my opinion all people can have a gr"
type textarea "x"
type textarea "in my opinion all people can have a gre"
type textarea "x"
type textarea "in my opinion all people can have a gres"
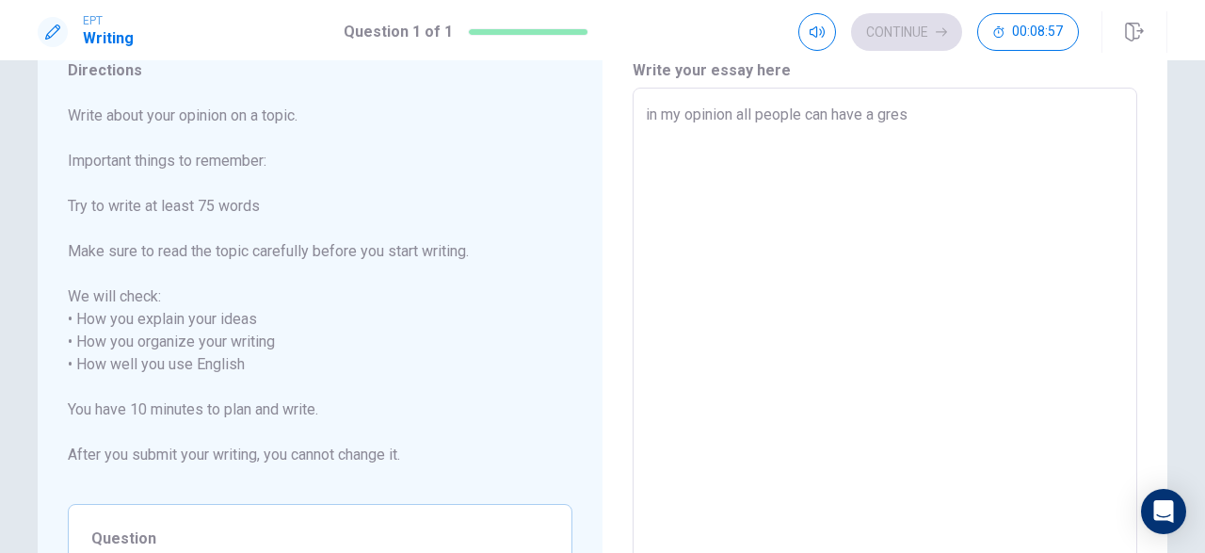
type textarea "x"
type textarea "in my opinion all people can have a gre"
type textarea "x"
type textarea "in my opinion all people can have a grea"
type textarea "x"
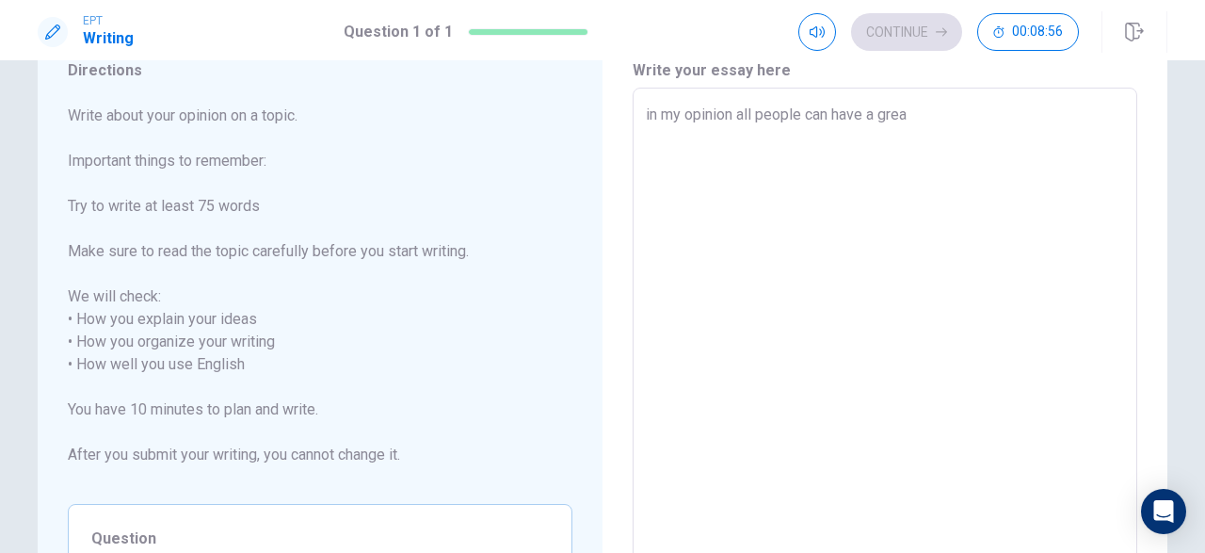
type textarea "in my opinion all people can have a great"
type textarea "x"
type textarea "in my opinion all people can have a great"
type textarea "x"
type textarea "in my opinion all people can have a great d"
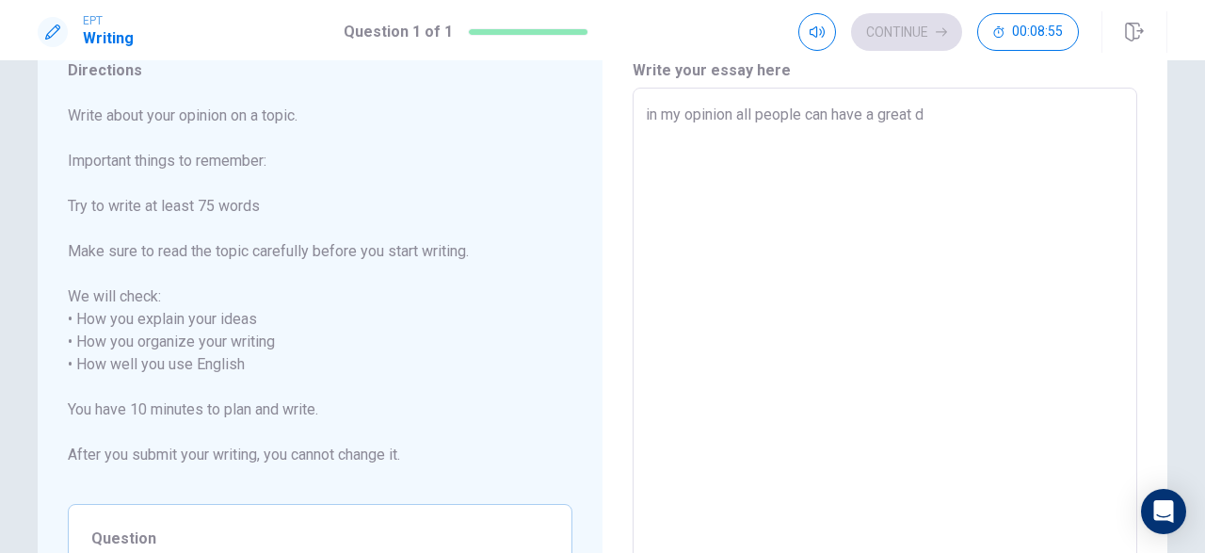
type textarea "x"
type textarea "in my opinion all people can have a great de"
type textarea "x"
type textarea "in my opinion all people can have a great dec"
type textarea "x"
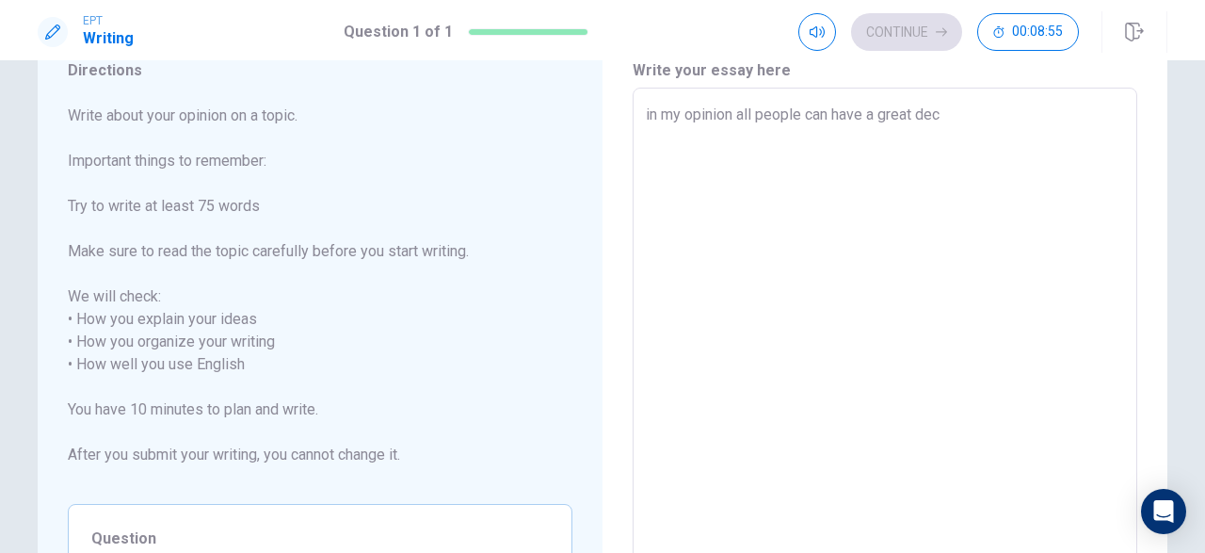
type textarea "in my opinion all people can have a great deci"
type textarea "x"
type textarea "in my opinion all people can have a great decis"
type textarea "x"
type textarea "in my opinion all people can have a great decisi"
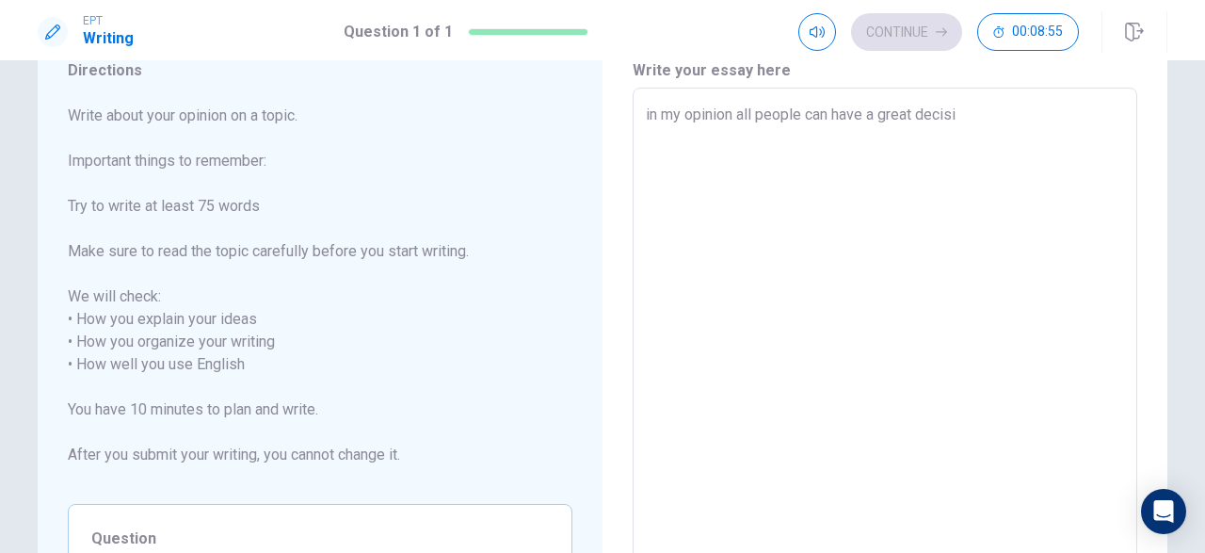
type textarea "x"
type textarea "in my opinion all people can have a great decisio"
type textarea "x"
type textarea "in my opinion all people can have a great decision"
type textarea "x"
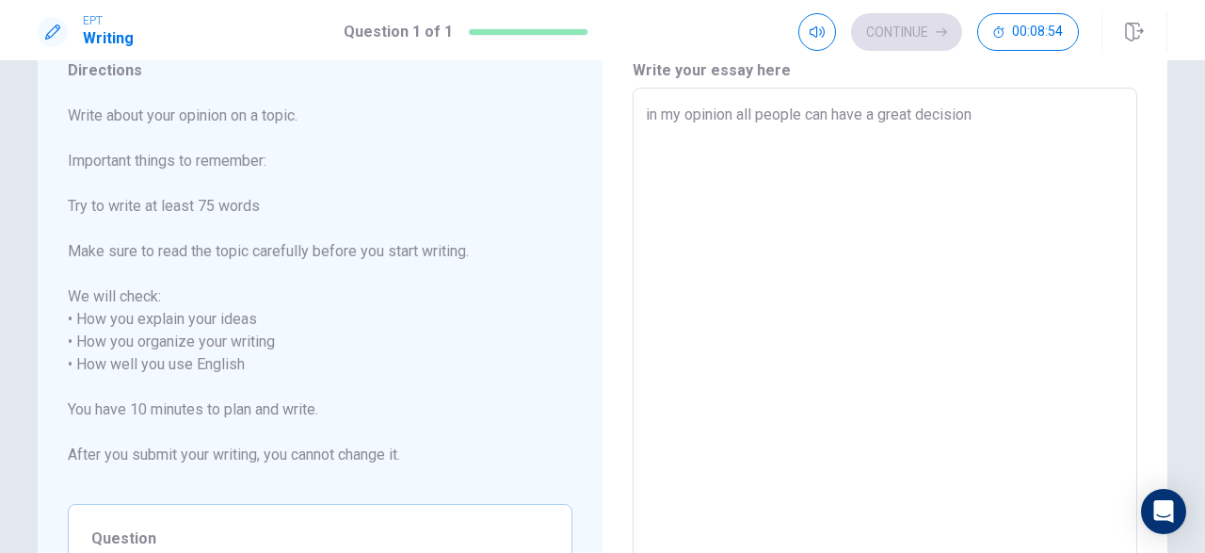
type textarea "in my opinion all people can have a great decision"
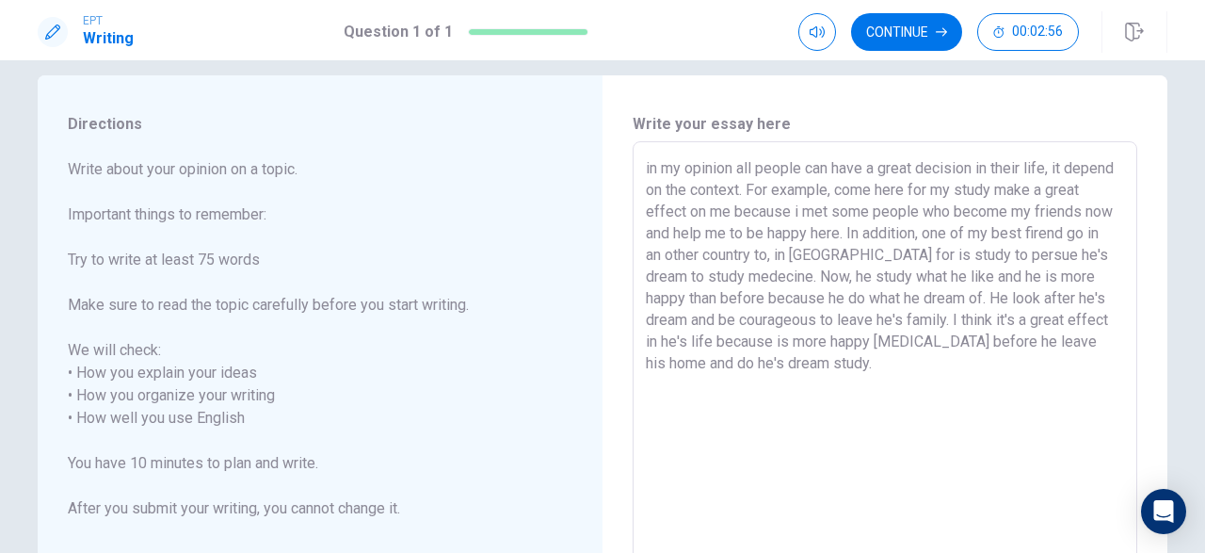
scroll to position [25, 0]
click at [922, 229] on textarea "in my opinion all people can have a great decision in their life, it depend on …" at bounding box center [885, 415] width 478 height 523
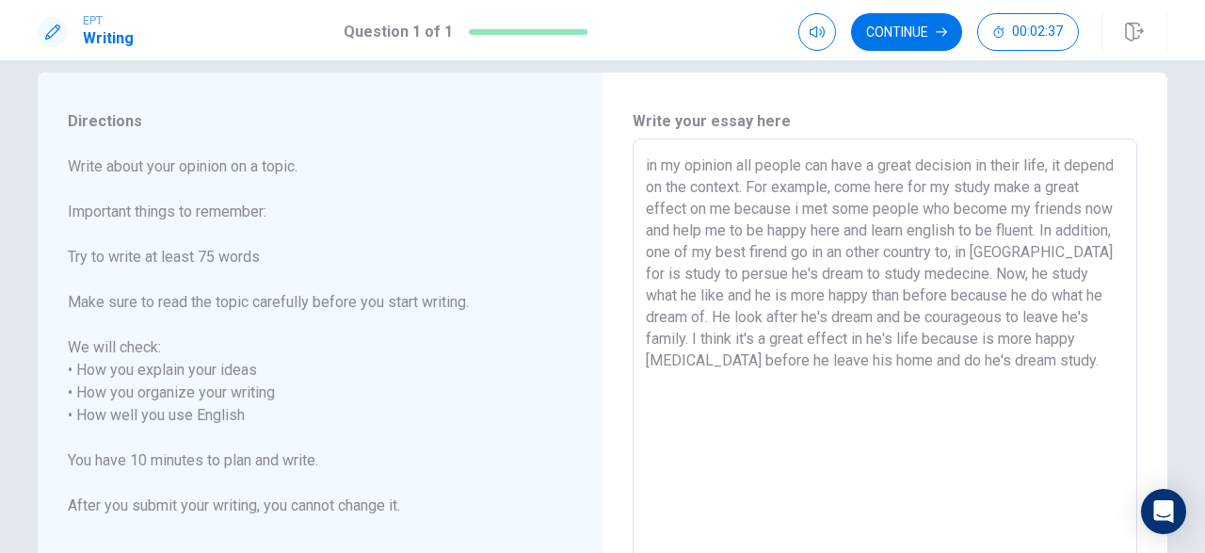
click at [879, 401] on textarea "in my opinion all people can have a great decision in their life, it depend on …" at bounding box center [885, 415] width 478 height 523
click at [890, 253] on textarea "in my opinion all people can have a great decision in their life, it depend on …" at bounding box center [885, 415] width 478 height 523
click at [886, 426] on textarea "in my opinion all people can have a great decision in their life, it depend on …" at bounding box center [885, 415] width 478 height 523
click at [1074, 360] on textarea "in my opinion all people can have a great decision in their life, it depend on …" at bounding box center [885, 415] width 478 height 523
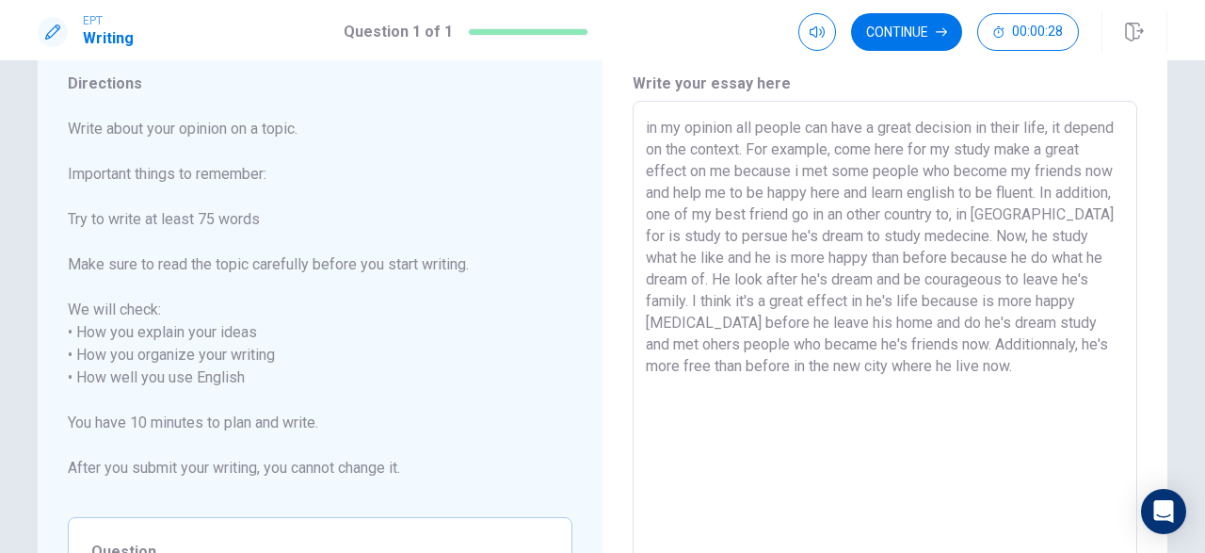
scroll to position [51, 0]
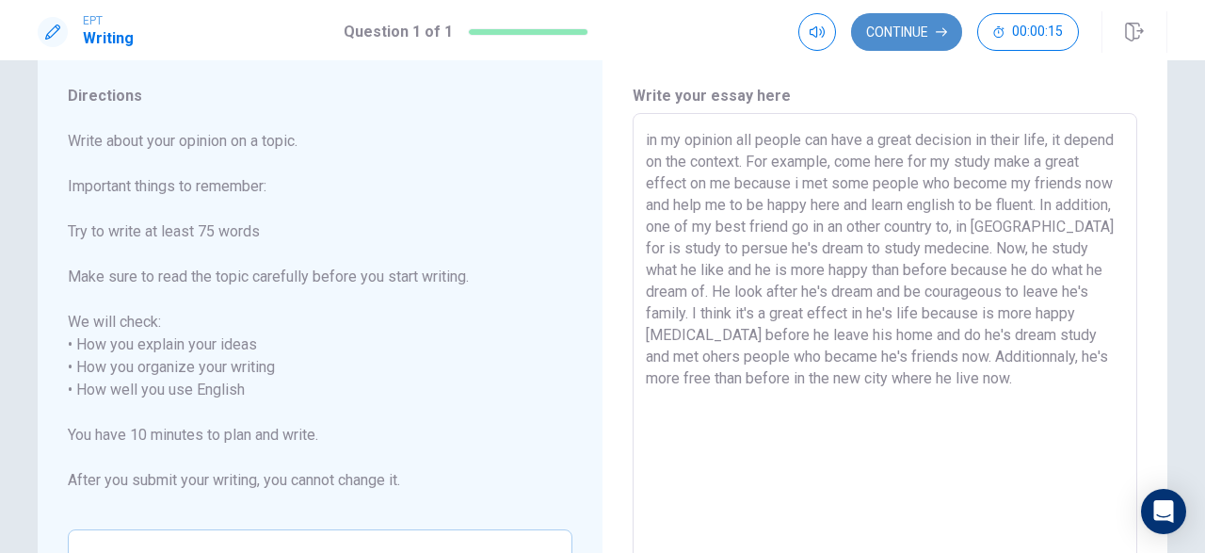
click at [905, 31] on button "Continue" at bounding box center [906, 32] width 111 height 38
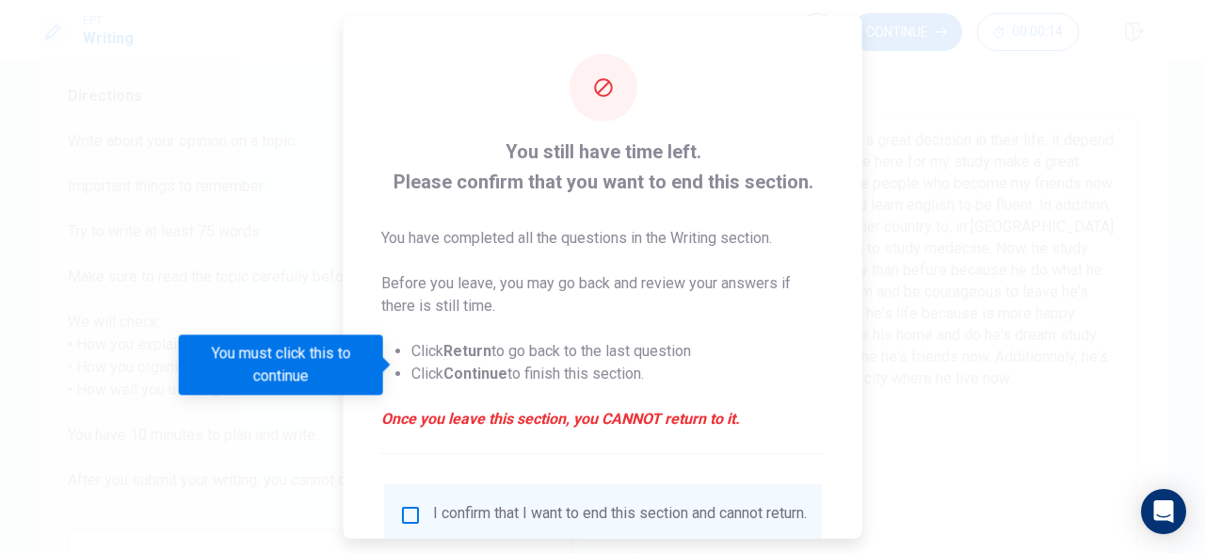
scroll to position [150, 0]
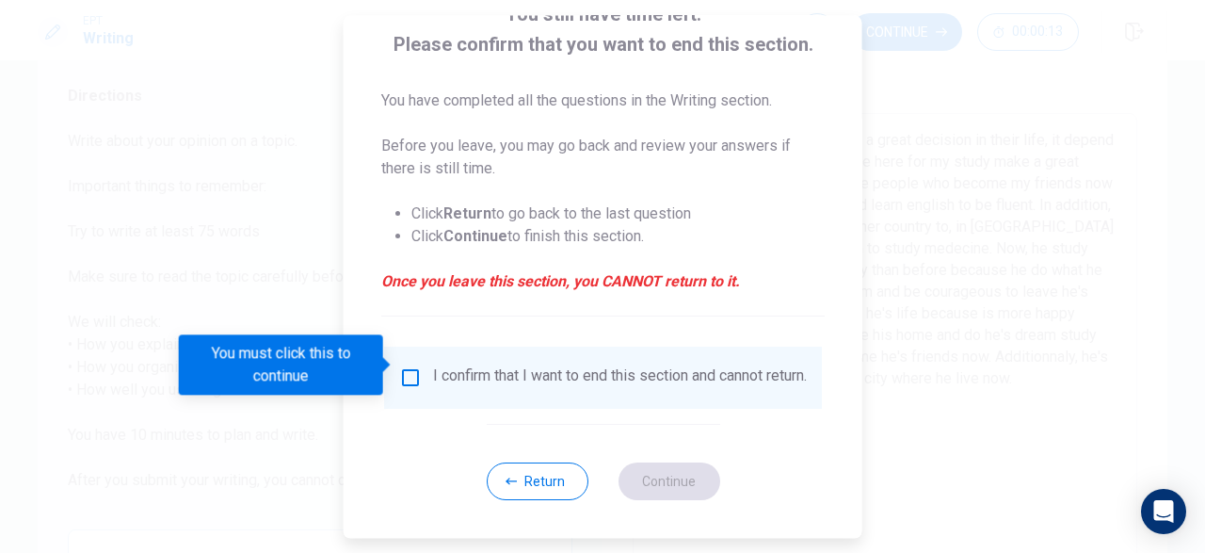
click at [402, 366] on input "You must click this to continue" at bounding box center [410, 377] width 23 height 23
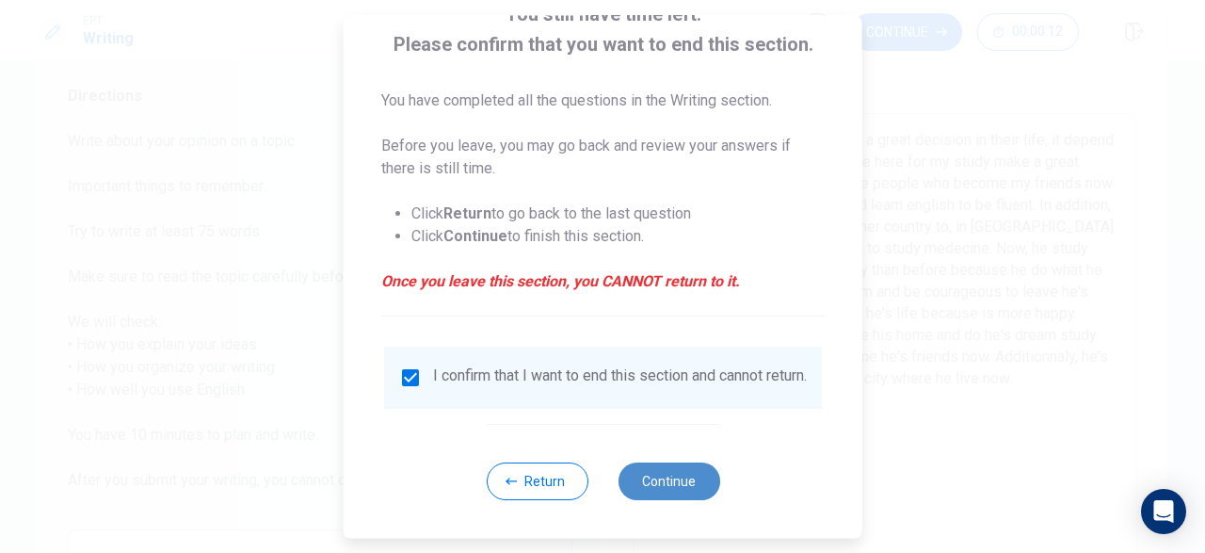
click at [651, 474] on button "Continue" at bounding box center [669, 481] width 102 height 38
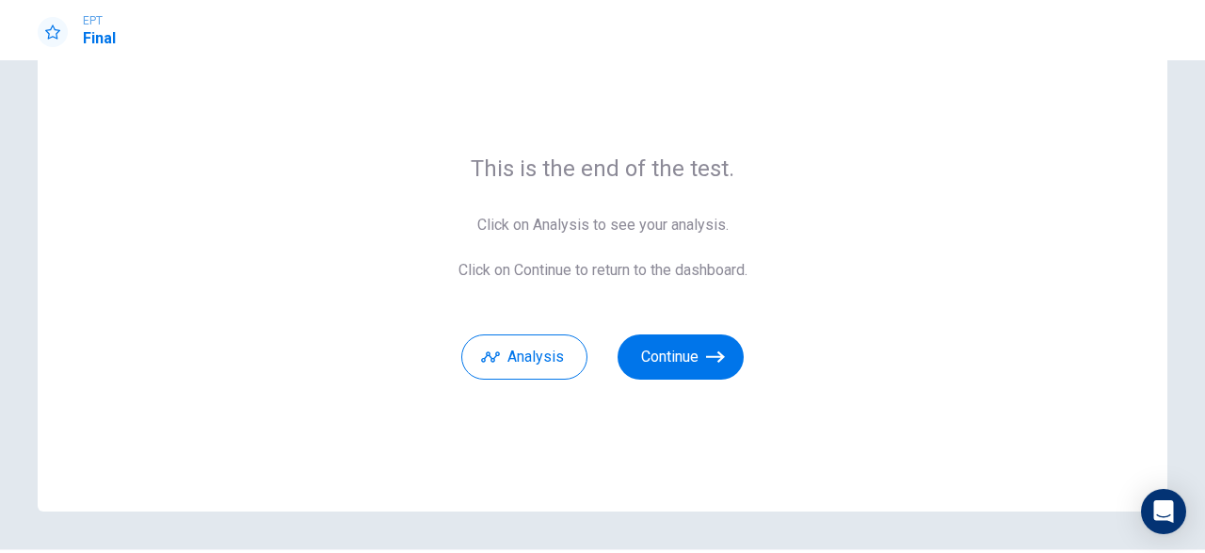
scroll to position [91, 0]
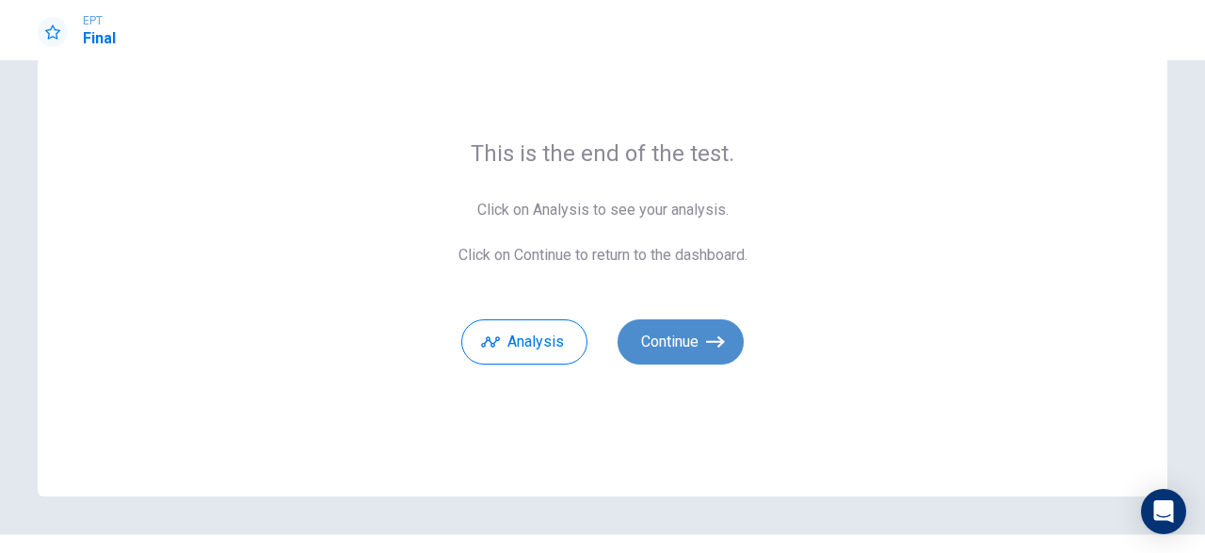
click at [705, 324] on button "Continue" at bounding box center [681, 341] width 126 height 45
